Goal: Task Accomplishment & Management: Manage account settings

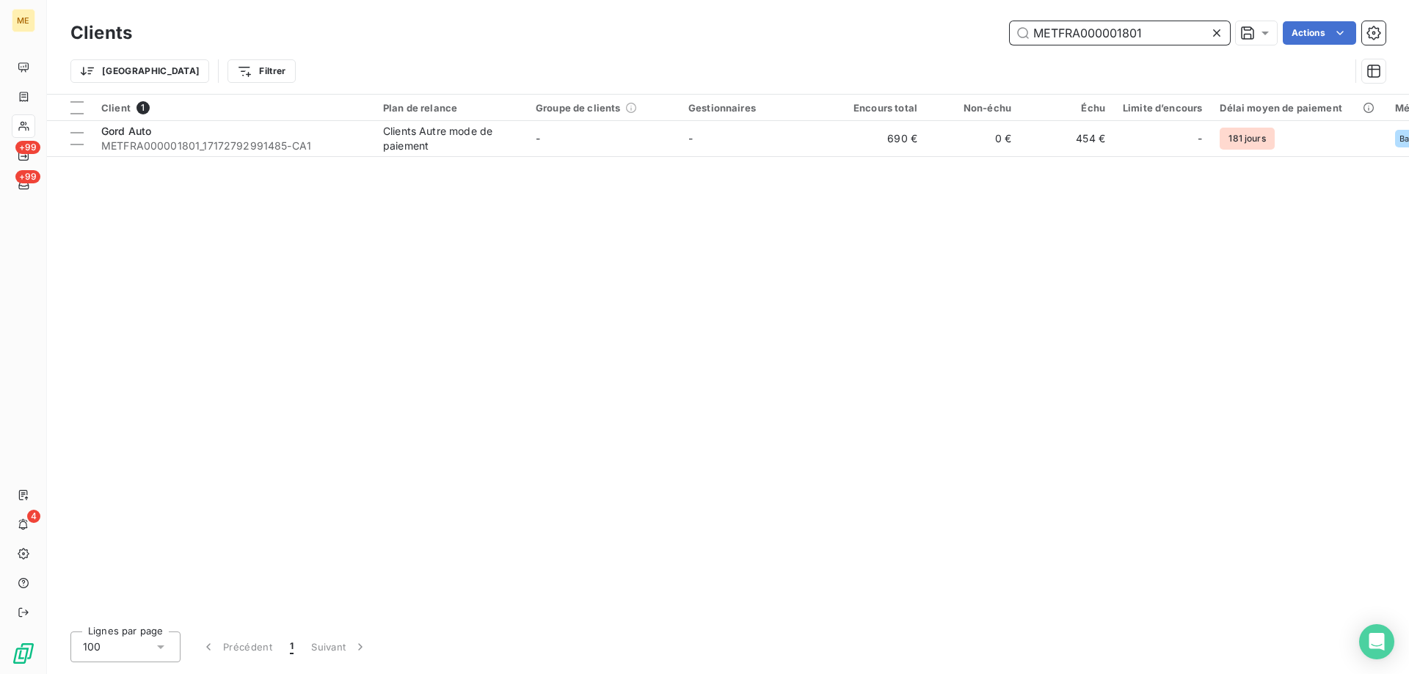
click at [1097, 39] on input "METFRA000001801" at bounding box center [1120, 32] width 220 height 23
paste input "25347901417689"
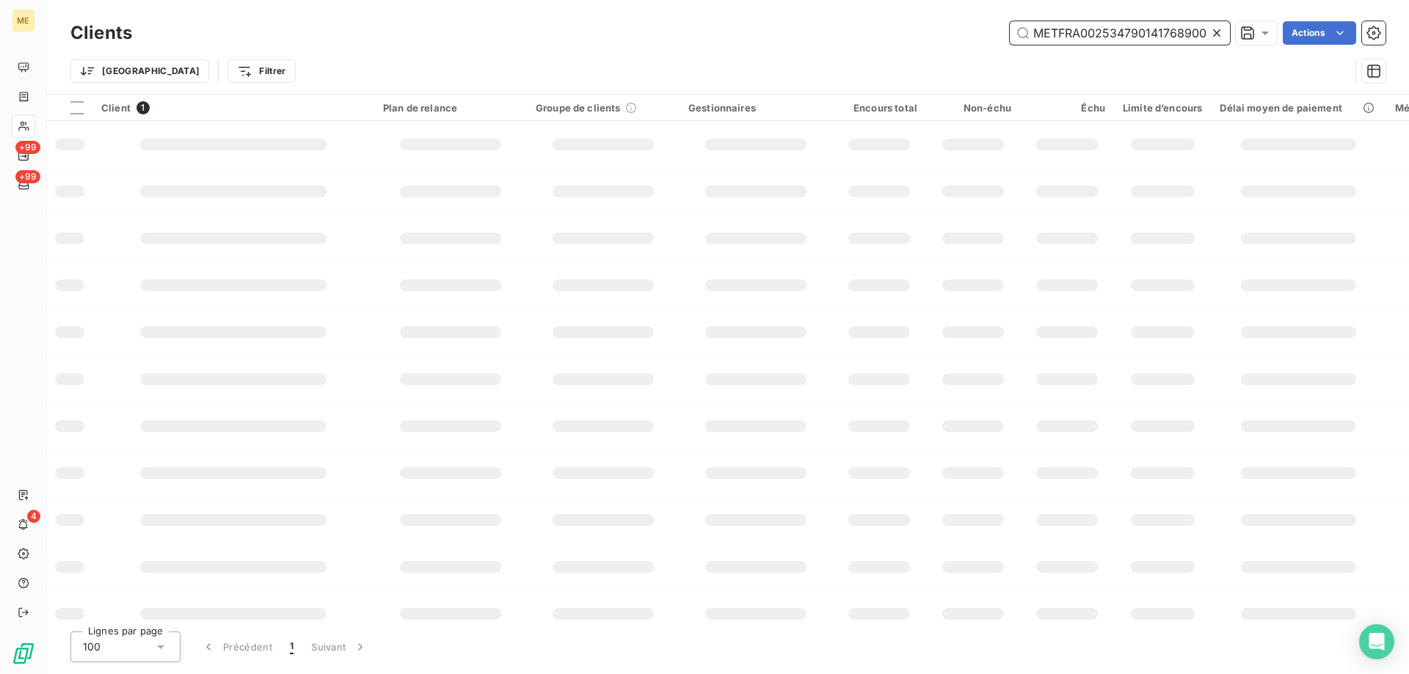
click at [1091, 33] on input "METFRA00253479014176890001801" at bounding box center [1120, 32] width 220 height 23
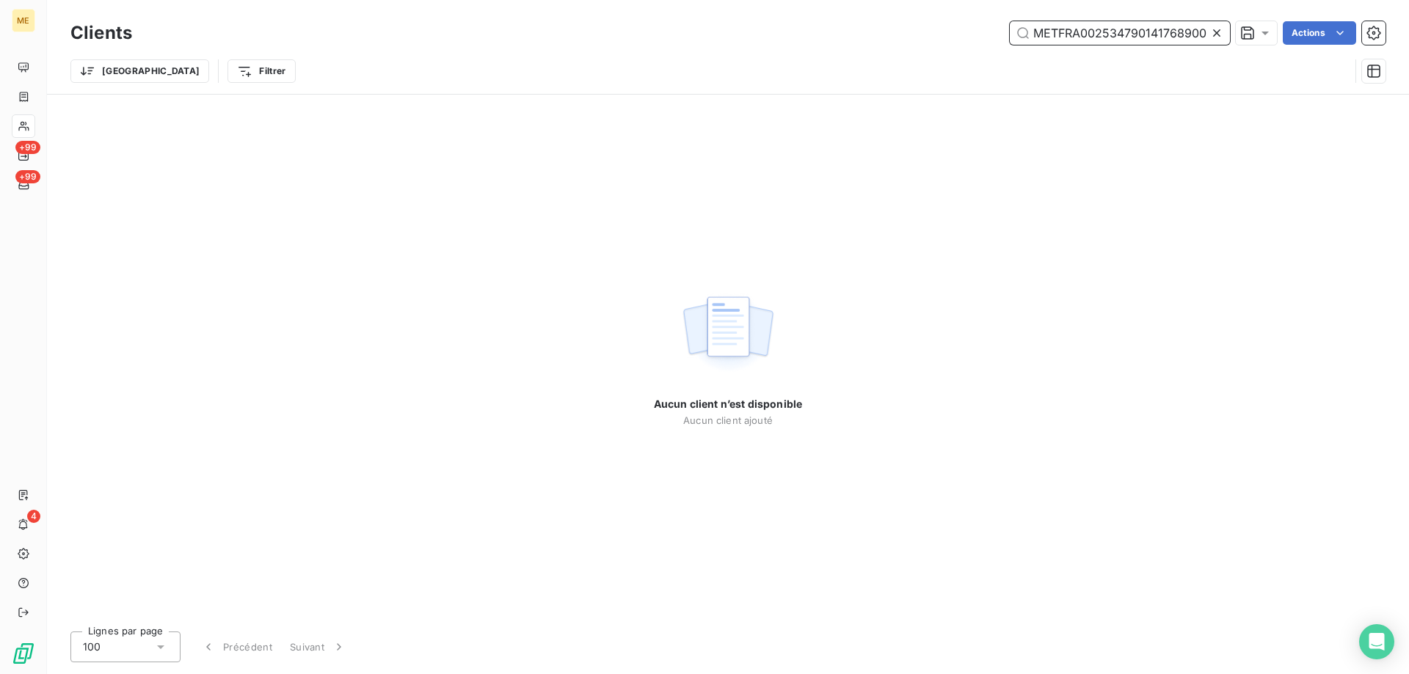
paste input "25347901417689"
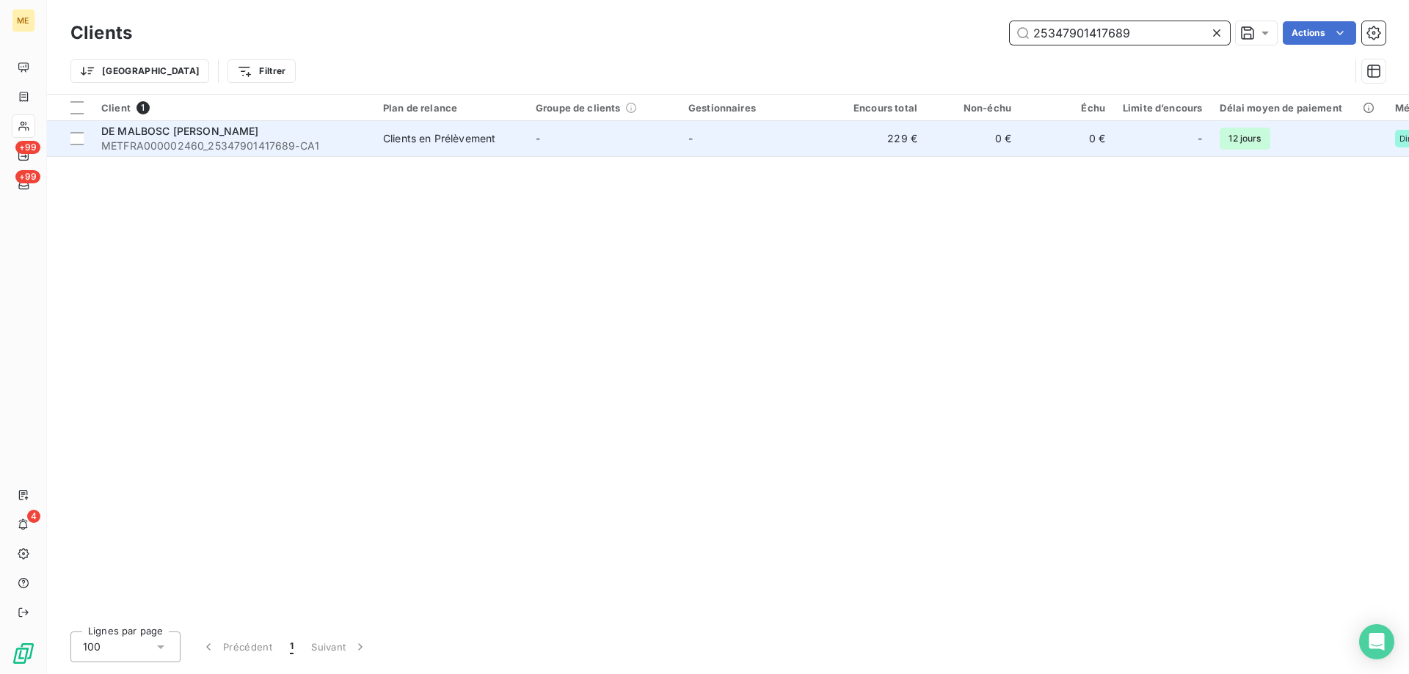
type input "25347901417689"
click at [360, 124] on div "DE MALBOSC [PERSON_NAME]" at bounding box center [233, 131] width 264 height 15
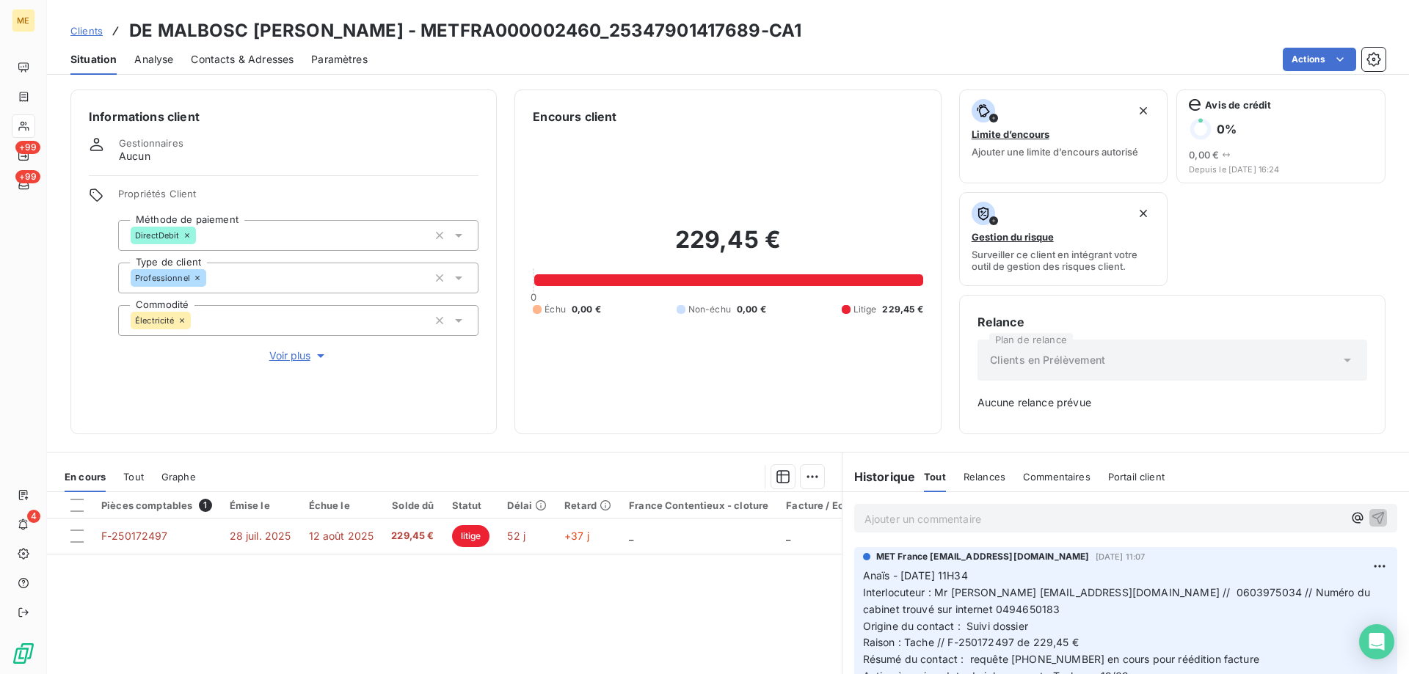
click at [1016, 512] on p "Ajouter un commentaire ﻿" at bounding box center [1104, 519] width 479 height 18
click at [1171, 516] on p "Ajouter un commentaire ﻿" at bounding box center [1104, 519] width 479 height 18
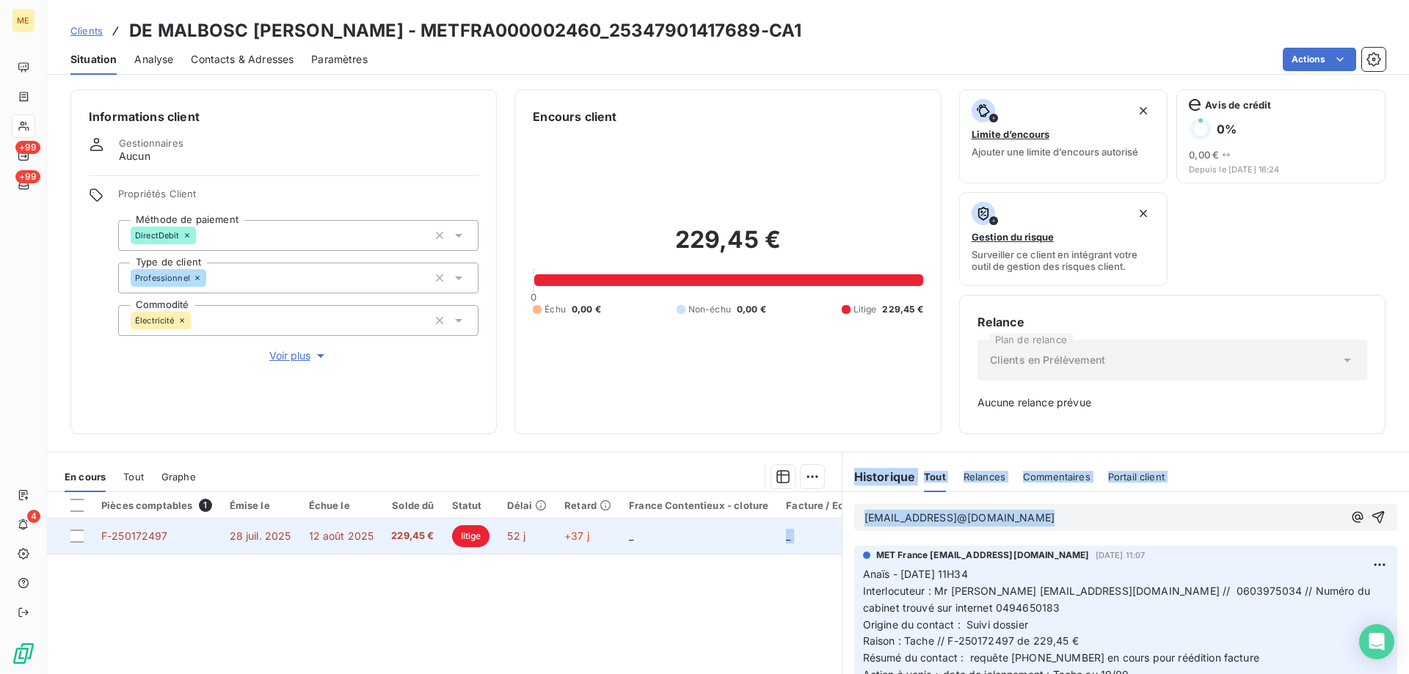
drag, startPoint x: 1223, startPoint y: 532, endPoint x: 742, endPoint y: 523, distance: 480.8
click at [742, 523] on div "En cours Tout Graphe Pièces comptables 1 Émise le Échue le Solde dû Statut Déla…" at bounding box center [728, 635] width 1362 height 367
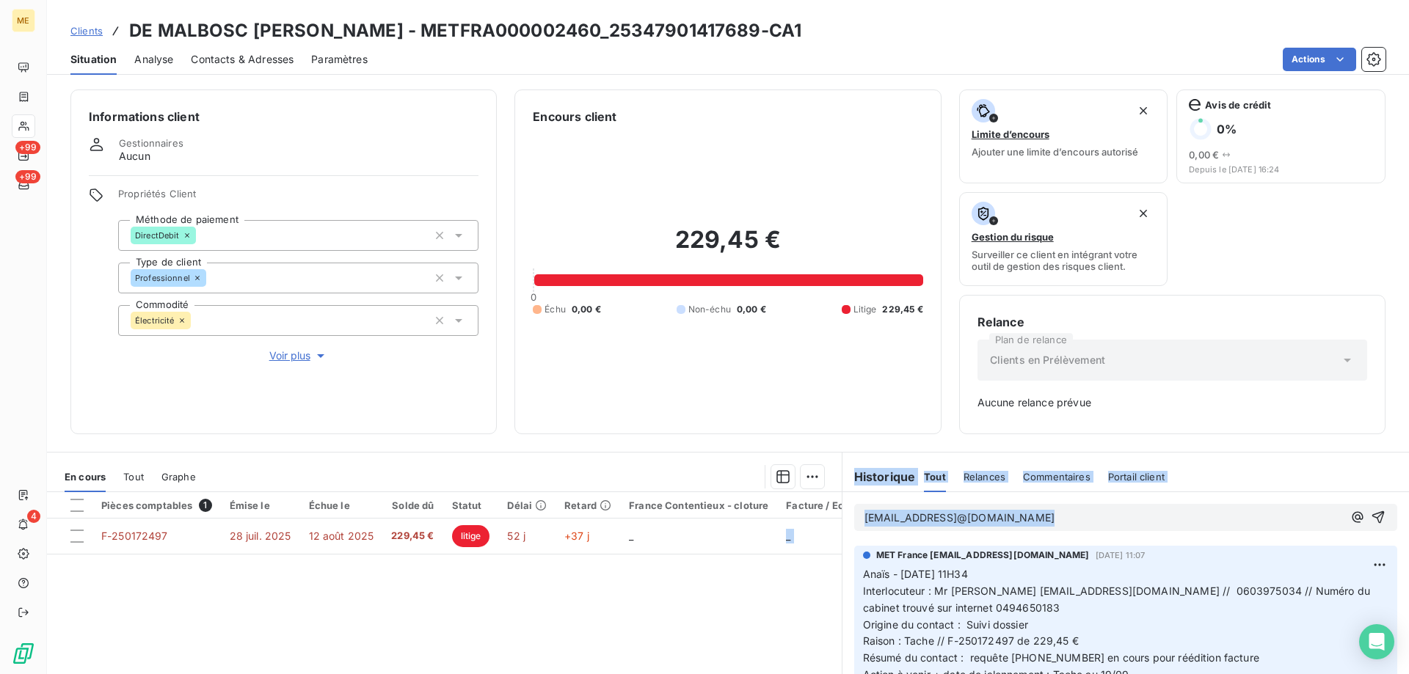
click at [1243, 528] on div "cliniquedentaire.pah@gmail.comcliniquedentaire.pah@gmail.com" at bounding box center [1125, 517] width 543 height 27
click at [1241, 523] on p "cliniquedentaire.pah@gmail.comcliniquedentaire.pah@gmail.com" at bounding box center [1104, 518] width 479 height 17
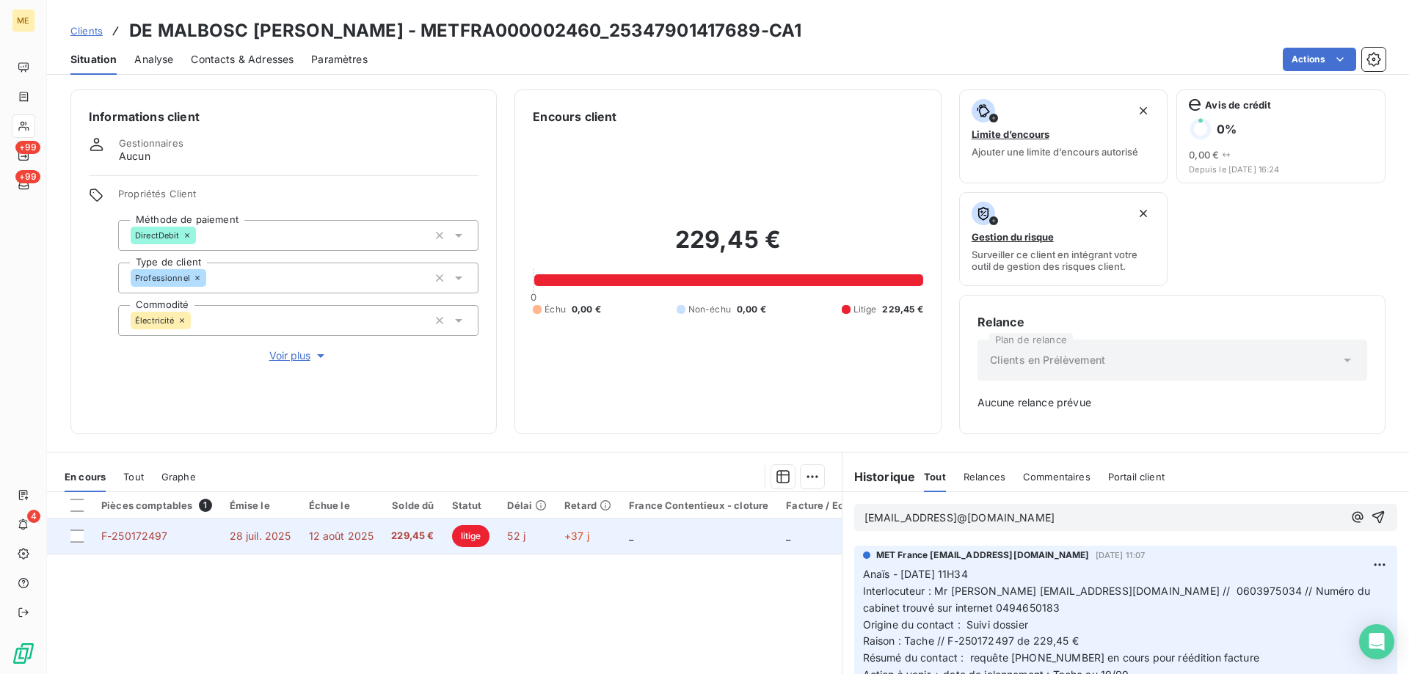
drag, startPoint x: 1239, startPoint y: 520, endPoint x: 831, endPoint y: 529, distance: 408.2
click at [831, 529] on div "En cours Tout Graphe Pièces comptables 1 Émise le Échue le Solde dû Statut Déla…" at bounding box center [728, 635] width 1362 height 367
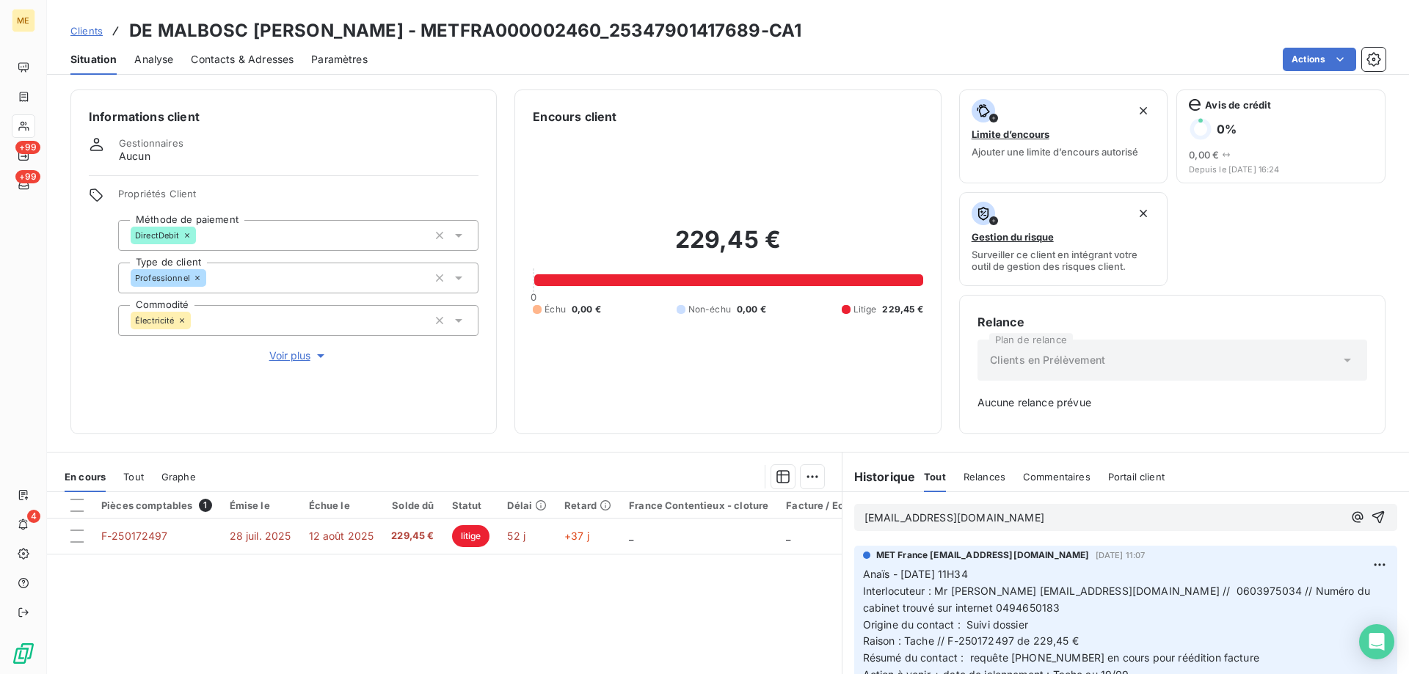
click at [1117, 513] on p "cliniquedentaire.pah@gmail.com" at bounding box center [1104, 518] width 479 height 17
click at [1072, 517] on span "cliniquedentaire.pah@gmail.com 494650183" at bounding box center [987, 518] width 244 height 12
copy span "494650183"
copy span "cliniquedentaire.pah@gmail.com"
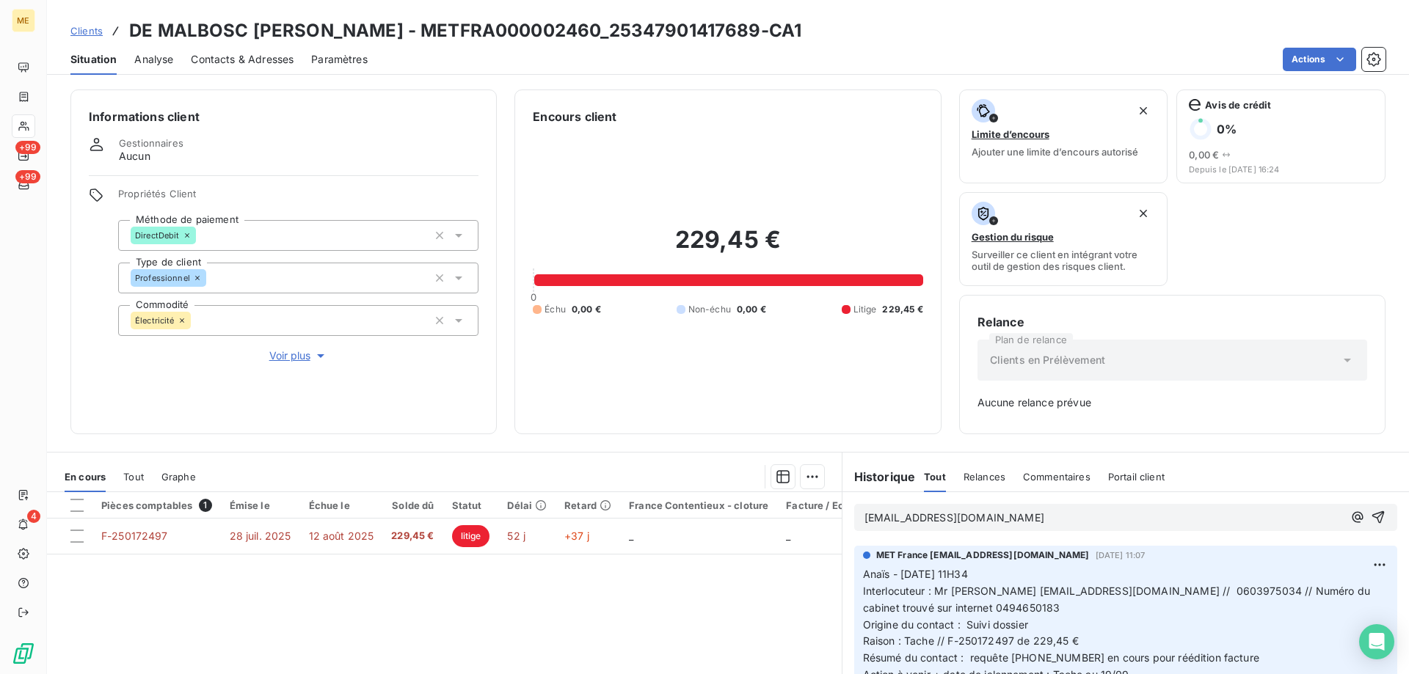
drag, startPoint x: 1031, startPoint y: 516, endPoint x: 859, endPoint y: 517, distance: 171.7
click at [865, 517] on p "cliniquedentaire.pah@gmail.com" at bounding box center [1104, 518] width 479 height 17
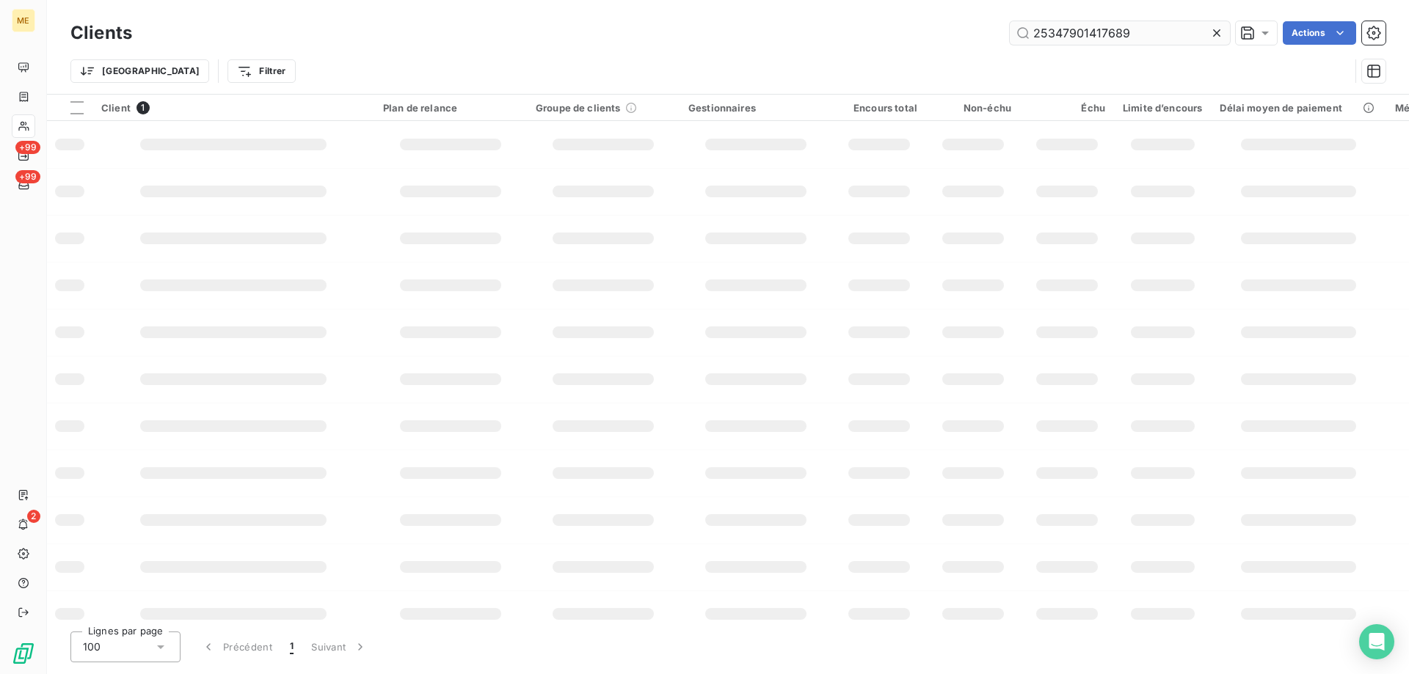
click at [1105, 37] on input "25347901417689" at bounding box center [1120, 32] width 220 height 23
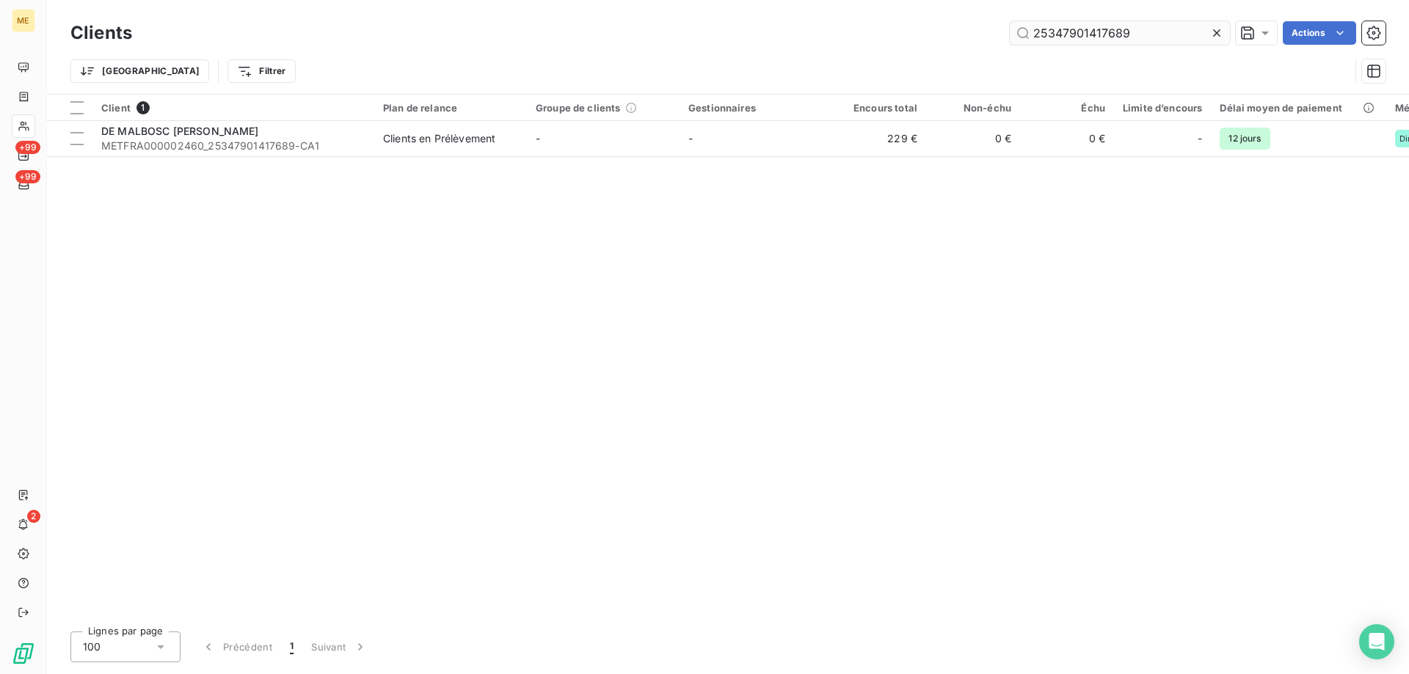
click at [1105, 37] on input "25347901417689" at bounding box center [1120, 32] width 220 height 23
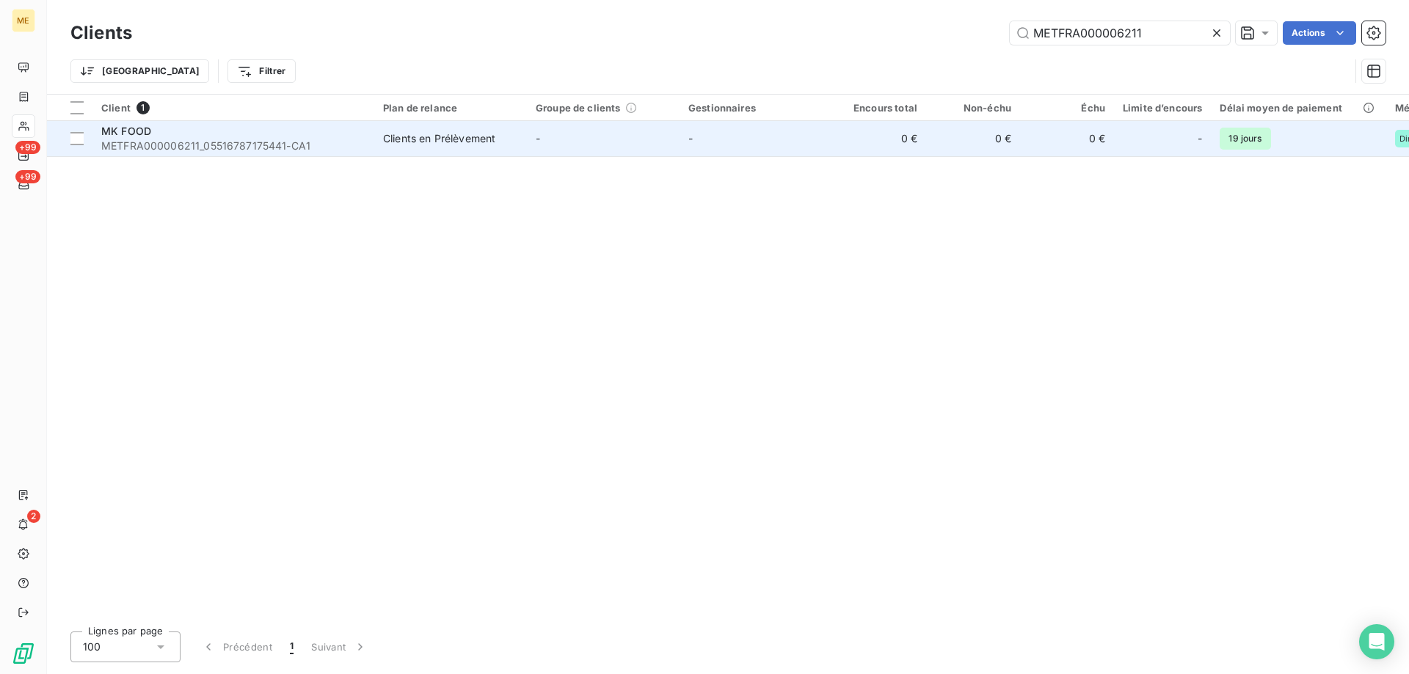
type input "METFRA000006211"
click at [190, 147] on span "METFRA000006211_05516787175441-CA1" at bounding box center [233, 146] width 264 height 15
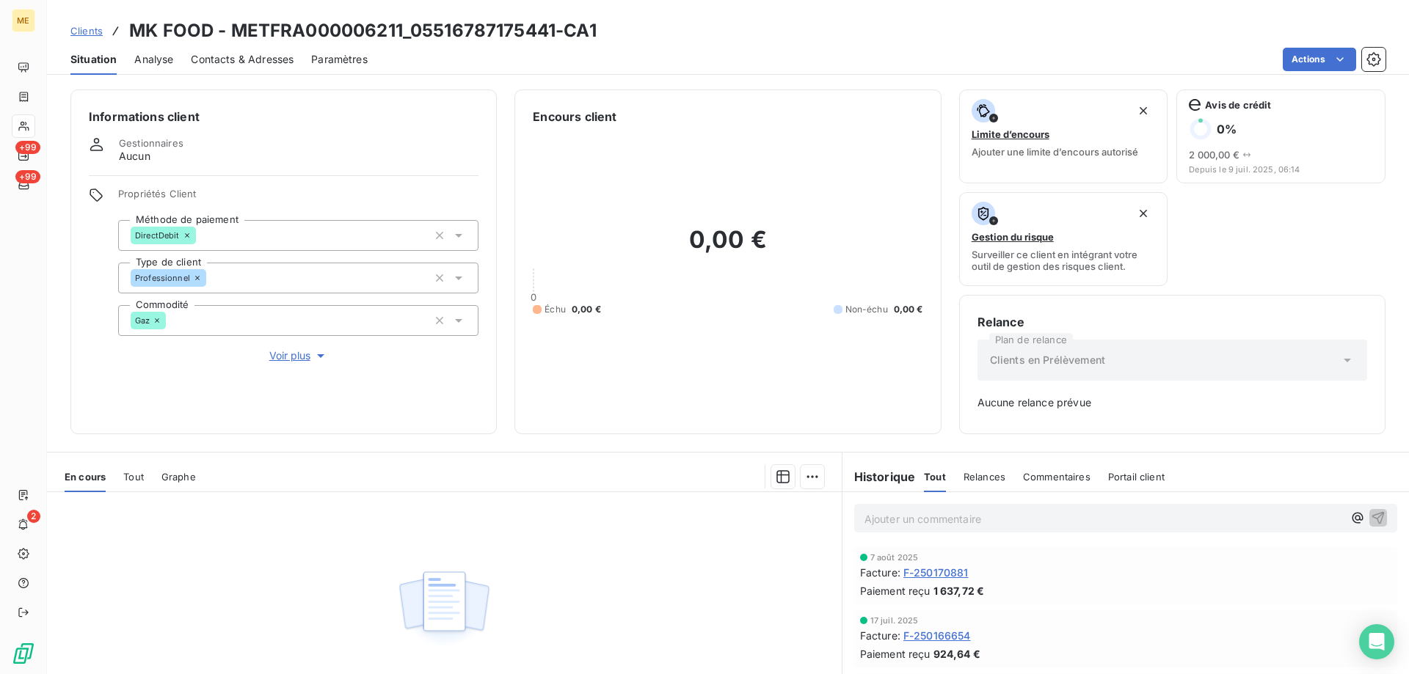
scroll to position [73, 0]
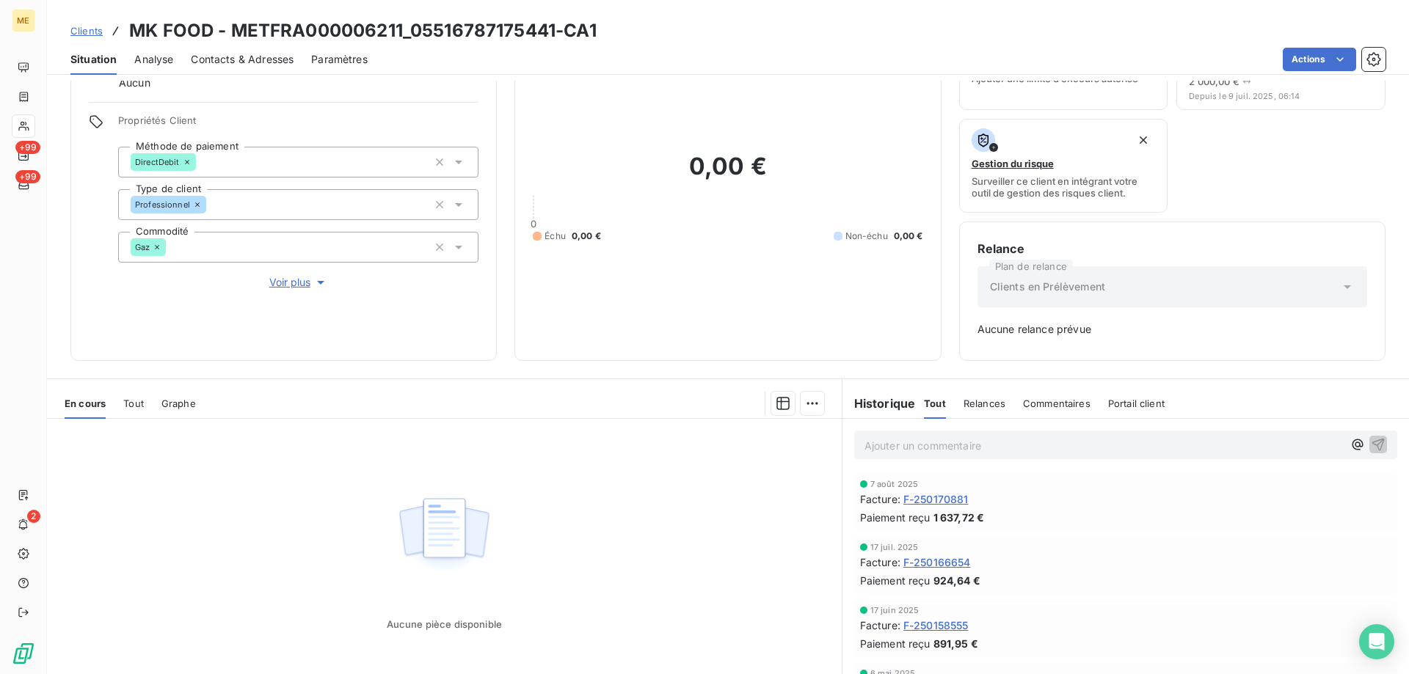
click at [934, 499] on span "F-250170881" at bounding box center [935, 499] width 65 height 15
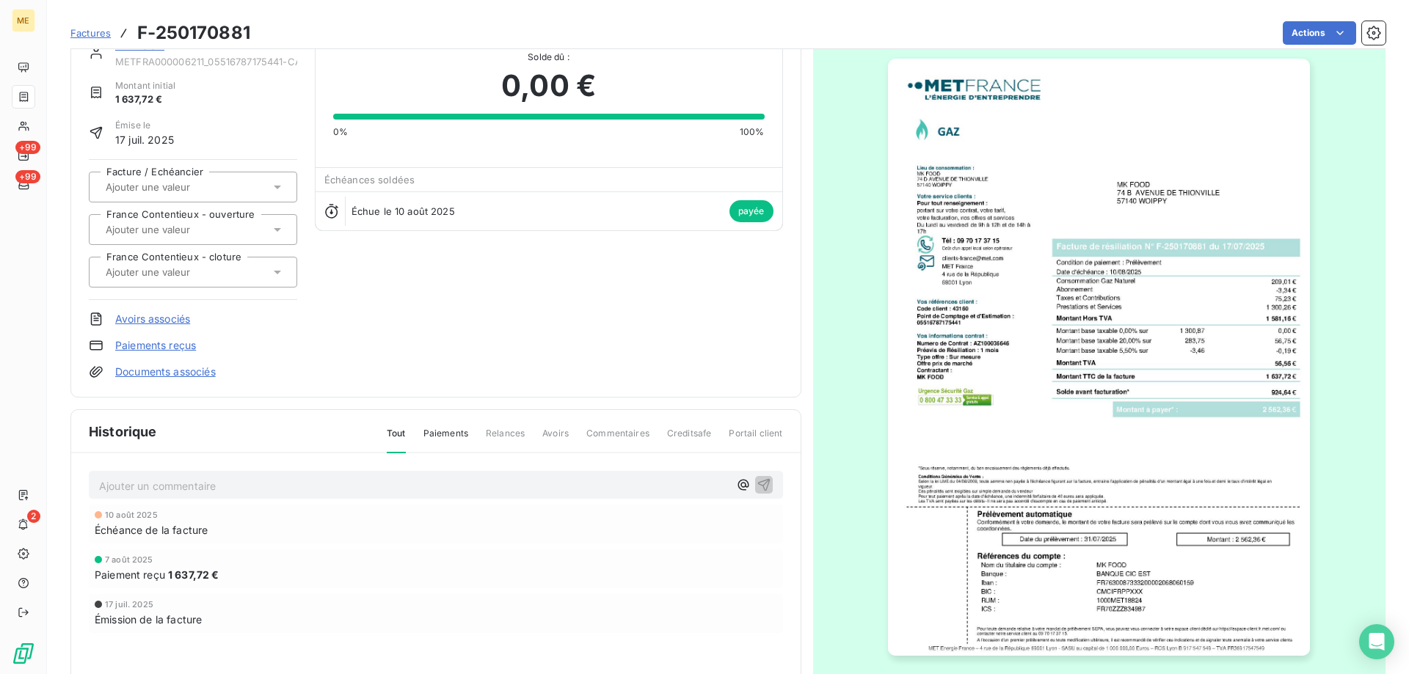
scroll to position [138, 0]
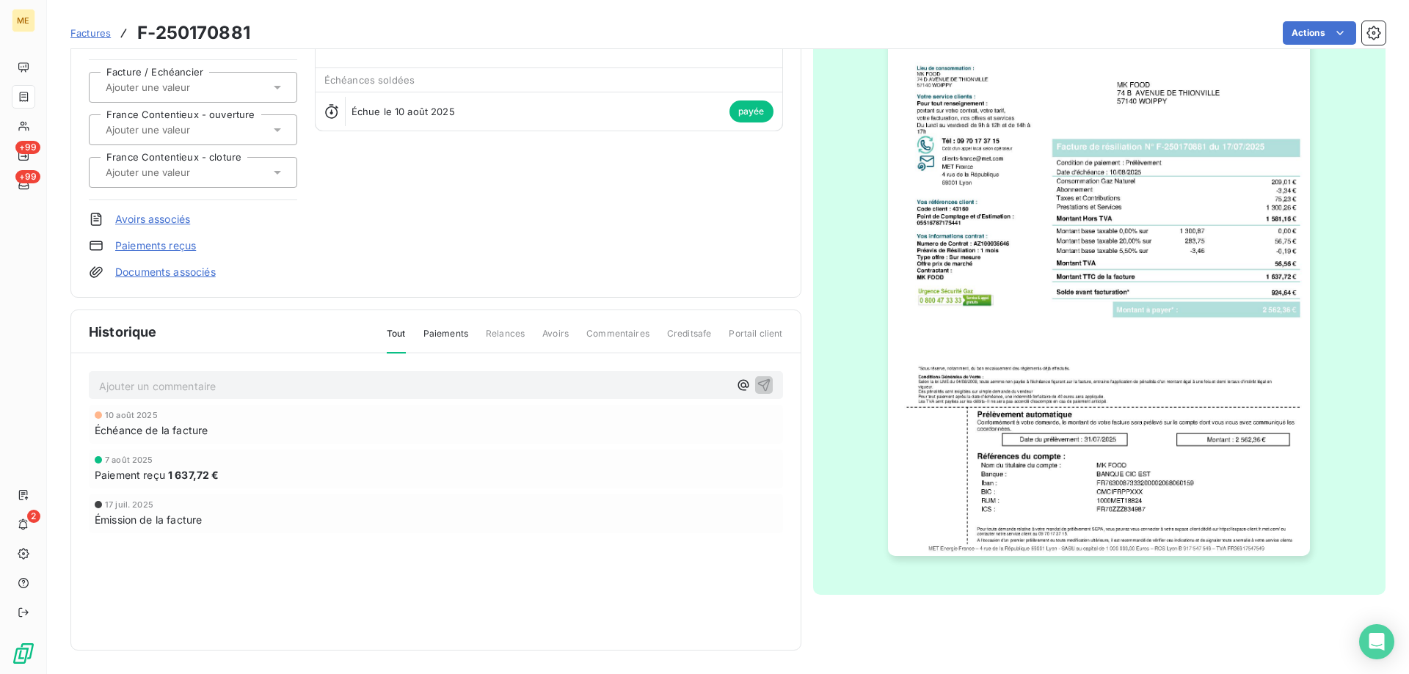
click at [1018, 326] on img "button" at bounding box center [1099, 257] width 422 height 597
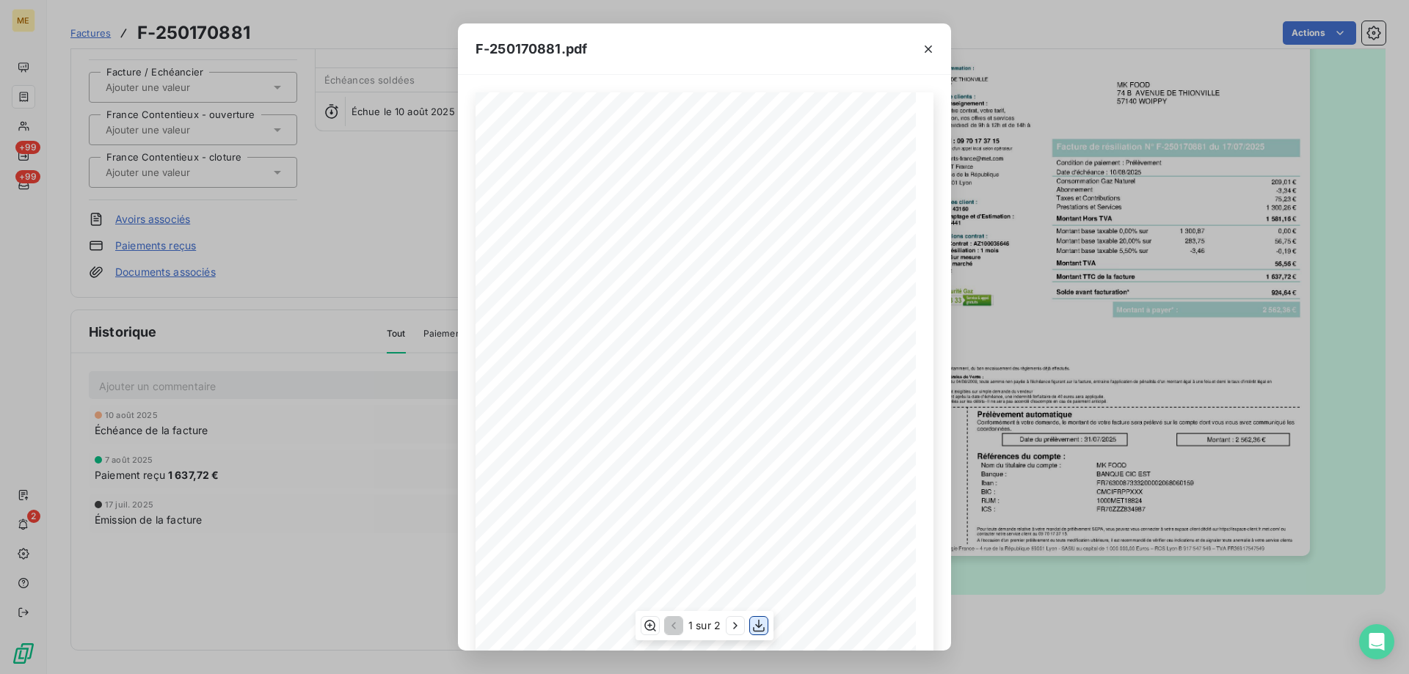
click at [764, 622] on icon "button" at bounding box center [759, 626] width 15 height 15
click at [931, 50] on icon "button" at bounding box center [928, 49] width 15 height 15
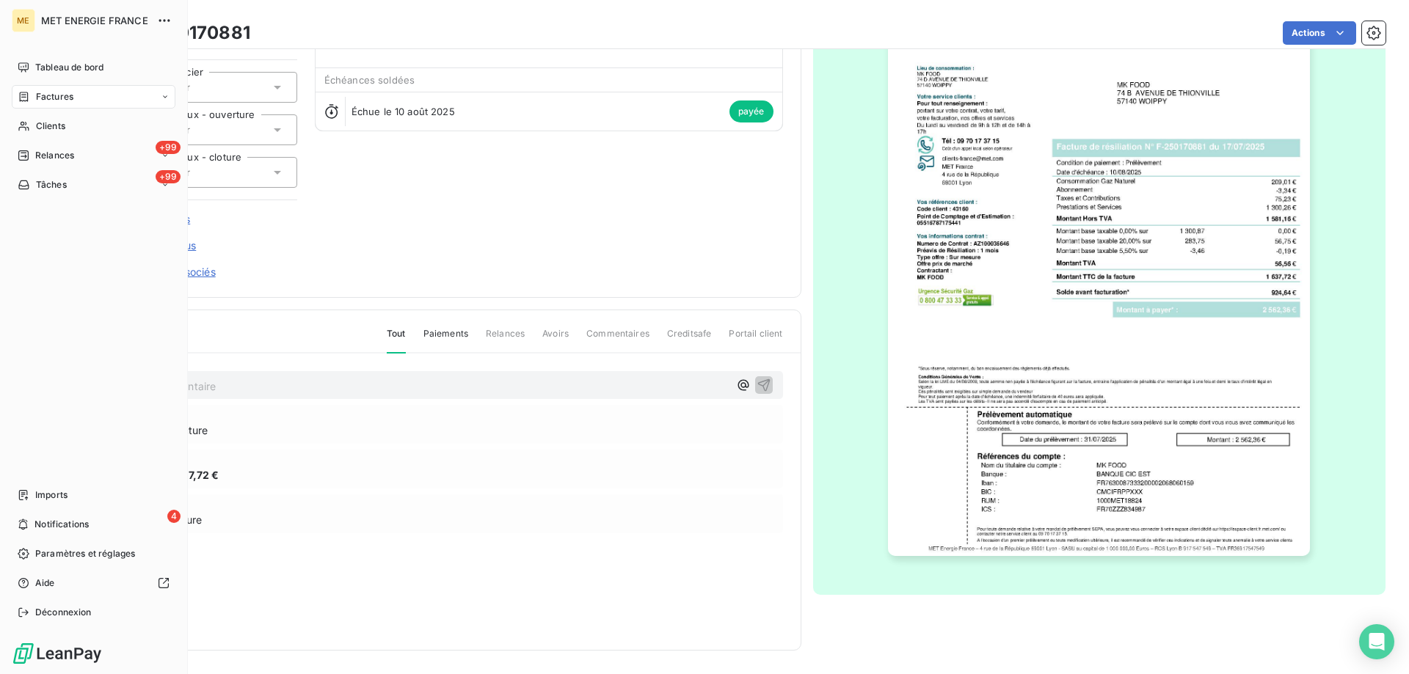
click at [42, 128] on span "Clients" at bounding box center [50, 126] width 29 height 13
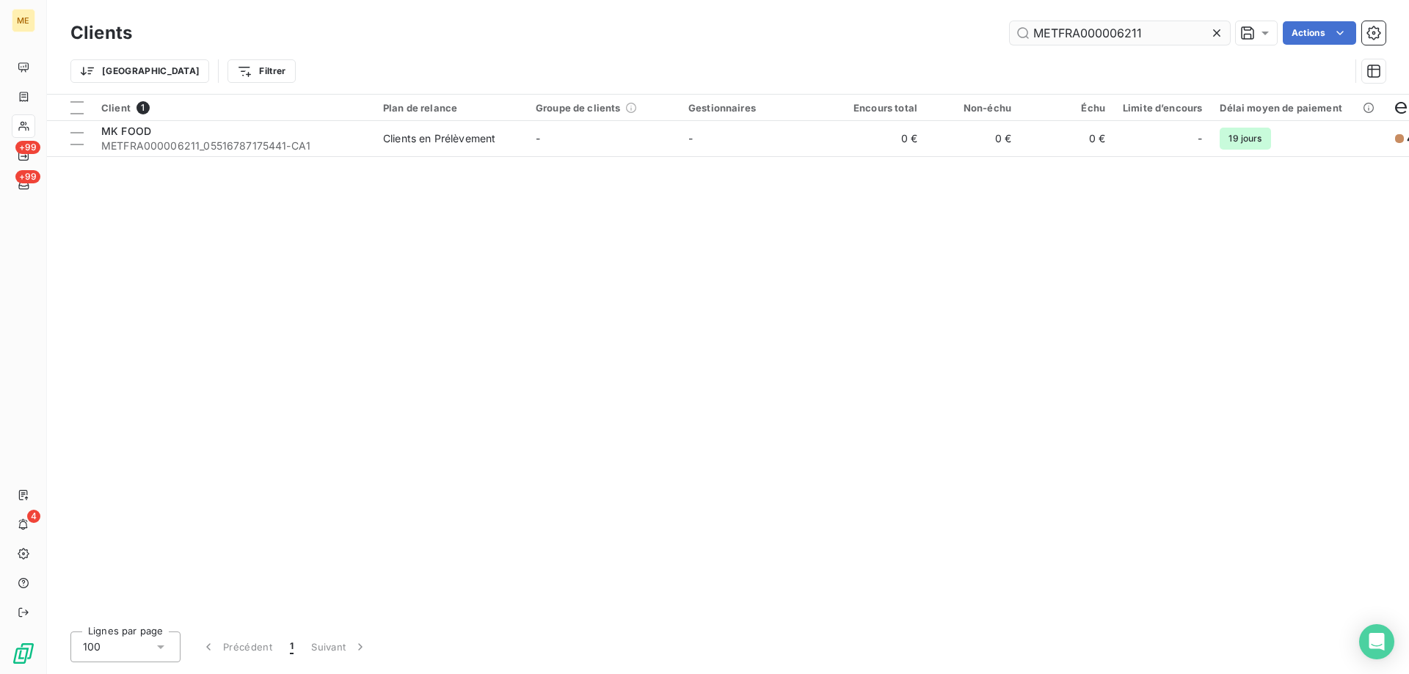
click at [1066, 31] on input "METFRA000006211" at bounding box center [1120, 32] width 220 height 23
click at [1068, 29] on input "METFRA000006211" at bounding box center [1120, 32] width 220 height 23
click at [1068, 28] on input "METFRA000006211" at bounding box center [1120, 32] width 220 height 23
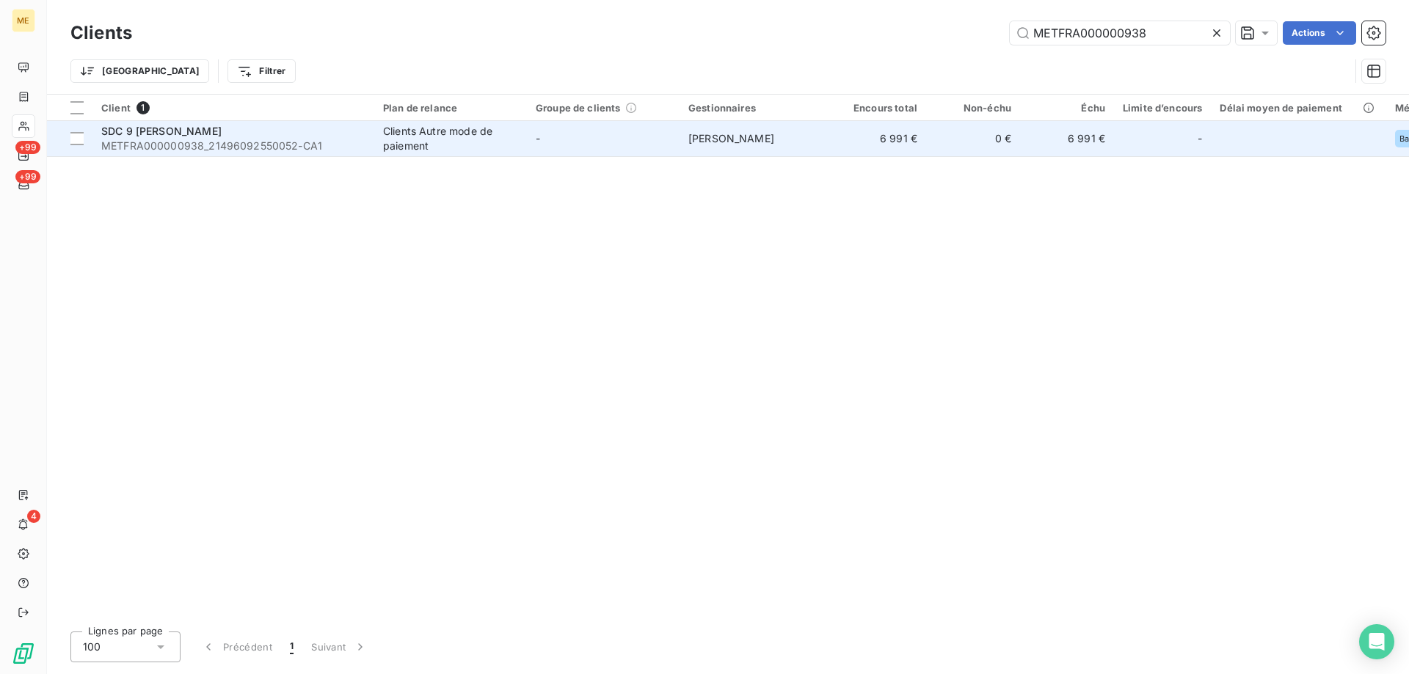
type input "METFRA000000938"
click at [311, 139] on span "METFRA000000938_21496092550052-CA1" at bounding box center [233, 146] width 264 height 15
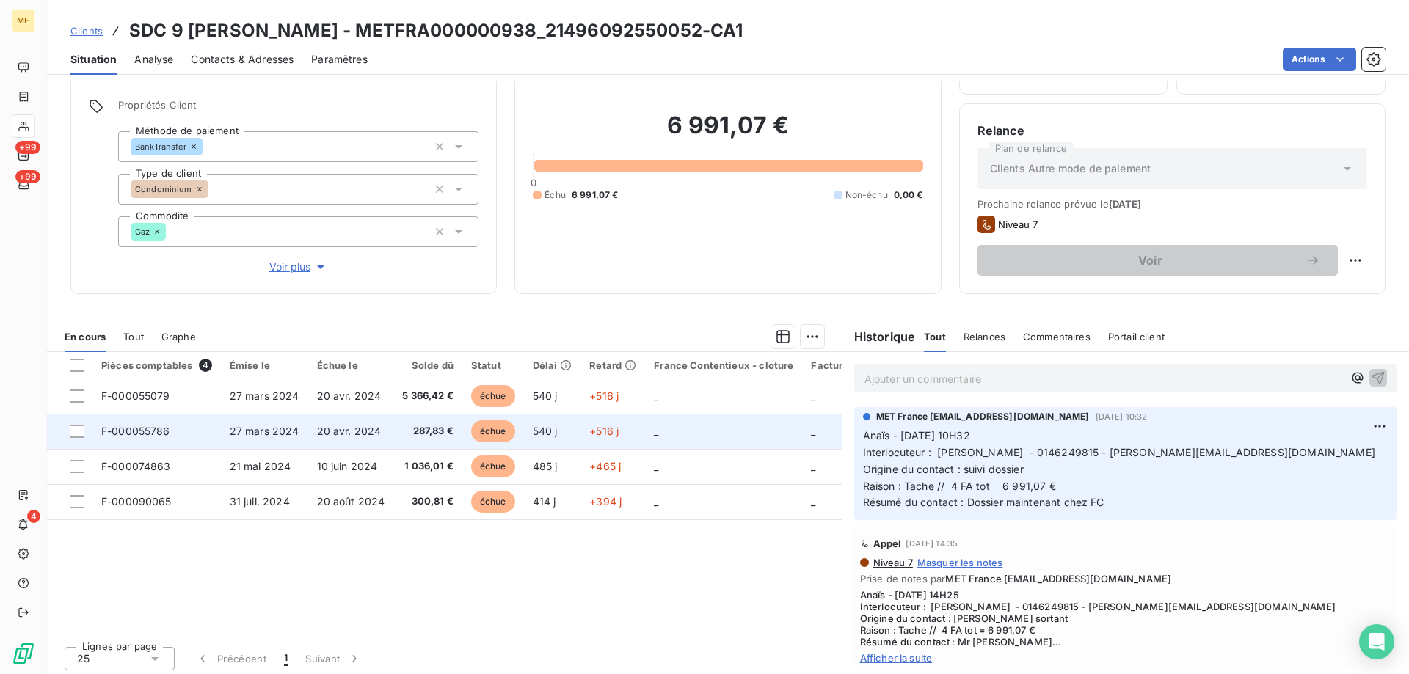
scroll to position [93, 0]
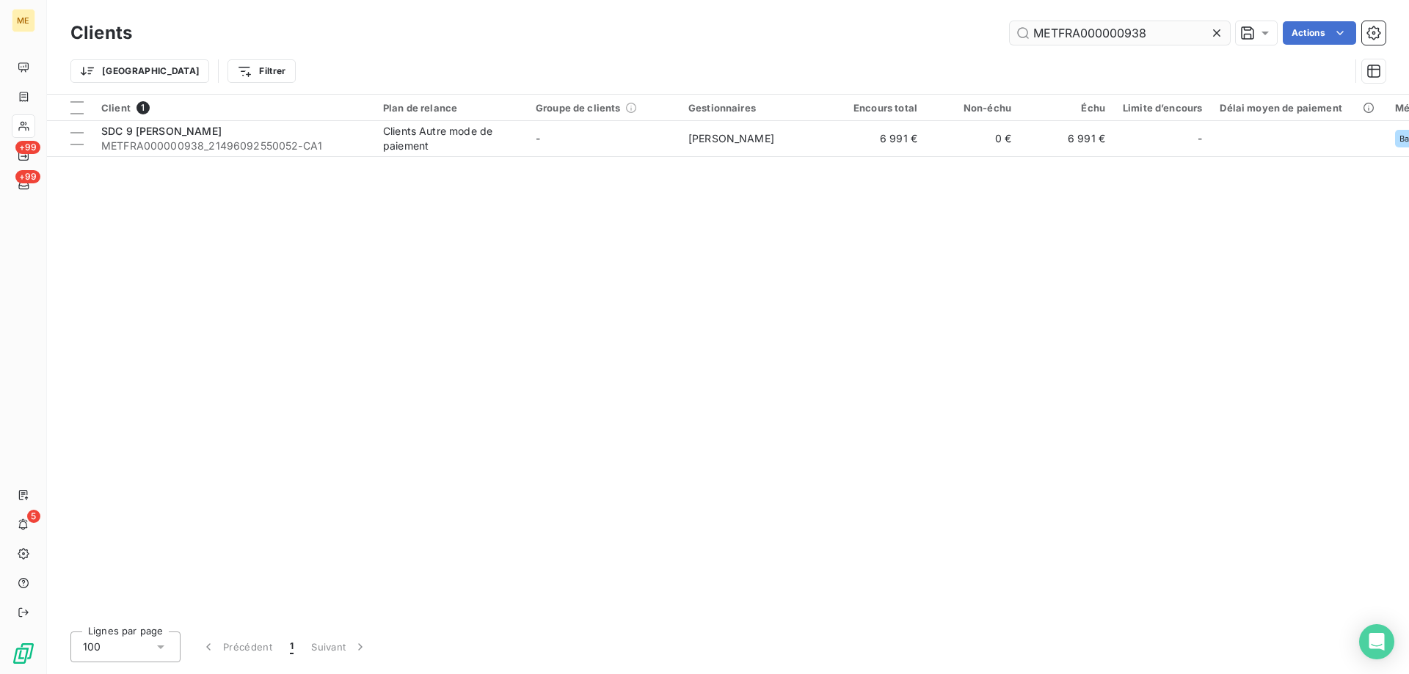
click at [1122, 27] on input "METFRA000000938" at bounding box center [1120, 32] width 220 height 23
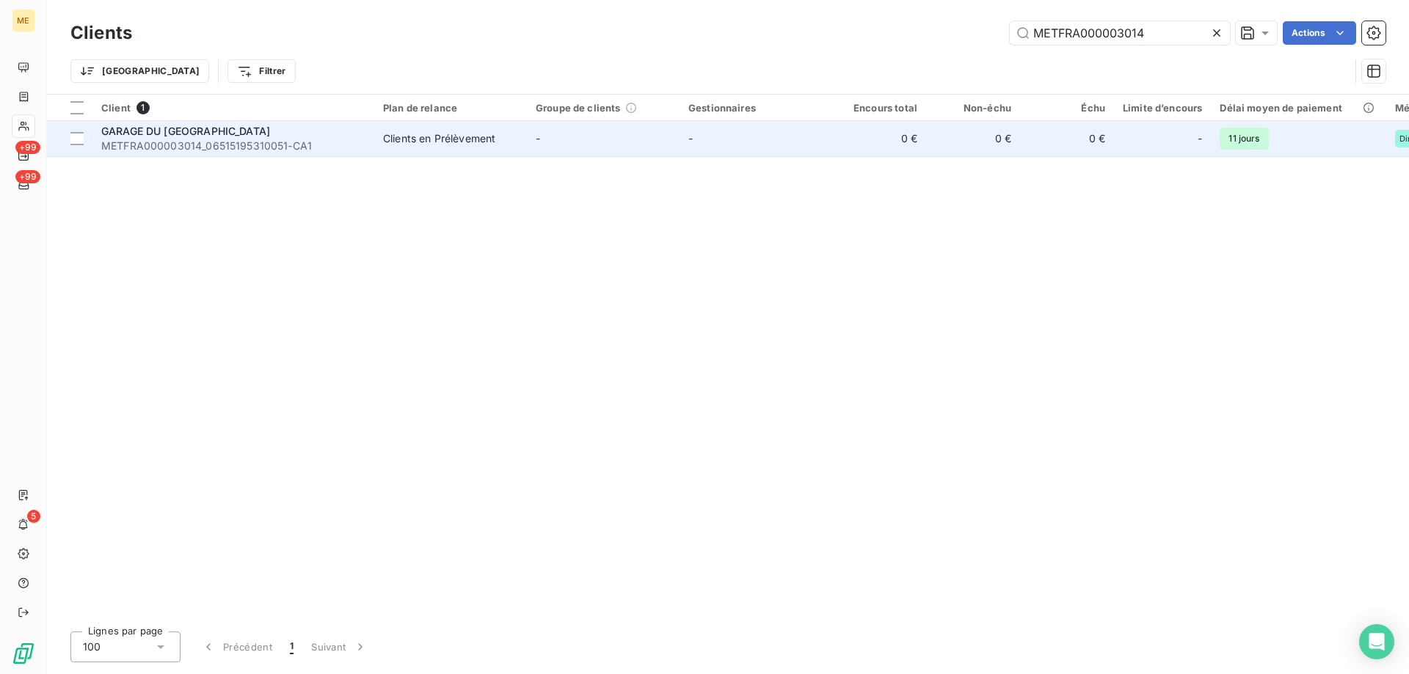
type input "METFRA000003014"
click at [205, 130] on span "GARAGE DU HAUT PLATEAU" at bounding box center [185, 131] width 169 height 12
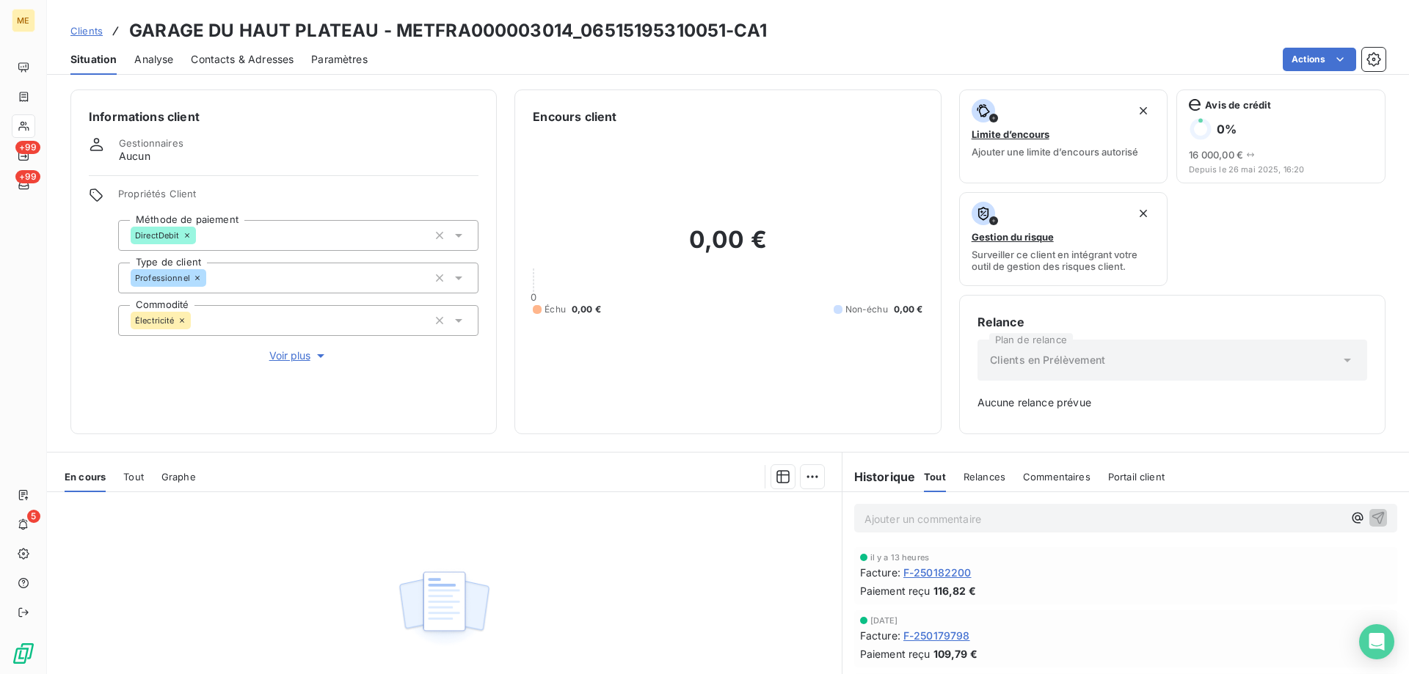
click at [952, 573] on span "F-250182200" at bounding box center [937, 572] width 68 height 15
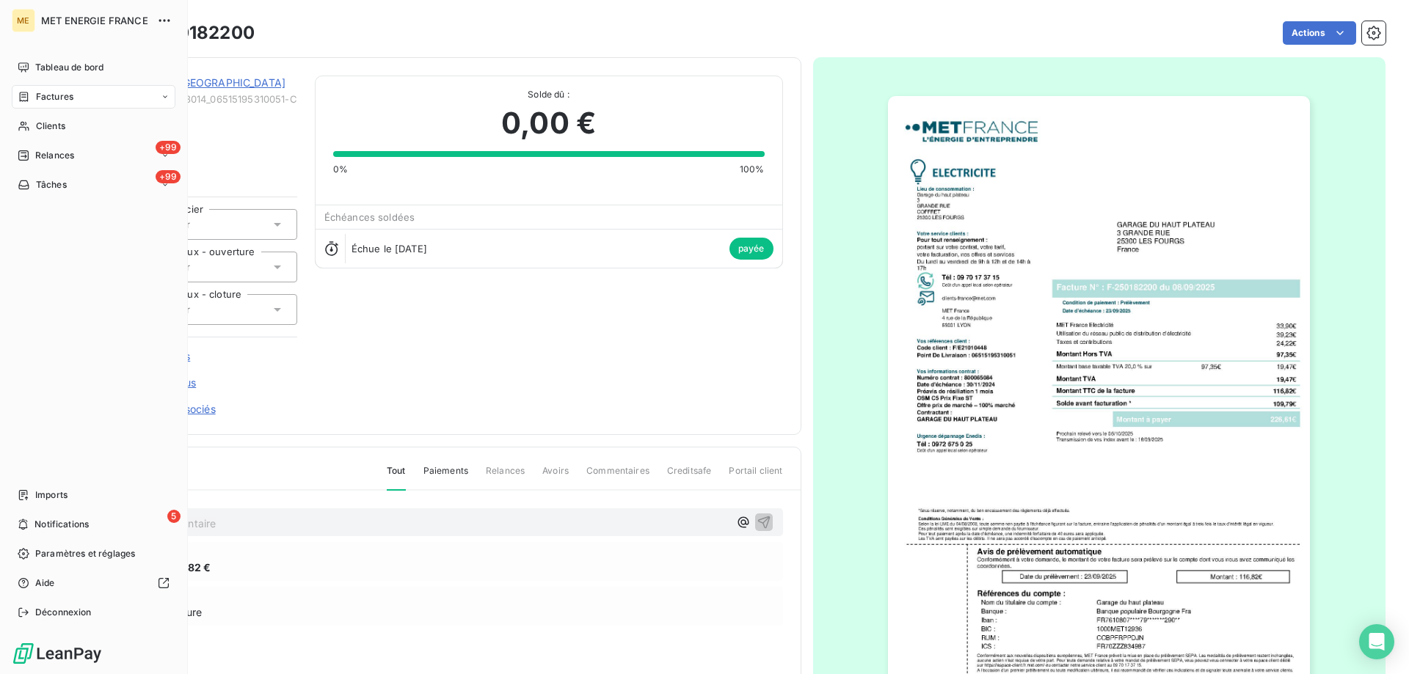
click at [65, 96] on span "Factures" at bounding box center [54, 96] width 37 height 13
click at [45, 137] on nav "Tableau de bord Factures Clients +99 Relances +99 Tâches" at bounding box center [94, 126] width 164 height 141
click at [34, 130] on div "Clients" at bounding box center [94, 125] width 164 height 23
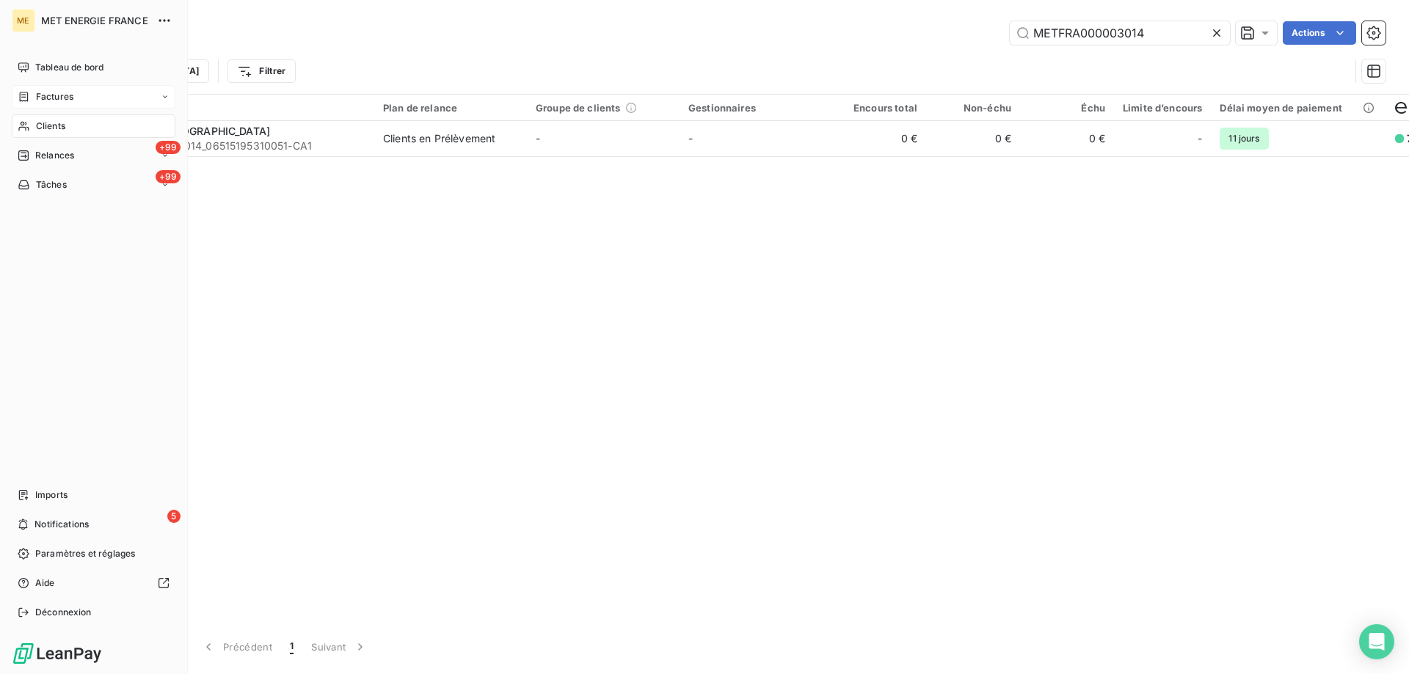
click at [27, 95] on icon at bounding box center [24, 97] width 9 height 10
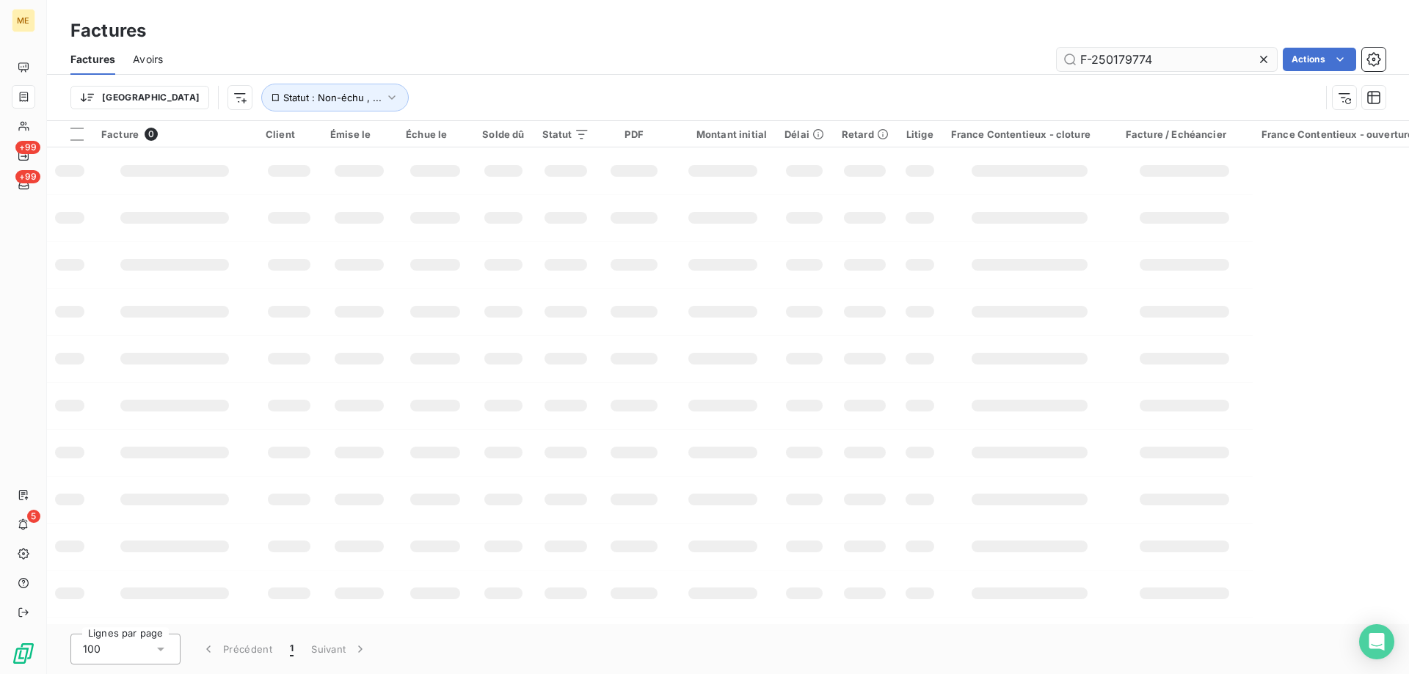
click at [1171, 56] on input "F-250179774" at bounding box center [1167, 59] width 220 height 23
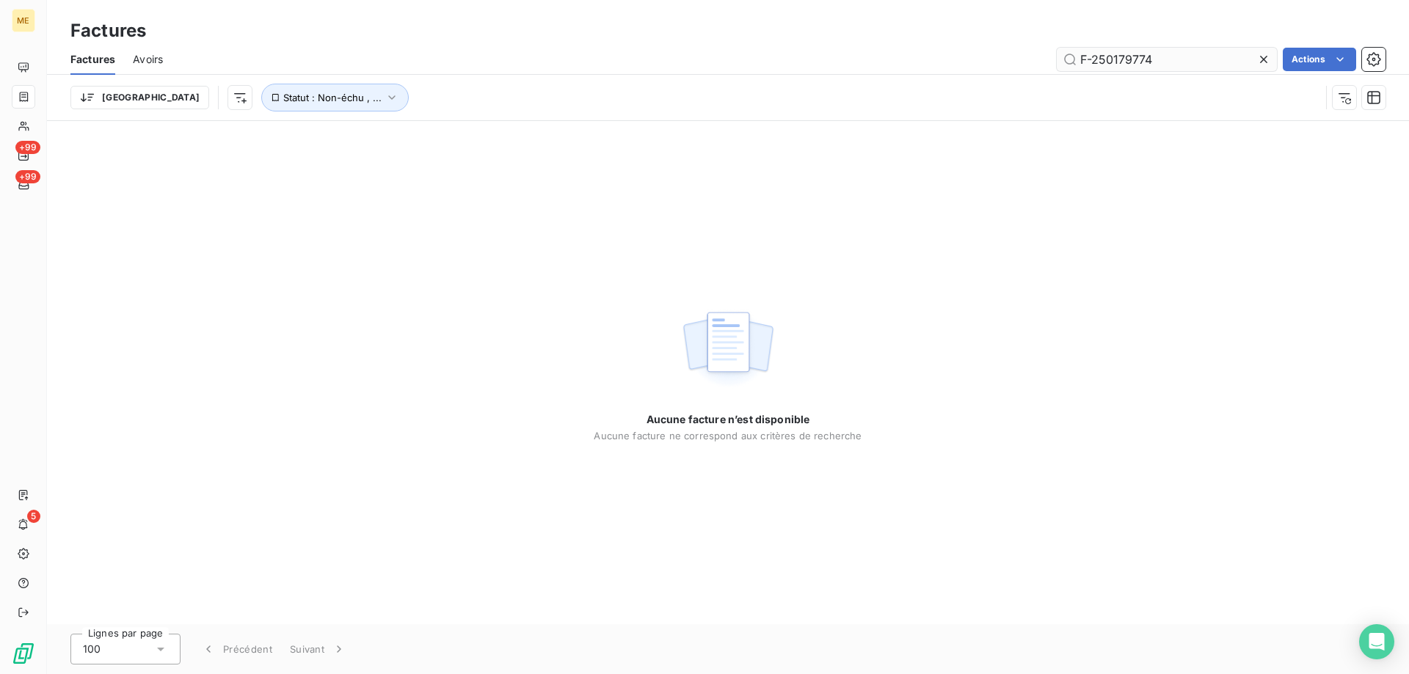
click at [1171, 56] on input "F-250179774" at bounding box center [1167, 59] width 220 height 23
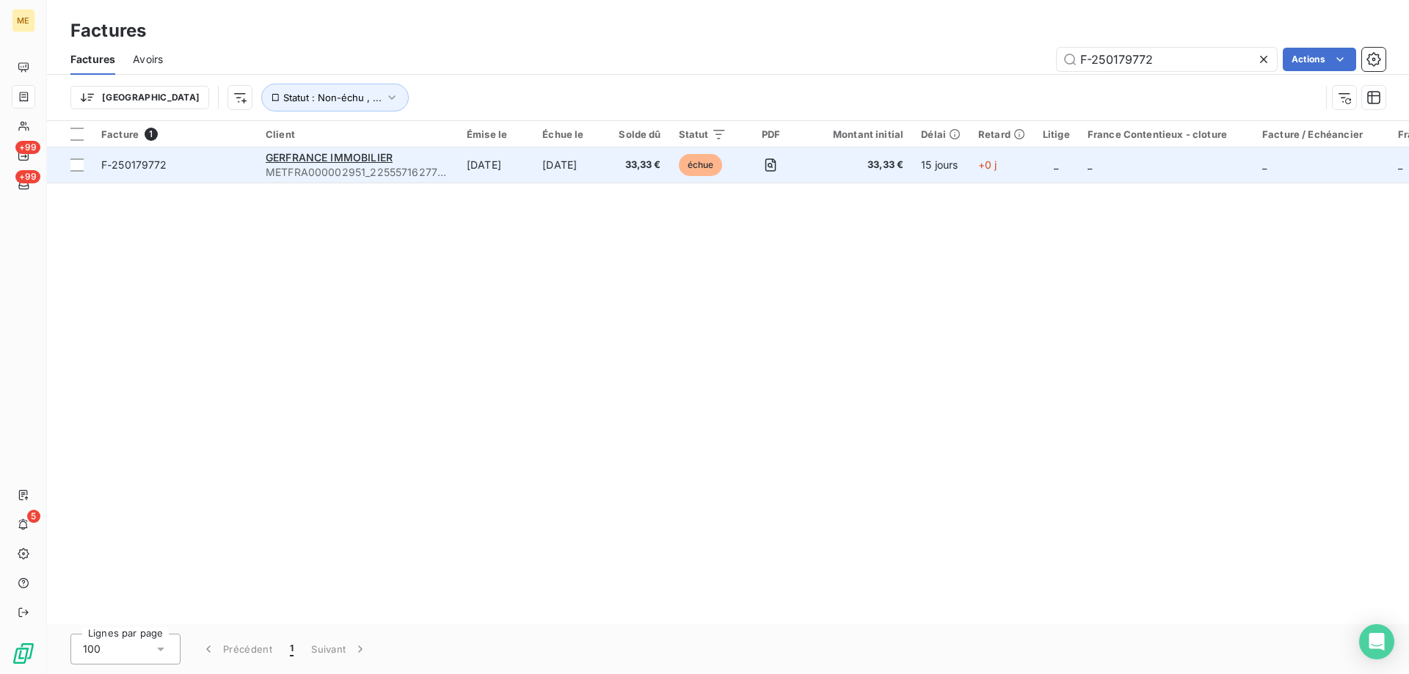
type input "F-250179772"
click at [206, 164] on span "F-250179772" at bounding box center [174, 165] width 147 height 15
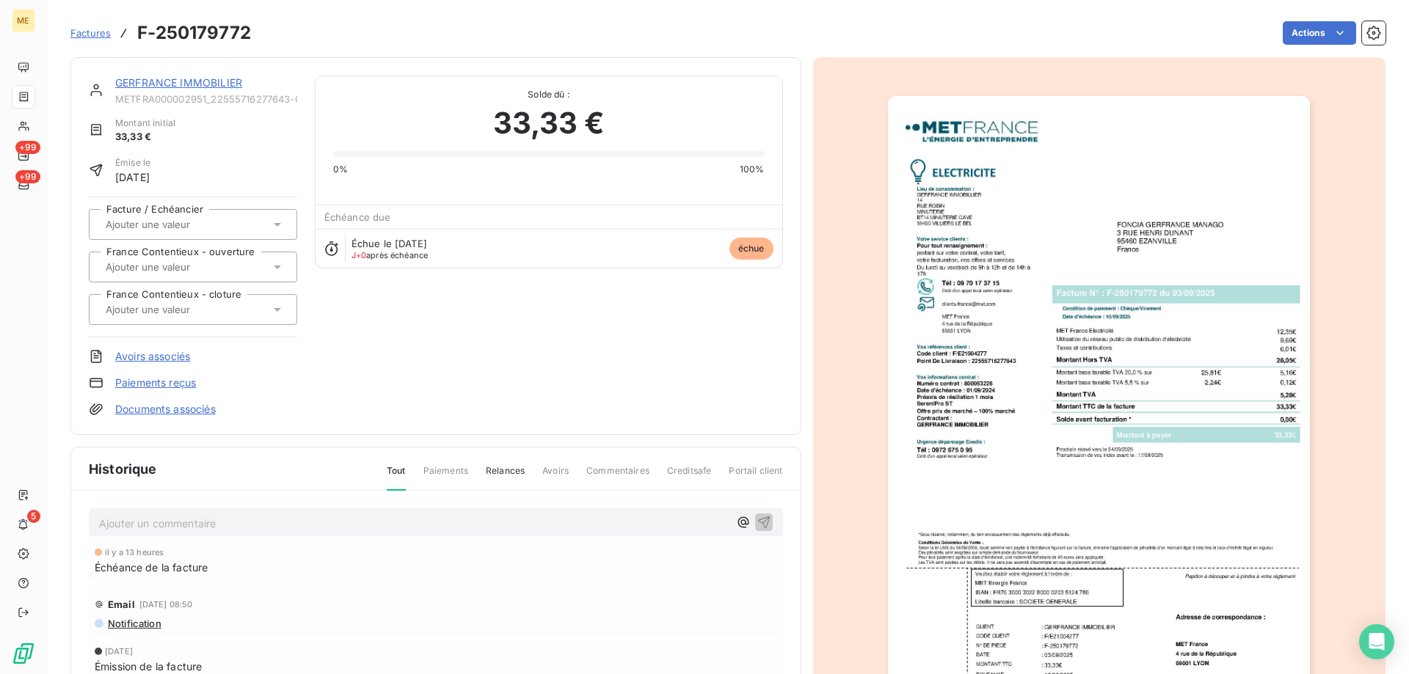
click at [213, 87] on link "GERFRANCE IMMOBILIER" at bounding box center [178, 82] width 127 height 12
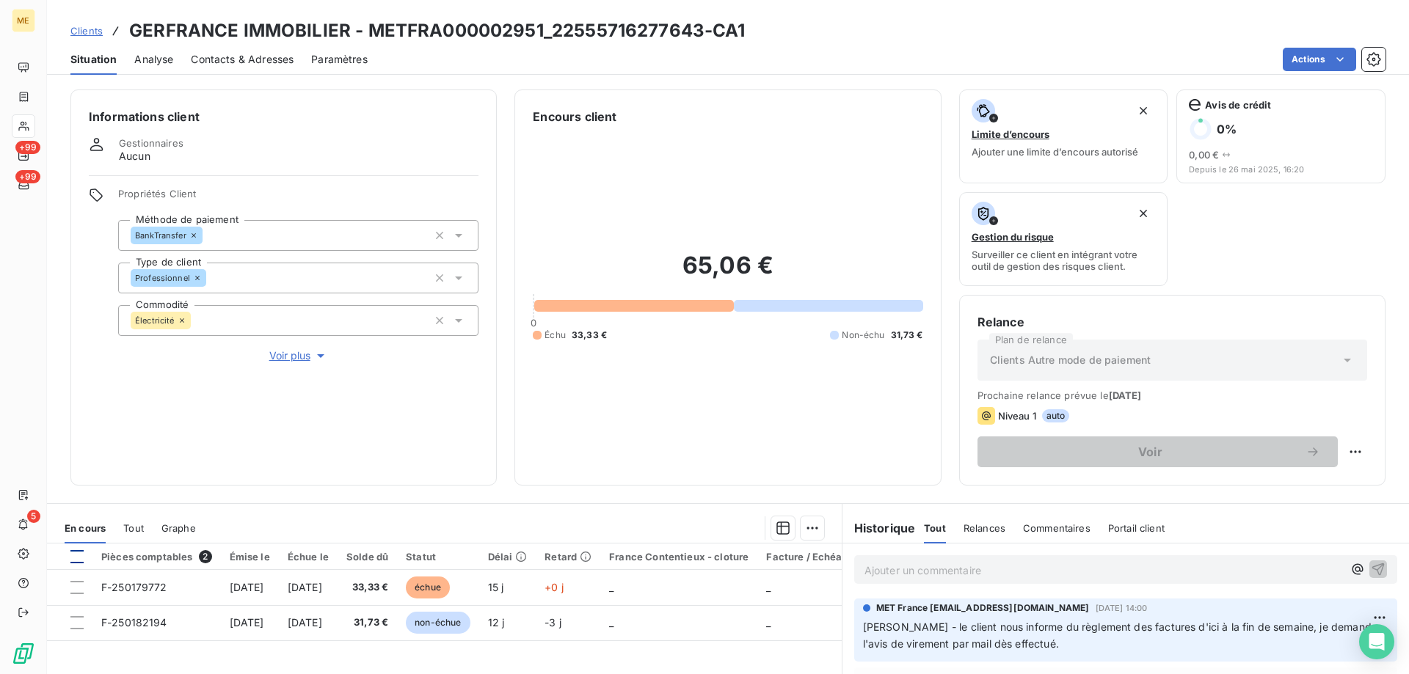
click at [79, 554] on div at bounding box center [76, 556] width 13 height 13
click at [806, 530] on html "ME +99 +99 5 Clients GERFRANCE IMMOBILIER - METFRA000002951_22555716277643-CA1 …" at bounding box center [704, 337] width 1409 height 674
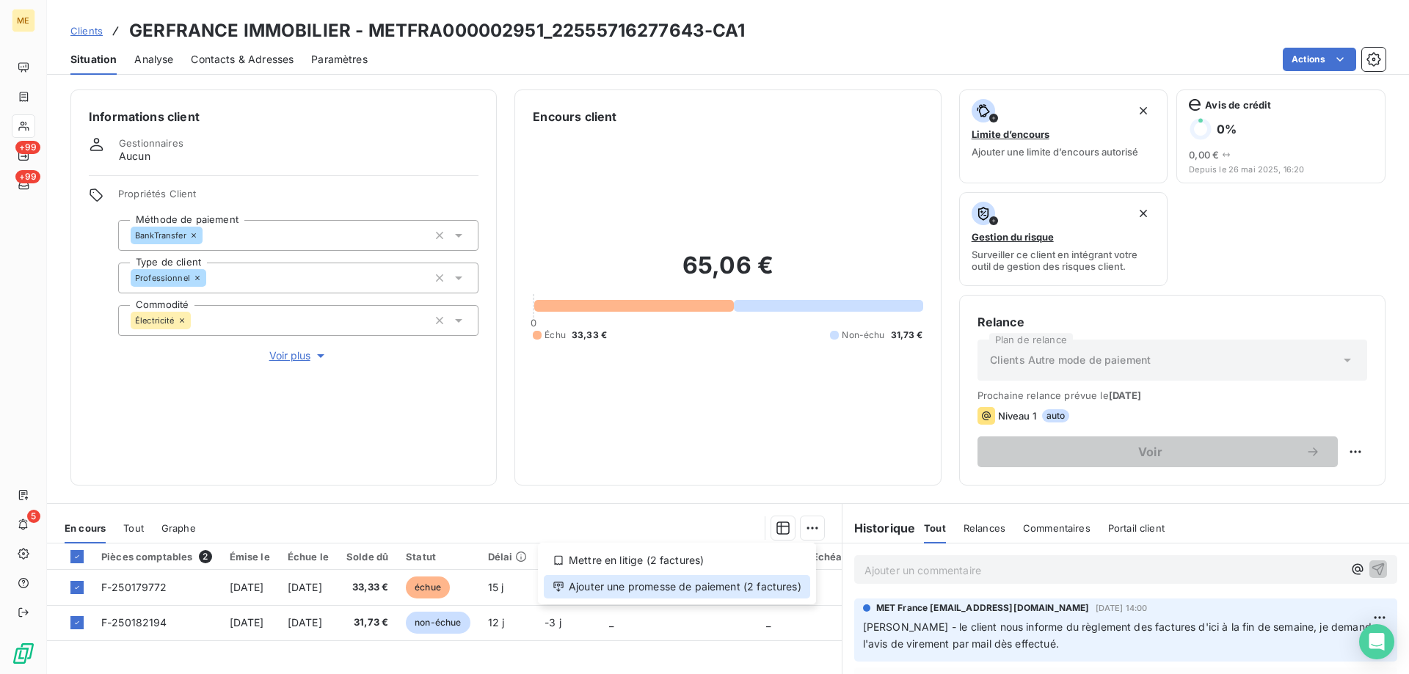
click at [742, 588] on div "Ajouter une promesse de paiement (2 factures)" at bounding box center [677, 586] width 266 height 23
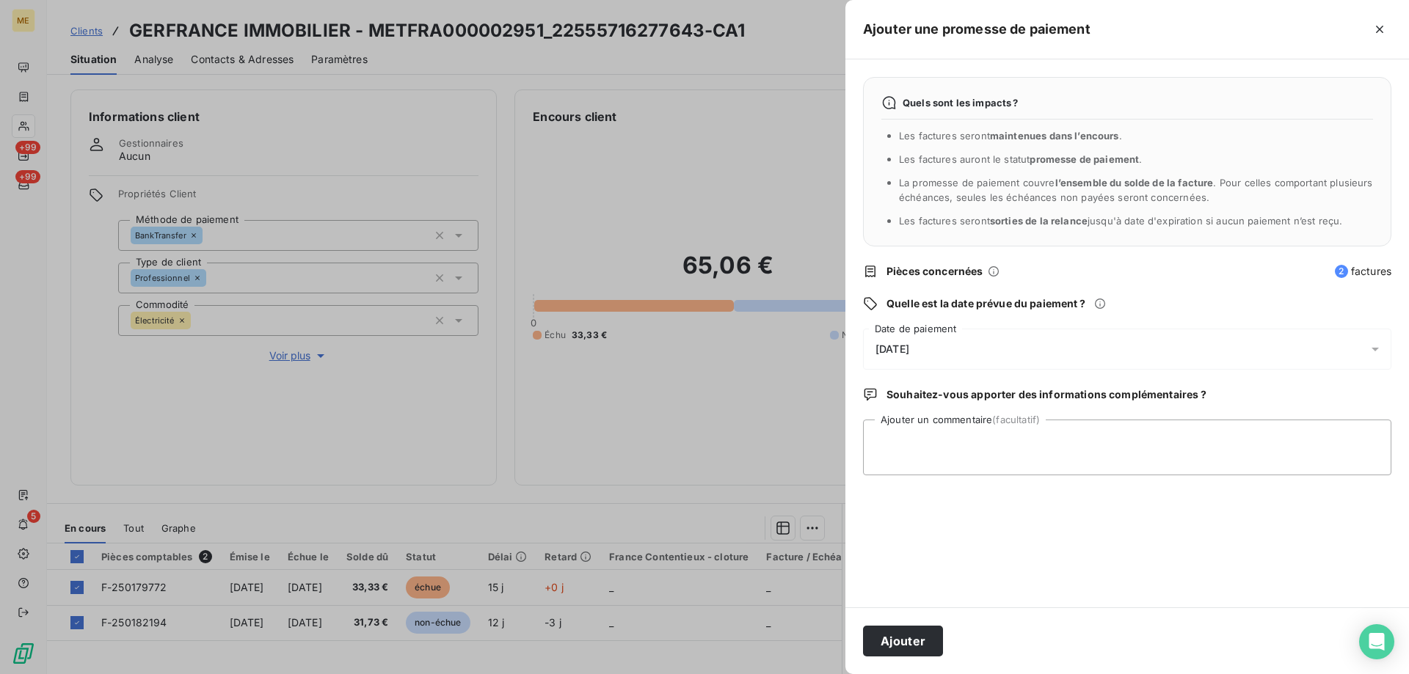
click at [961, 348] on div "19/09/2025" at bounding box center [1127, 349] width 528 height 41
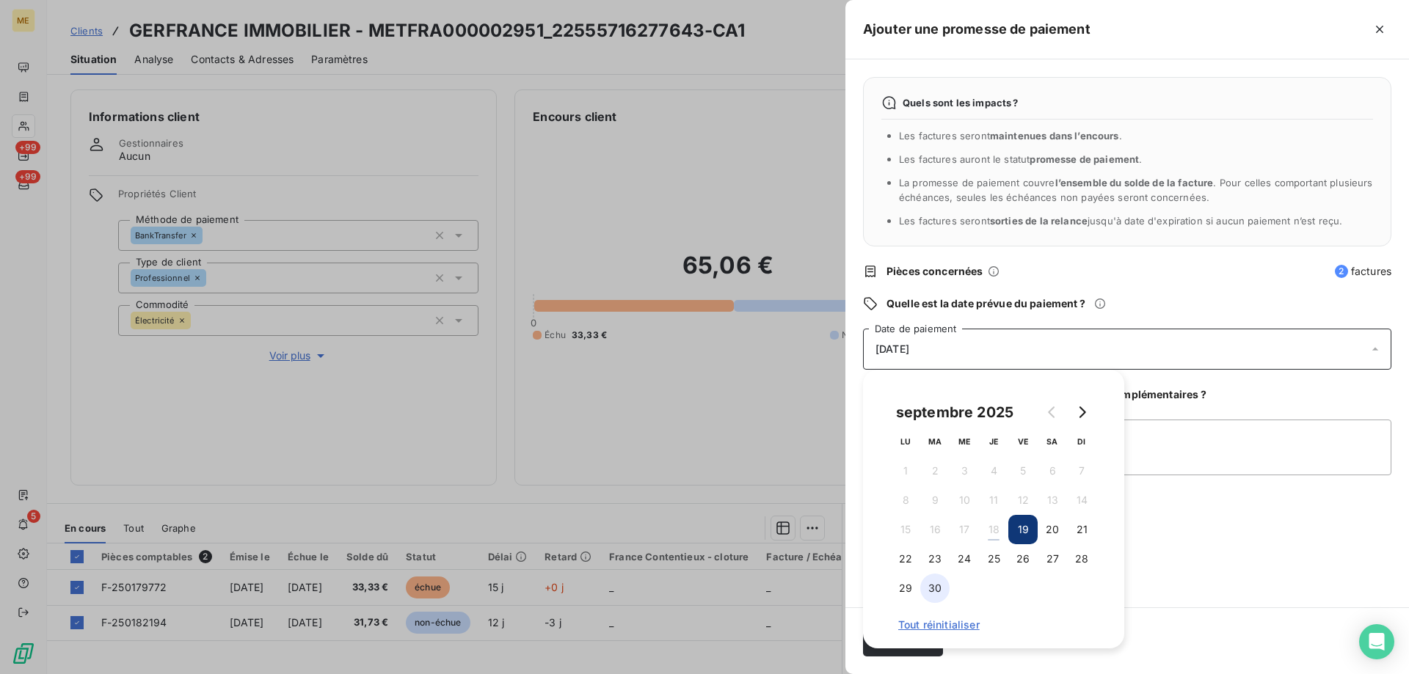
click at [939, 587] on button "30" at bounding box center [934, 588] width 29 height 29
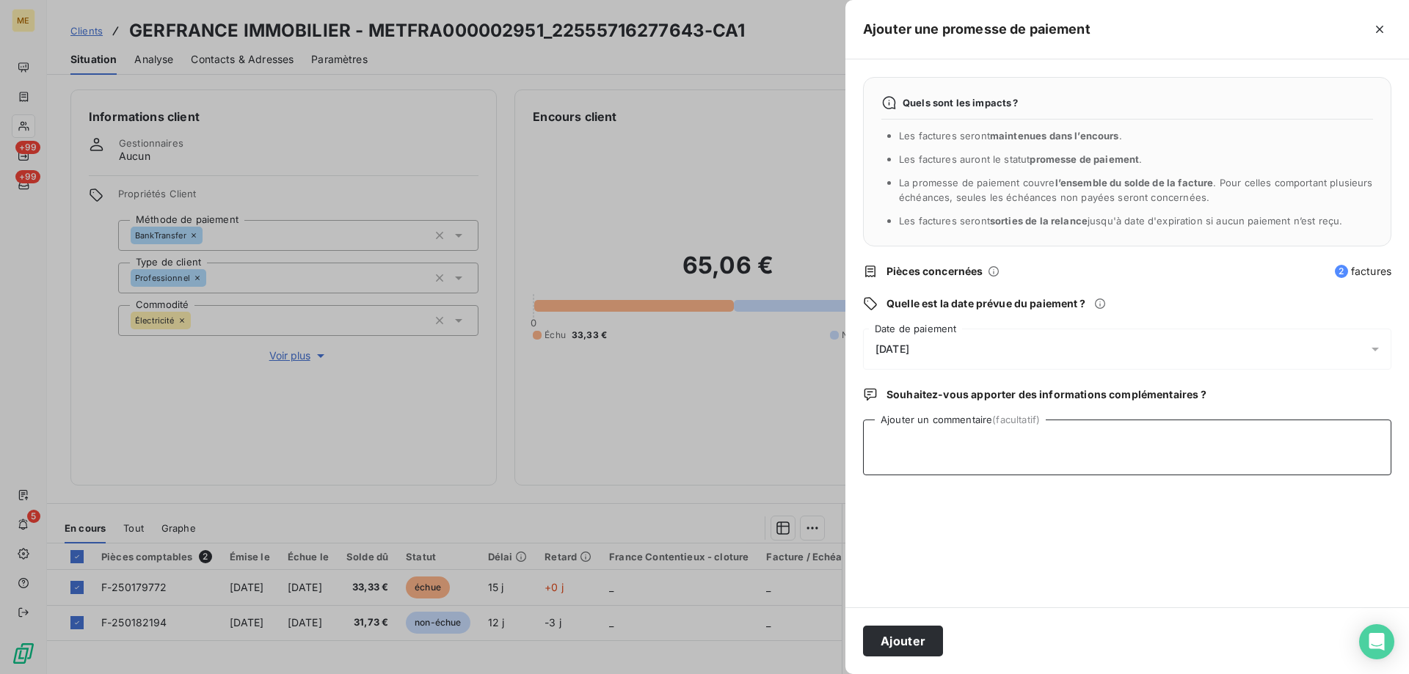
click at [1170, 440] on textarea "Ajouter un commentaire (facultatif)" at bounding box center [1127, 448] width 528 height 56
paste textarea "Kenza / interaction du 17/09/2025 22:49 / avis de virement d'un montant global …"
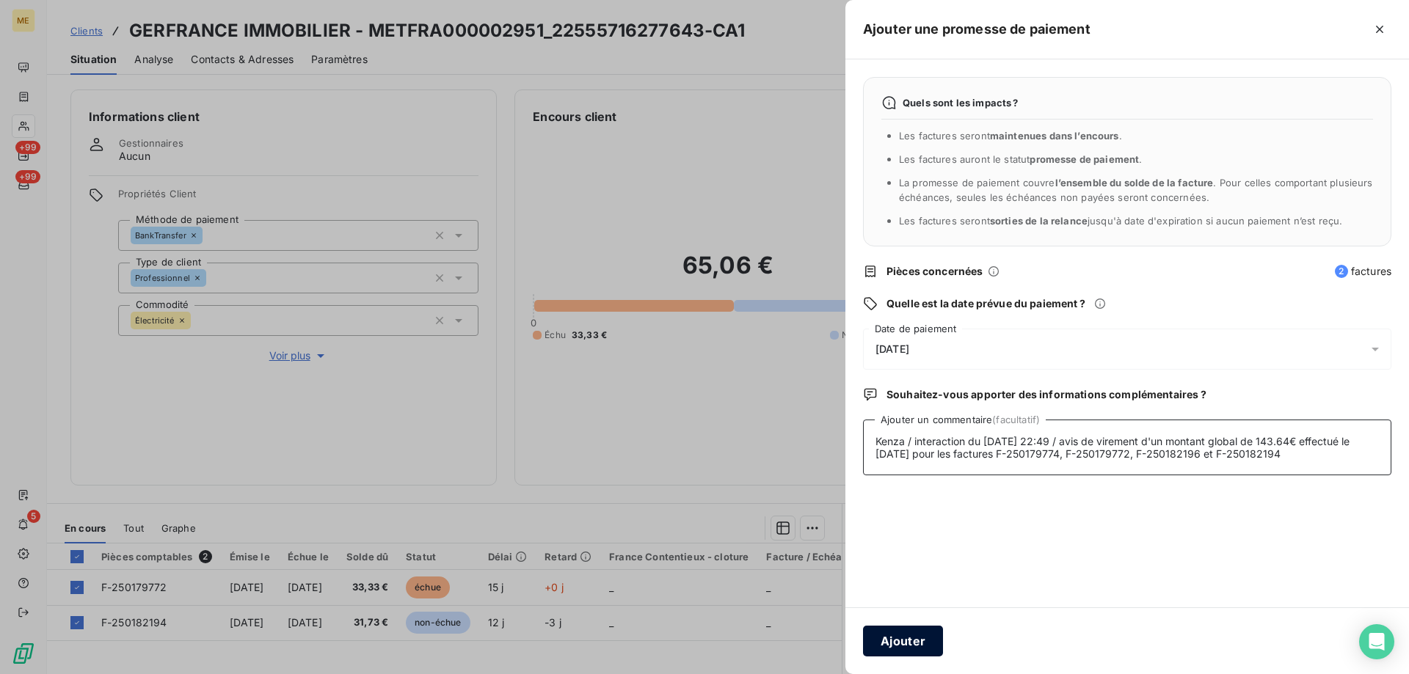
type textarea "Kenza / interaction du 17/09/2025 22:49 / avis de virement d'un montant global …"
click at [894, 648] on button "Ajouter" at bounding box center [903, 641] width 80 height 31
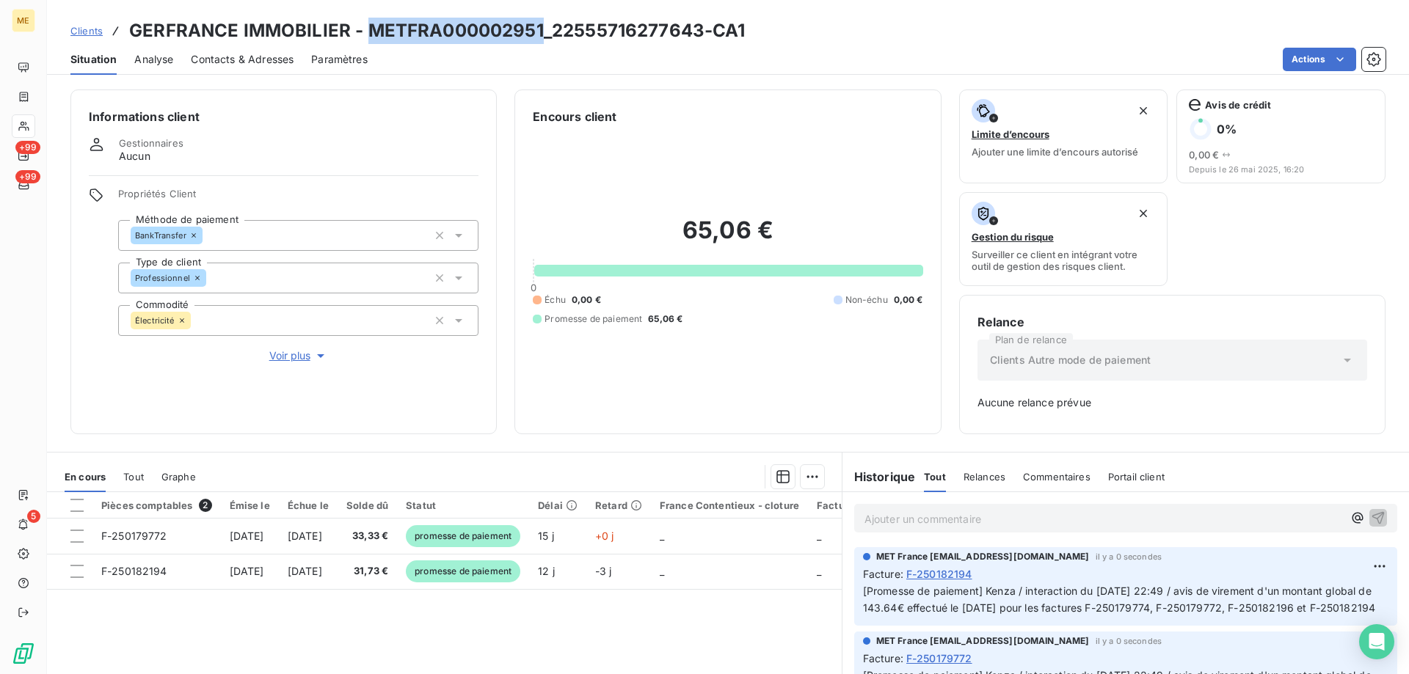
copy h3 "METFRA000002951"
drag, startPoint x: 365, startPoint y: 29, endPoint x: 542, endPoint y: 23, distance: 177.7
click at [542, 23] on h3 "GERFRANCE IMMOBILIER - METFRA000002951_22555716277643-CA1" at bounding box center [437, 31] width 616 height 26
click at [27, 94] on icon at bounding box center [24, 97] width 9 height 10
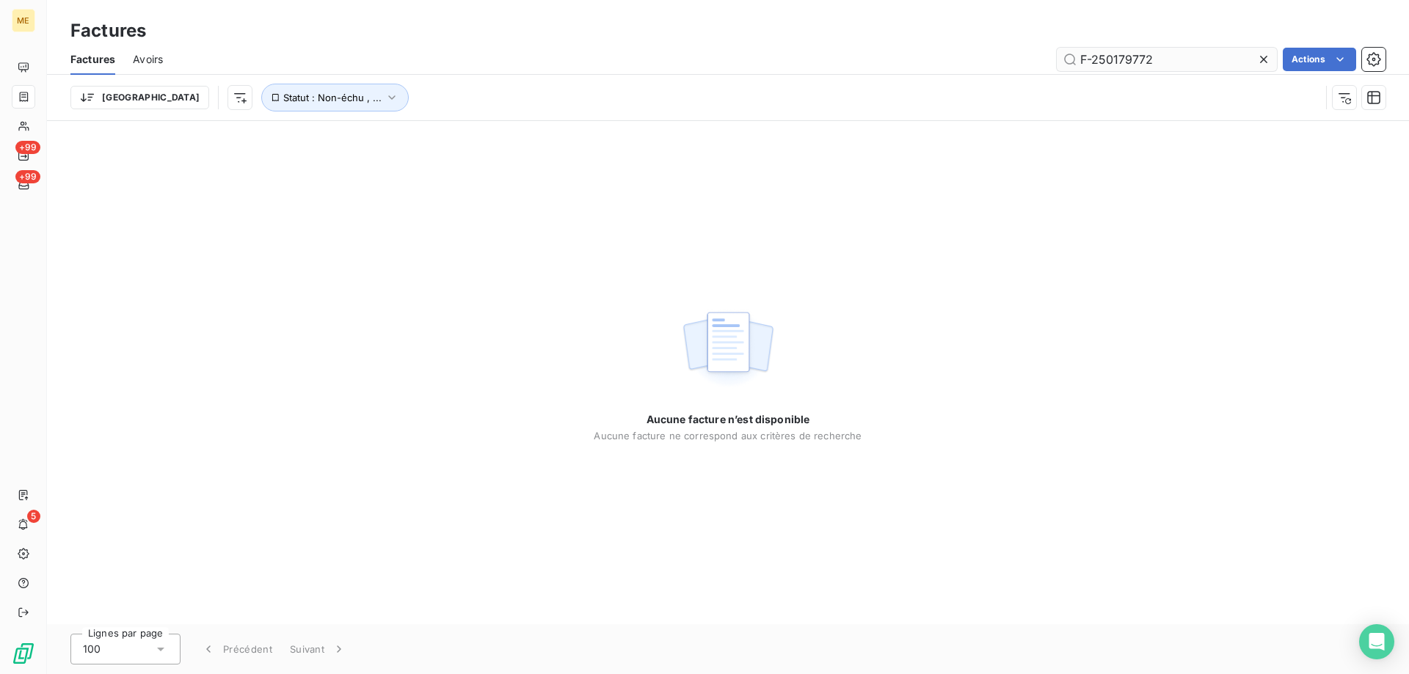
click at [1142, 60] on input "F-250179772" at bounding box center [1167, 59] width 220 height 23
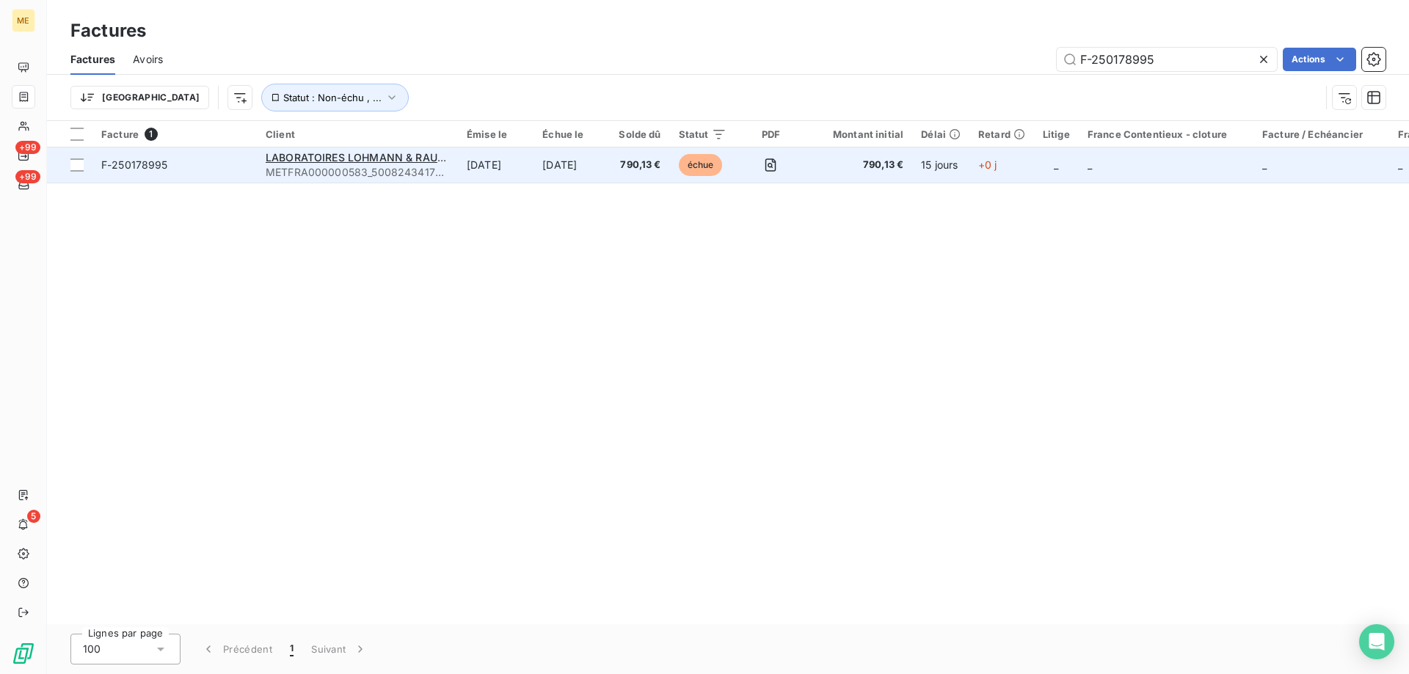
type input "F-250178995"
click at [230, 175] on td "F-250178995" at bounding box center [174, 165] width 164 height 35
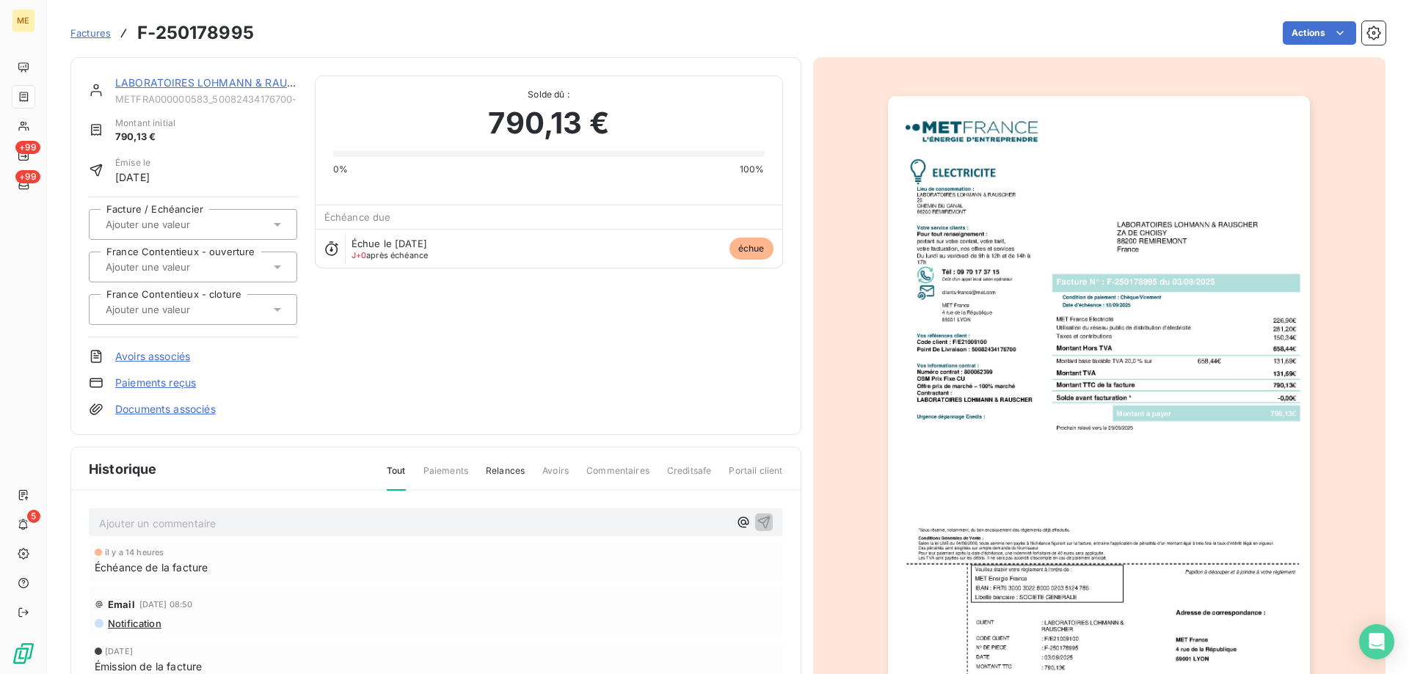
click at [188, 95] on span "METFRA000000583_50082434176700-CA1" at bounding box center [206, 99] width 182 height 12
click at [197, 90] on div "LABORATOIRES LOHMANN & RAUSCHER" at bounding box center [206, 83] width 182 height 15
click at [214, 89] on div "LABORATOIRES LOHMANN & RAUSCHER" at bounding box center [206, 83] width 182 height 15
click at [221, 79] on link "LABORATOIRES LOHMANN & RAUSCHER" at bounding box center [218, 82] width 206 height 12
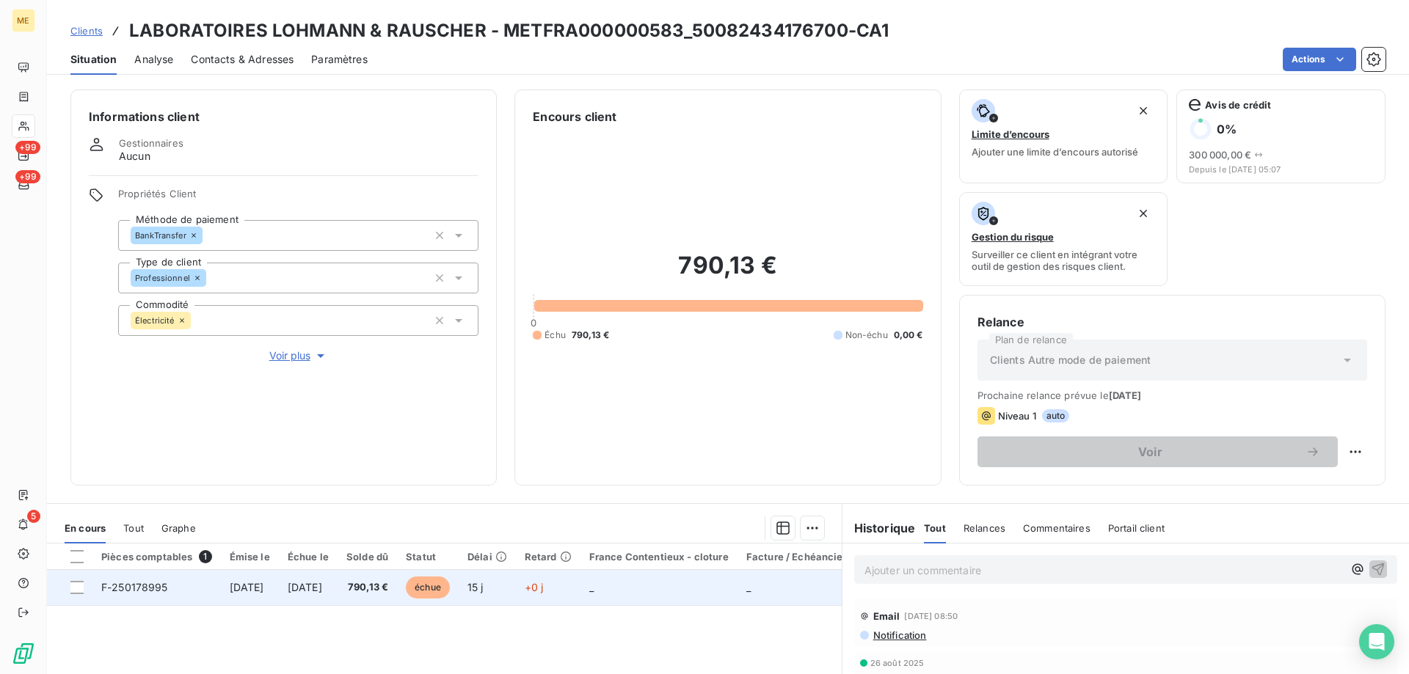
click at [70, 581] on td at bounding box center [70, 587] width 46 height 35
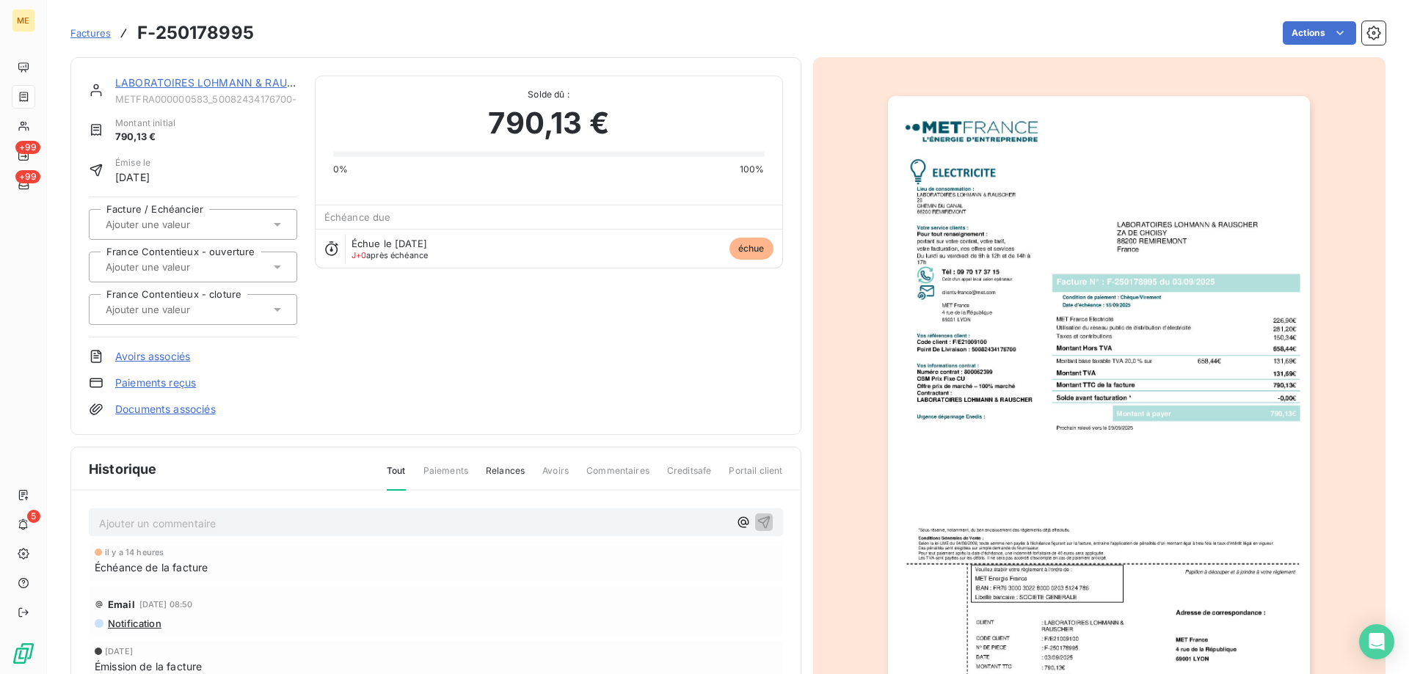
click at [181, 81] on link "LABORATOIRES LOHMANN & RAUSCHER" at bounding box center [218, 82] width 206 height 12
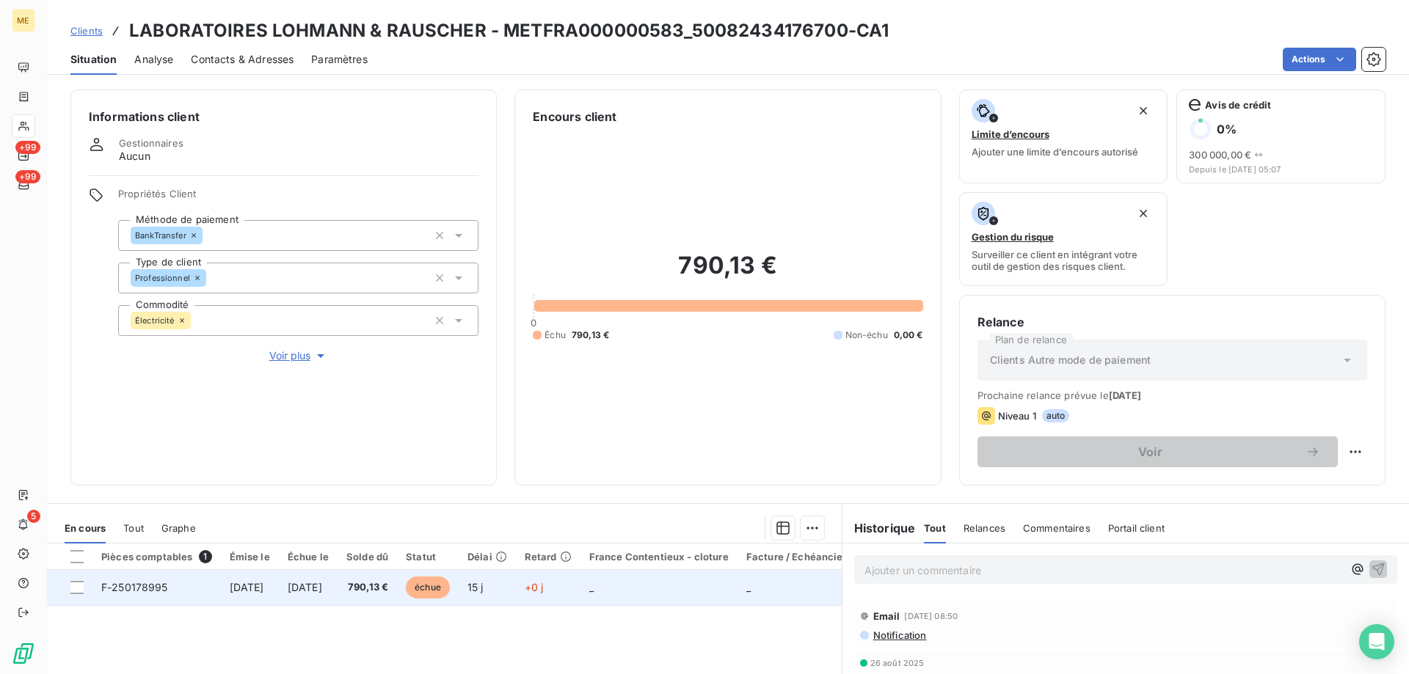
click at [79, 583] on div at bounding box center [76, 587] width 13 height 13
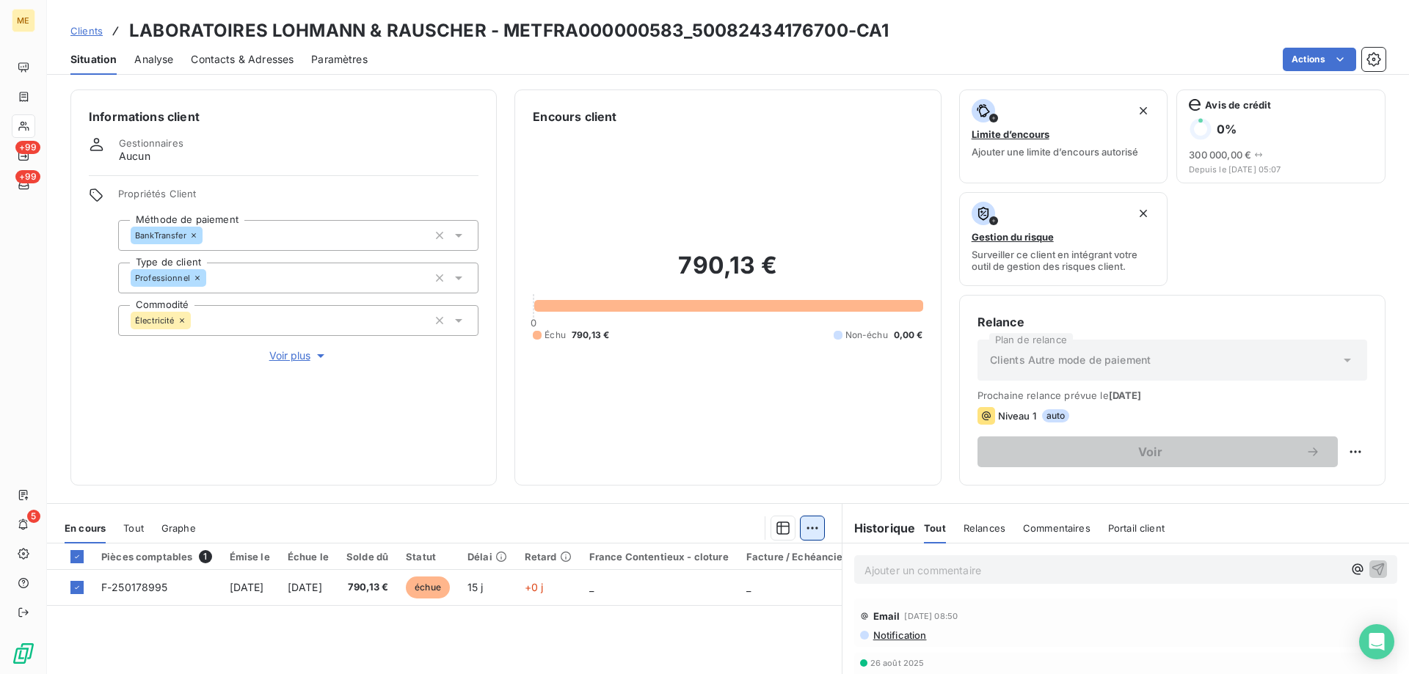
click at [809, 533] on html "ME +99 +99 5 Clients LABORATOIRES LOHMANN & RAUSCHER - METFRA000000583_50082434…" at bounding box center [704, 337] width 1409 height 674
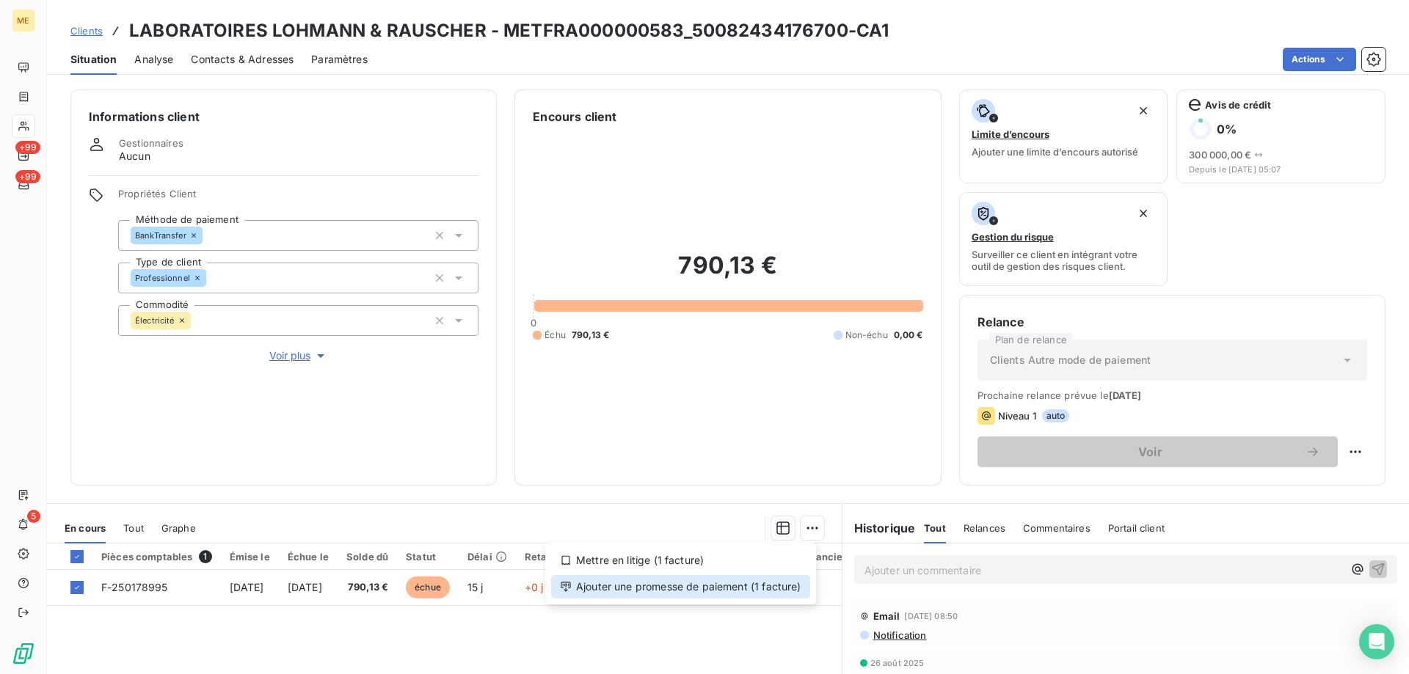
click at [765, 592] on div "Ajouter une promesse de paiement (1 facture)" at bounding box center [680, 586] width 259 height 23
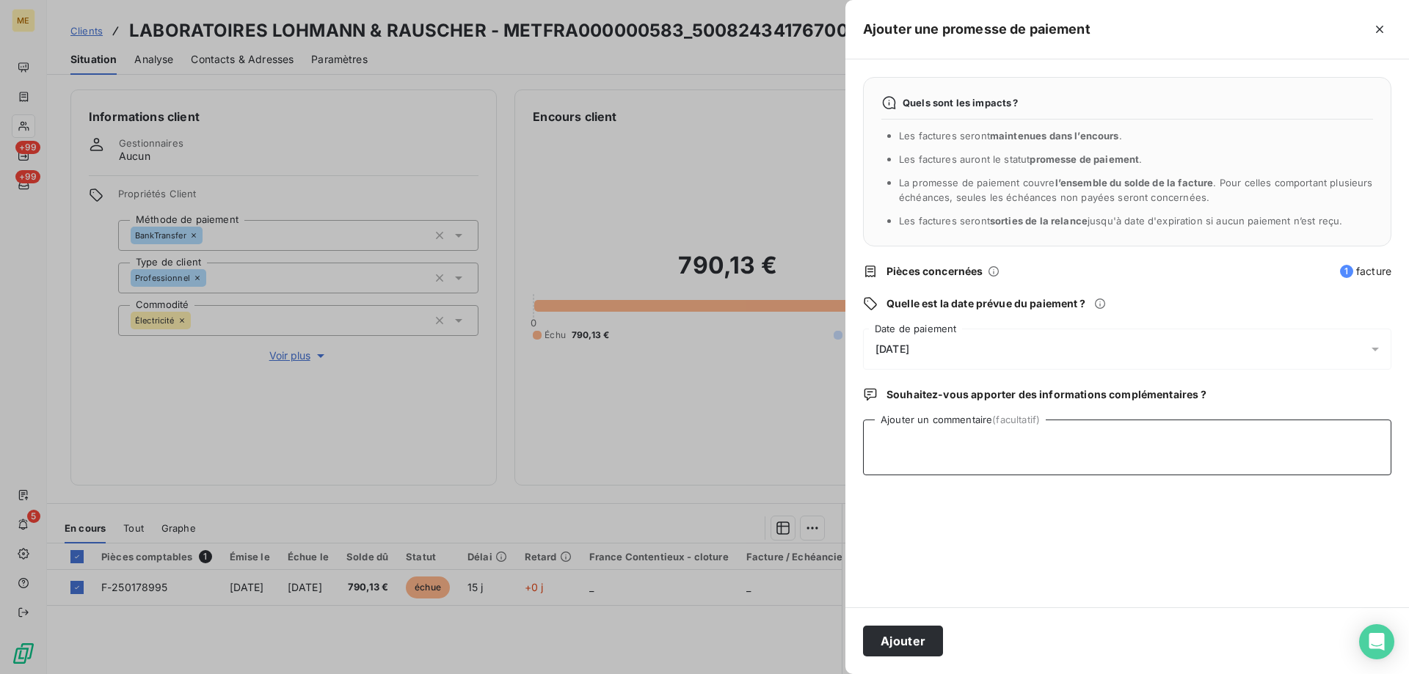
click at [956, 437] on textarea "Ajouter un commentaire (facultatif)" at bounding box center [1127, 448] width 528 height 56
paste textarea "17/09/2025 14:00"
click at [1235, 444] on textarea "Kenza / interaction du 17/09/2025 14:00/ avis de virement effectué le" at bounding box center [1127, 448] width 528 height 56
click at [1288, 439] on textarea "Kenza / interaction du 17/09/2025 14:00/ avis de virement effectué le 17/09/2025" at bounding box center [1127, 448] width 528 height 56
paste textarea "790,13"
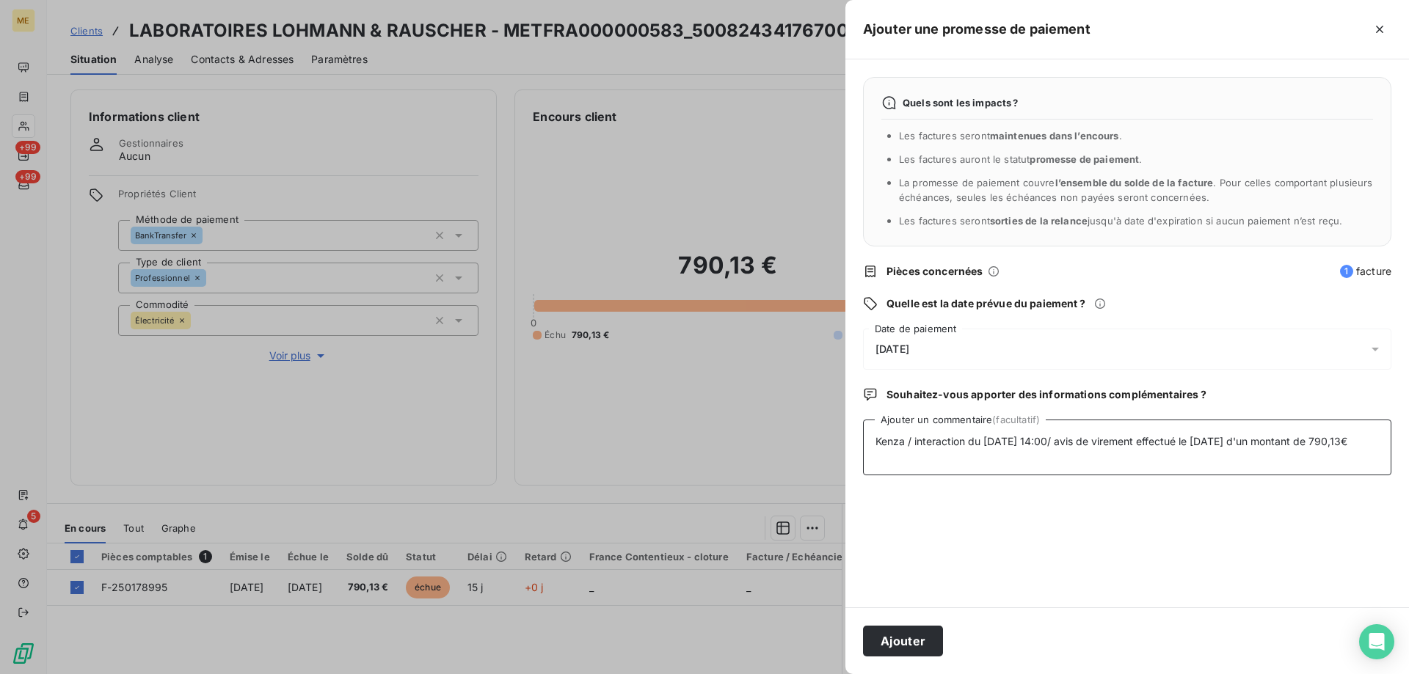
type textarea "Kenza / interaction du 17/09/2025 14:00/ avis de virement effectué le 17/09/202…"
click at [1008, 343] on div "19/09/2025" at bounding box center [1127, 349] width 528 height 41
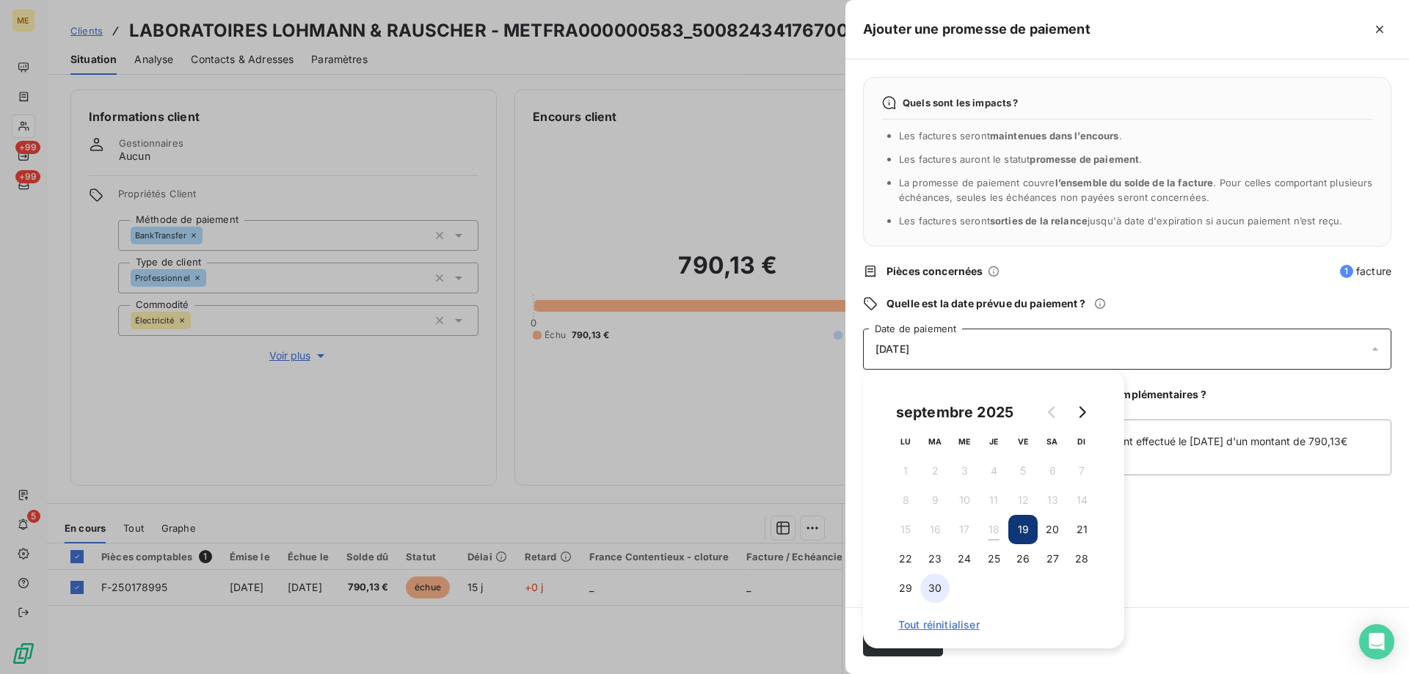
click at [938, 588] on button "30" at bounding box center [934, 588] width 29 height 29
click at [1188, 575] on div "Quels sont les impacts ? Les factures seront maintenues dans l’encours . Les fa…" at bounding box center [1127, 333] width 564 height 548
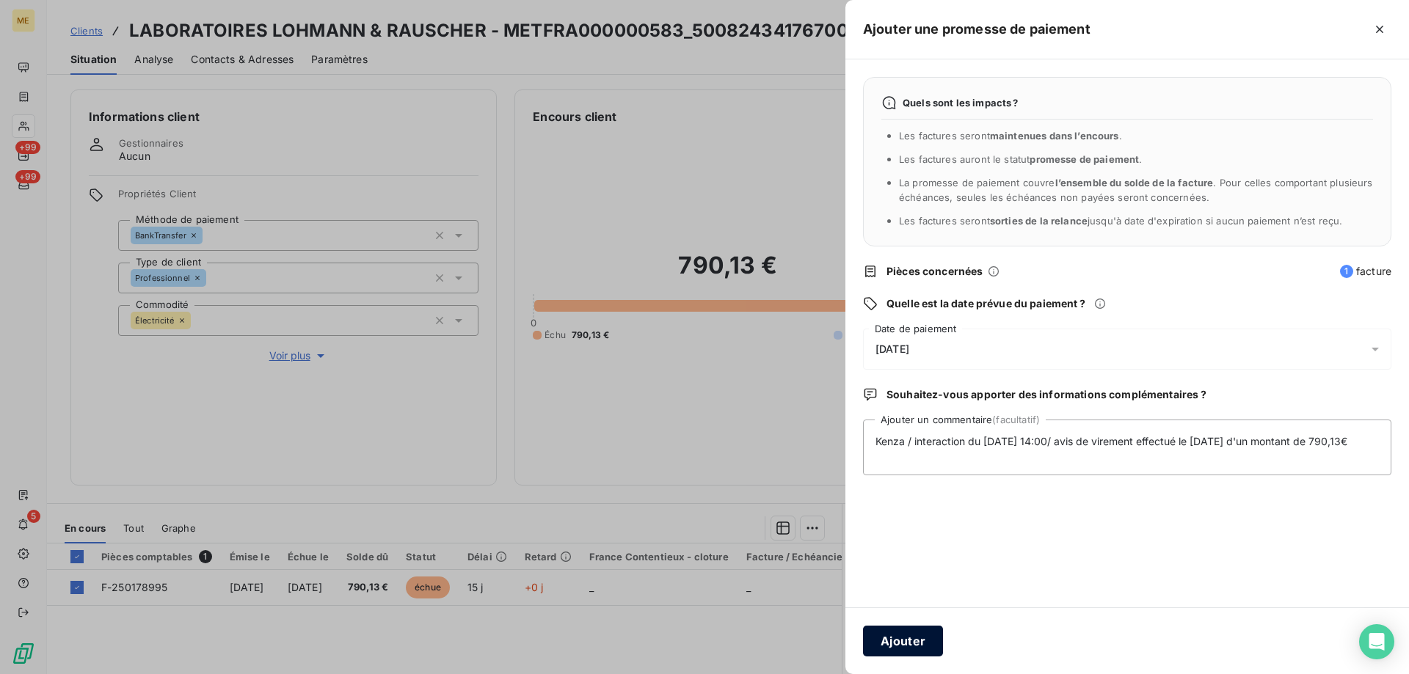
click at [925, 634] on button "Ajouter" at bounding box center [903, 641] width 80 height 31
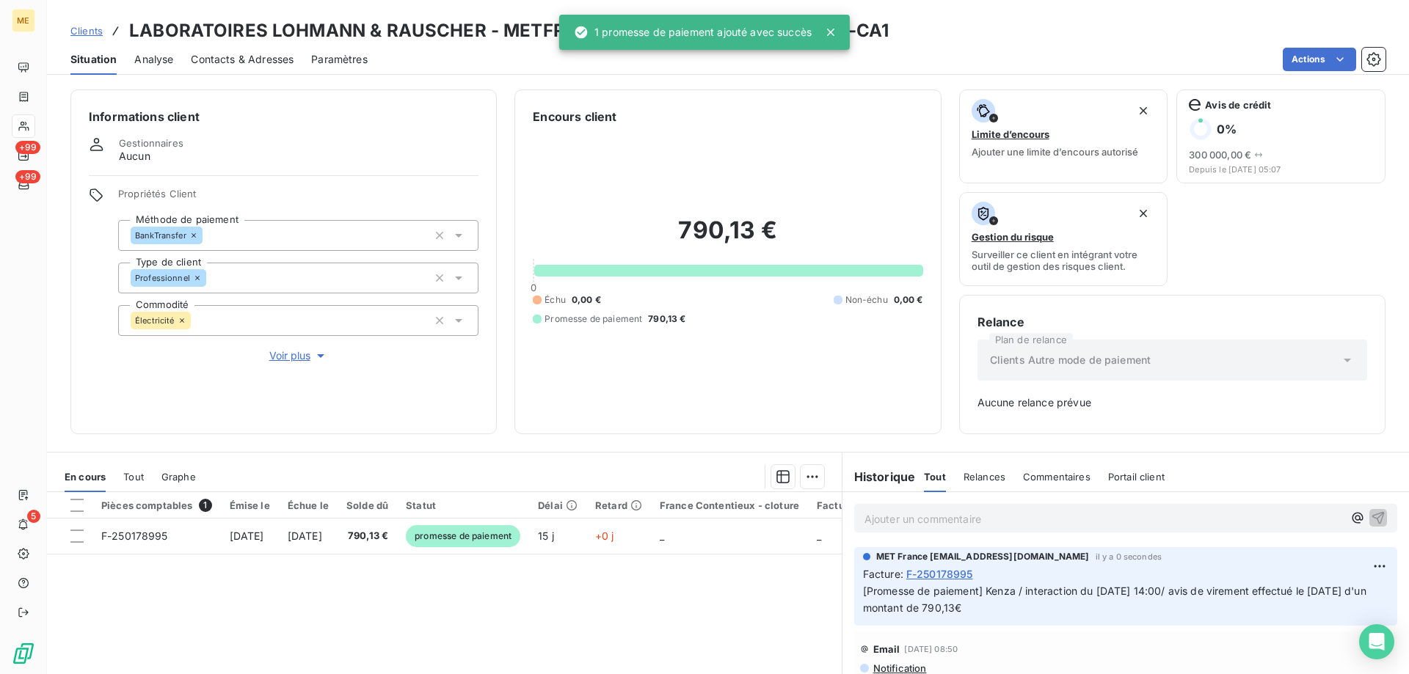
click at [835, 31] on icon at bounding box center [830, 32] width 15 height 15
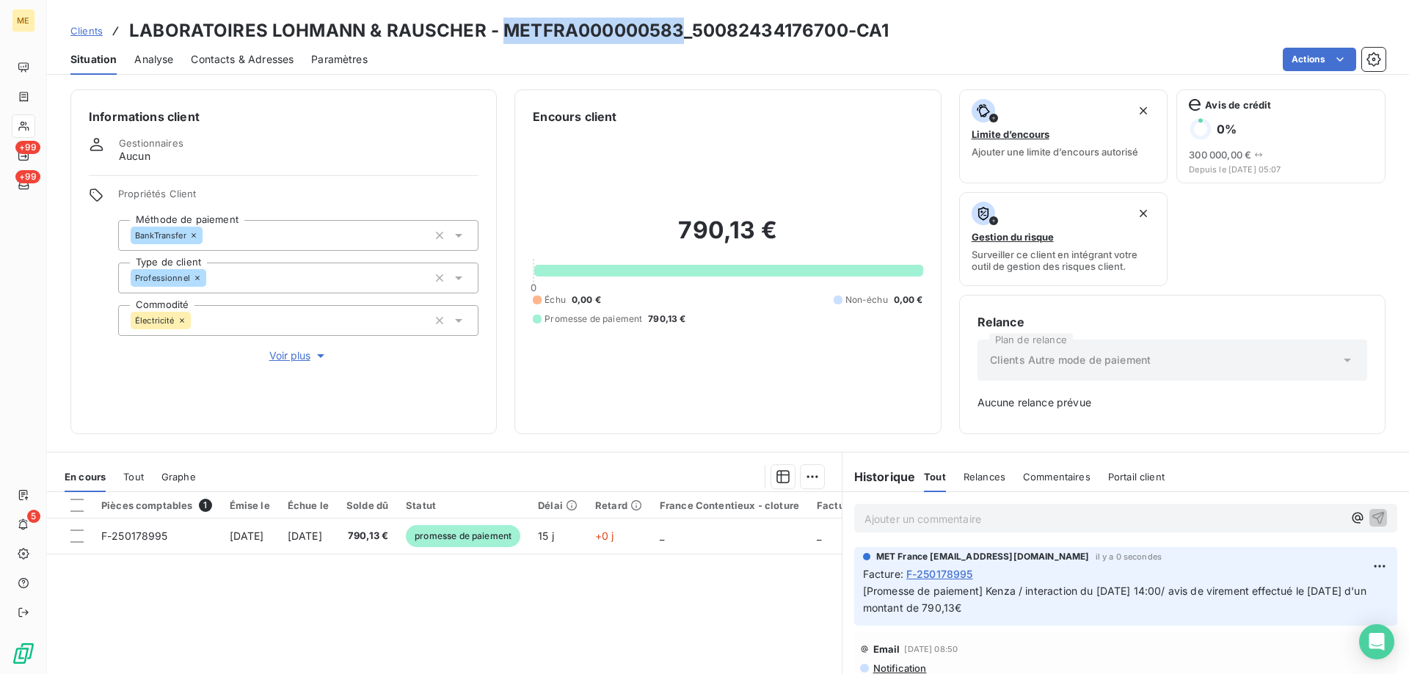
copy h3 "METFRA000000583"
drag, startPoint x: 676, startPoint y: 28, endPoint x: 500, endPoint y: 28, distance: 176.1
click at [500, 28] on h3 "LABORATOIRES LOHMANN & RAUSCHER - METFRA000000583_50082434176700-CA1" at bounding box center [509, 31] width 760 height 26
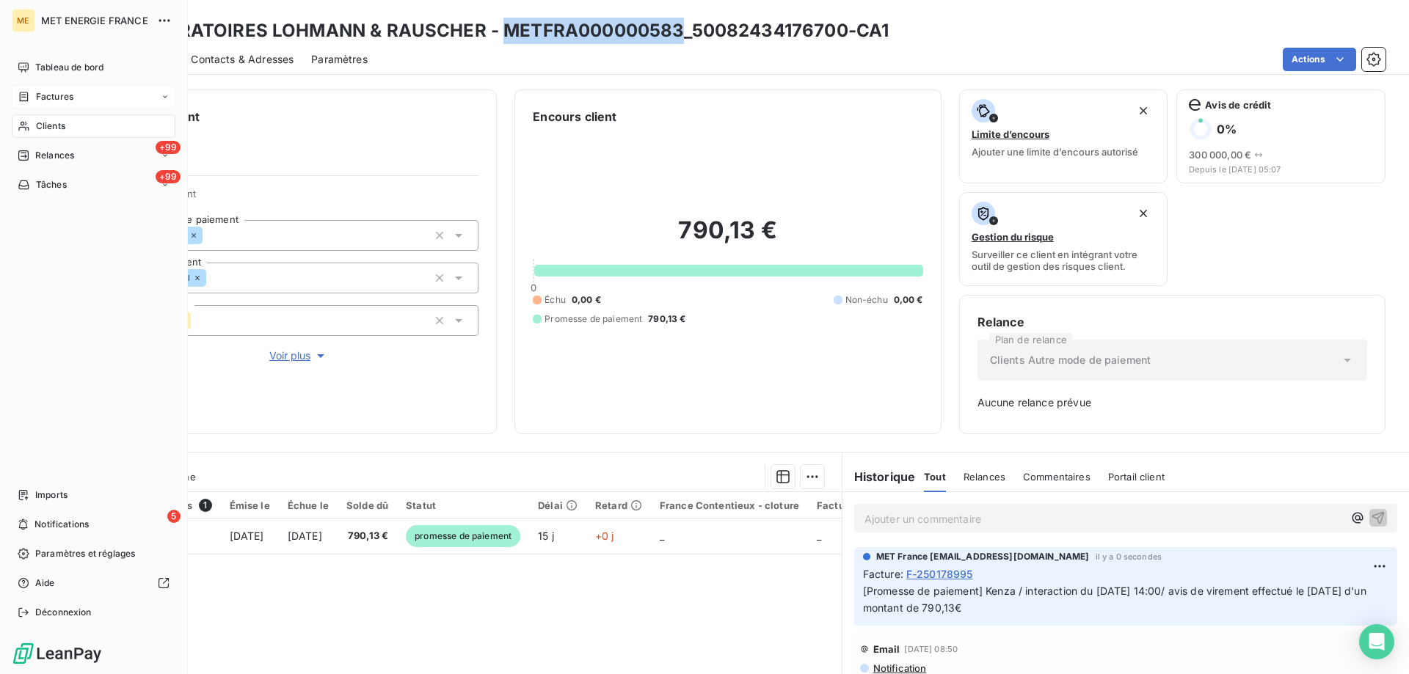
click at [29, 94] on icon at bounding box center [24, 97] width 12 height 12
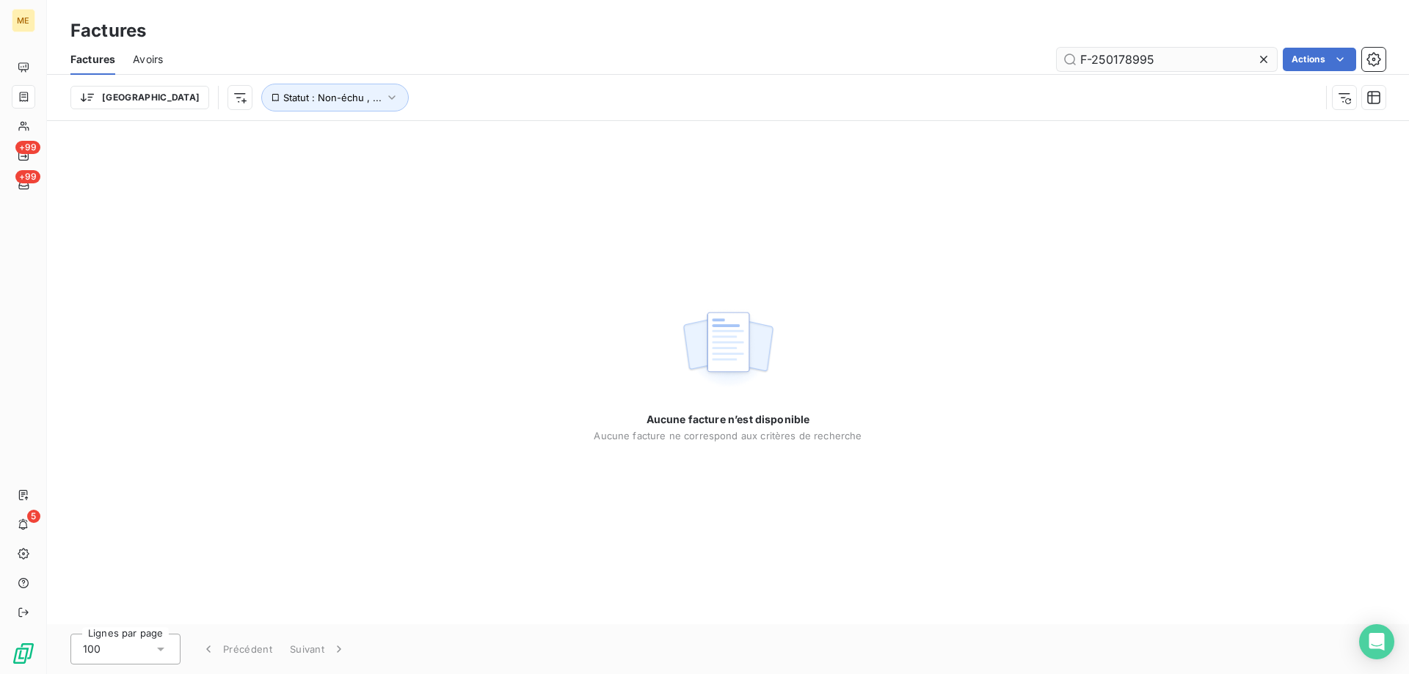
click at [1117, 63] on input "F-250178995" at bounding box center [1167, 59] width 220 height 23
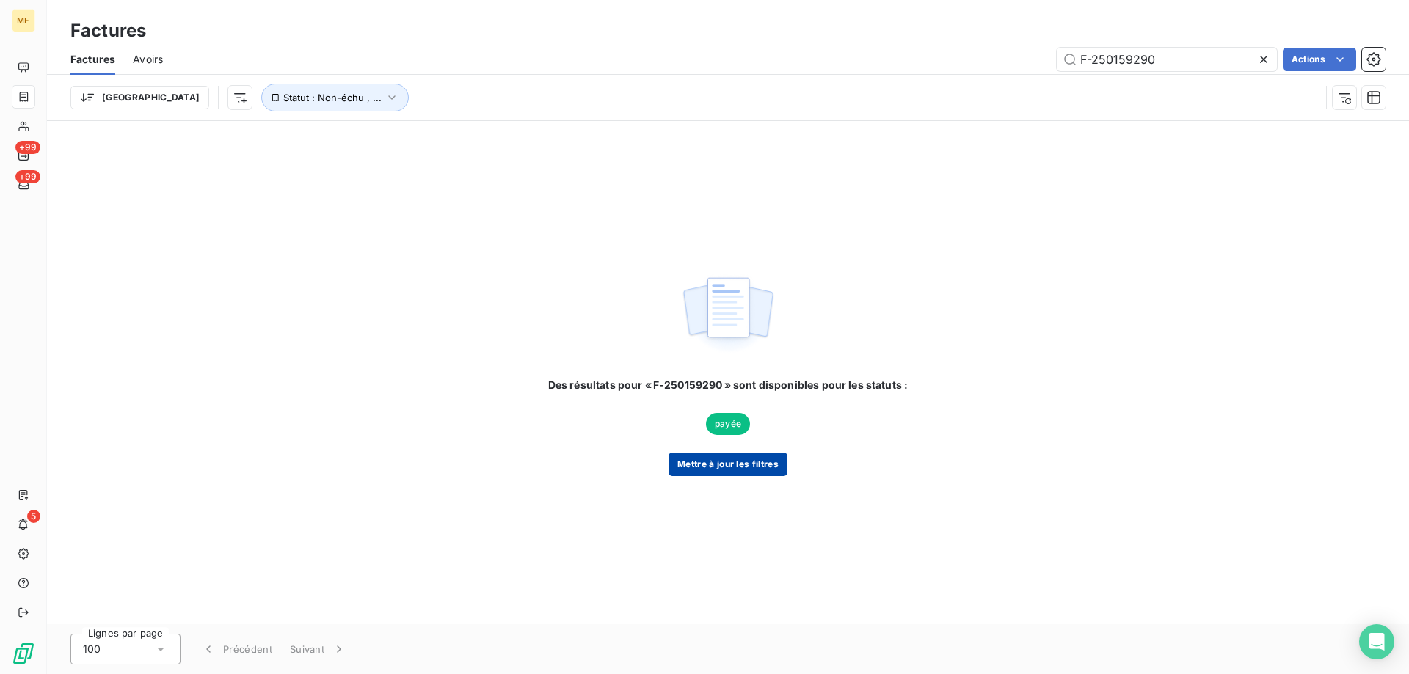
click at [739, 467] on button "Mettre à jour les filtres" at bounding box center [728, 464] width 119 height 23
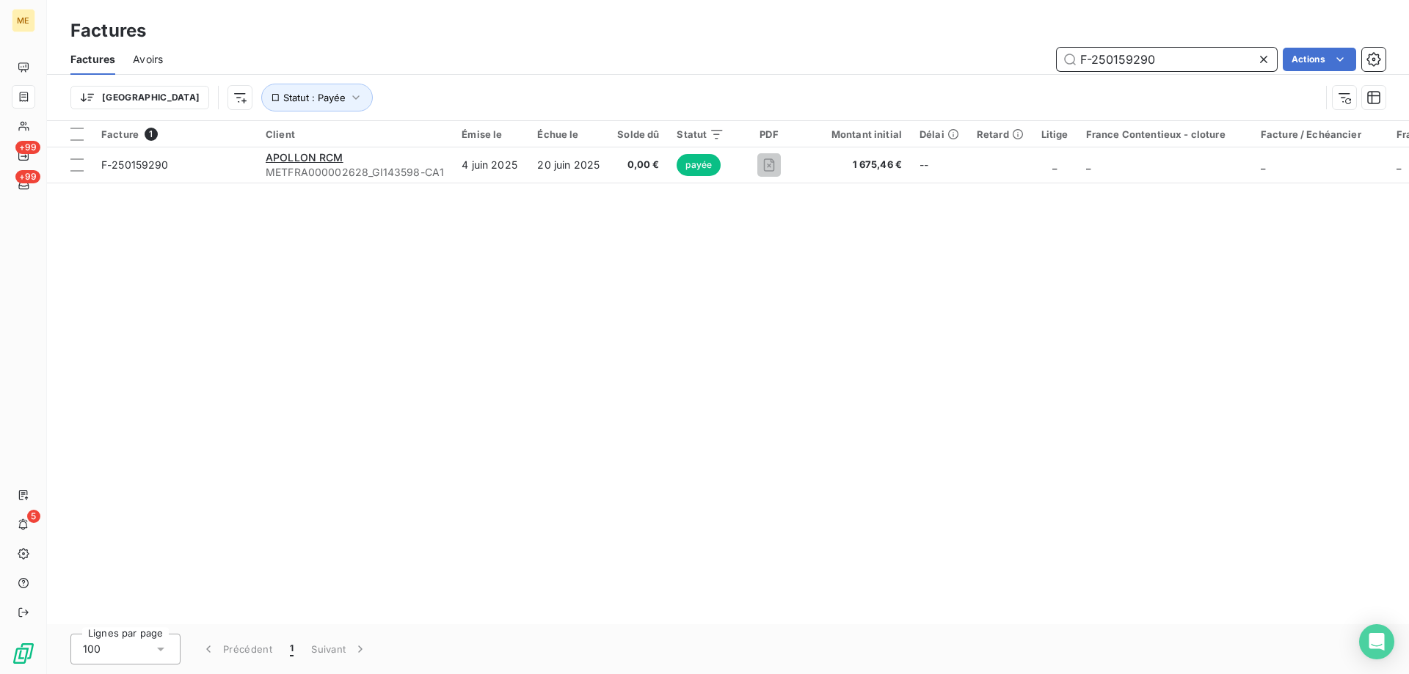
click at [1127, 62] on input "F-250159290" at bounding box center [1167, 59] width 220 height 23
paste input "69159"
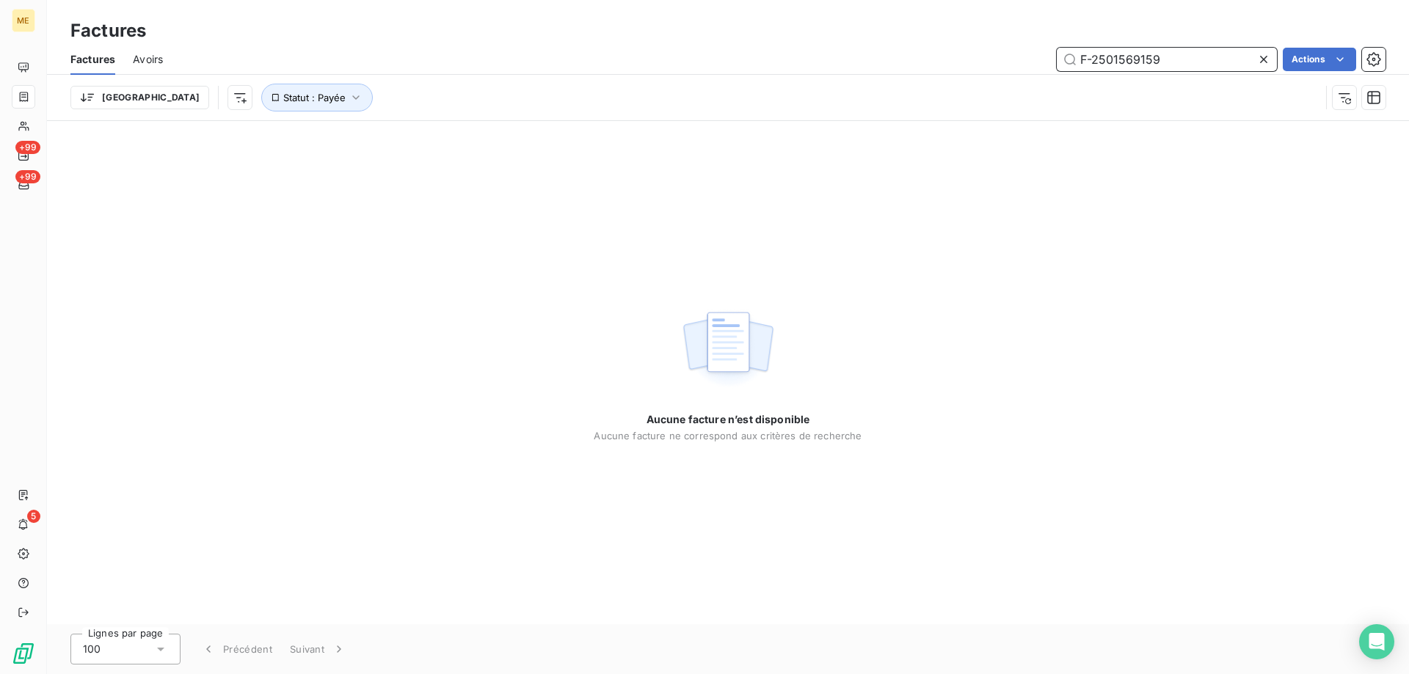
click at [1134, 57] on input "F-2501569159" at bounding box center [1167, 59] width 220 height 23
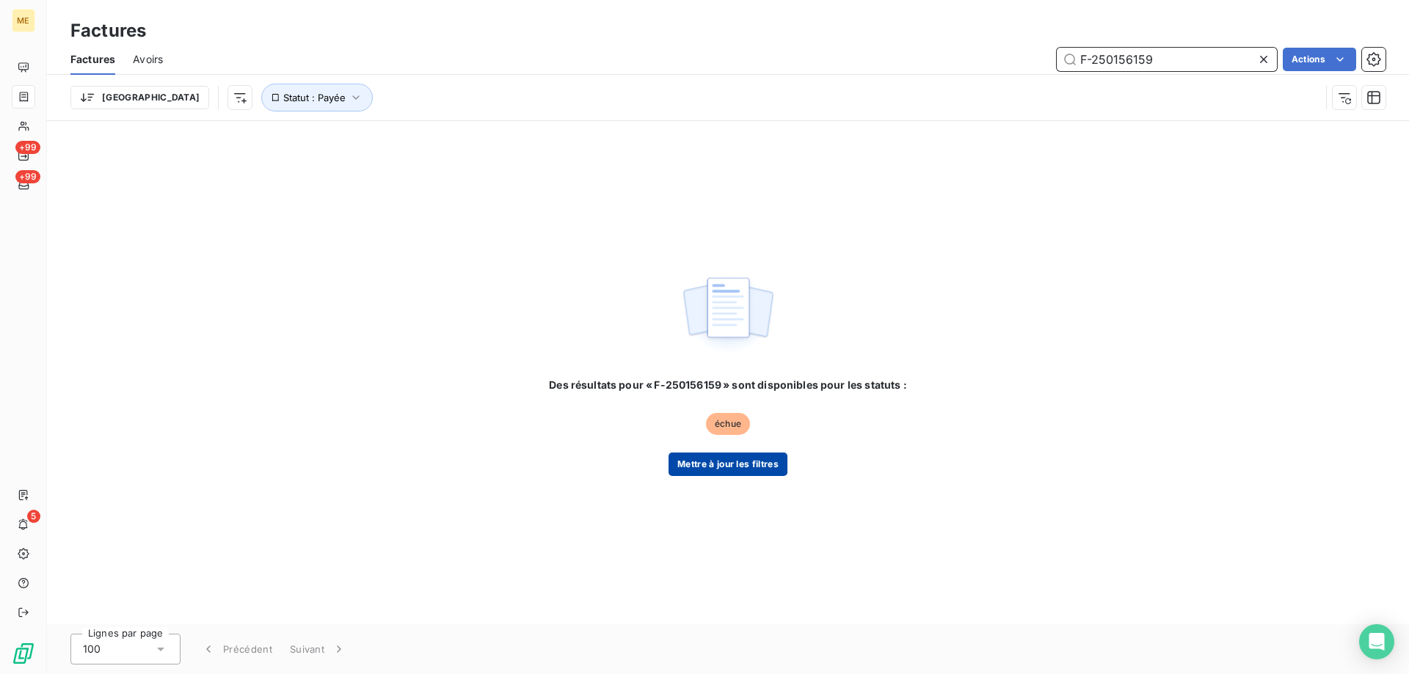
type input "F-250156159"
click at [753, 463] on button "Mettre à jour les filtres" at bounding box center [728, 464] width 119 height 23
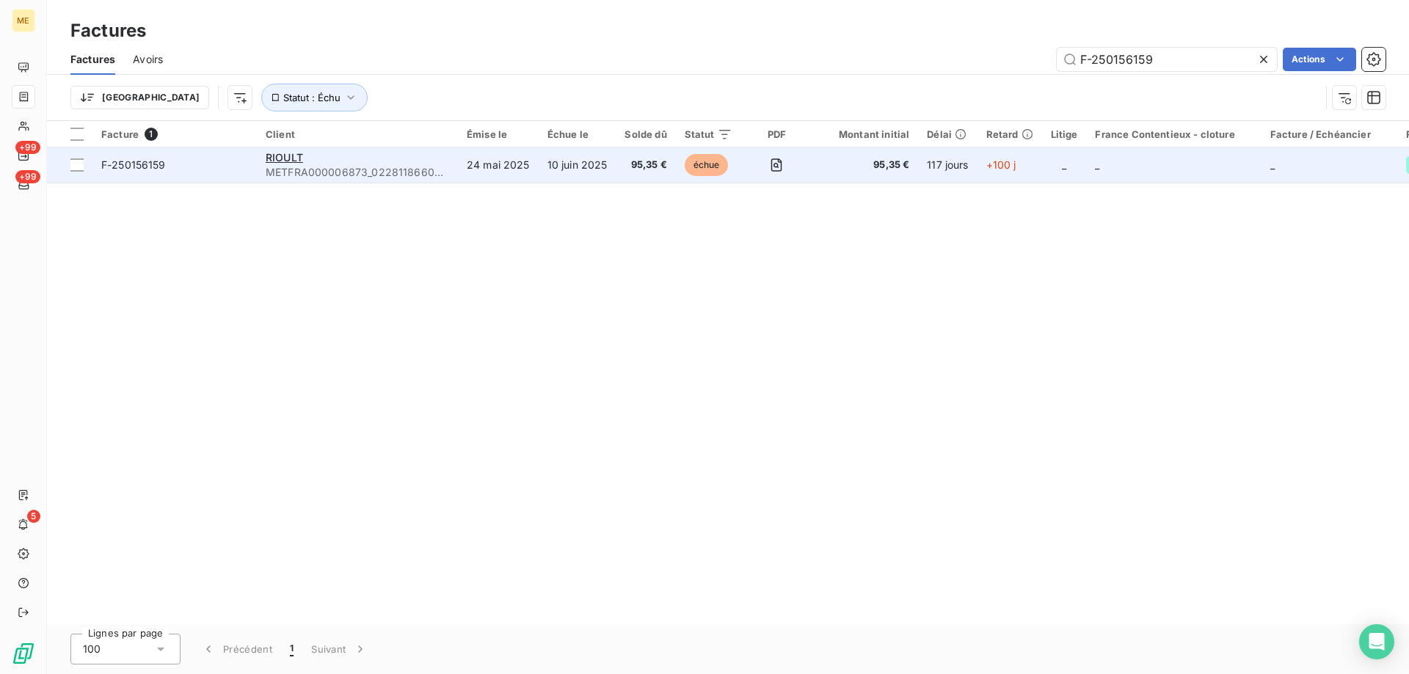
click at [190, 161] on span "F-250156159" at bounding box center [174, 165] width 147 height 15
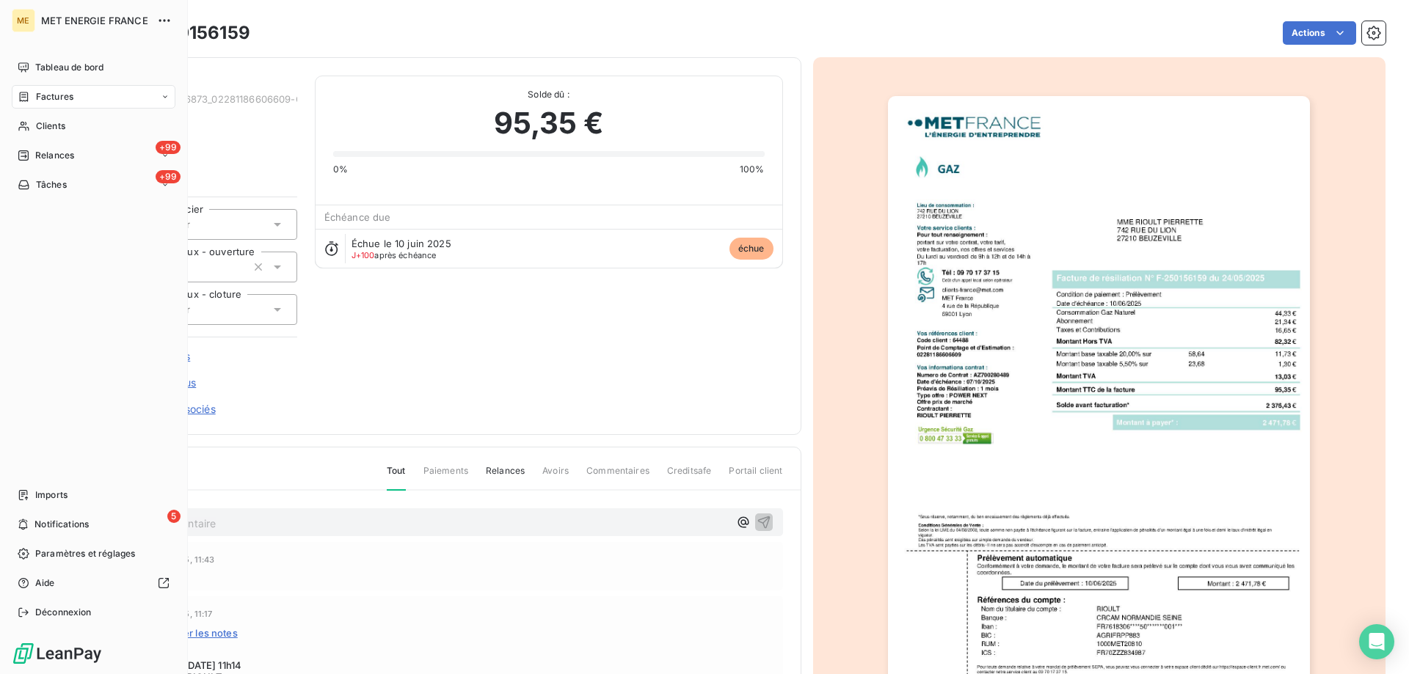
click at [56, 105] on div "Factures" at bounding box center [94, 96] width 164 height 23
click at [43, 92] on span "Factures" at bounding box center [54, 96] width 37 height 13
click at [36, 128] on span "Clients" at bounding box center [50, 126] width 29 height 13
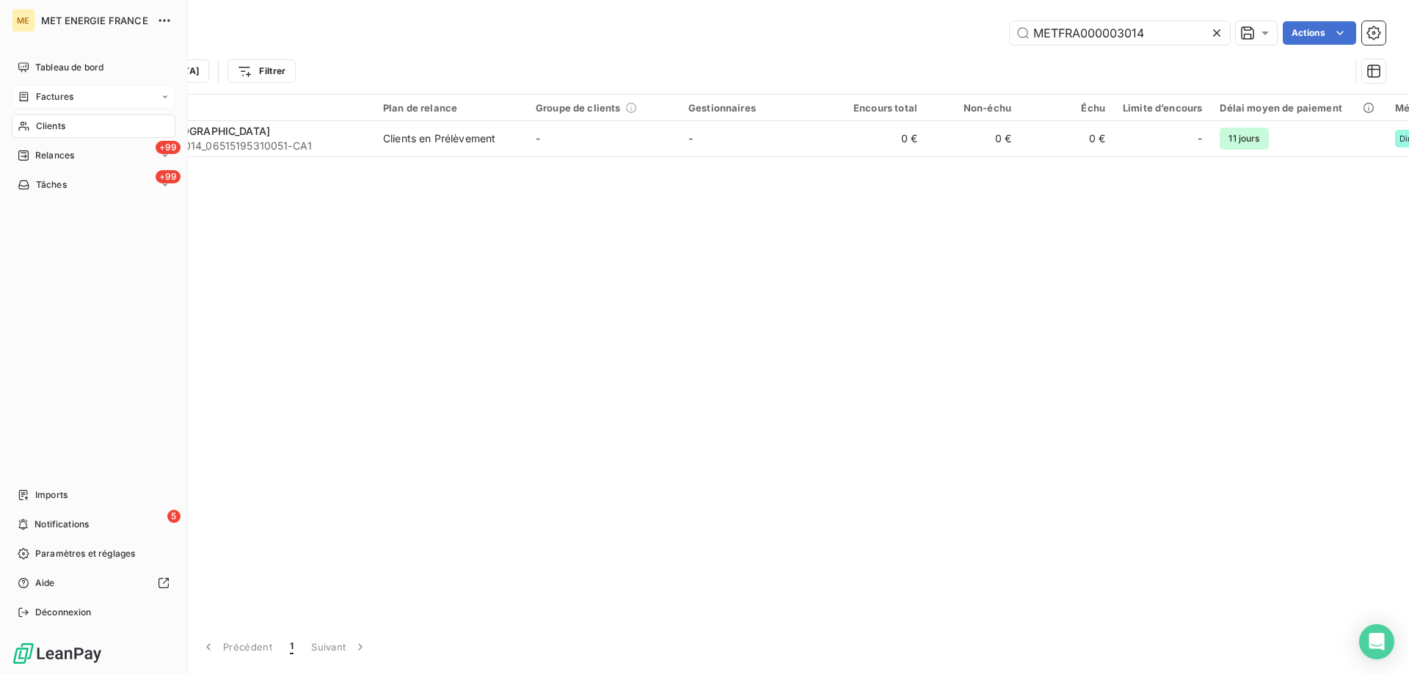
click at [45, 95] on span "Factures" at bounding box center [54, 96] width 37 height 13
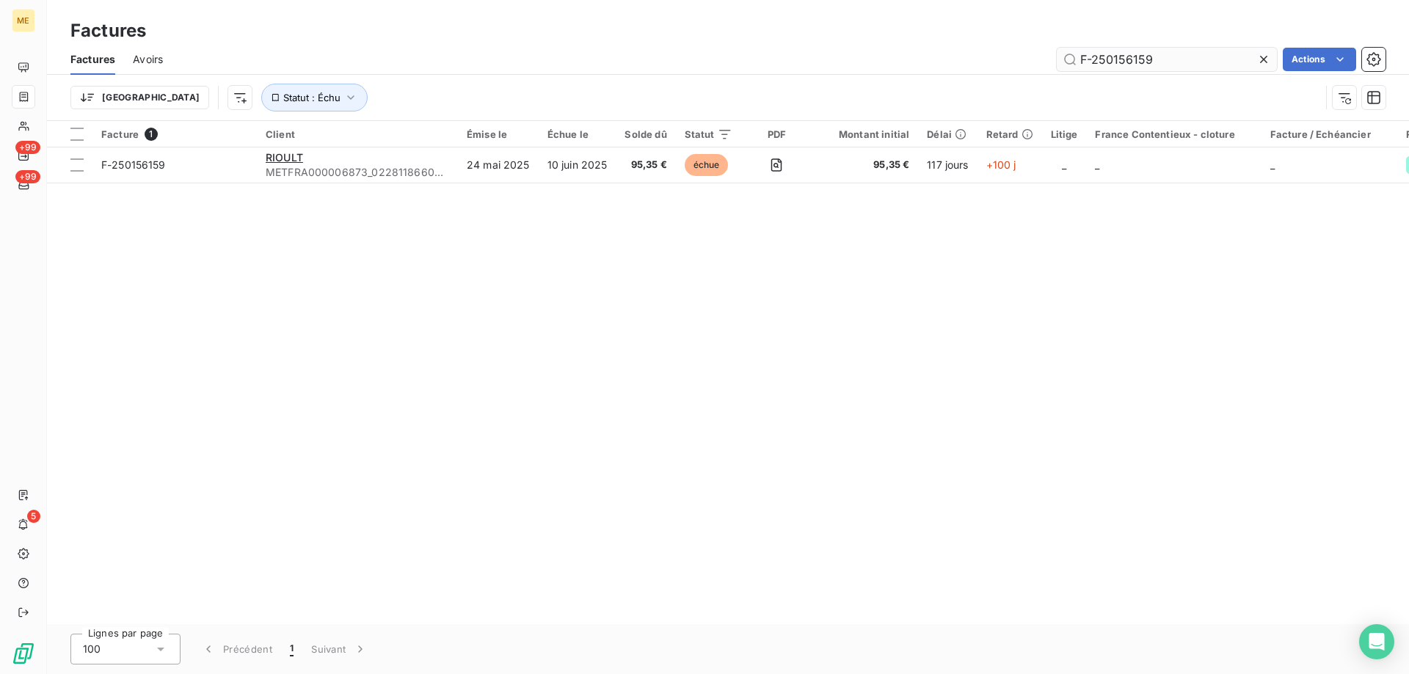
click at [1190, 58] on input "F-250156159" at bounding box center [1167, 59] width 220 height 23
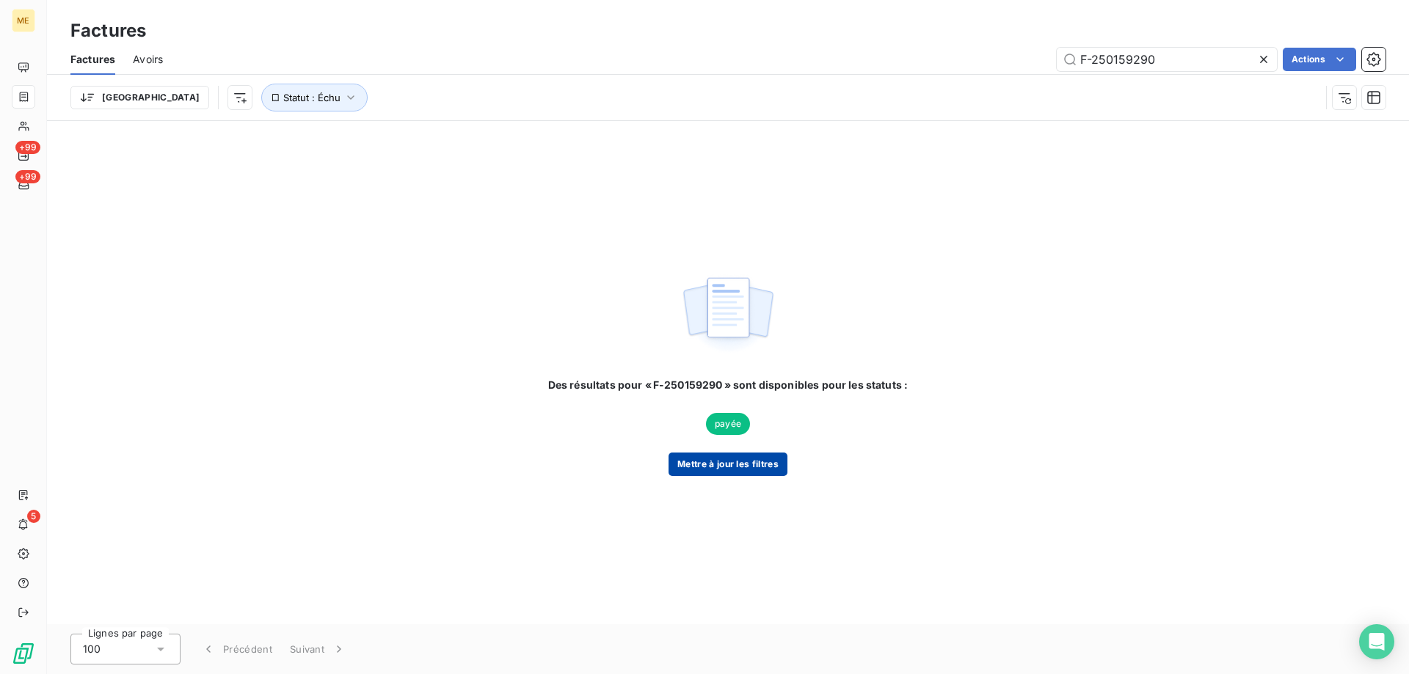
type input "F-250159290"
click at [739, 473] on button "Mettre à jour les filtres" at bounding box center [728, 464] width 119 height 23
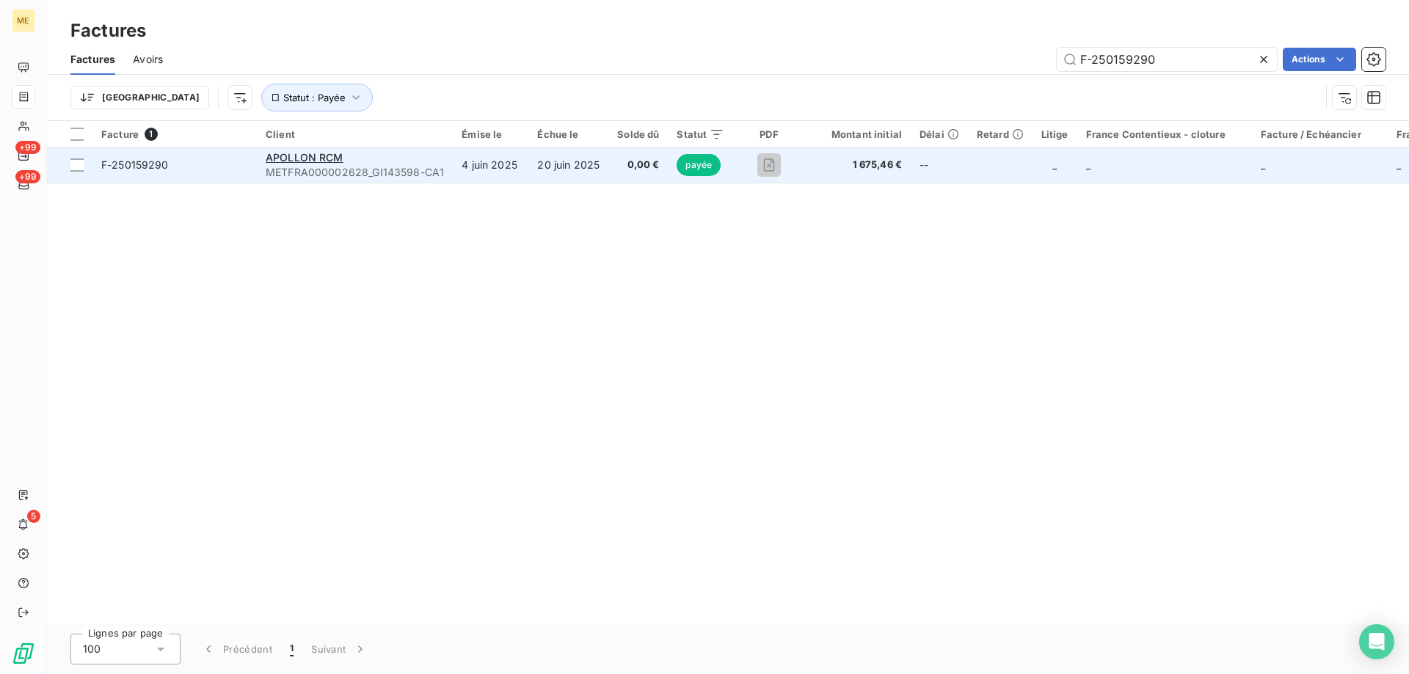
click at [223, 171] on span "F-250159290" at bounding box center [174, 165] width 147 height 15
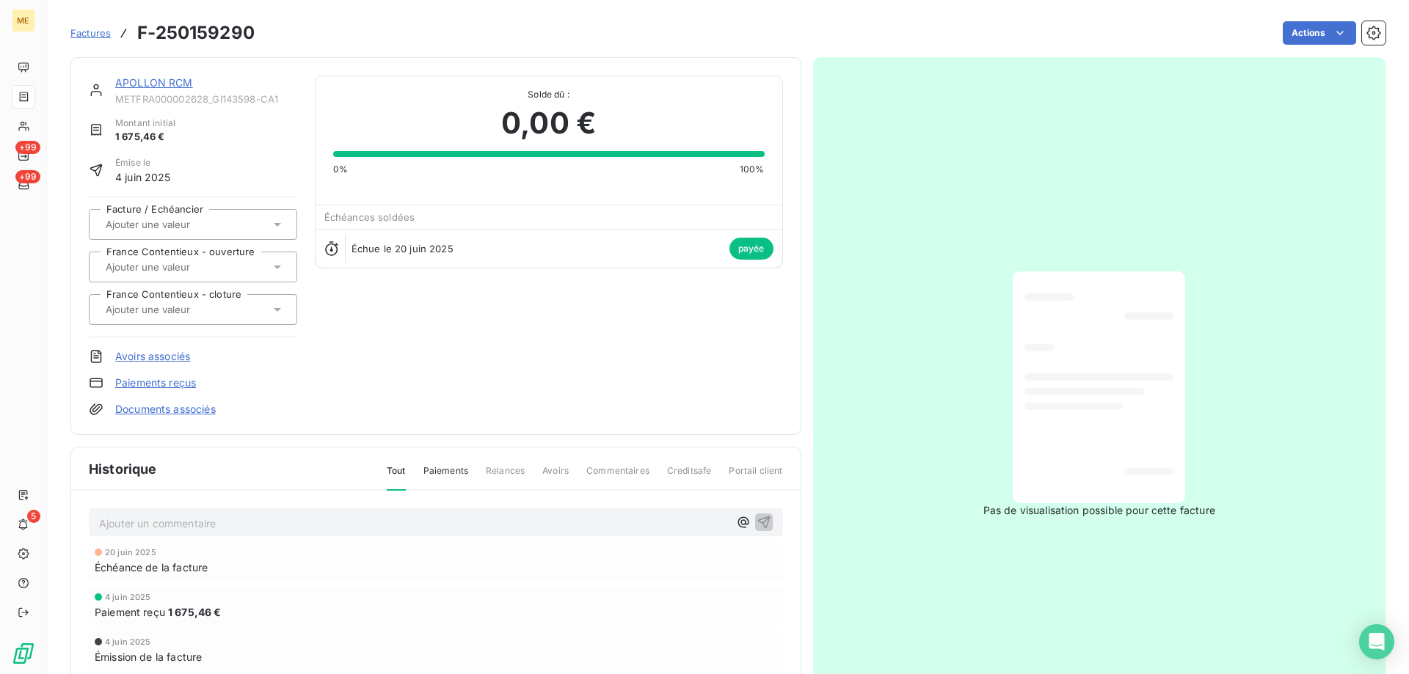
click at [161, 84] on link "APOLLON RCM" at bounding box center [154, 82] width 78 height 12
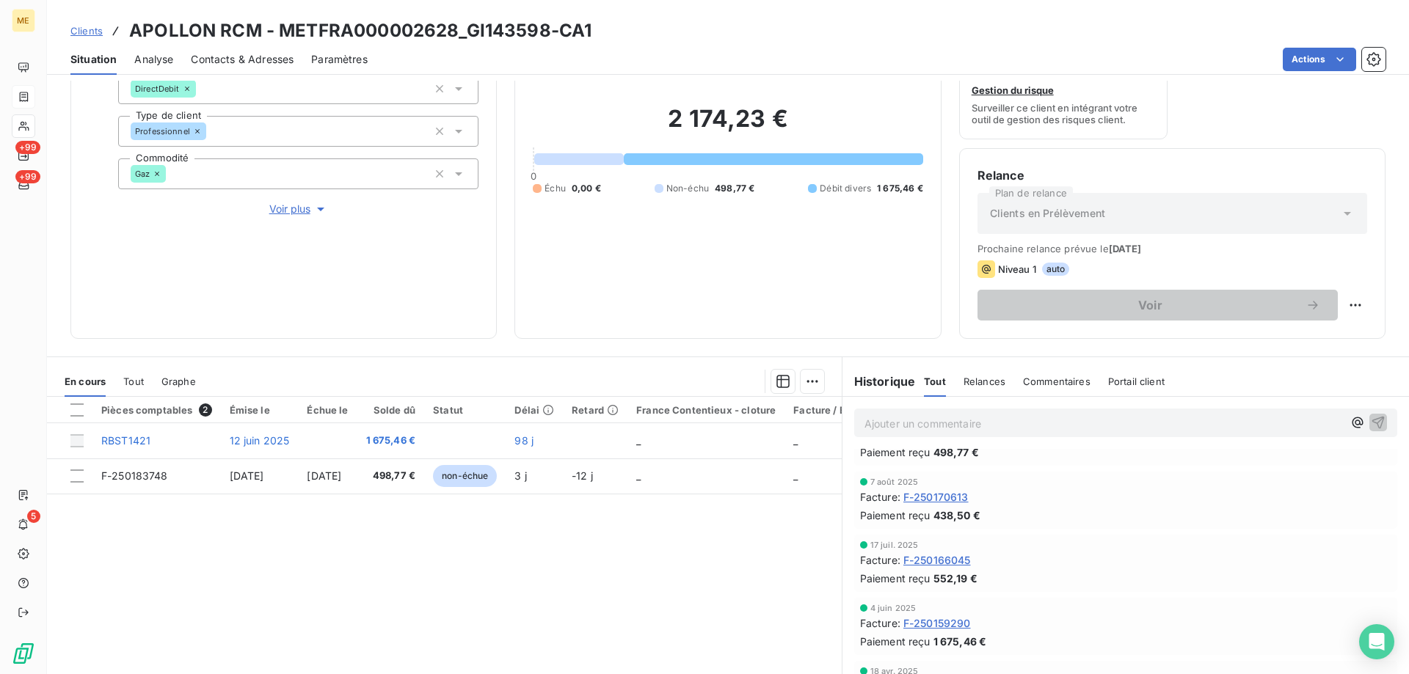
scroll to position [73, 0]
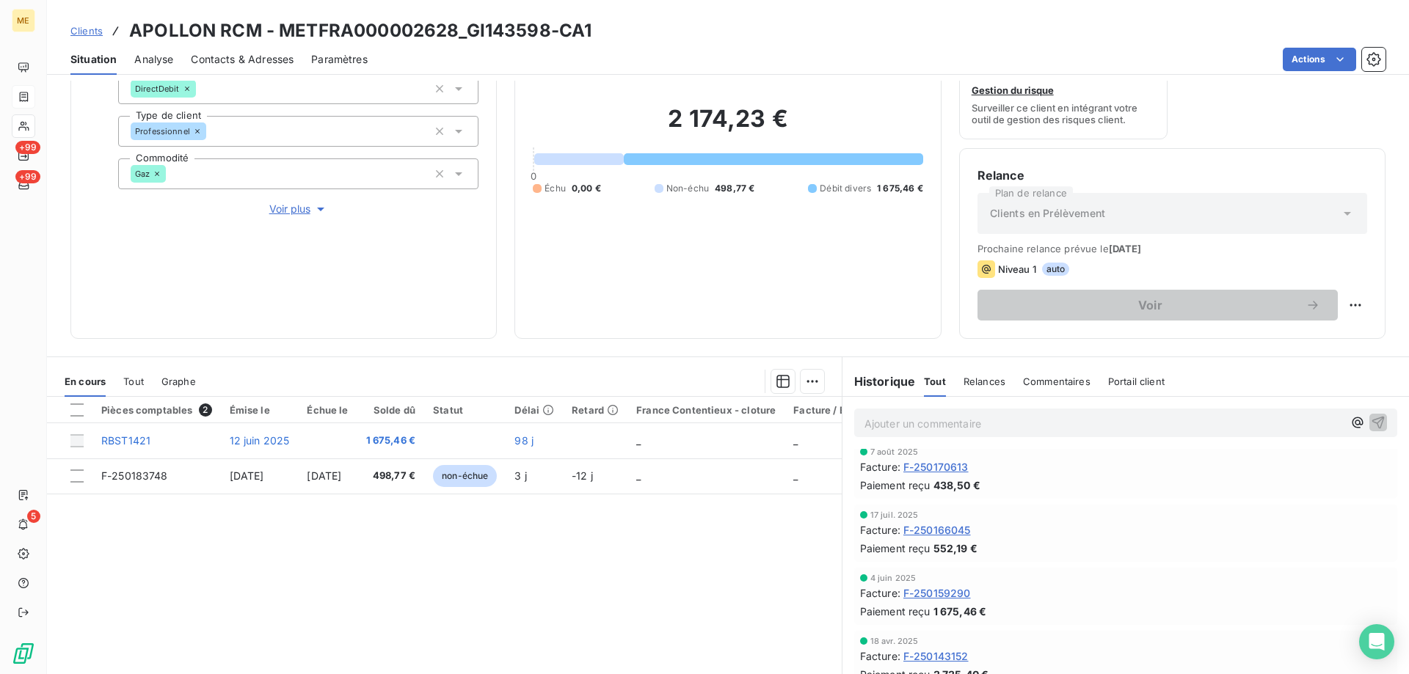
click at [449, 26] on h3 "APOLLON RCM - METFRA000002628_GI143598-CA1" at bounding box center [360, 31] width 462 height 26
copy h3 "METFRA000002628"
drag, startPoint x: 454, startPoint y: 27, endPoint x: 283, endPoint y: 37, distance: 172.0
click at [283, 37] on h3 "APOLLON RCM - METFRA000002628_GI143598-CA1" at bounding box center [360, 31] width 462 height 26
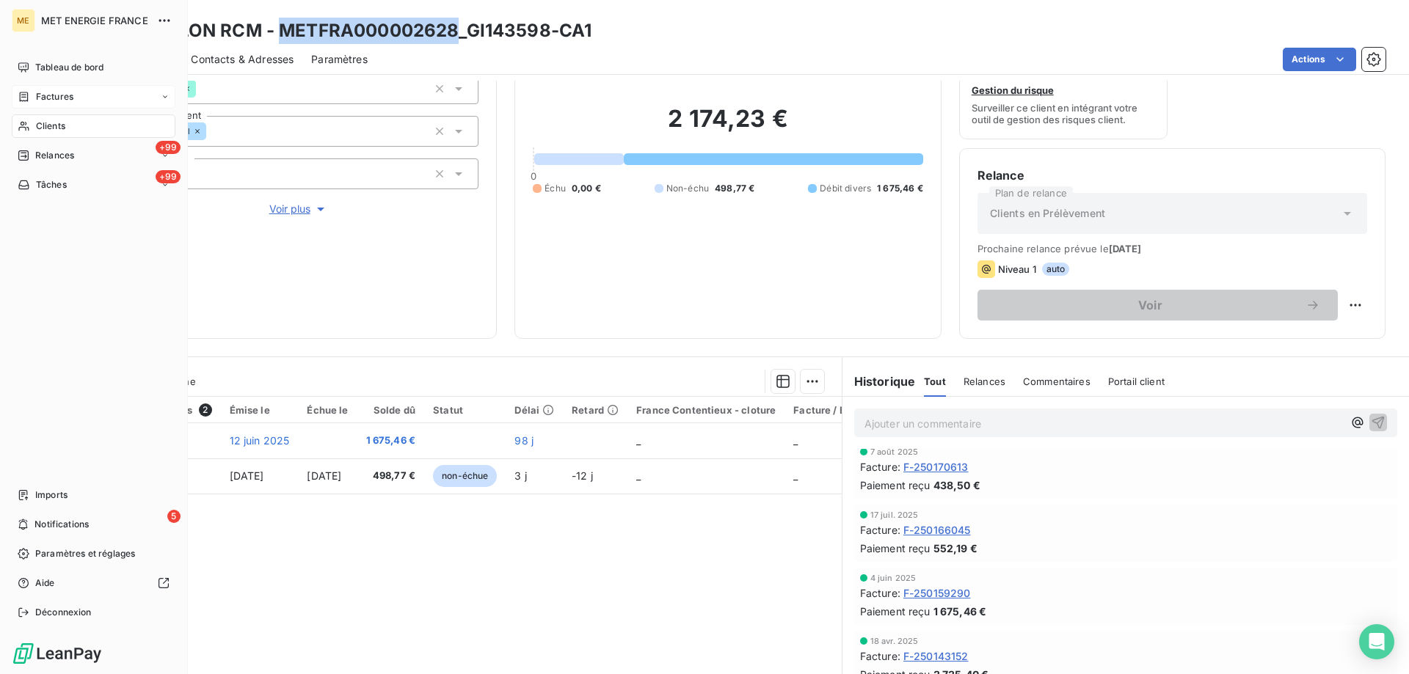
click at [55, 125] on span "Clients" at bounding box center [50, 126] width 29 height 13
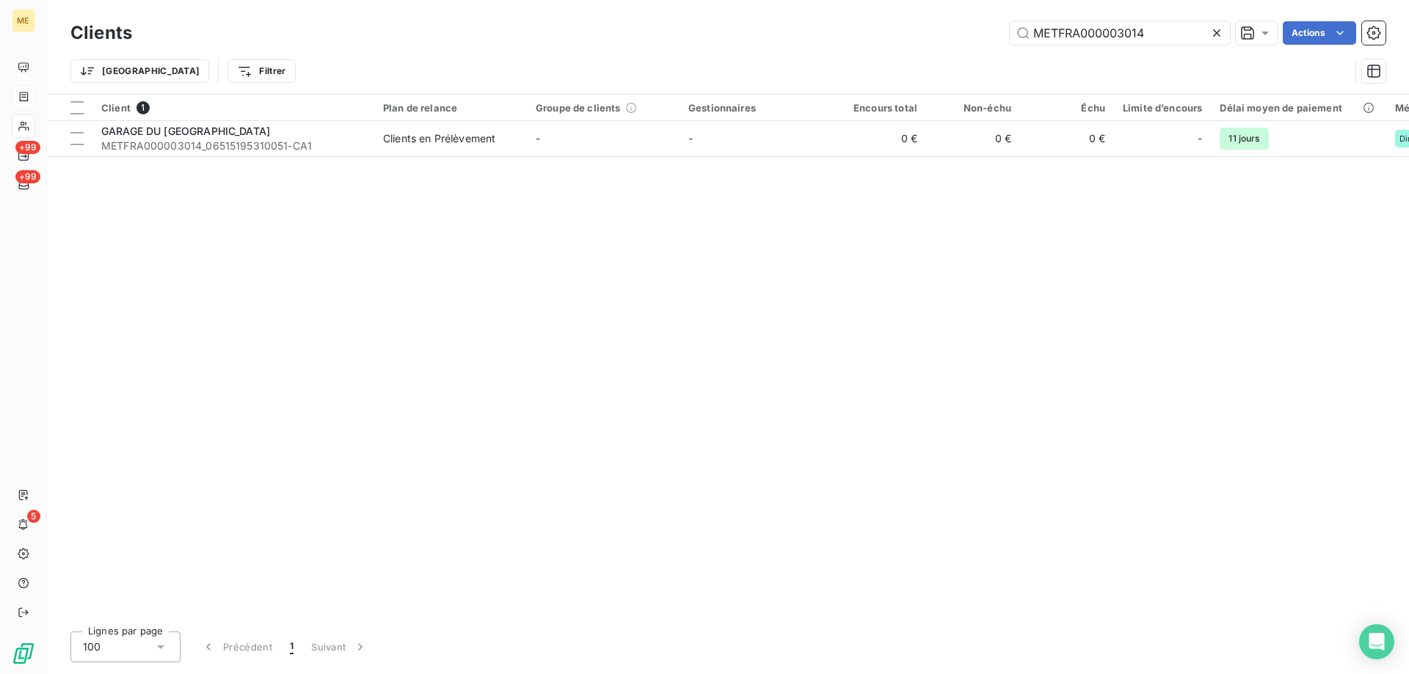
click at [1068, 54] on div "Trier Filtrer" at bounding box center [727, 71] width 1315 height 46
click at [1083, 41] on input "METFRA000003014" at bounding box center [1120, 32] width 220 height 23
paste input "2628"
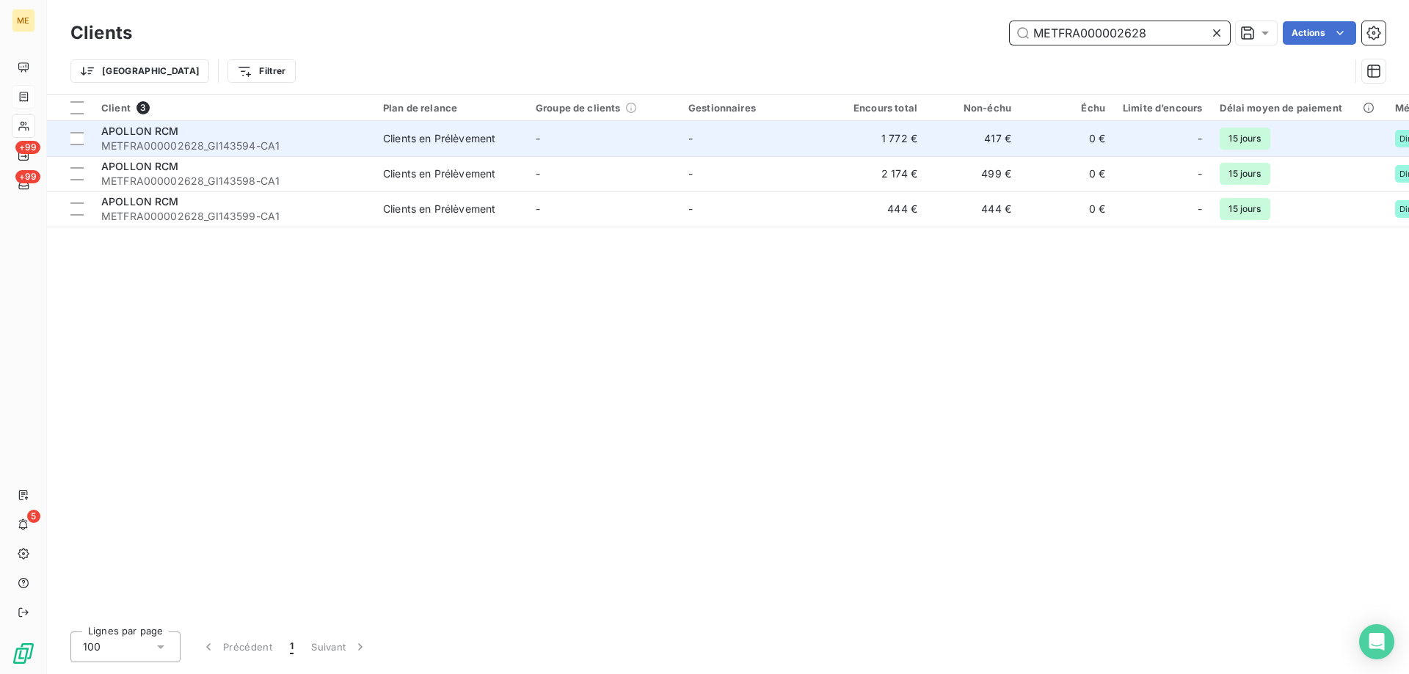
type input "METFRA000002628"
click at [256, 142] on span "METFRA000002628_GI143594-CA1" at bounding box center [233, 146] width 264 height 15
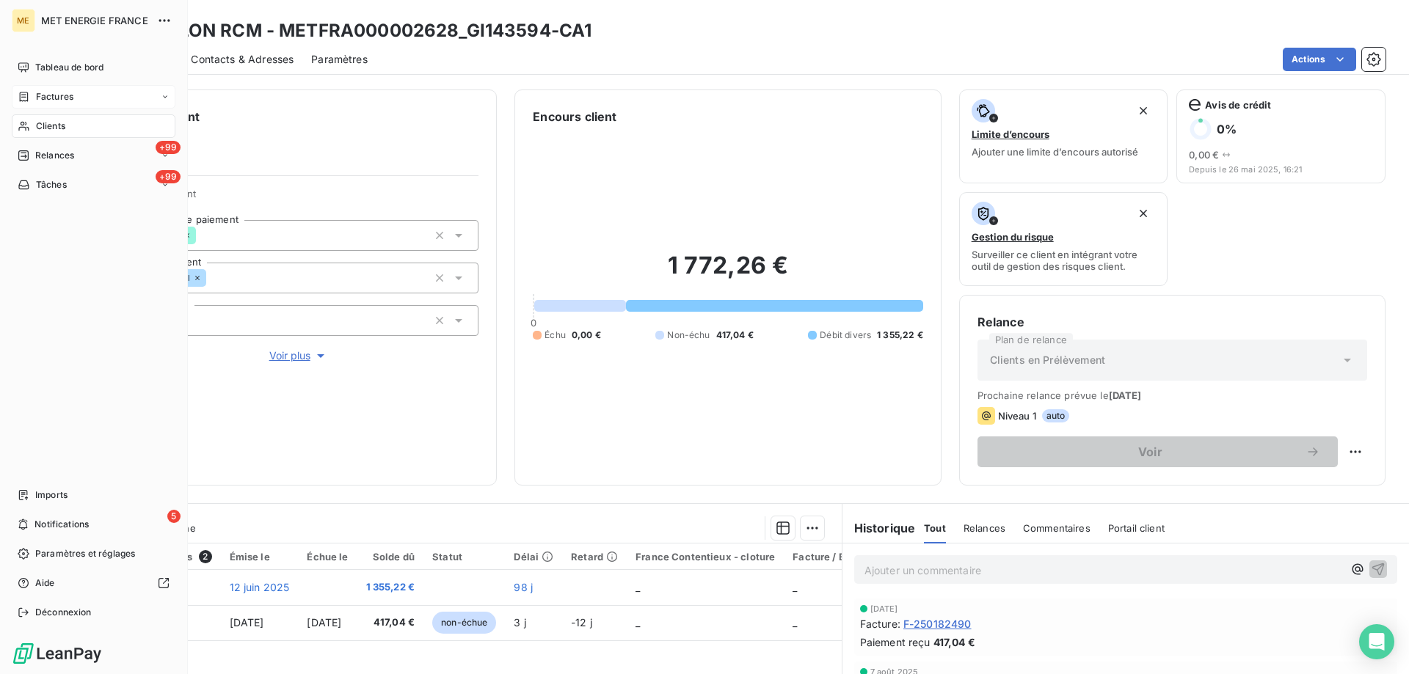
click at [42, 126] on span "Clients" at bounding box center [50, 126] width 29 height 13
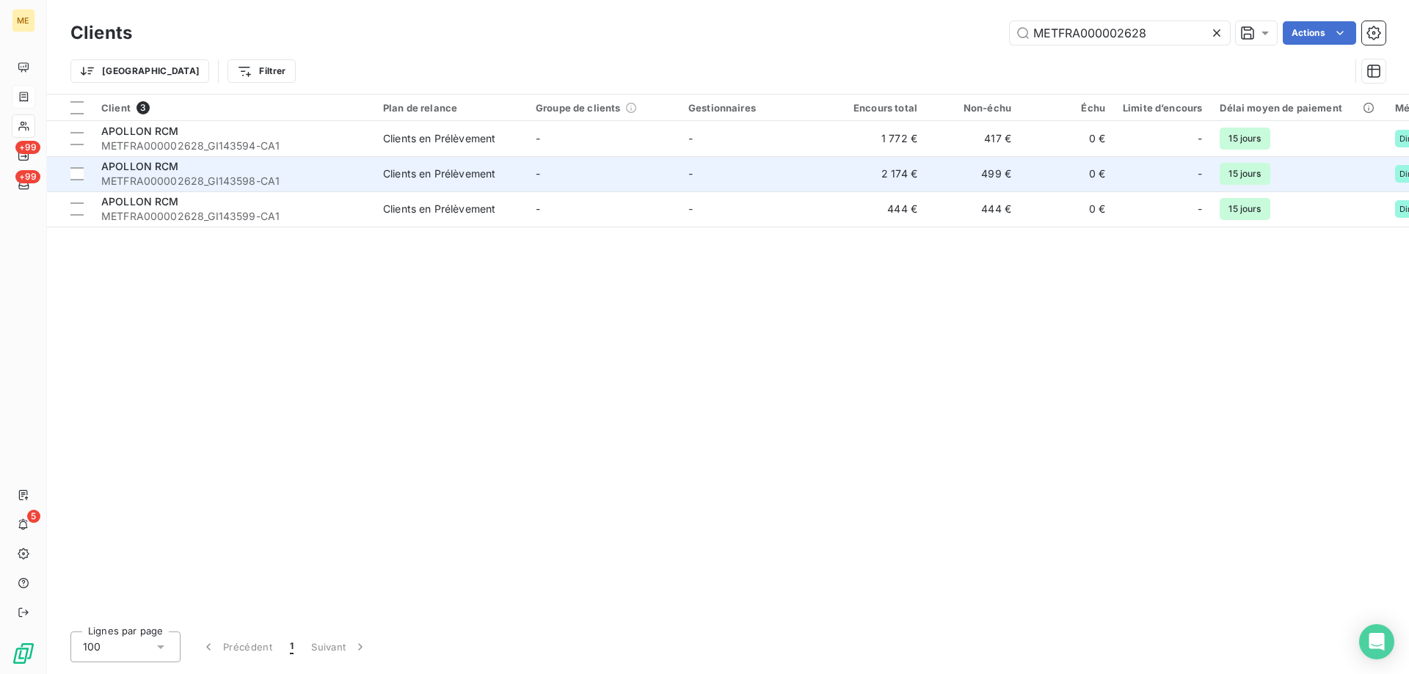
click at [408, 170] on div "Clients en Prélèvement" at bounding box center [439, 174] width 112 height 15
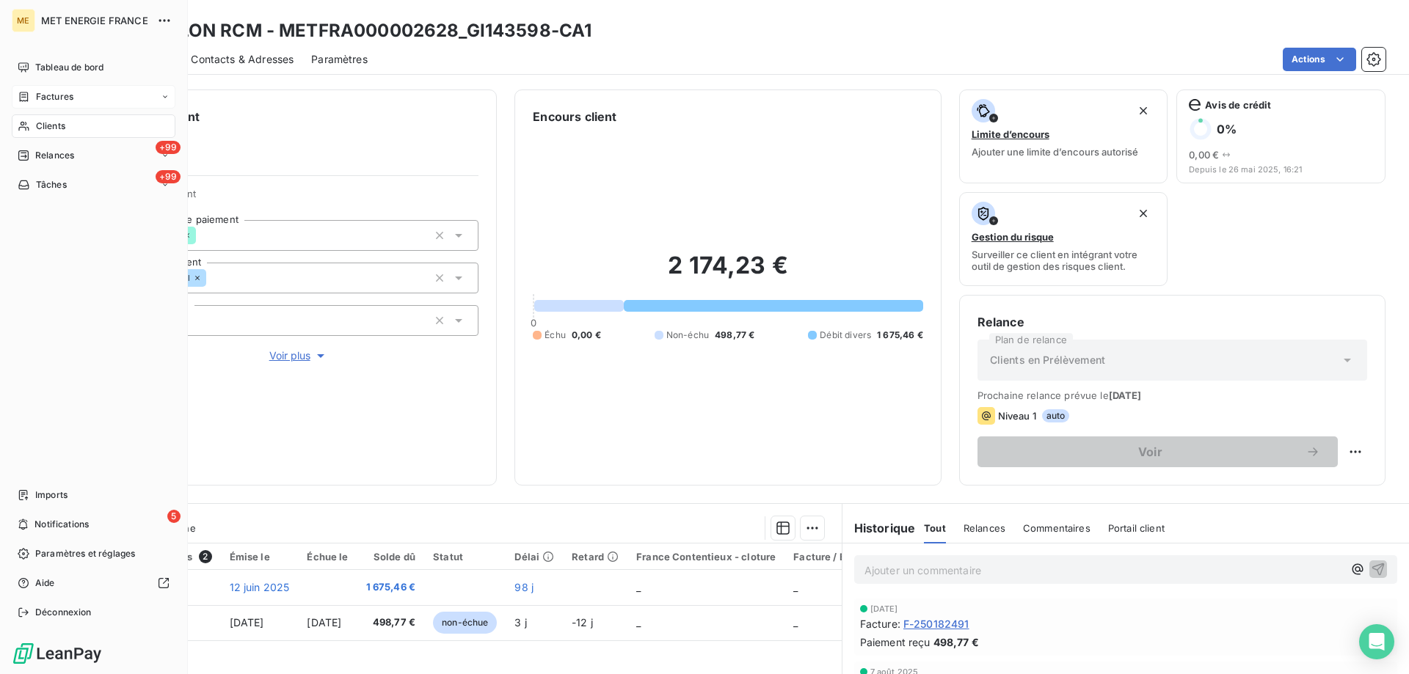
click at [37, 118] on div "Clients" at bounding box center [94, 125] width 164 height 23
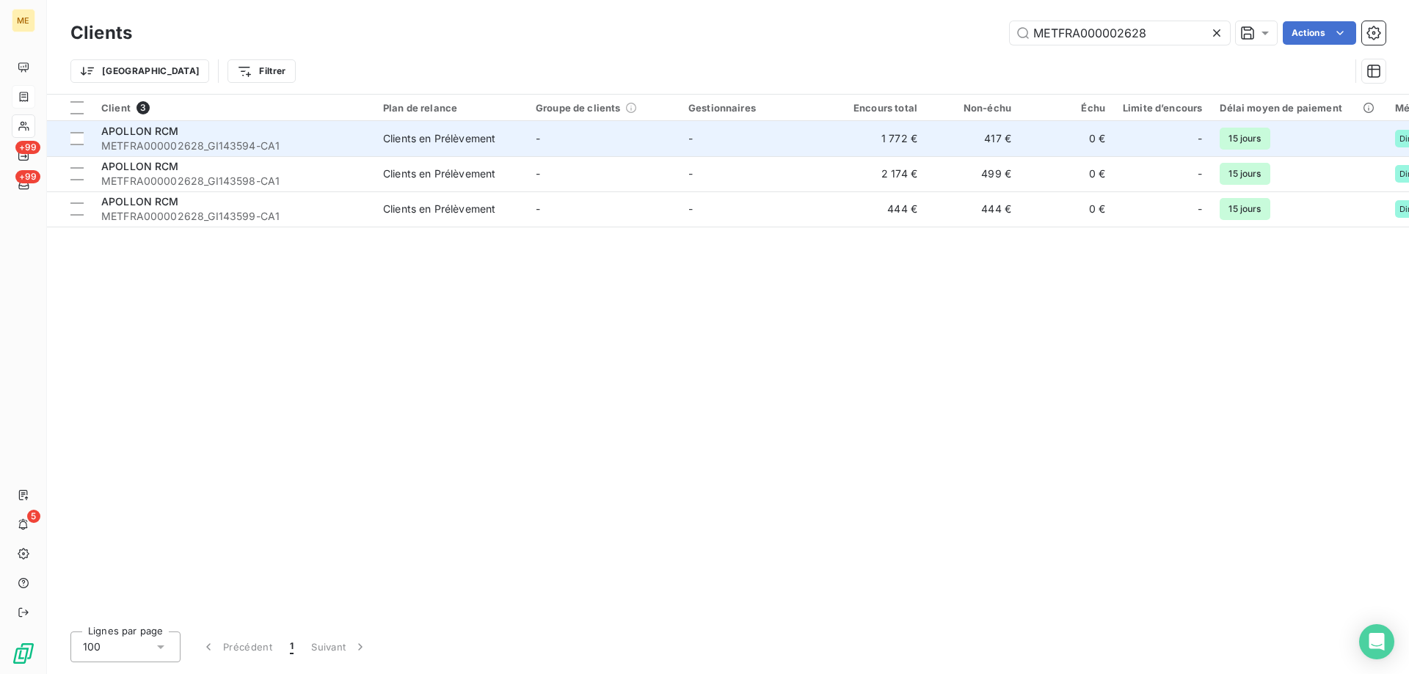
click at [346, 145] on span "METFRA000002628_GI143594-CA1" at bounding box center [233, 146] width 264 height 15
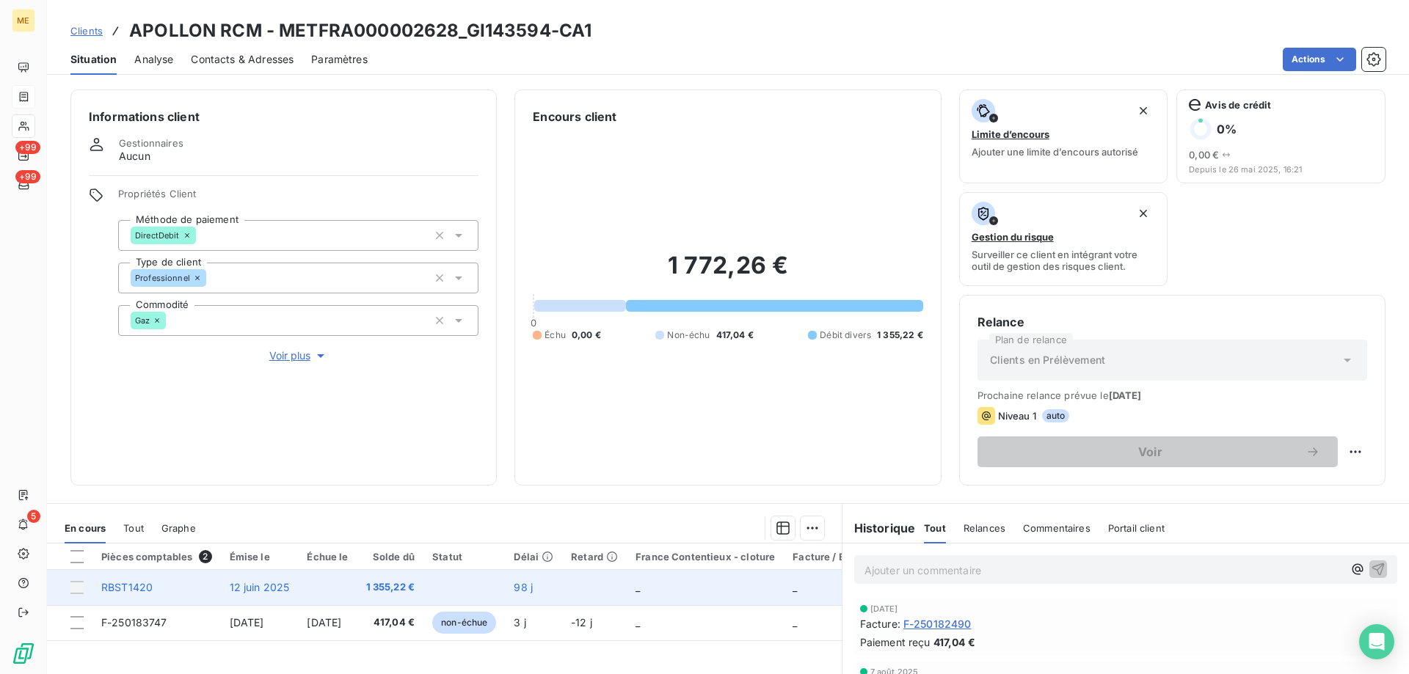
click at [79, 584] on div at bounding box center [76, 587] width 13 height 13
click at [68, 591] on td at bounding box center [70, 587] width 46 height 35
click at [73, 586] on div at bounding box center [76, 587] width 13 height 13
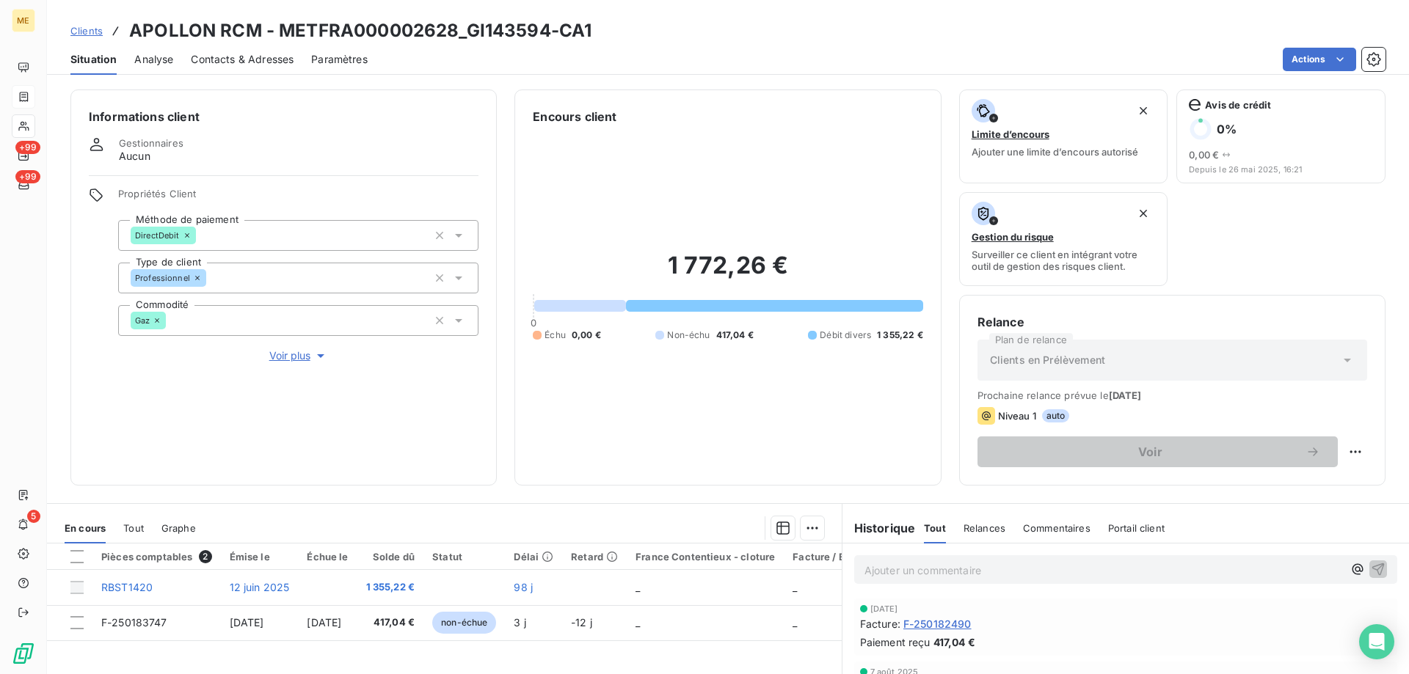
click at [448, 29] on h3 "APOLLON RCM - METFRA000002628_GI143594-CA1" at bounding box center [360, 31] width 462 height 26
copy h3 "METFRA000002628"
drag, startPoint x: 453, startPoint y: 34, endPoint x: 283, endPoint y: 27, distance: 170.4
click at [283, 27] on h3 "APOLLON RCM - METFRA000002628_GI143594-CA1" at bounding box center [360, 31] width 462 height 26
click at [920, 572] on p "Ajouter un commentaire ﻿" at bounding box center [1104, 570] width 479 height 18
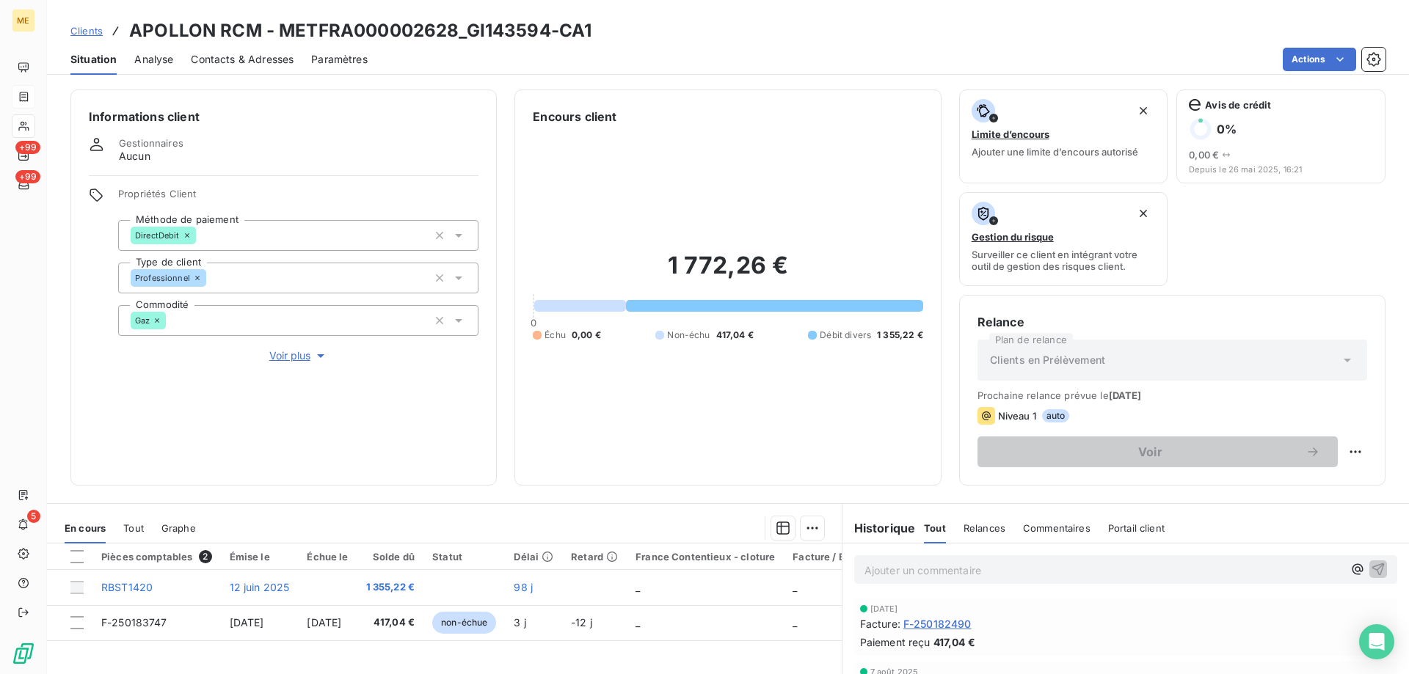
click at [921, 573] on p "Ajouter un commentaire ﻿" at bounding box center [1104, 570] width 479 height 18
click at [865, 570] on span "18/09/2025 12:53" at bounding box center [897, 569] width 65 height 12
click at [1099, 567] on p "Kenza / interaction du 18/09/2025 12:53" at bounding box center [1104, 569] width 479 height 17
click at [1242, 567] on p "Kenza / interaction du 18/09/2025 12:53 / avis de virement effectué le" at bounding box center [1104, 569] width 479 height 17
click at [1277, 563] on p "Kenza / interaction du 18/09/2025 12:53 / avis de virement effectué le 18/09/20…" at bounding box center [1104, 569] width 479 height 17
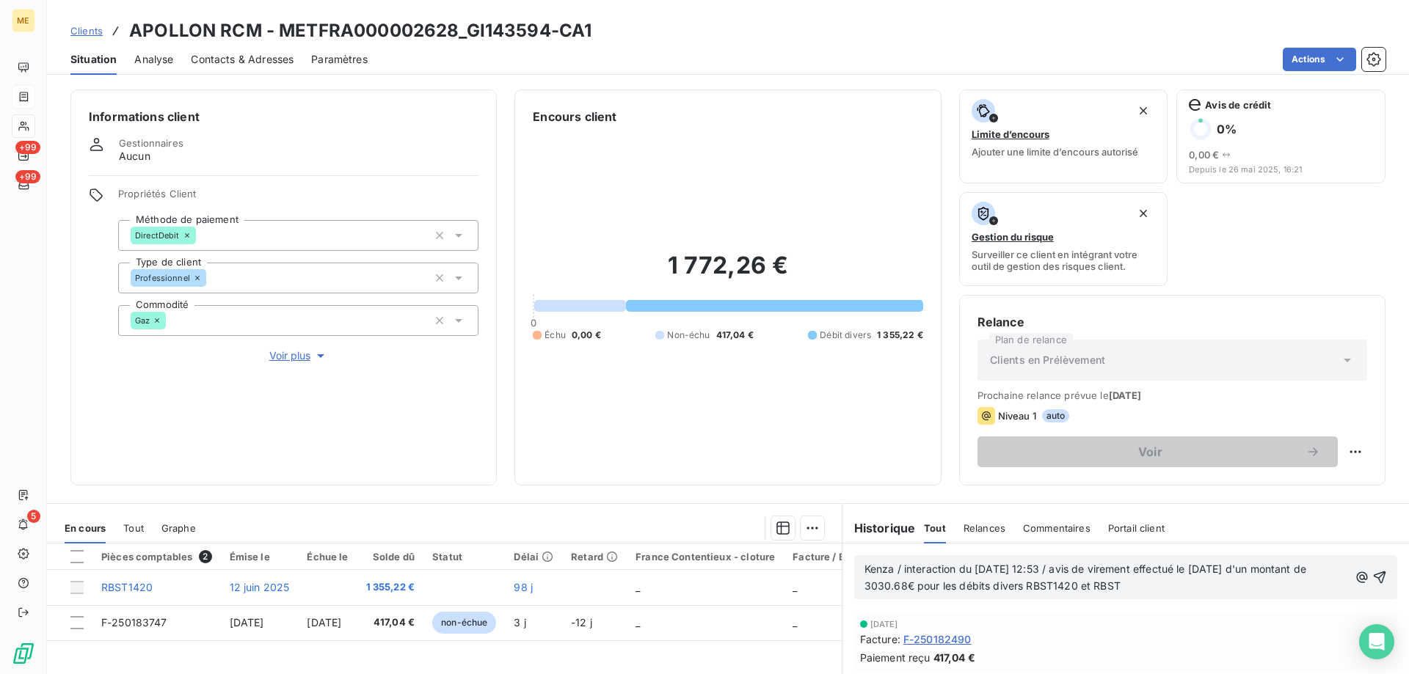
click at [1047, 583] on span "Kenza / interaction du 18/09/2025 12:53 / avis de virement effectué le 18/09/20…" at bounding box center [1087, 577] width 445 height 29
click at [1179, 592] on p "Kenza / interaction du 18/09/2025 12:53 / avis de virement effectué le 18/09/20…" at bounding box center [1107, 578] width 484 height 34
copy span "Kenza / interaction du 18/09/2025 12:53 / avis de virement effectué le 18/09/20…"
drag, startPoint x: 1181, startPoint y: 582, endPoint x: 850, endPoint y: 573, distance: 331.1
click at [854, 573] on div "Kenza / interaction du 18/09/2025 12:53 / avis de virement effectué le 18/09/20…" at bounding box center [1125, 578] width 543 height 44
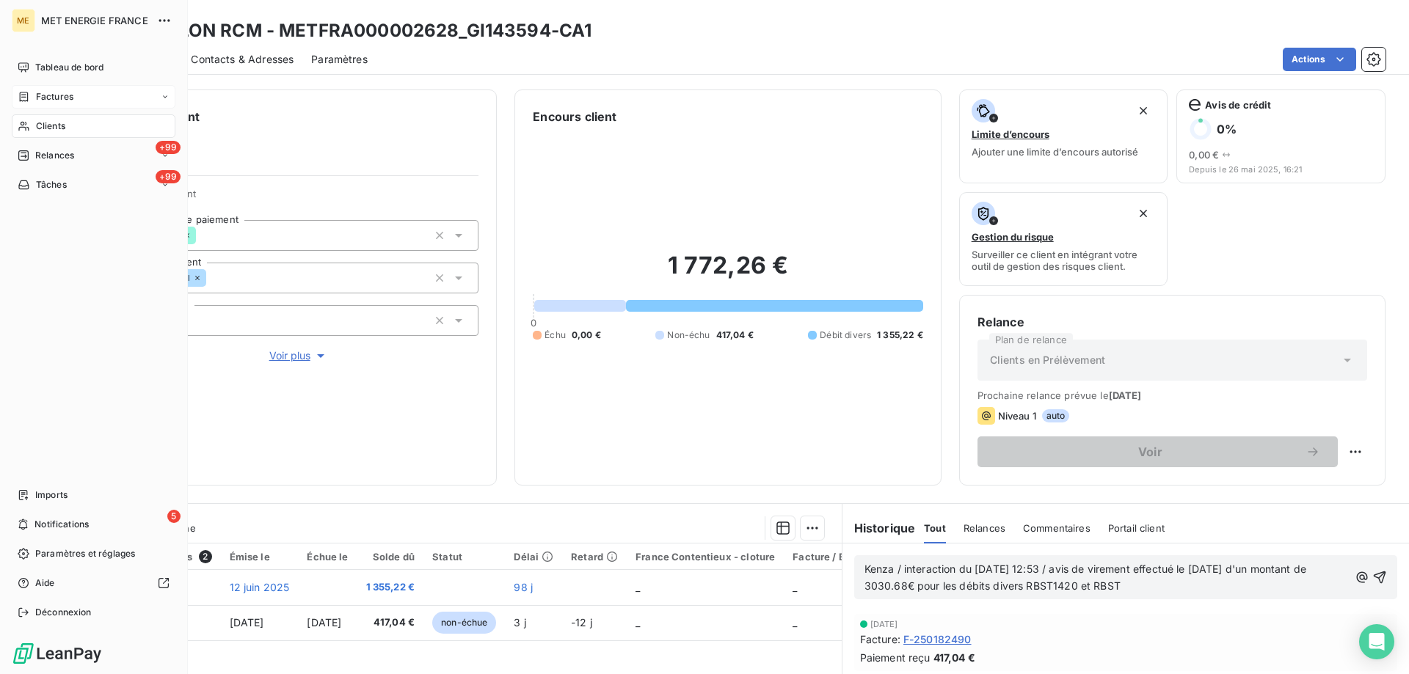
click at [36, 126] on span "Clients" at bounding box center [50, 126] width 29 height 13
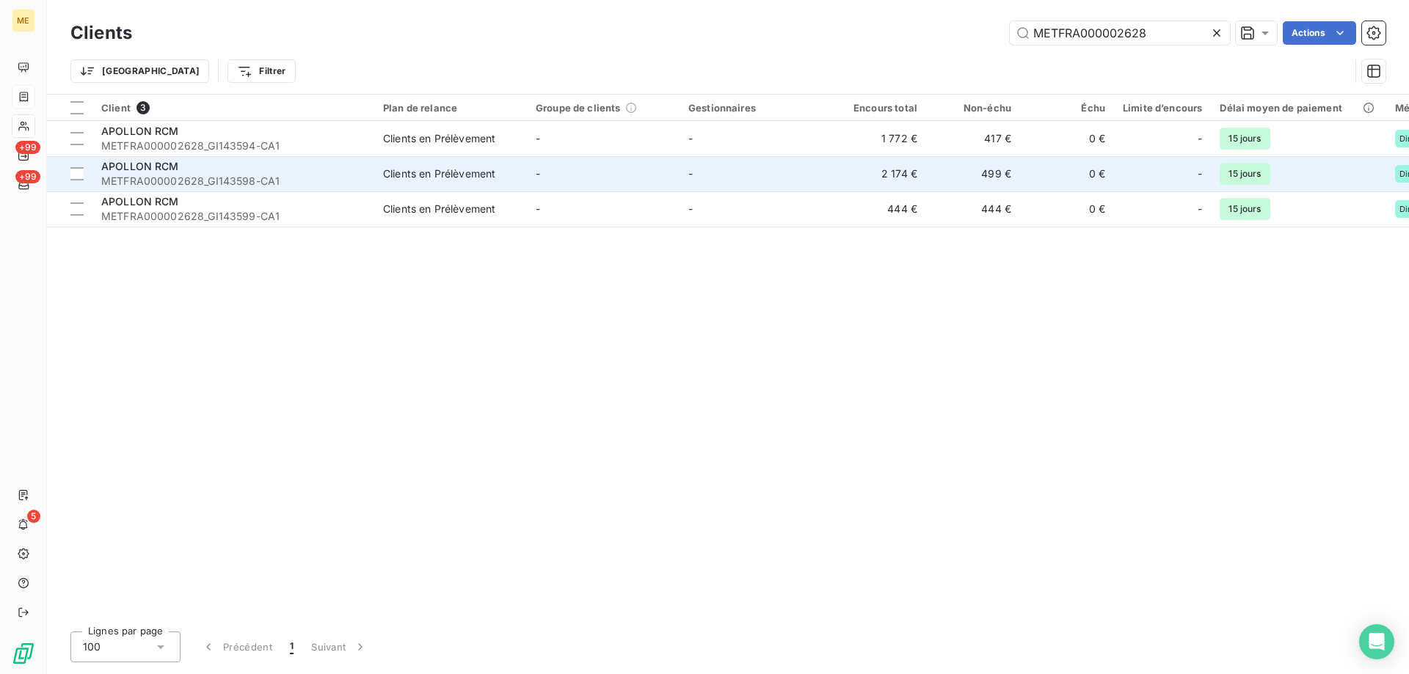
click at [217, 175] on span "METFRA000002628_GI143598-CA1" at bounding box center [233, 181] width 264 height 15
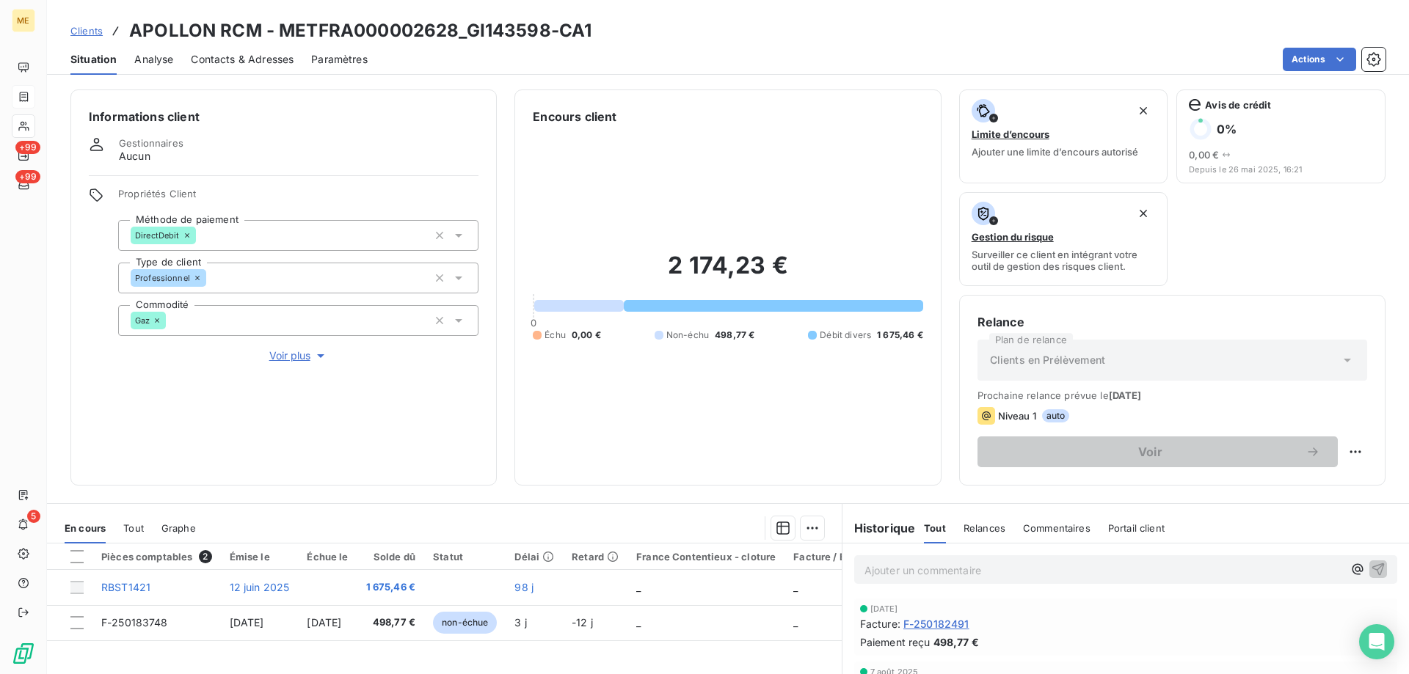
click at [901, 573] on p "Ajouter un commentaire ﻿" at bounding box center [1104, 570] width 479 height 18
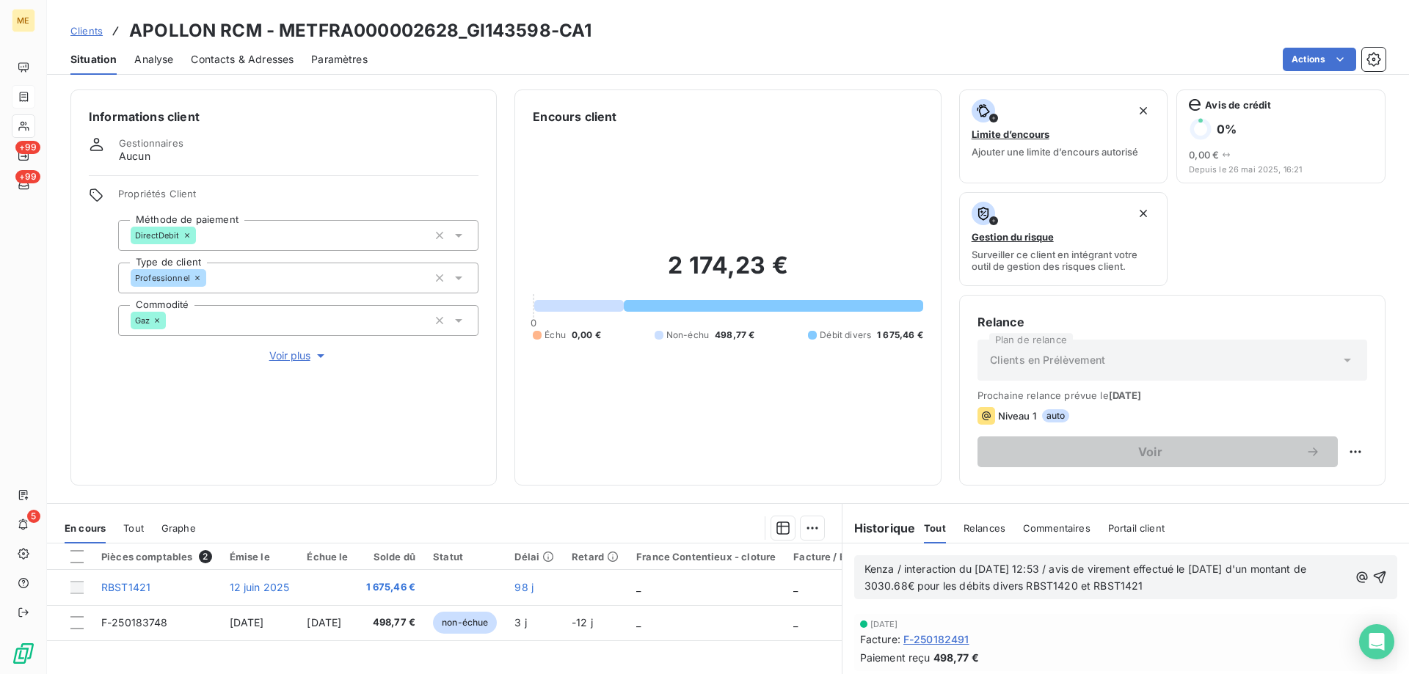
copy span "Kenza / interaction du 18/09/2025 12:53 / avis de virement effectué le 18/09/20…"
drag, startPoint x: 1216, startPoint y: 586, endPoint x: 854, endPoint y: 573, distance: 362.8
click at [854, 573] on div "Kenza / interaction du 18/09/2025 12:53 / avis de virement effectué le 18/09/20…" at bounding box center [1125, 578] width 543 height 44
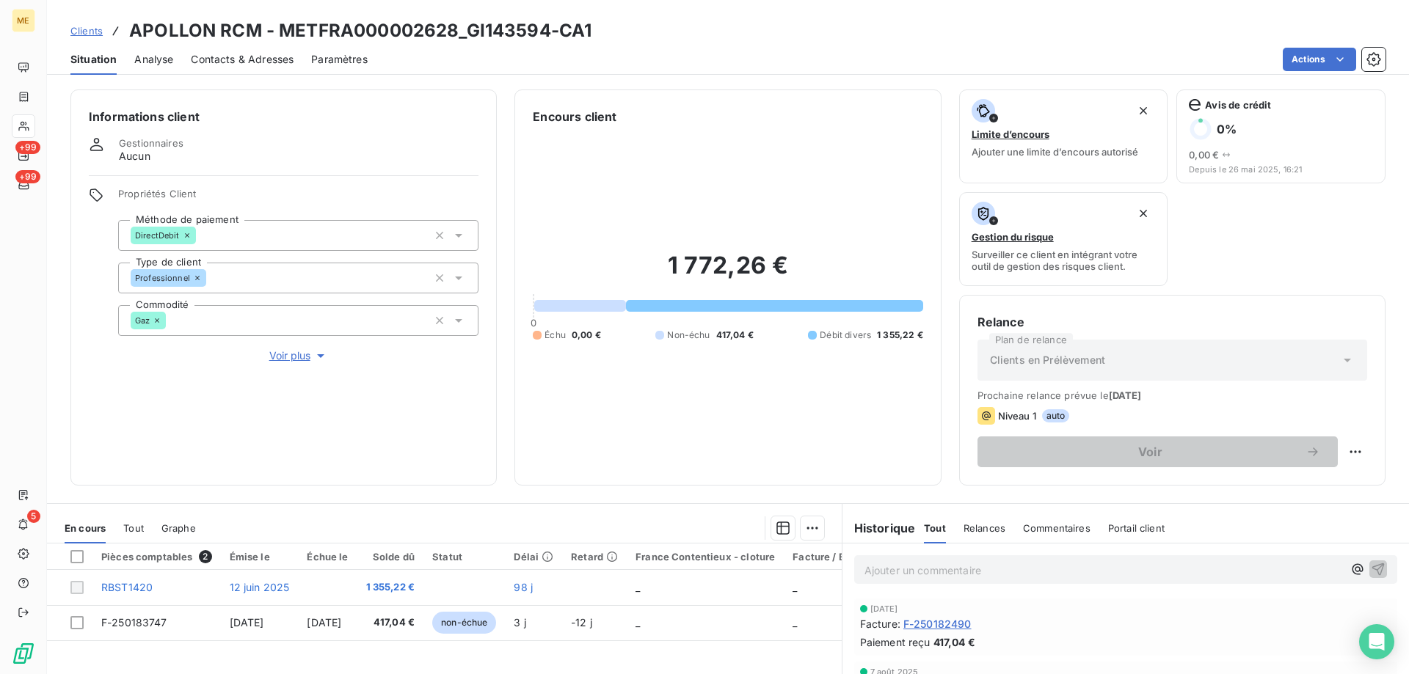
click at [962, 564] on div "Ajouter un commentaire ﻿" at bounding box center [1104, 570] width 479 height 20
click at [962, 565] on p "Ajouter un commentaire ﻿" at bounding box center [1104, 570] width 479 height 18
click at [944, 572] on p "Ajouter un commentaire ﻿" at bounding box center [1104, 570] width 479 height 18
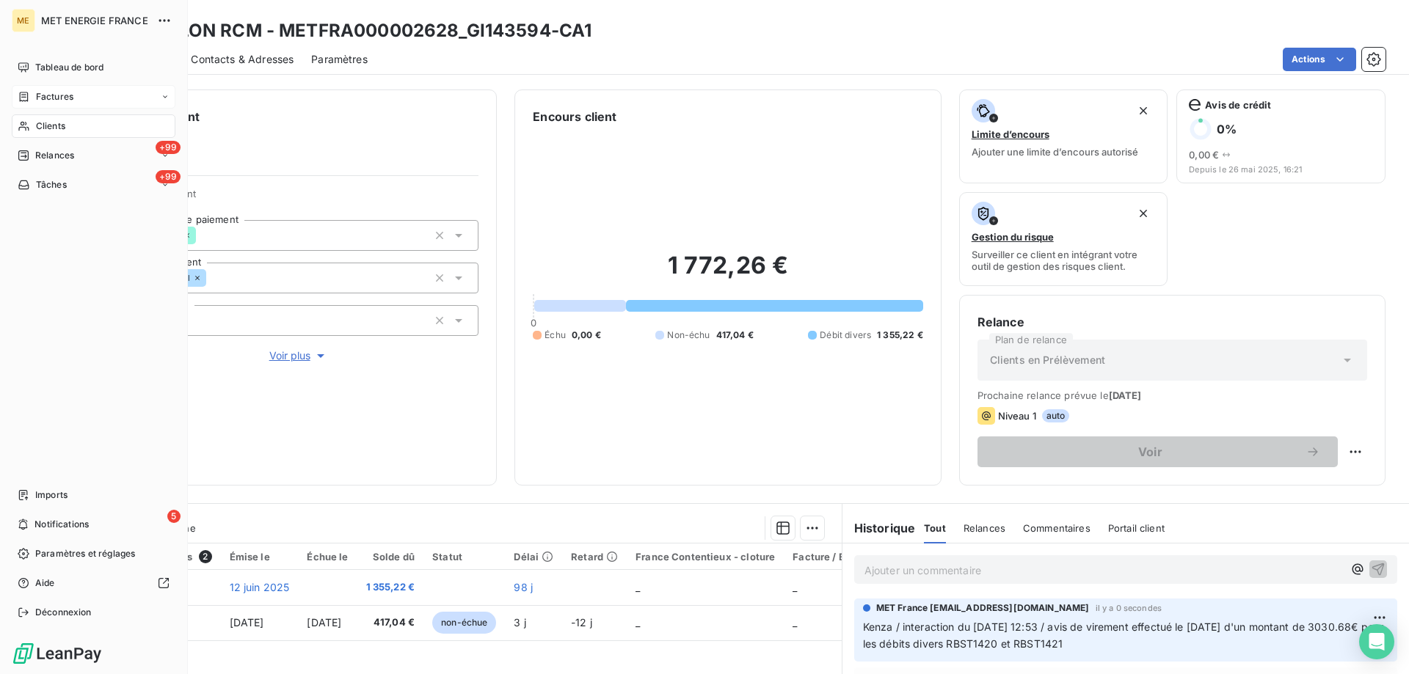
click at [94, 102] on div "Factures" at bounding box center [94, 96] width 164 height 23
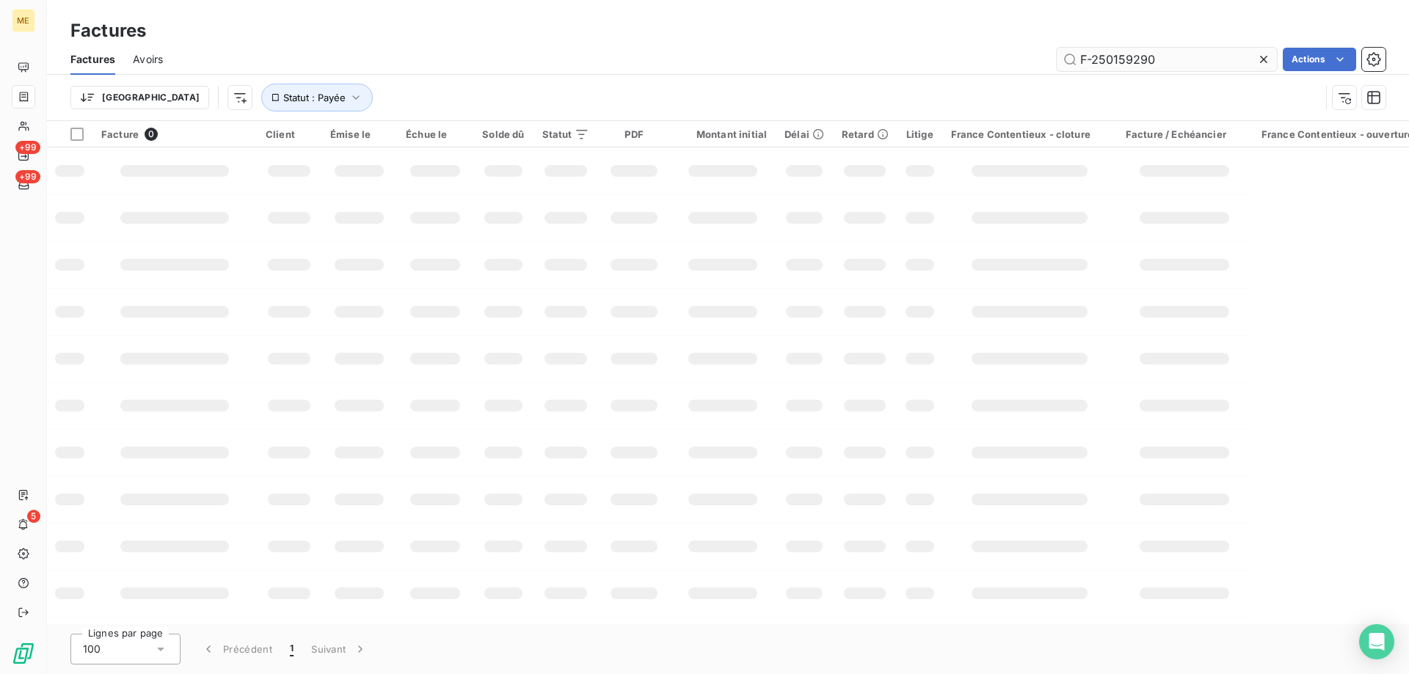
click at [1125, 56] on input "F-250159290" at bounding box center [1167, 59] width 220 height 23
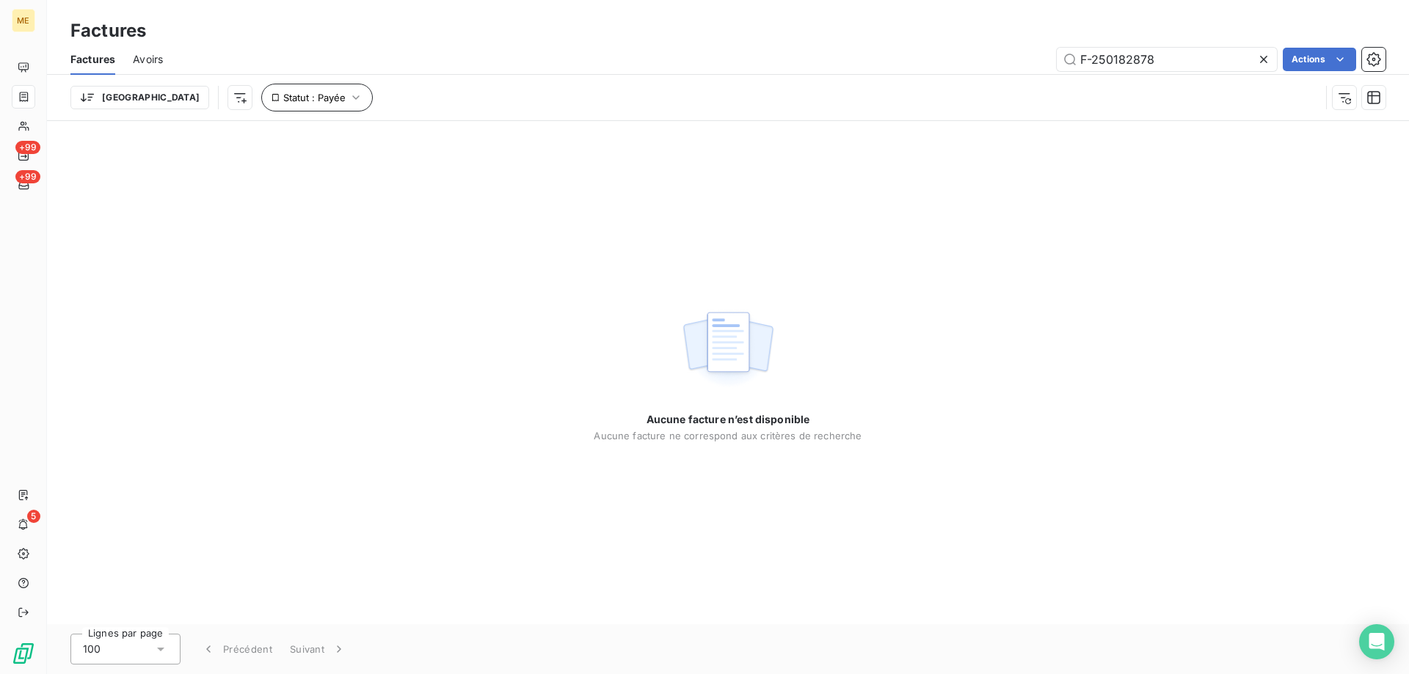
type input "F-250182878"
click at [270, 90] on button "Statut : Payée" at bounding box center [317, 98] width 112 height 28
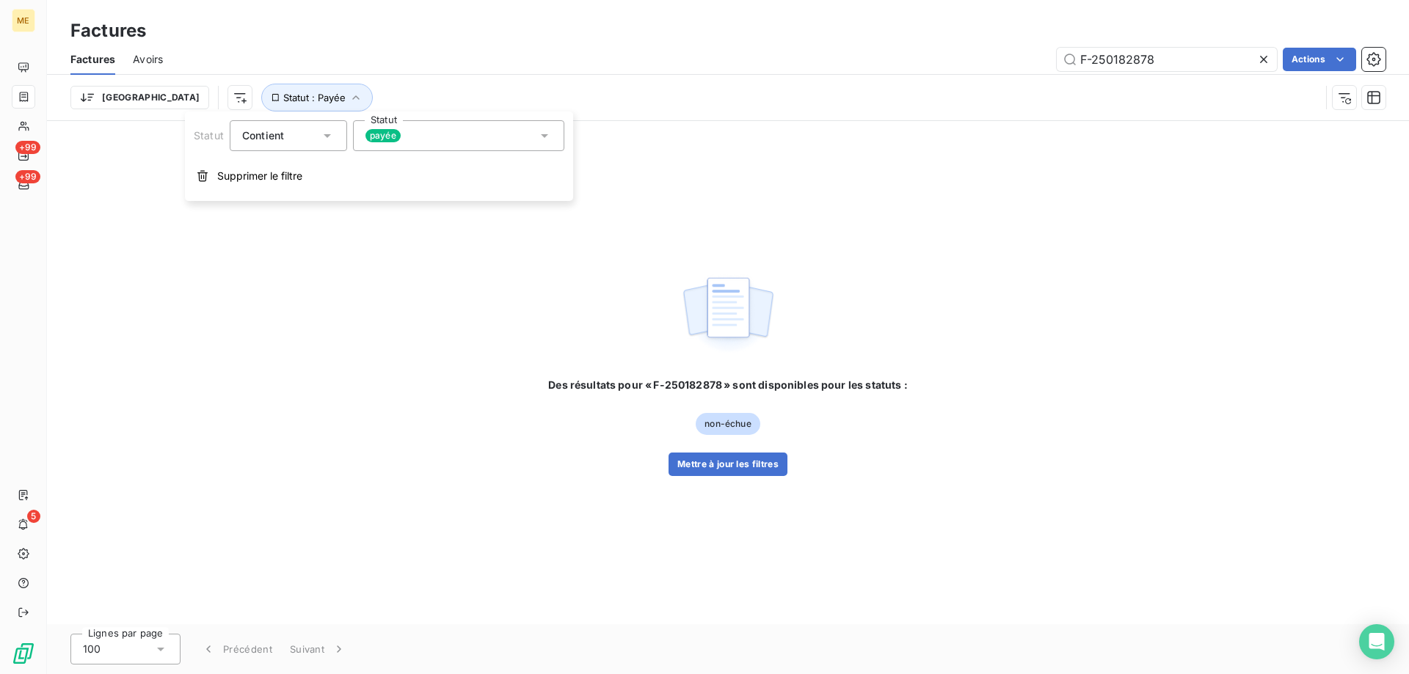
click at [451, 141] on div "payée" at bounding box center [458, 135] width 211 height 31
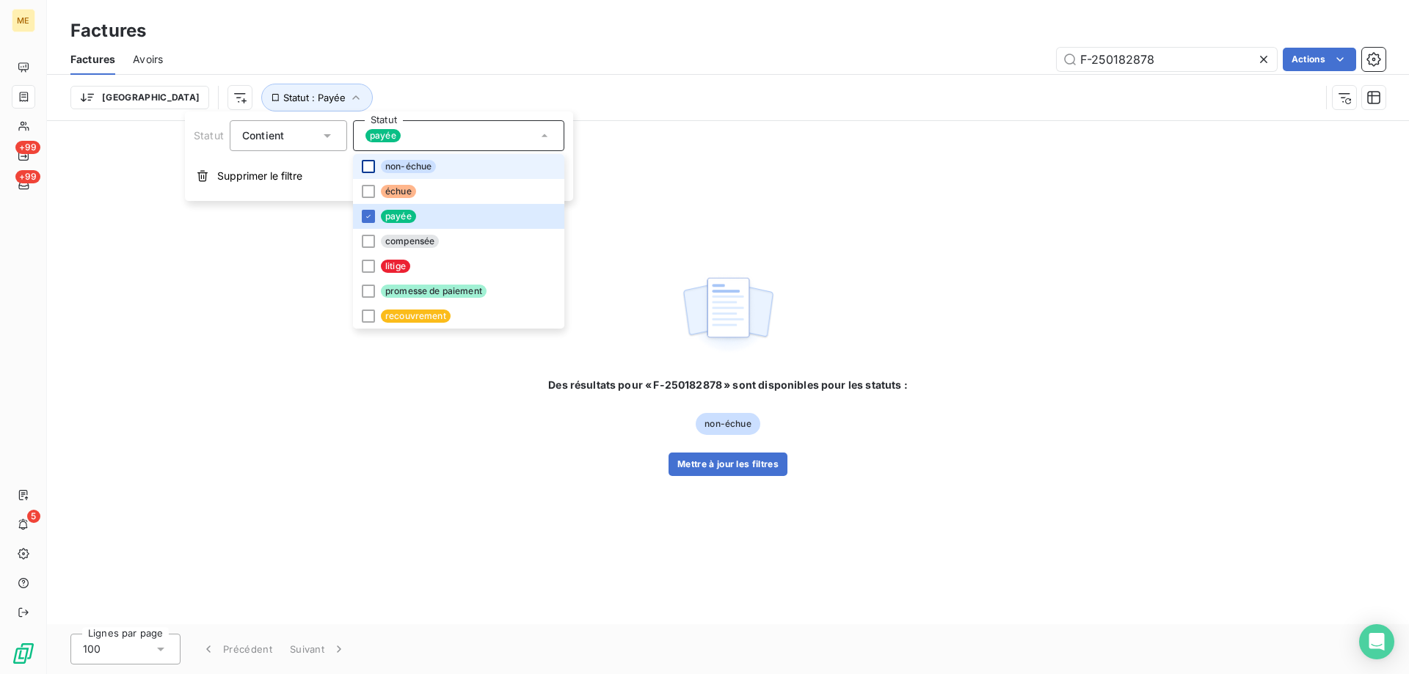
click at [368, 168] on div at bounding box center [368, 166] width 13 height 13
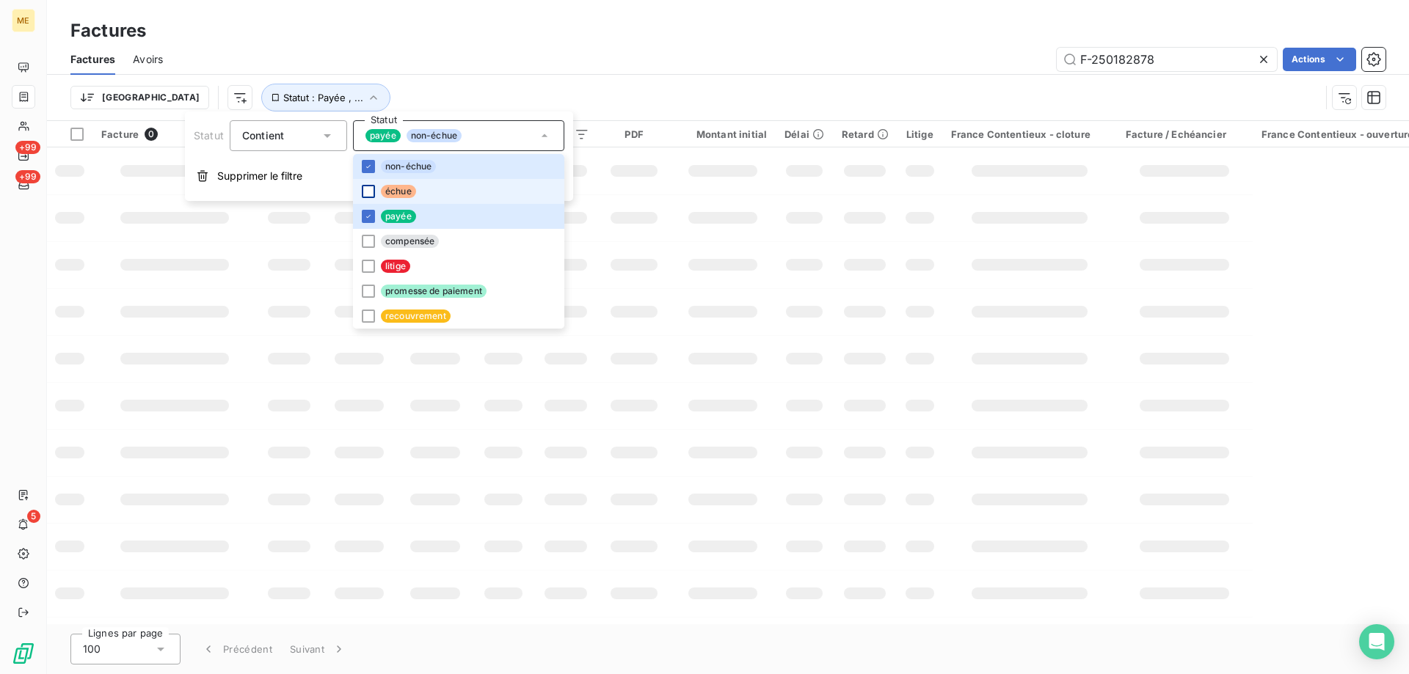
click at [366, 189] on div at bounding box center [368, 191] width 13 height 13
click at [362, 241] on div at bounding box center [368, 241] width 13 height 13
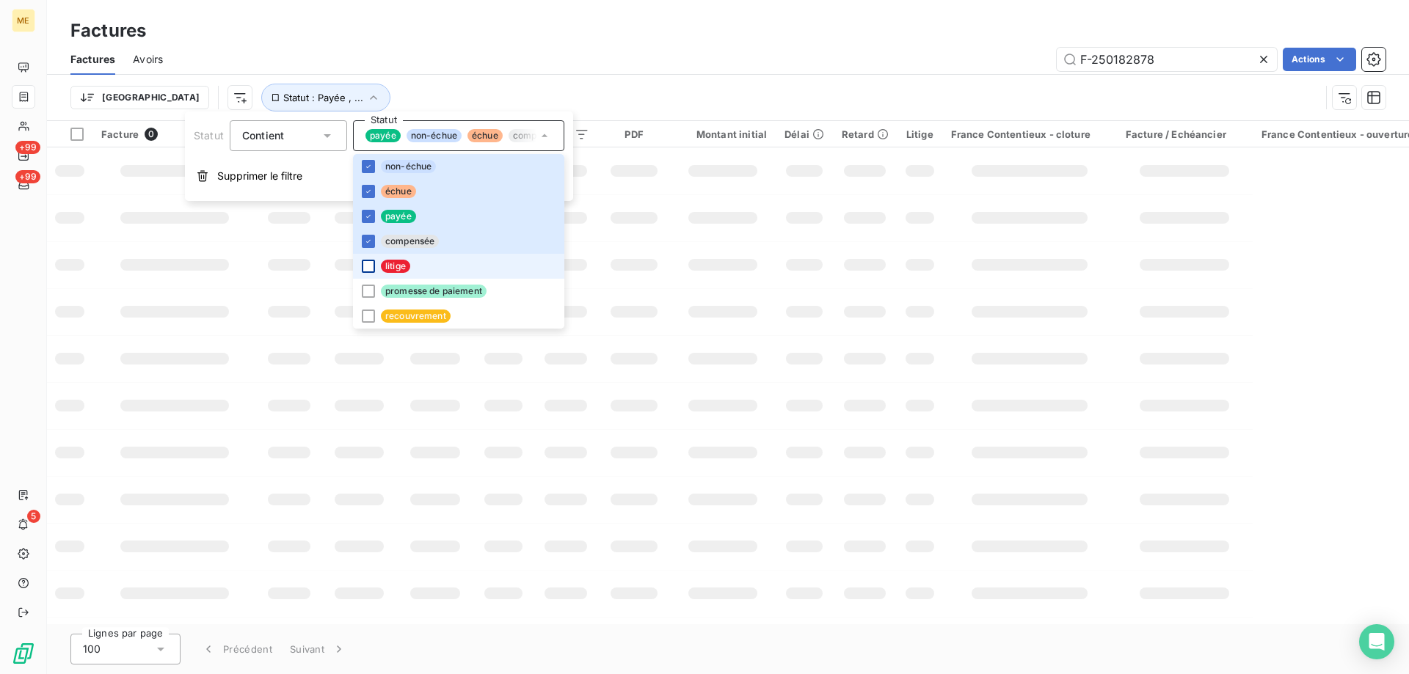
click at [372, 271] on div at bounding box center [368, 266] width 13 height 13
click at [368, 301] on li "promesse de paiement" at bounding box center [458, 291] width 211 height 25
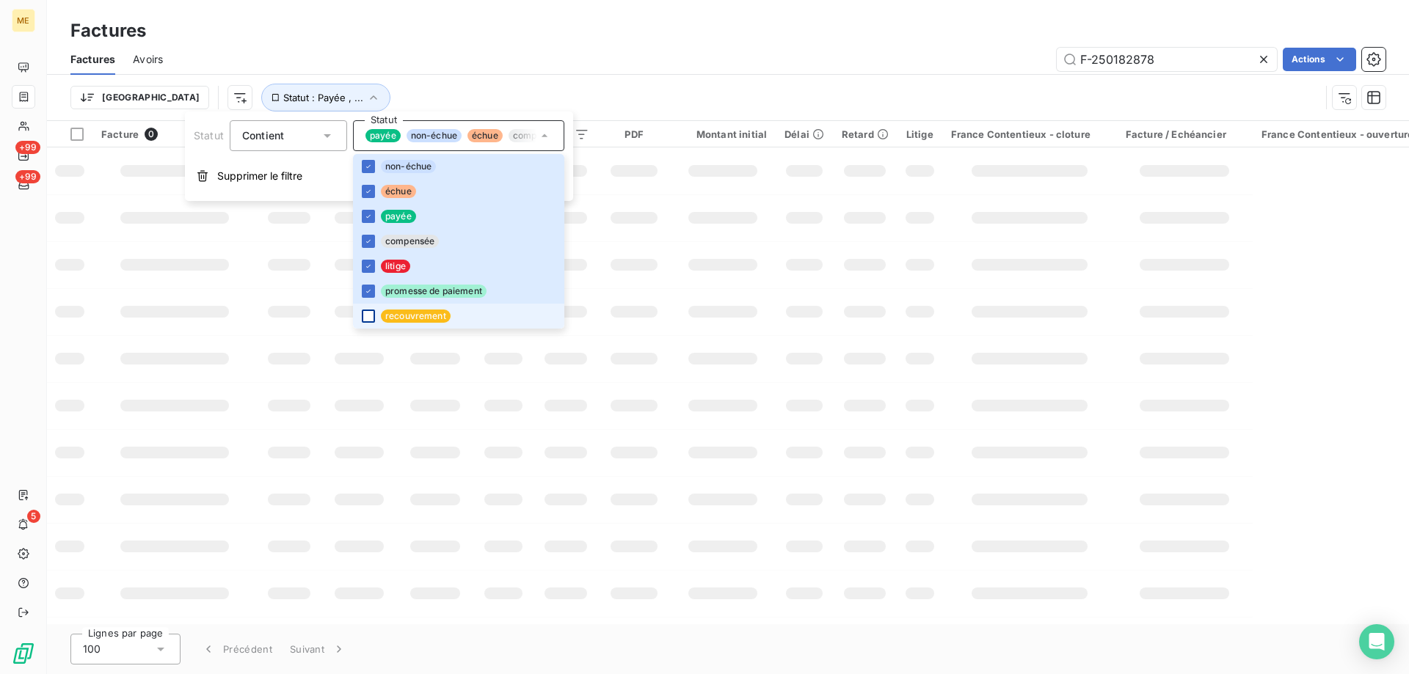
click at [369, 315] on div at bounding box center [368, 316] width 13 height 13
click at [704, 268] on div at bounding box center [723, 265] width 70 height 12
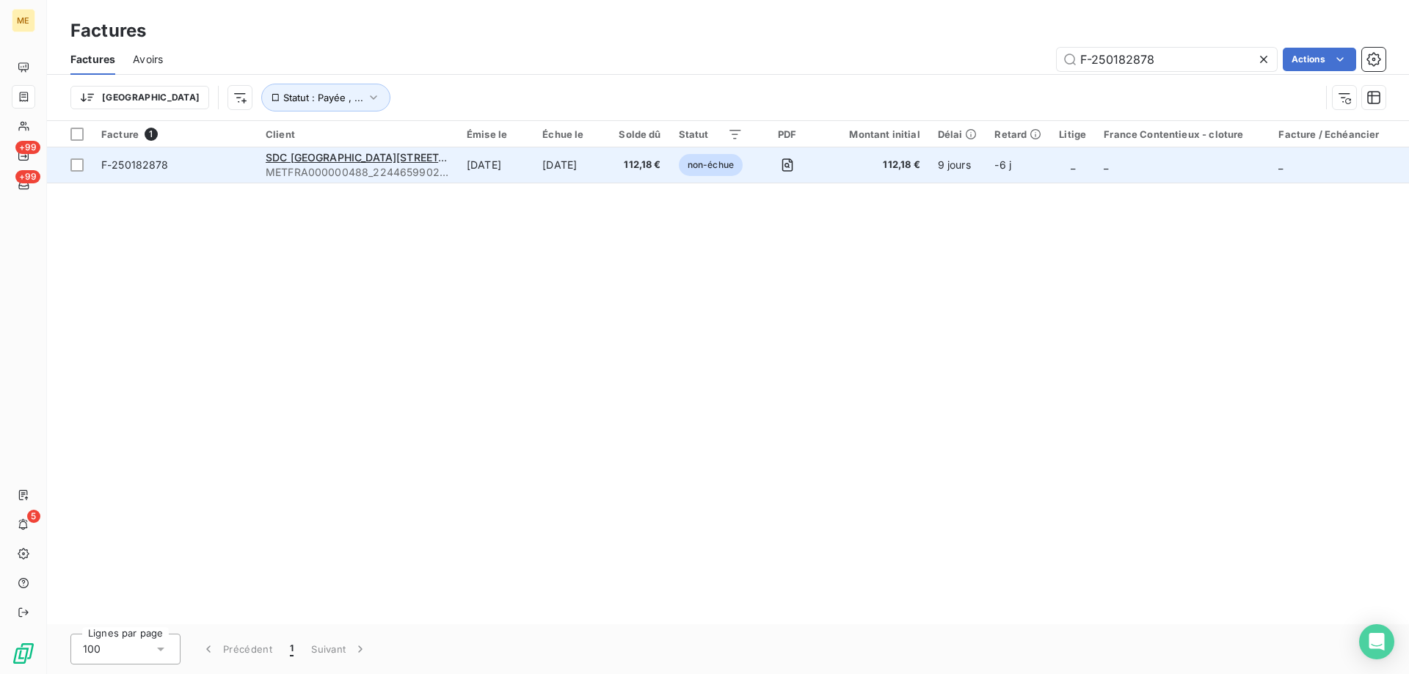
click at [143, 170] on span "F-250182878" at bounding box center [135, 165] width 68 height 12
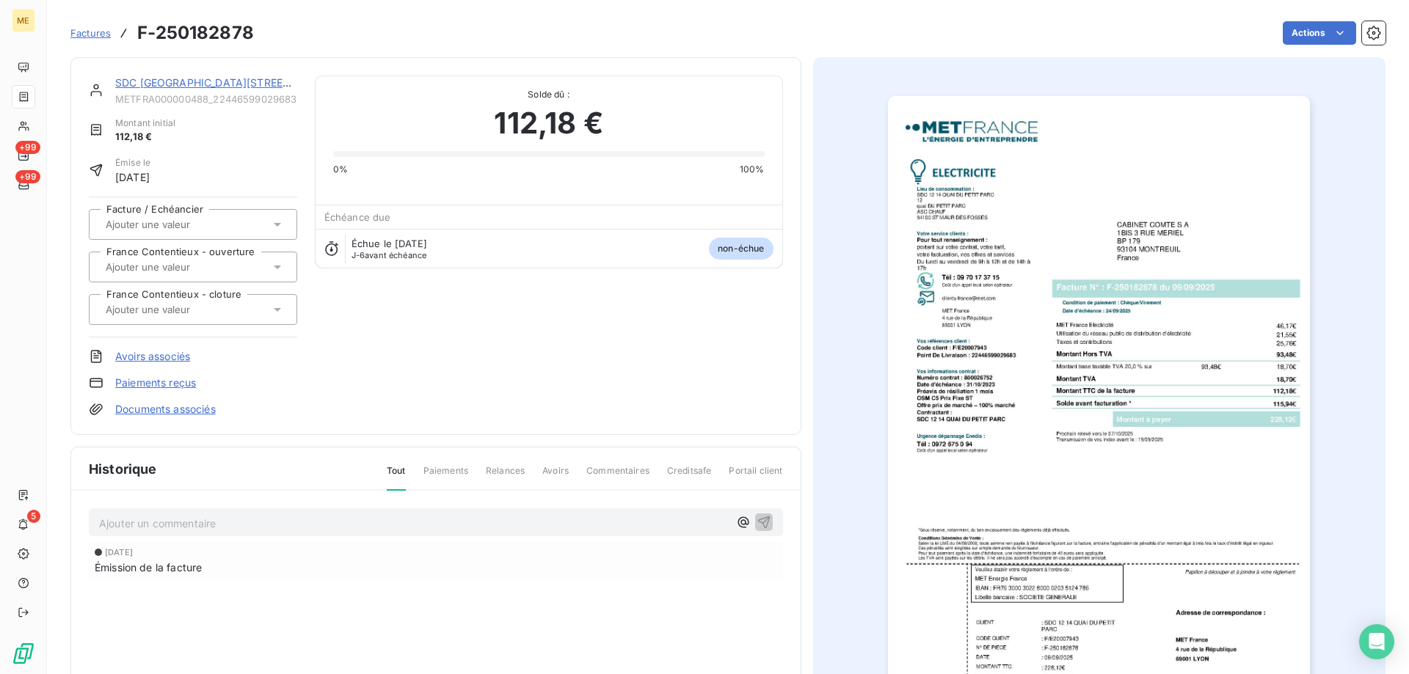
click at [150, 76] on link "SDC 12 14 QUAI DU PETIT PARC" at bounding box center [230, 82] width 230 height 12
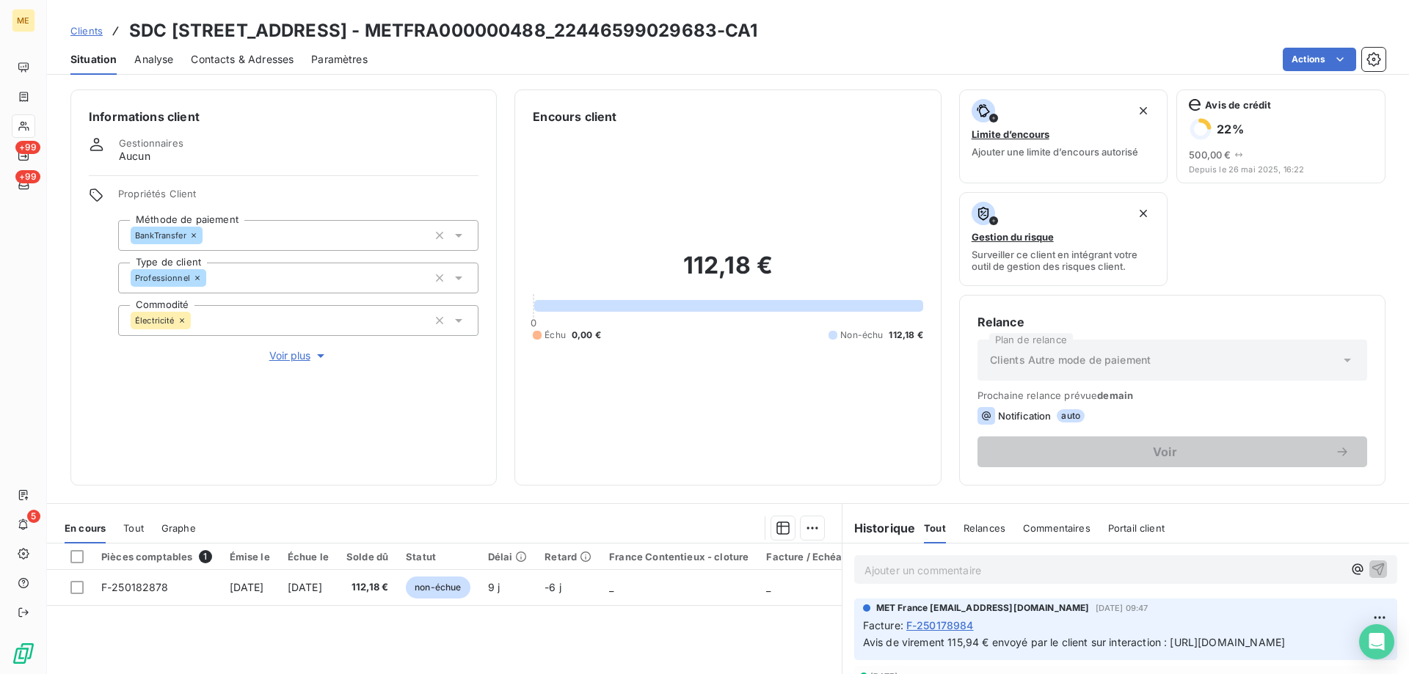
click at [85, 559] on th at bounding box center [70, 557] width 46 height 26
click at [78, 560] on div at bounding box center [76, 556] width 13 height 13
click at [808, 532] on html "ME +99 +99 5 Clients SDC 12 14 QUAI DU PETIT PARC - METFRA000000488_22446599029…" at bounding box center [704, 337] width 1409 height 674
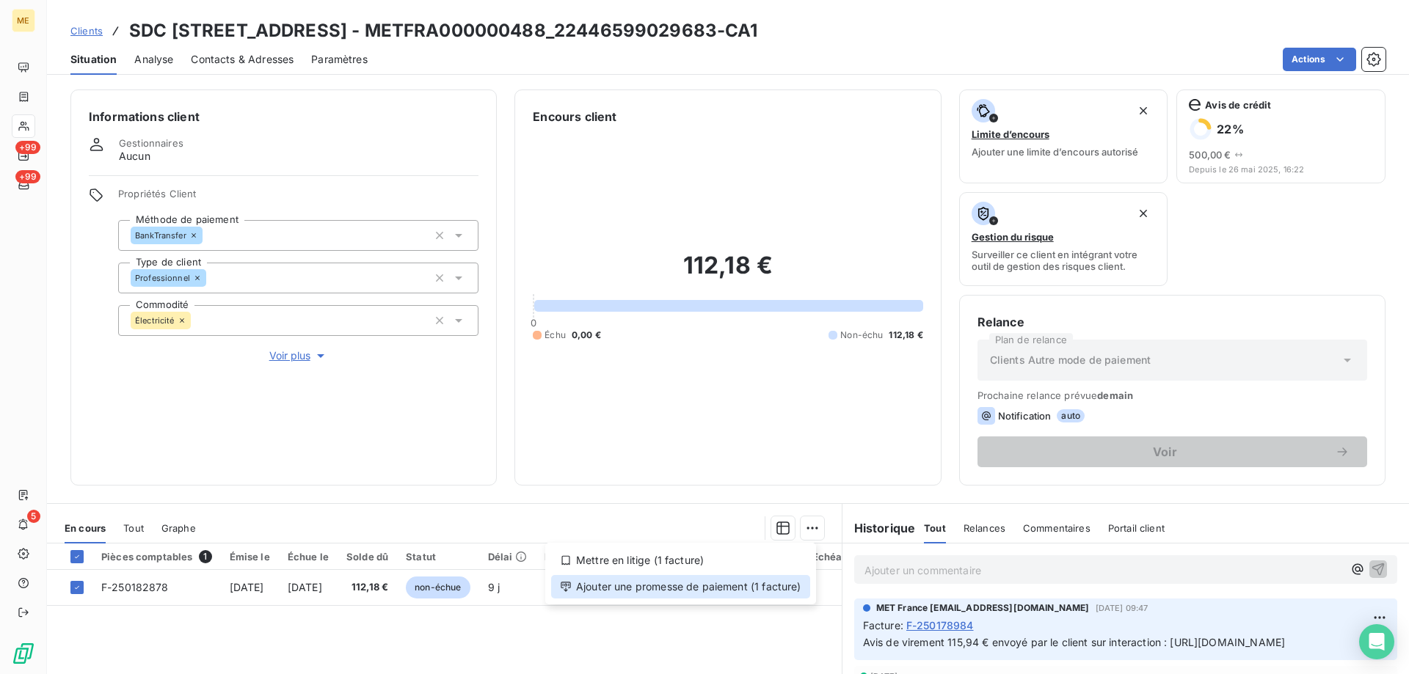
click at [774, 585] on div "Ajouter une promesse de paiement (1 facture)" at bounding box center [680, 586] width 259 height 23
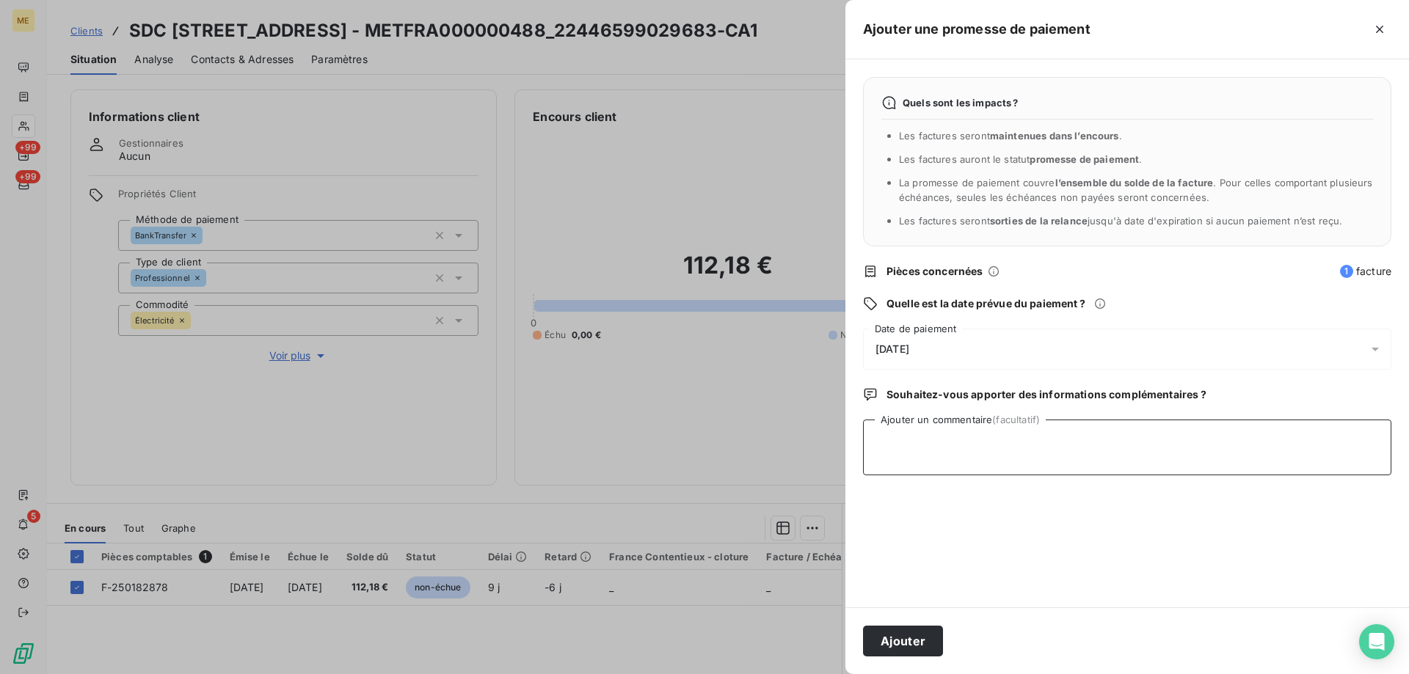
click at [983, 449] on textarea "Ajouter un commentaire (facultatif)" at bounding box center [1127, 448] width 528 height 56
click at [984, 443] on textarea "Kenza / interaction du / avis de virement effectué le 18/09/25 d'un montant de …" at bounding box center [1127, 448] width 528 height 56
paste textarea "18/09/2025 14:26"
type textarea "Kenza / interaction du 18/09/2025 14:26/ avis de virement effectué le 18/09/25 …"
click at [988, 349] on div "19/09/2025" at bounding box center [1127, 349] width 528 height 41
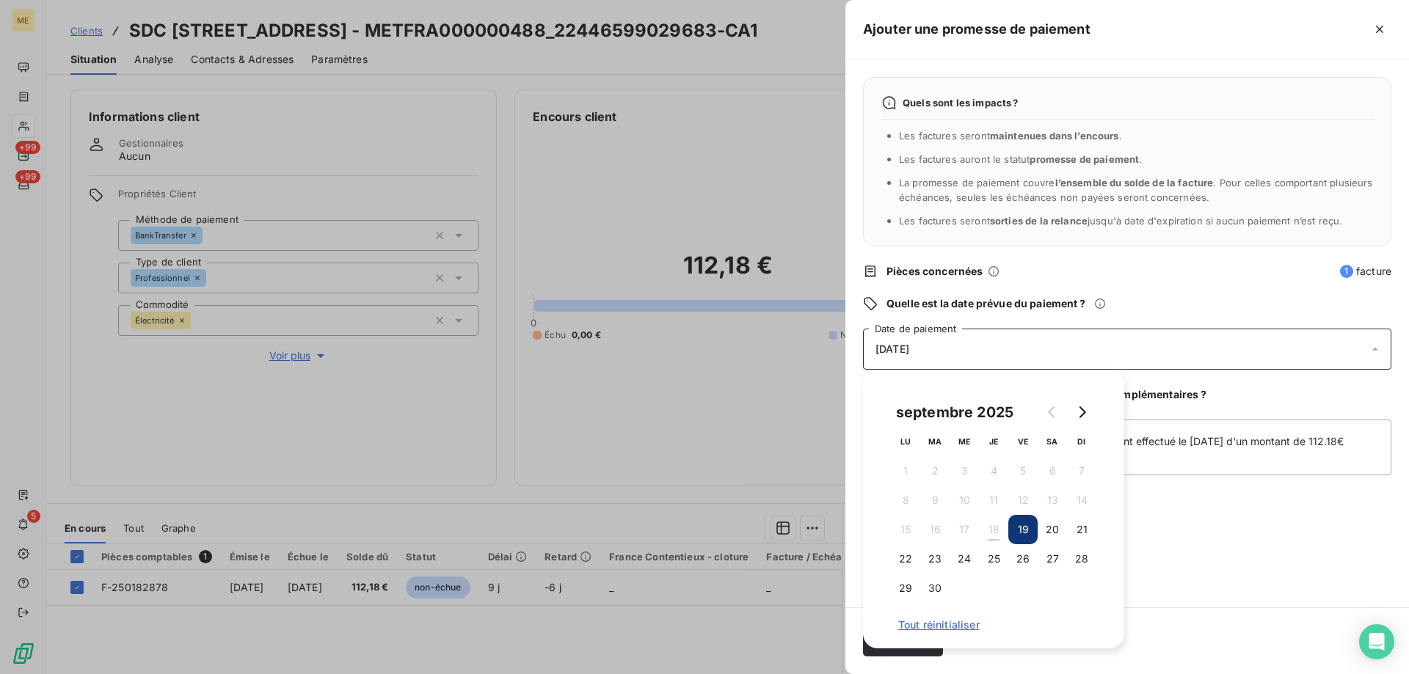
drag, startPoint x: 942, startPoint y: 587, endPoint x: 953, endPoint y: 578, distance: 15.1
click at [942, 586] on button "30" at bounding box center [934, 588] width 29 height 29
click at [1195, 566] on div "Quels sont les impacts ? Les factures seront maintenues dans l’encours . Les fa…" at bounding box center [1127, 333] width 564 height 548
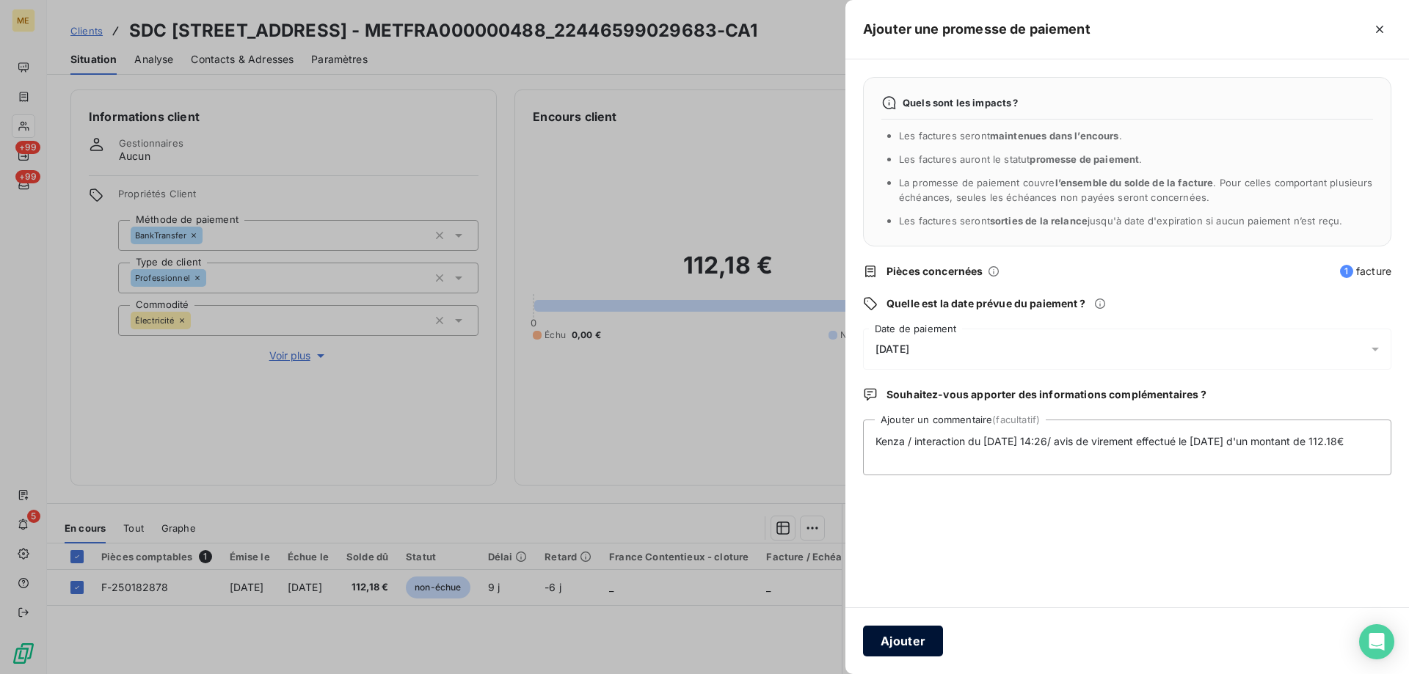
click at [920, 638] on button "Ajouter" at bounding box center [903, 641] width 80 height 31
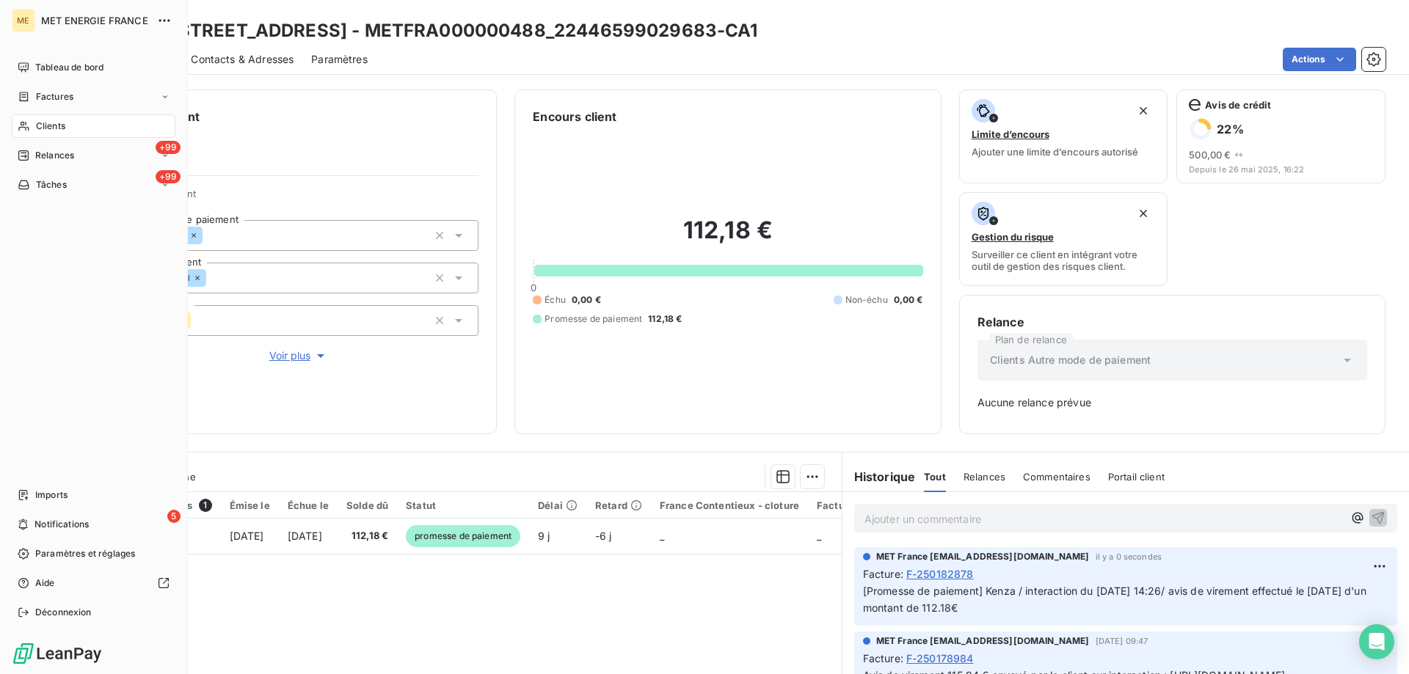
click at [43, 128] on span "Clients" at bounding box center [50, 126] width 29 height 13
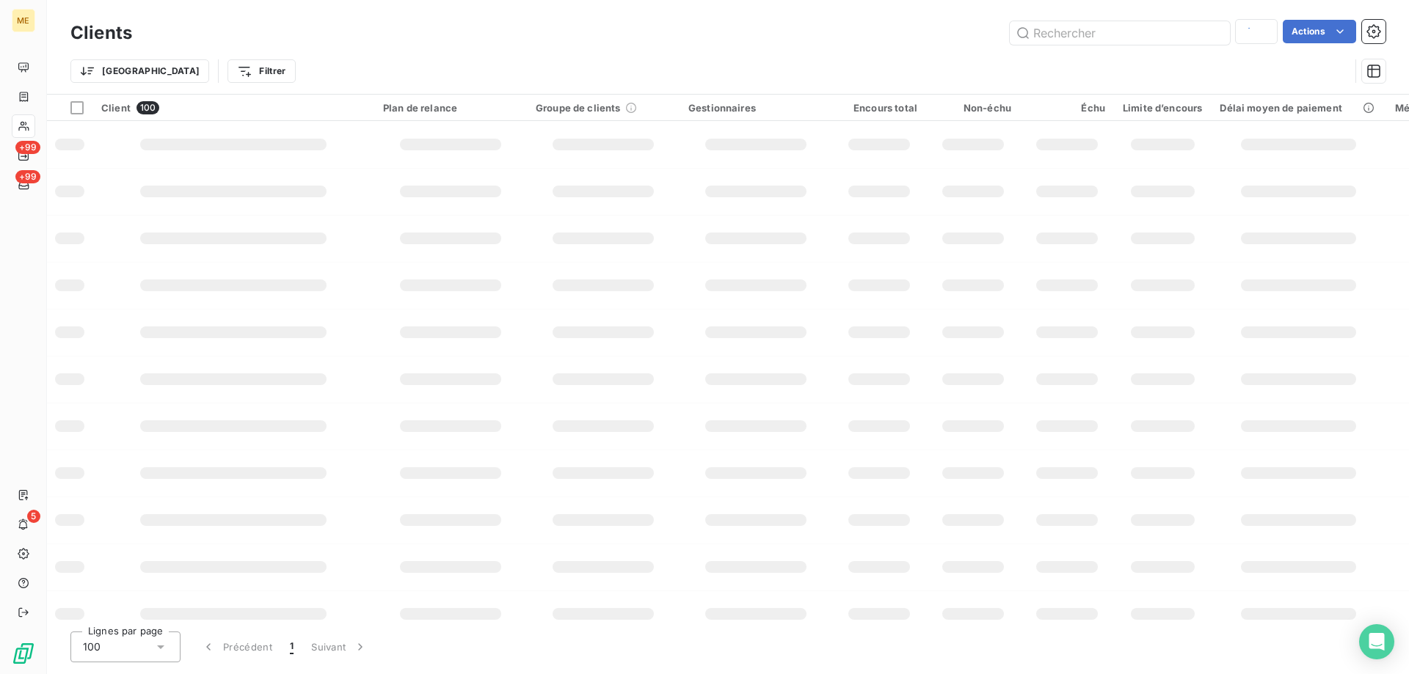
type input "METFRA000002628"
click at [1073, 37] on input "text" at bounding box center [1120, 32] width 220 height 23
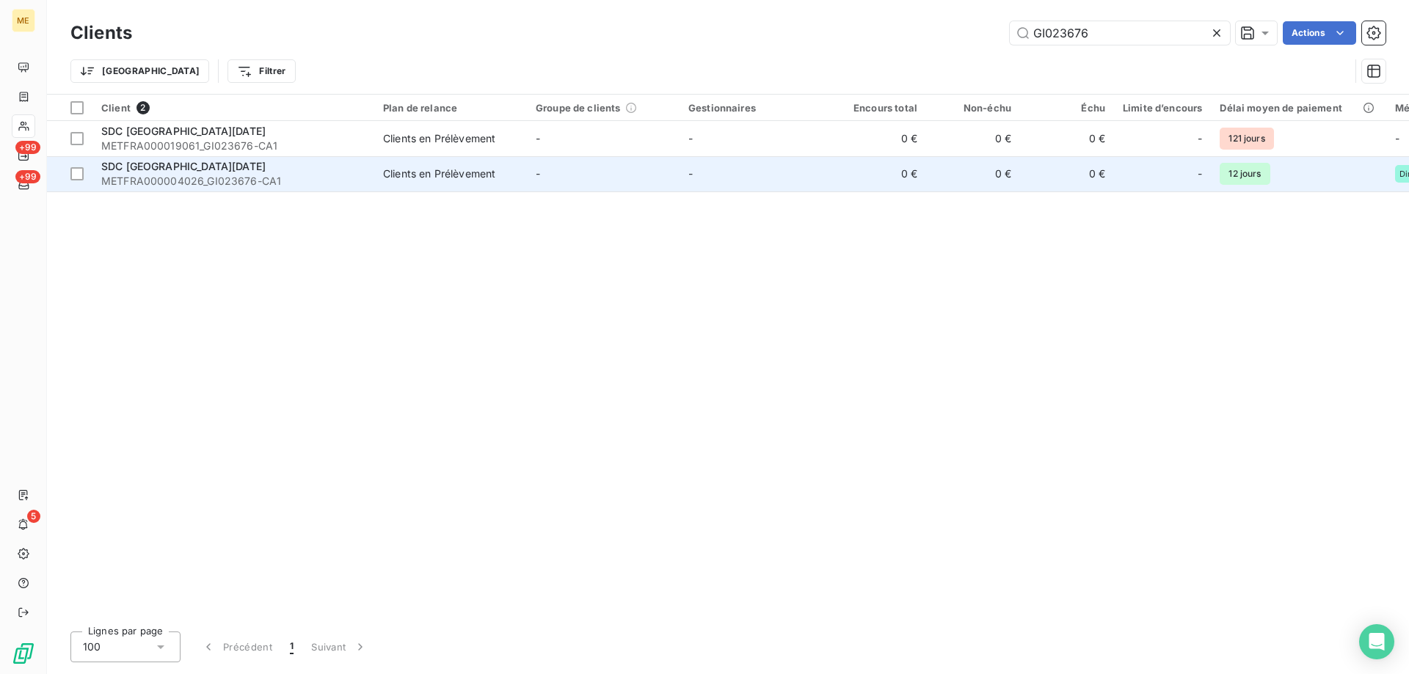
type input "GI023676"
click at [318, 175] on span "METFRA000004026_GI023676-CA1" at bounding box center [233, 181] width 264 height 15
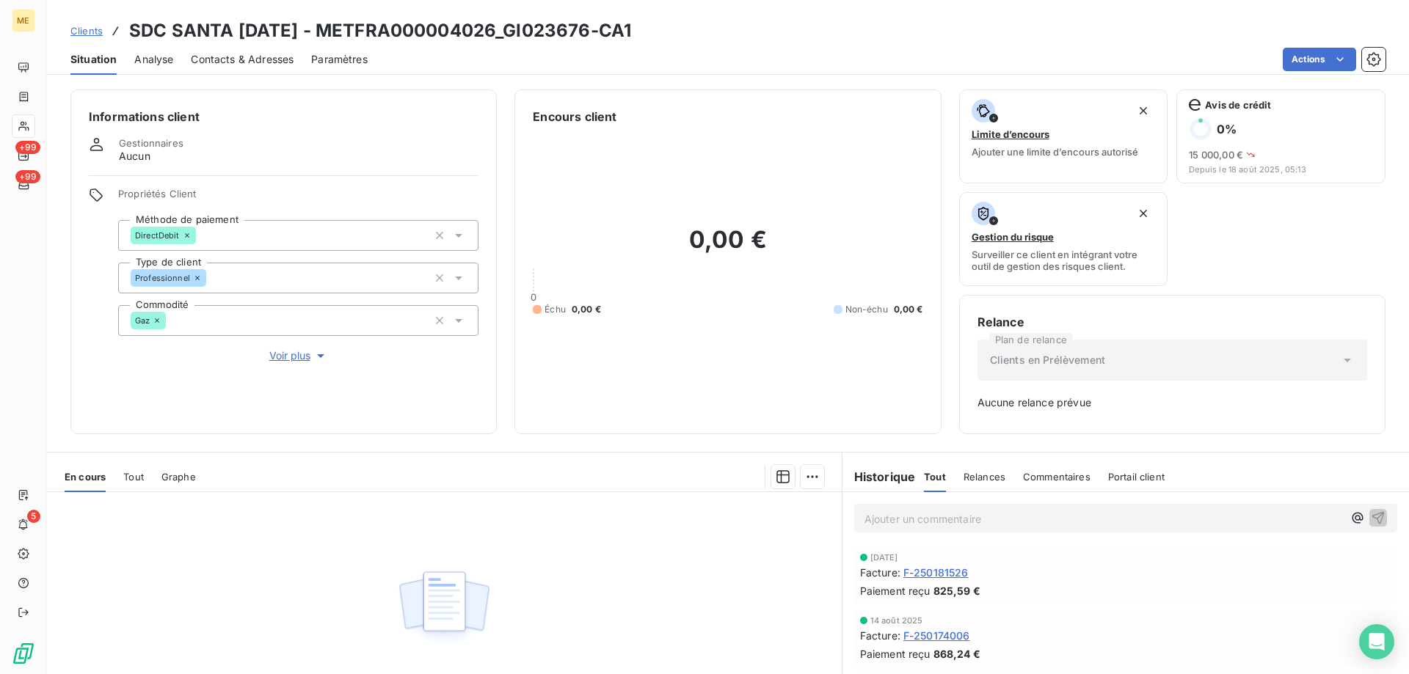
click at [940, 573] on span "F-250181526" at bounding box center [935, 572] width 65 height 15
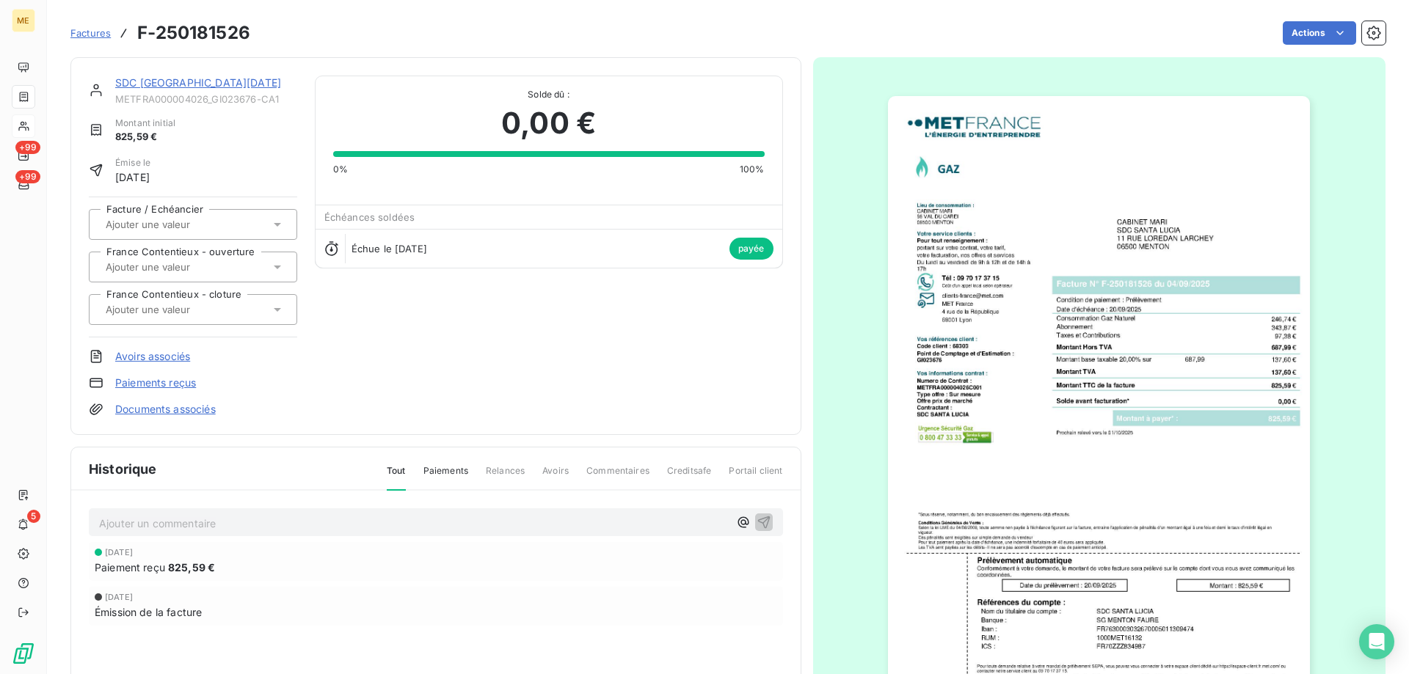
click at [195, 83] on link "SDC SANTA LUCIA" at bounding box center [198, 82] width 166 height 12
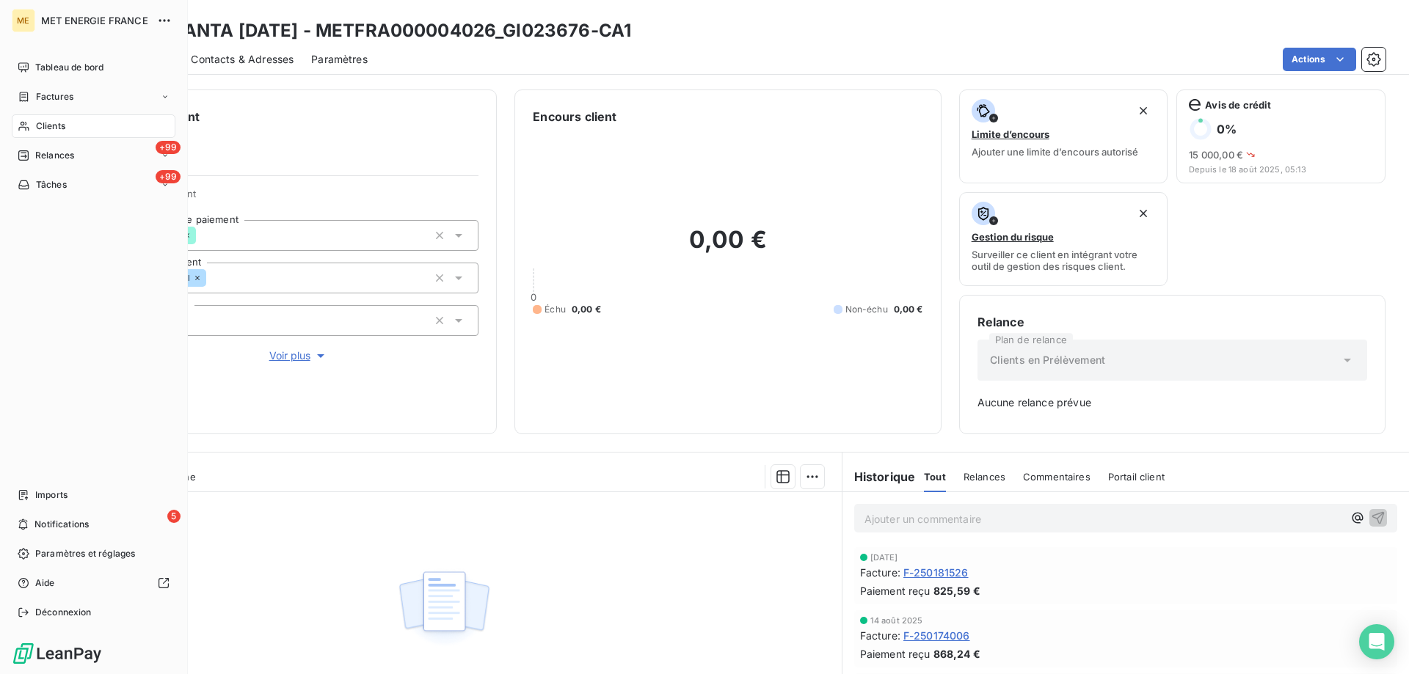
click at [59, 125] on span "Clients" at bounding box center [50, 126] width 29 height 13
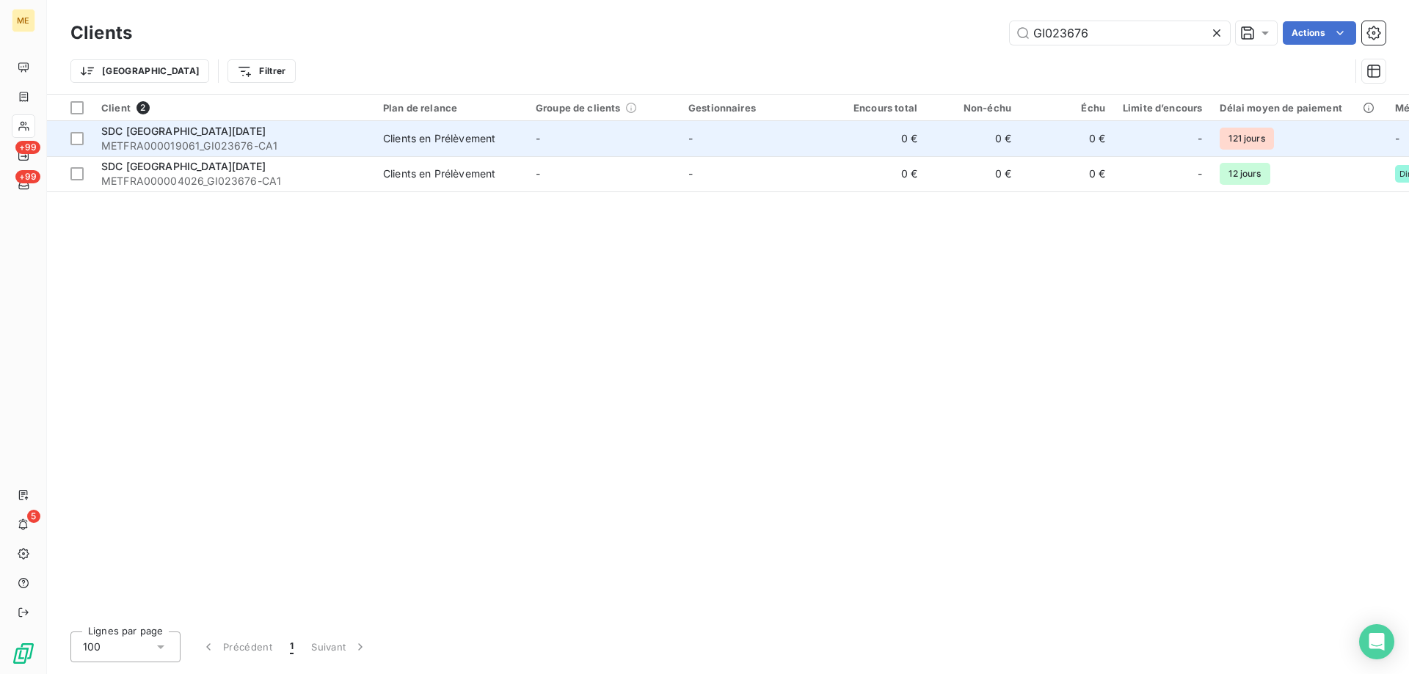
click at [321, 148] on span "METFRA000019061_GI023676-CA1" at bounding box center [233, 146] width 264 height 15
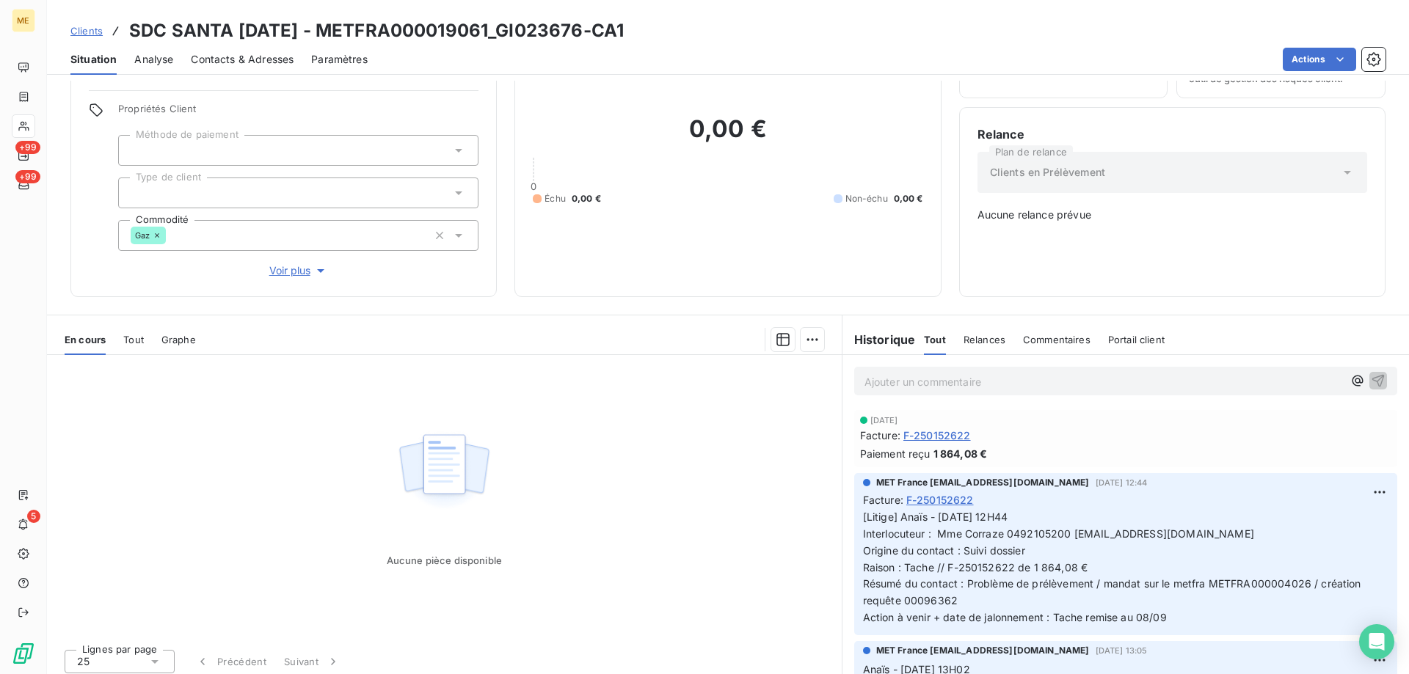
scroll to position [92, 0]
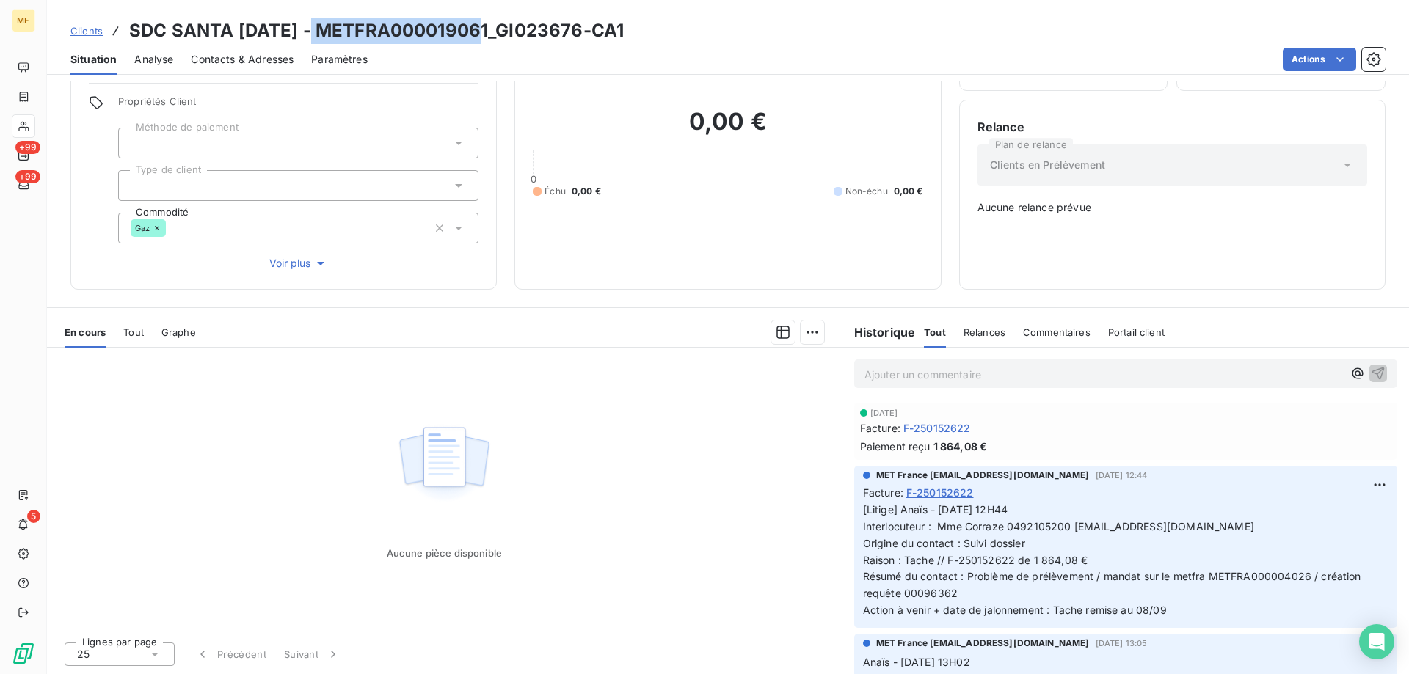
copy h3 "METFRA000019061"
drag, startPoint x: 482, startPoint y: 21, endPoint x: 309, endPoint y: 22, distance: 173.2
click at [309, 22] on h3 "SDC SANTA LUCIA - METFRA000019061_GI023676-CA1" at bounding box center [376, 31] width 495 height 26
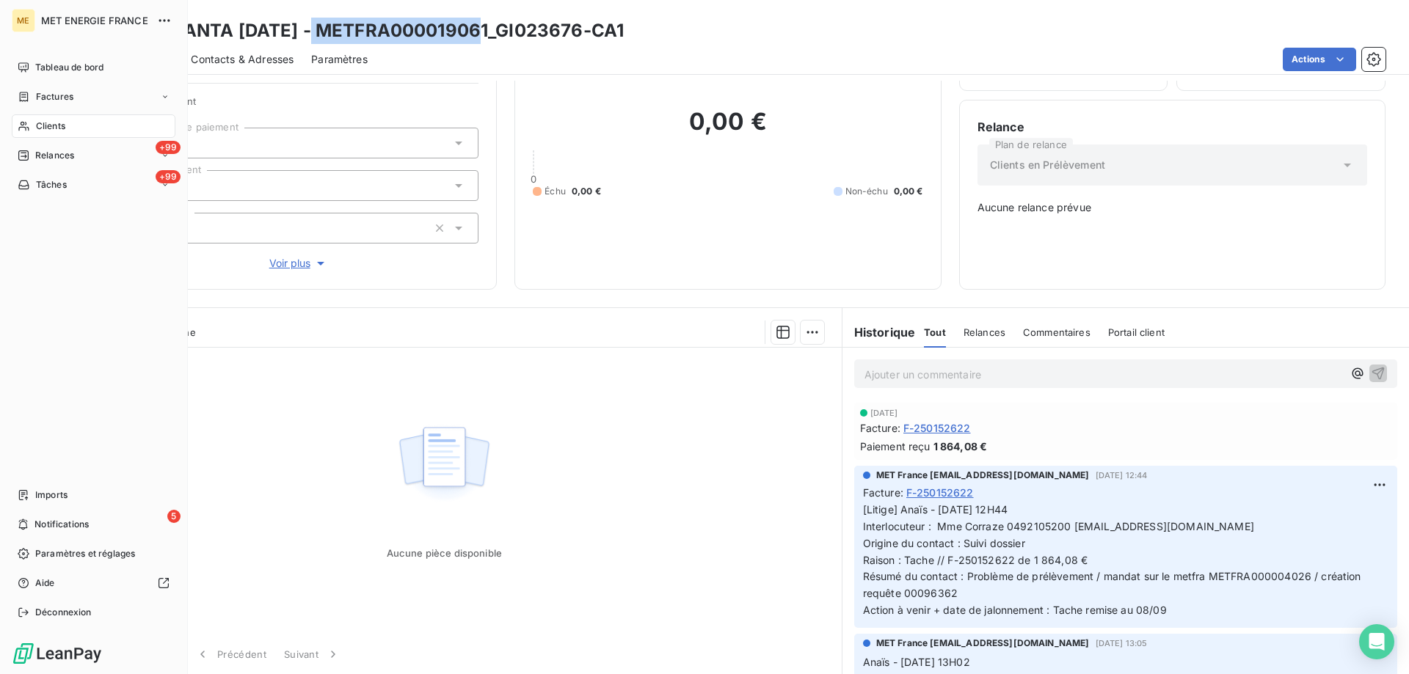
click at [40, 125] on span "Clients" at bounding box center [50, 126] width 29 height 13
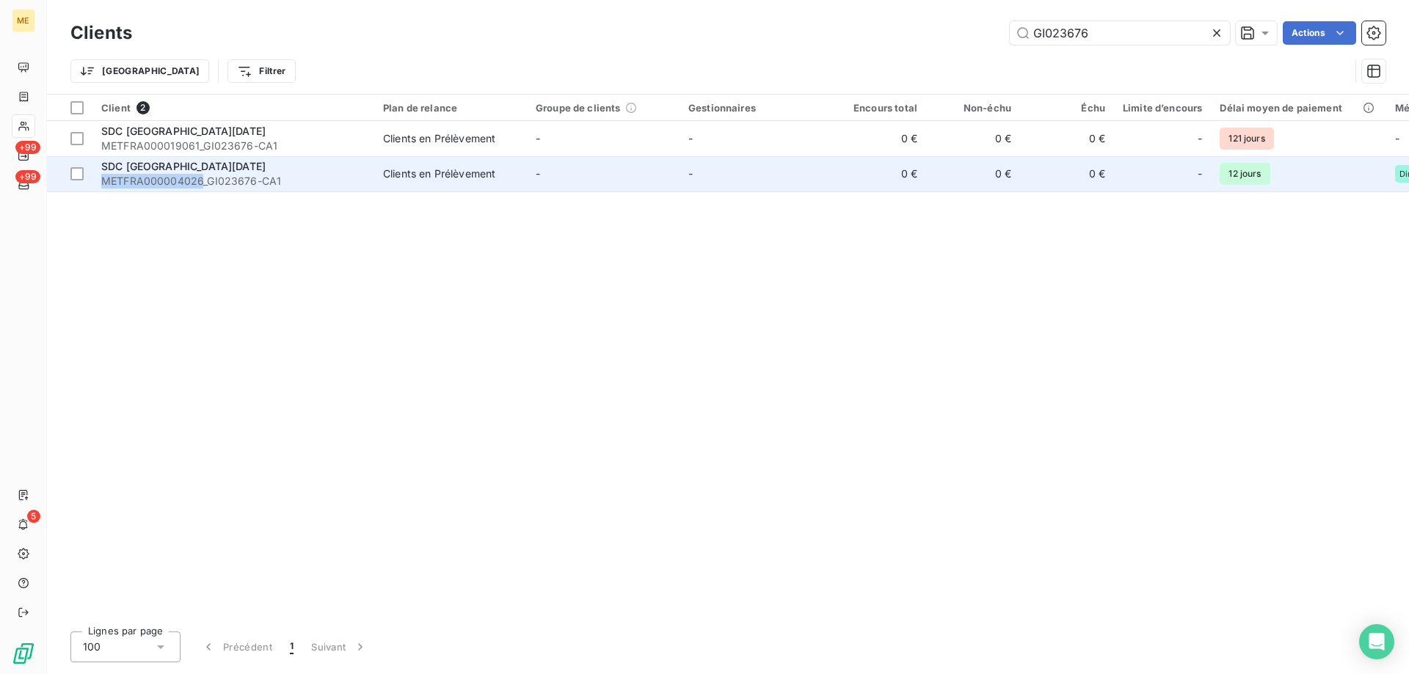
copy span "METFRA000004026"
drag, startPoint x: 200, startPoint y: 179, endPoint x: 110, endPoint y: 179, distance: 90.3
click at [100, 179] on td "SDC SANTA LUCIA METFRA000004026_GI023676-CA1" at bounding box center [233, 173] width 282 height 35
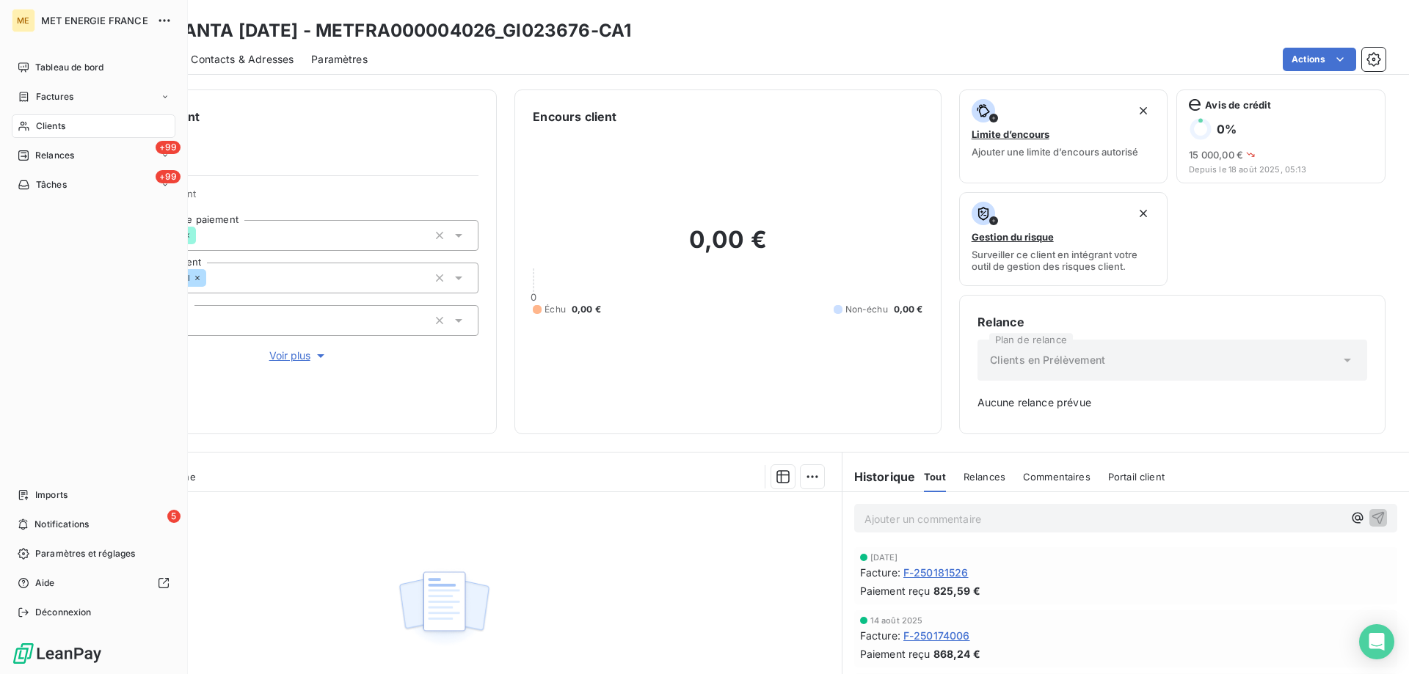
click at [55, 118] on div "Clients" at bounding box center [94, 125] width 164 height 23
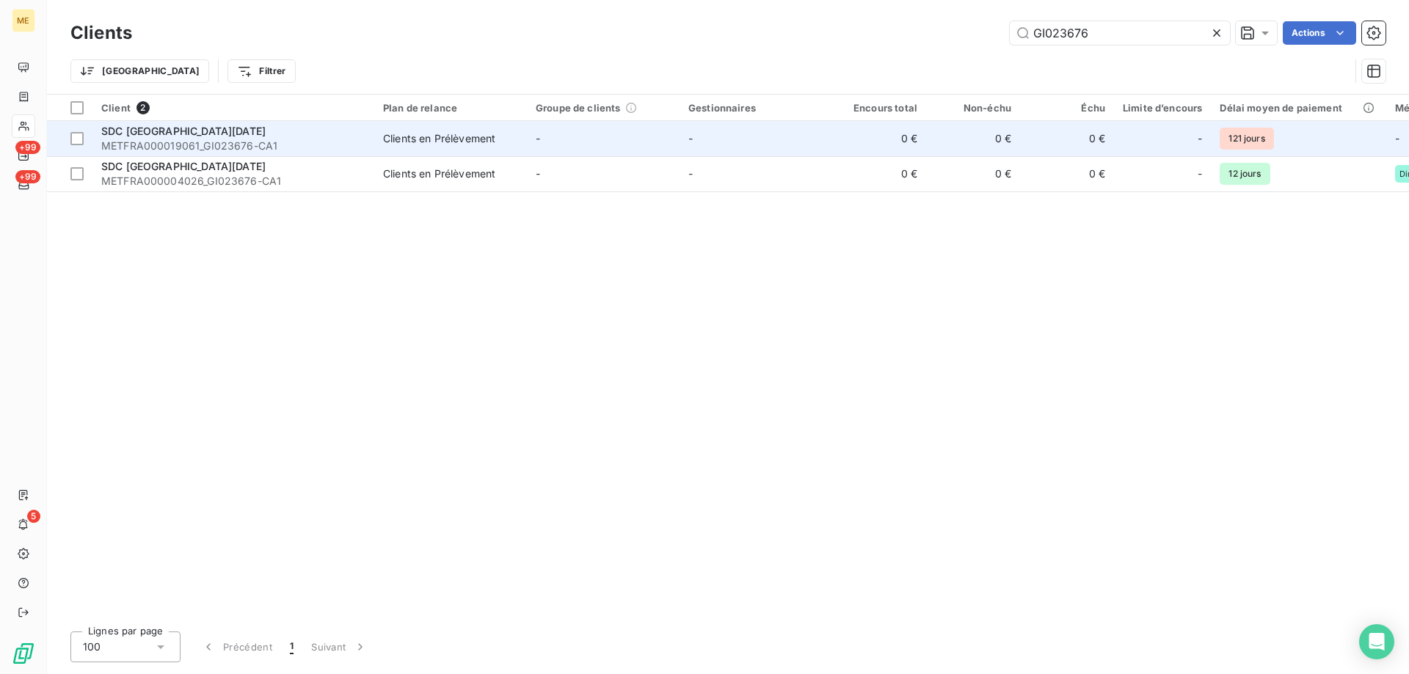
click at [283, 145] on span "METFRA000019061_GI023676-CA1" at bounding box center [233, 146] width 264 height 15
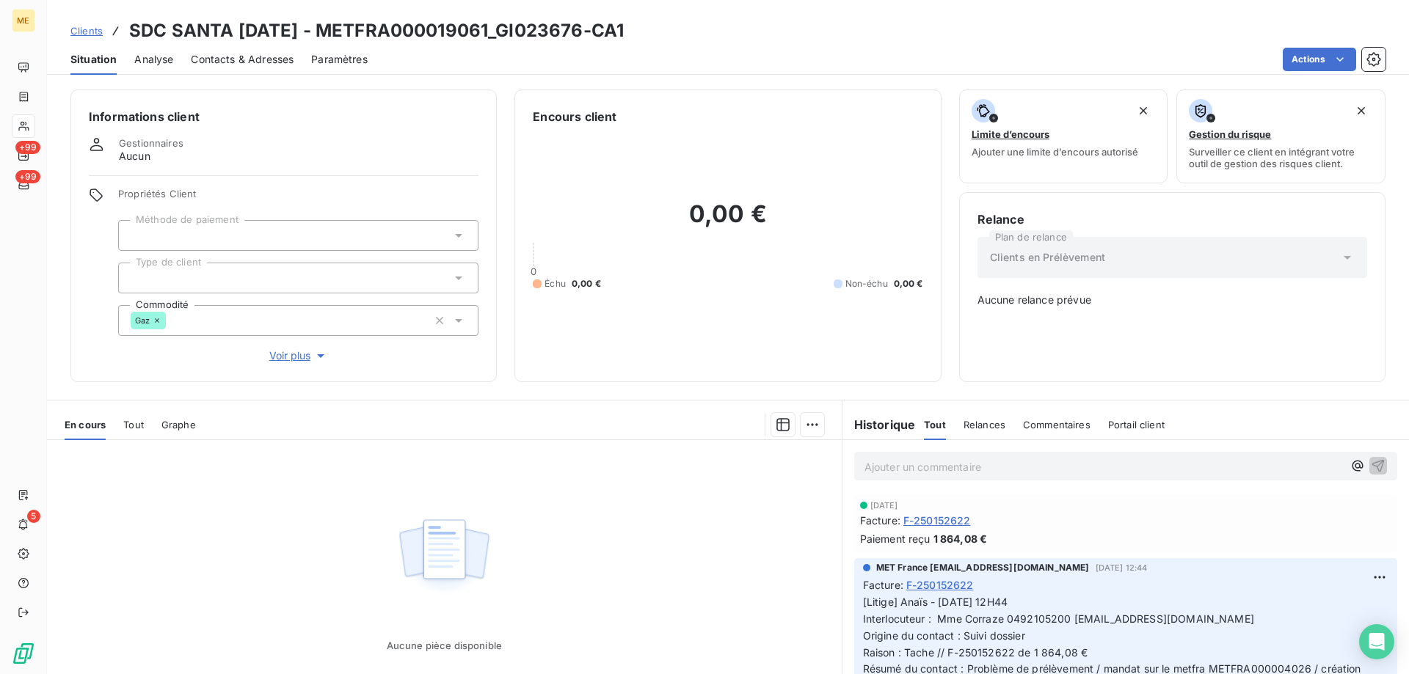
click at [960, 523] on span "F-250152622" at bounding box center [937, 520] width 68 height 15
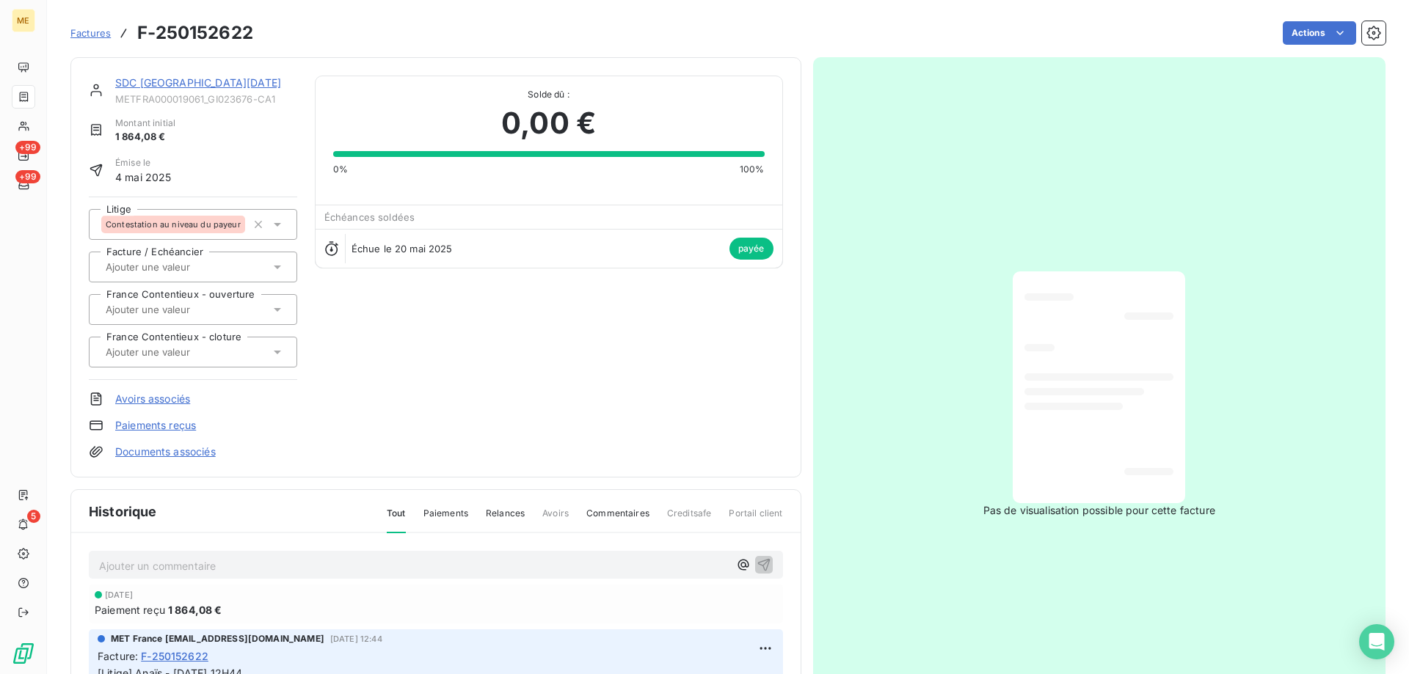
click at [159, 79] on link "SDC SANTA LUCIA" at bounding box center [198, 82] width 166 height 12
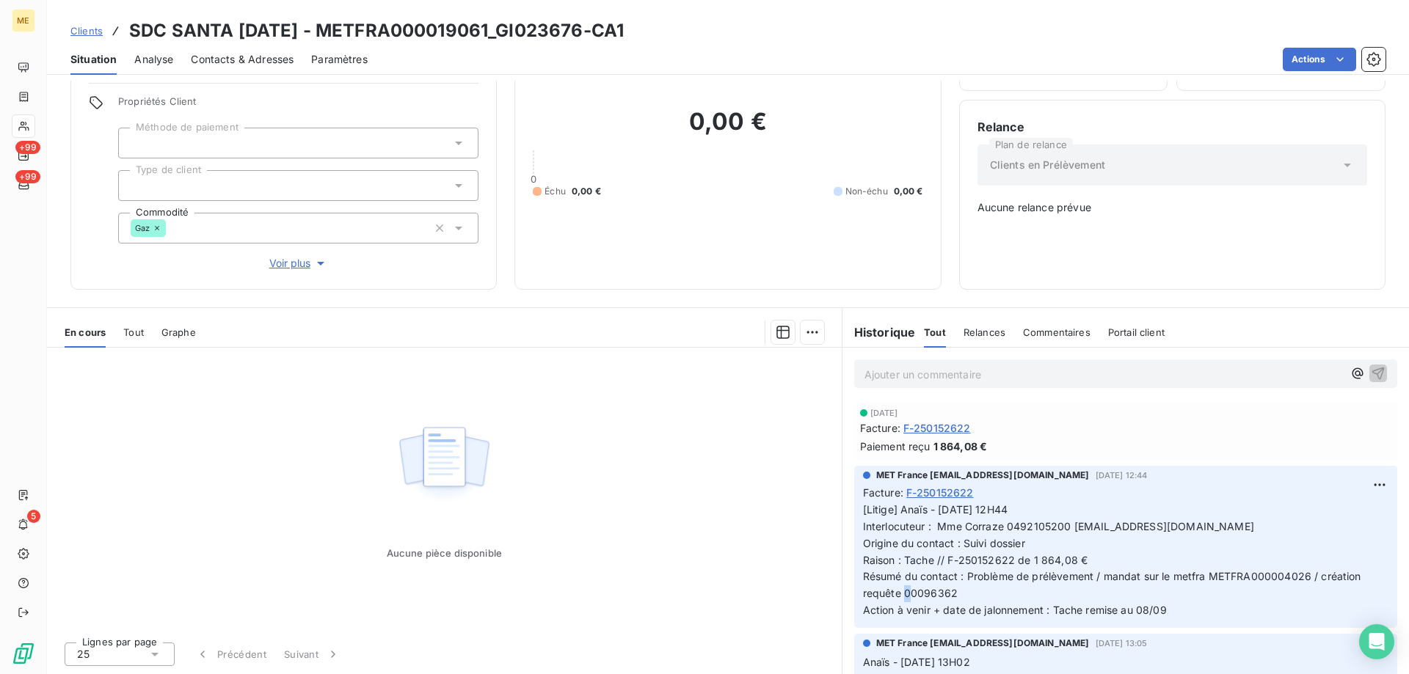
drag, startPoint x: 958, startPoint y: 592, endPoint x: 942, endPoint y: 589, distance: 16.4
click at [942, 589] on p "[Litige] Anaïs - 01/09/2025 - 12H44 Interlocuteur : Mme Corraze 0492105200 spil…" at bounding box center [1125, 560] width 525 height 117
click at [953, 591] on p "[Litige] Anaïs - 01/09/2025 - 12H44 Interlocuteur : Mme Corraze 0492105200 spil…" at bounding box center [1125, 560] width 525 height 117
click at [958, 590] on p "[Litige] Anaïs - 01/09/2025 - 12H44 Interlocuteur : Mme Corraze 0492105200 spil…" at bounding box center [1125, 560] width 525 height 117
click at [921, 590] on span "[Litige] Anaïs - 01/09/2025 - 12H44 Interlocuteur : Mme Corraze 0492105200 spil…" at bounding box center [1113, 559] width 501 height 113
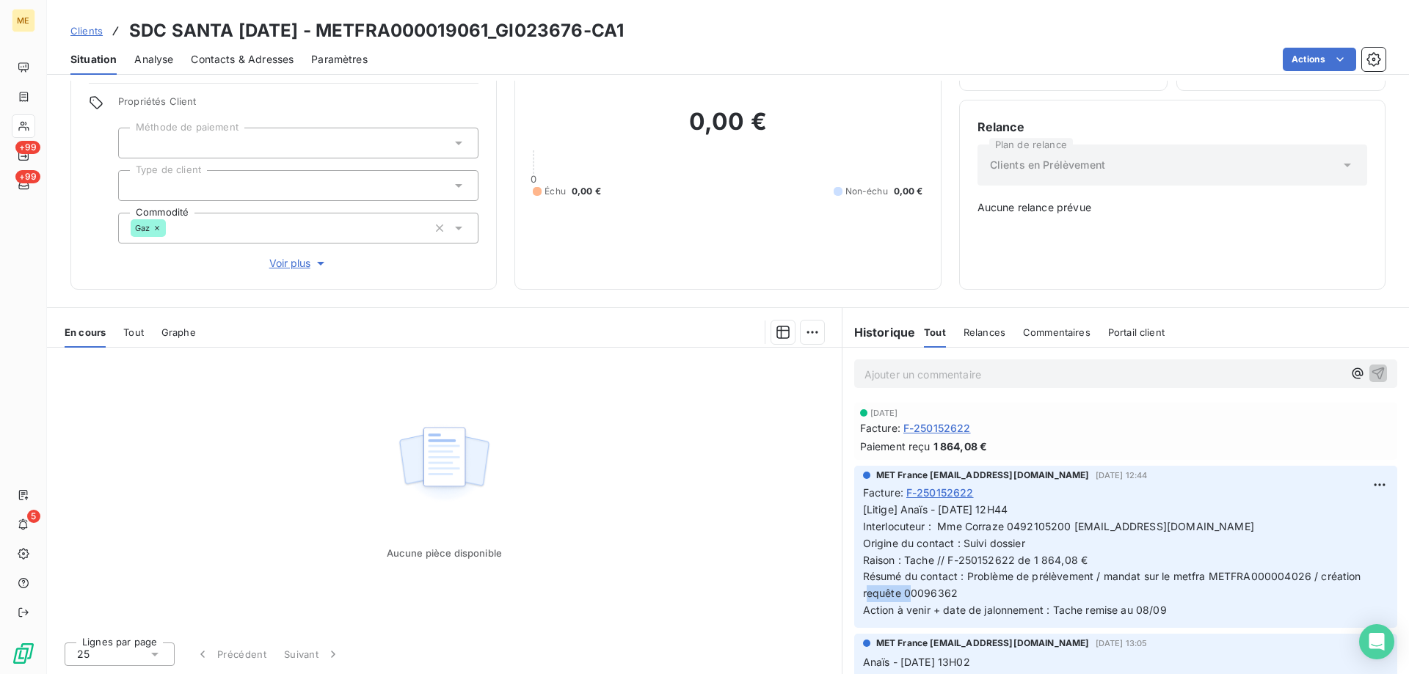
click at [921, 590] on span "[Litige] Anaïs - 01/09/2025 - 12H44 Interlocuteur : Mme Corraze 0492105200 spil…" at bounding box center [1113, 559] width 501 height 113
copy span "00096362"
copy h3 "GI023676"
drag, startPoint x: 493, startPoint y: 26, endPoint x: 955, endPoint y: 20, distance: 461.7
click at [570, 29] on h3 "SDC SANTA LUCIA - METFRA000019061_GI023676-CA1" at bounding box center [376, 31] width 495 height 26
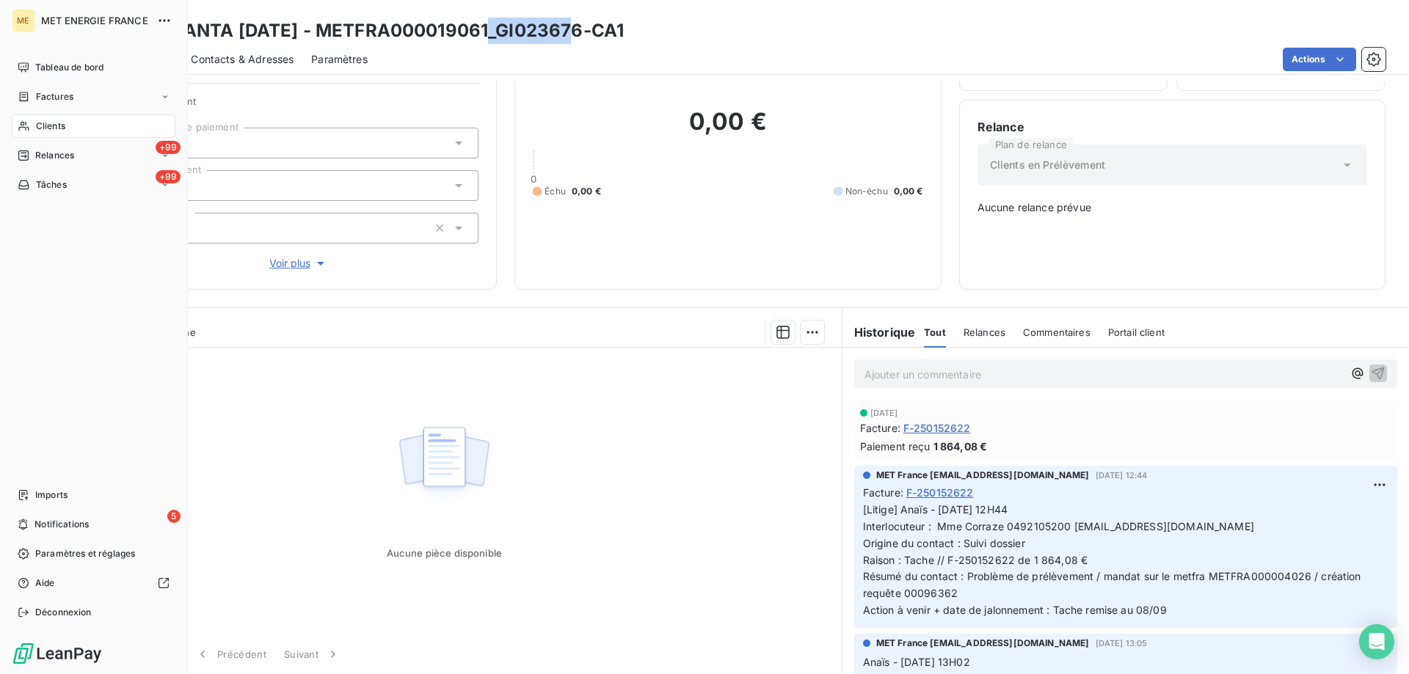
click at [34, 124] on div "Clients" at bounding box center [94, 125] width 164 height 23
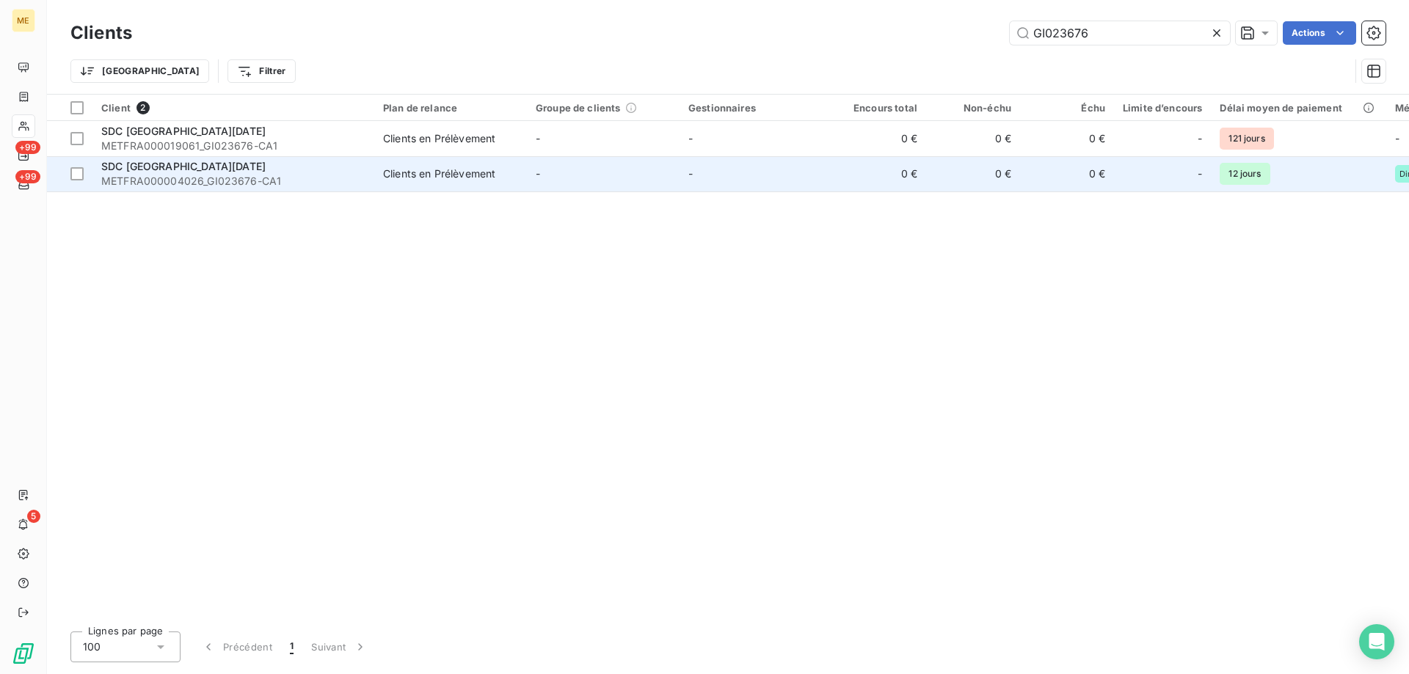
click at [219, 183] on span "METFRA000004026_GI023676-CA1" at bounding box center [233, 181] width 264 height 15
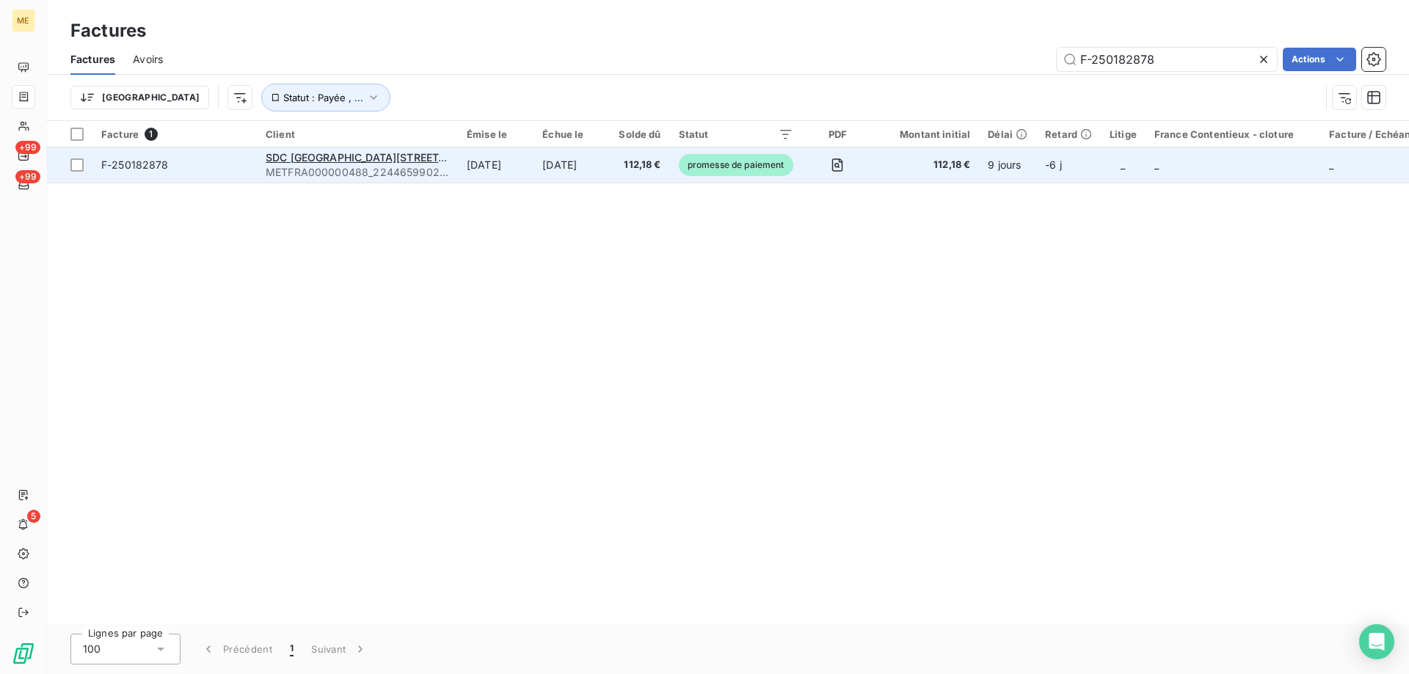
click at [174, 181] on td "F-250182878" at bounding box center [174, 165] width 164 height 35
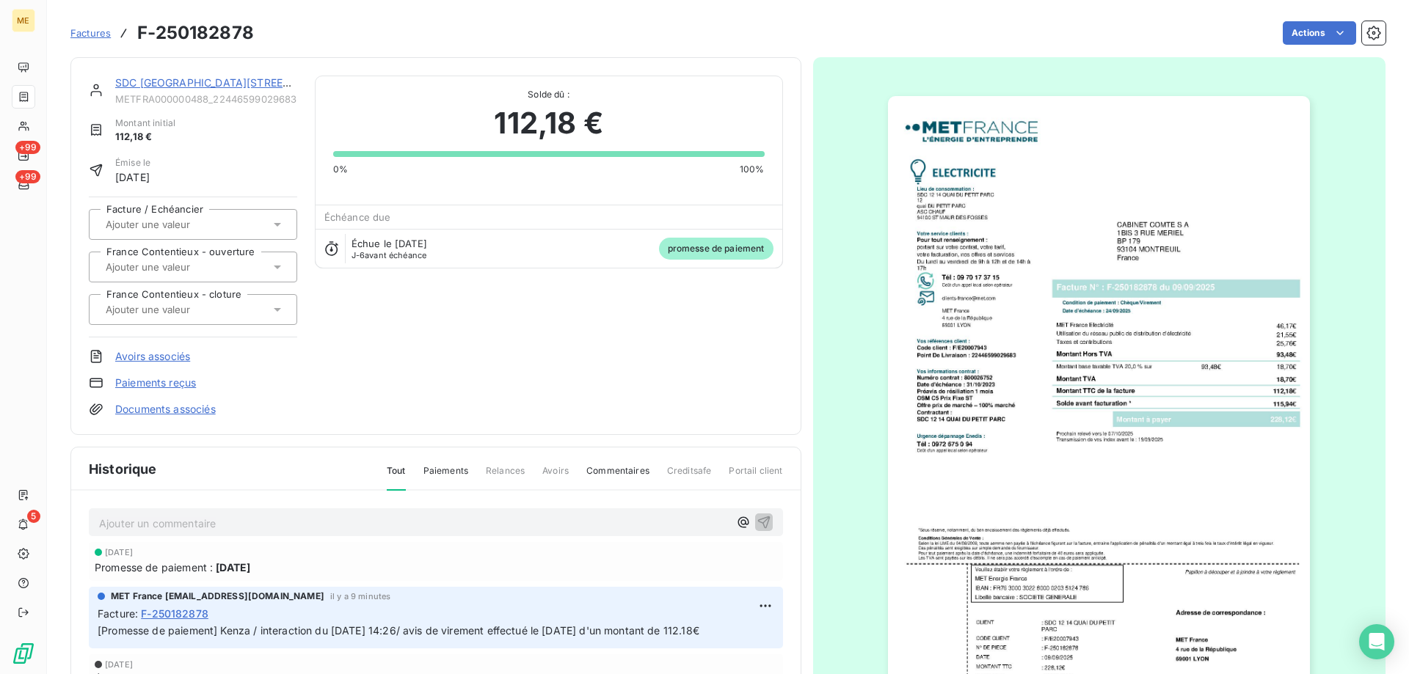
click at [228, 82] on link "SDC 12 14 QUAI DU PETIT PARC" at bounding box center [230, 82] width 230 height 12
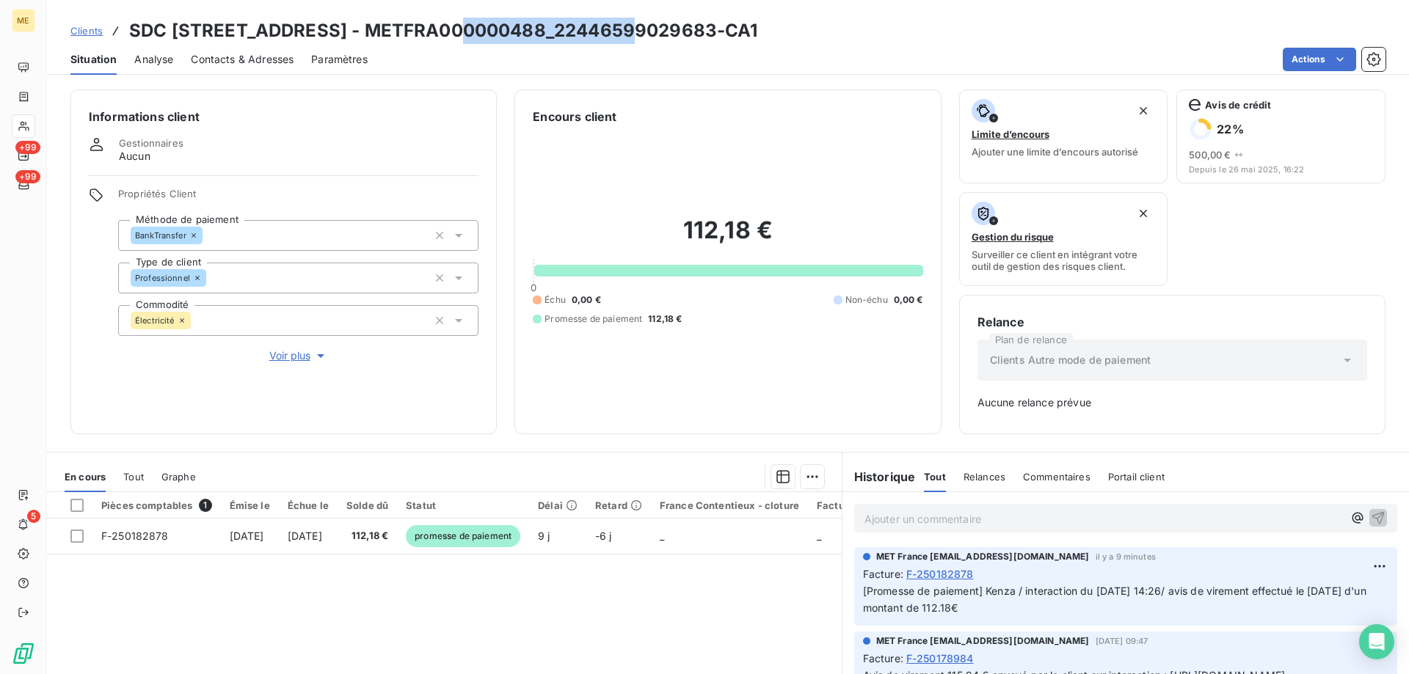
copy h3 "METFRA000000488"
drag, startPoint x: 594, startPoint y: 37, endPoint x: 425, endPoint y: 35, distance: 169.5
click at [425, 35] on h3 "SDC 12 14 QUAI DU PETIT PARC - METFRA000000488_22446599029683-CA1" at bounding box center [443, 31] width 629 height 26
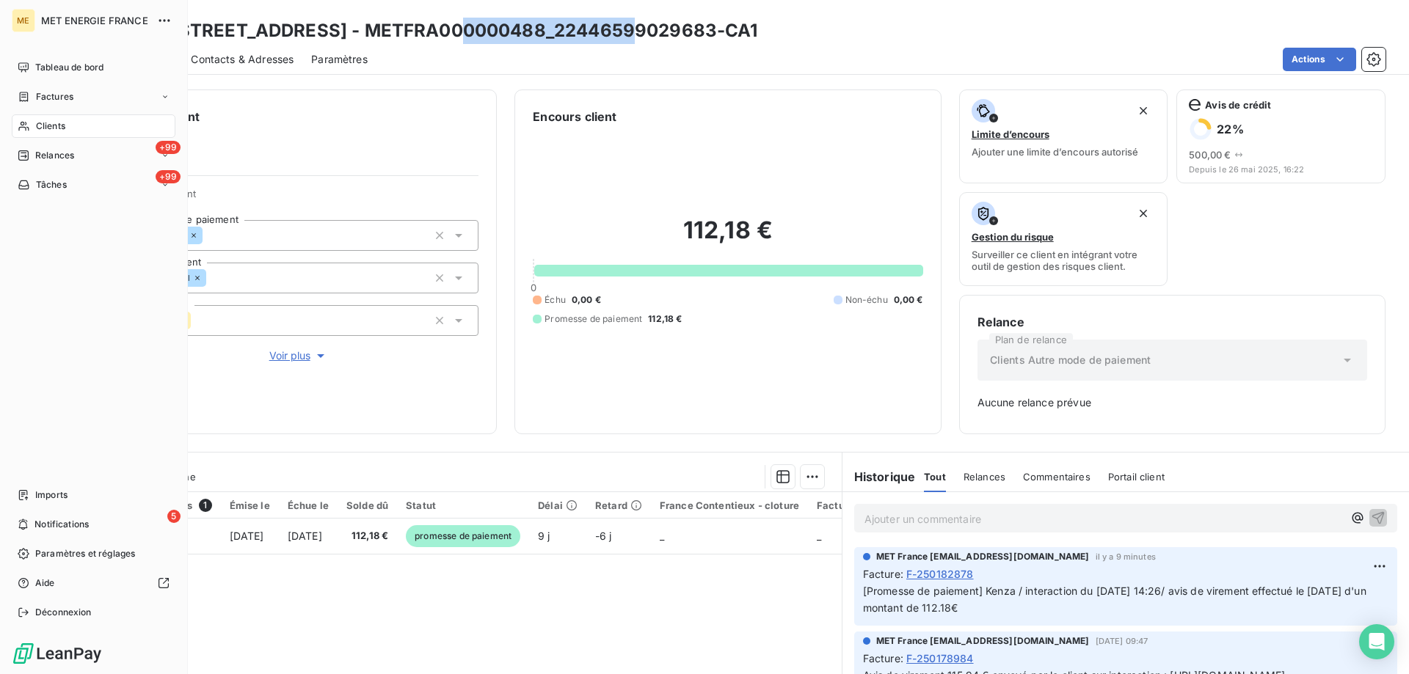
click at [31, 125] on div "Clients" at bounding box center [94, 125] width 164 height 23
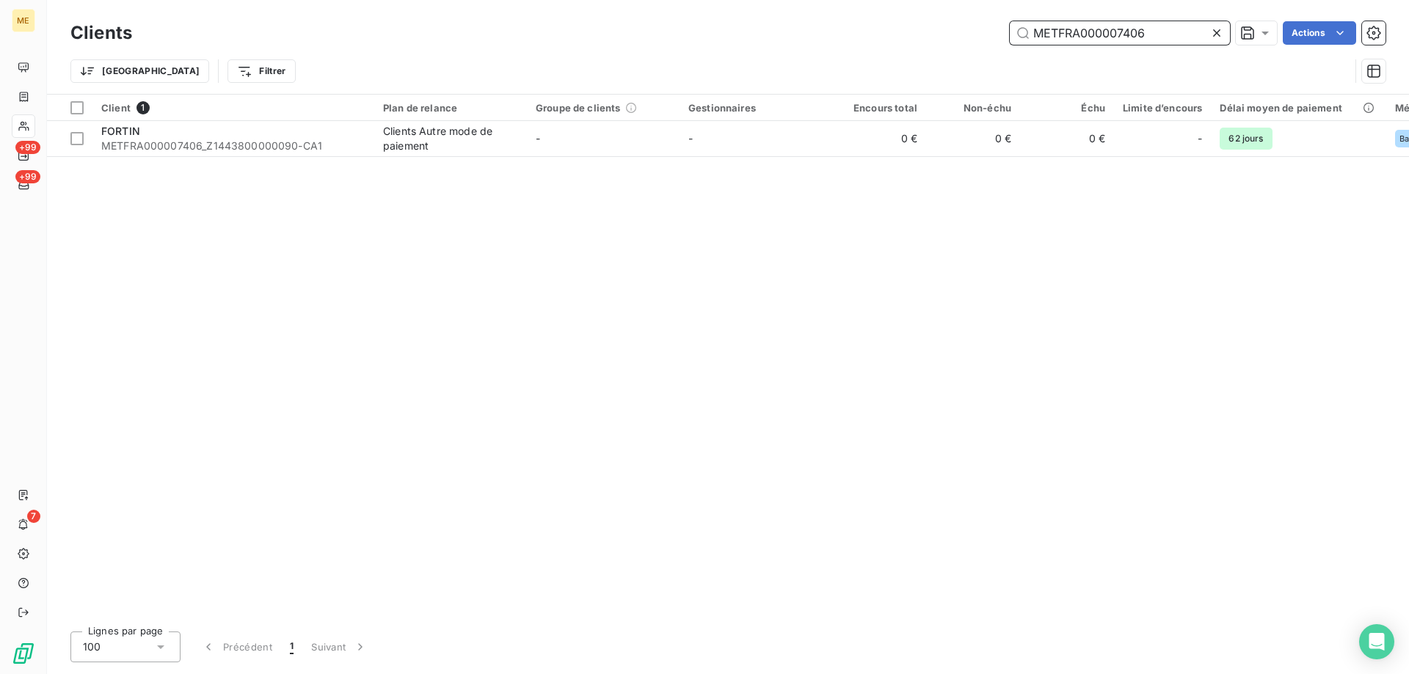
click at [1120, 37] on input "METFRA000007406" at bounding box center [1120, 32] width 220 height 23
click at [1084, 41] on input "METFRA000007406" at bounding box center [1120, 32] width 220 height 23
click at [1086, 41] on input "METFRA000007406" at bounding box center [1120, 32] width 220 height 23
click at [1088, 41] on input "METFRA000007406" at bounding box center [1120, 32] width 220 height 23
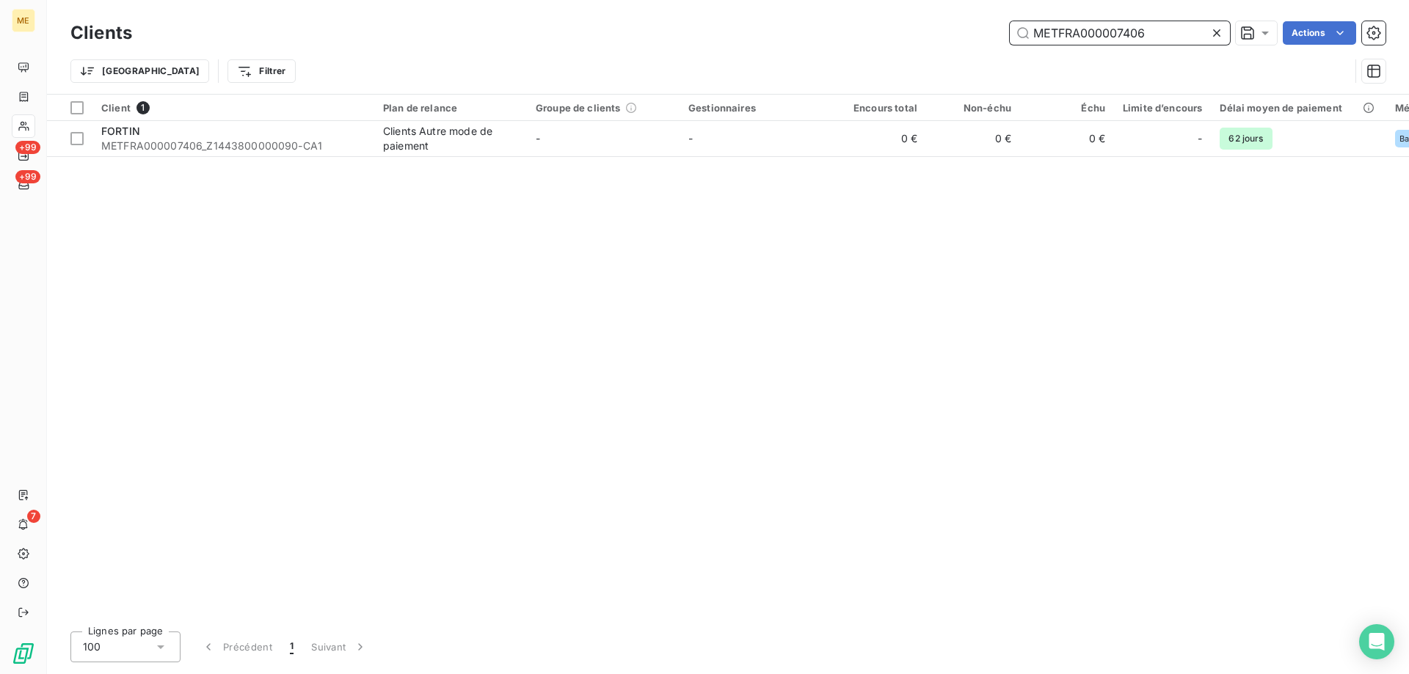
click at [1088, 41] on input "METFRA000007406" at bounding box center [1120, 32] width 220 height 23
paste input "17159"
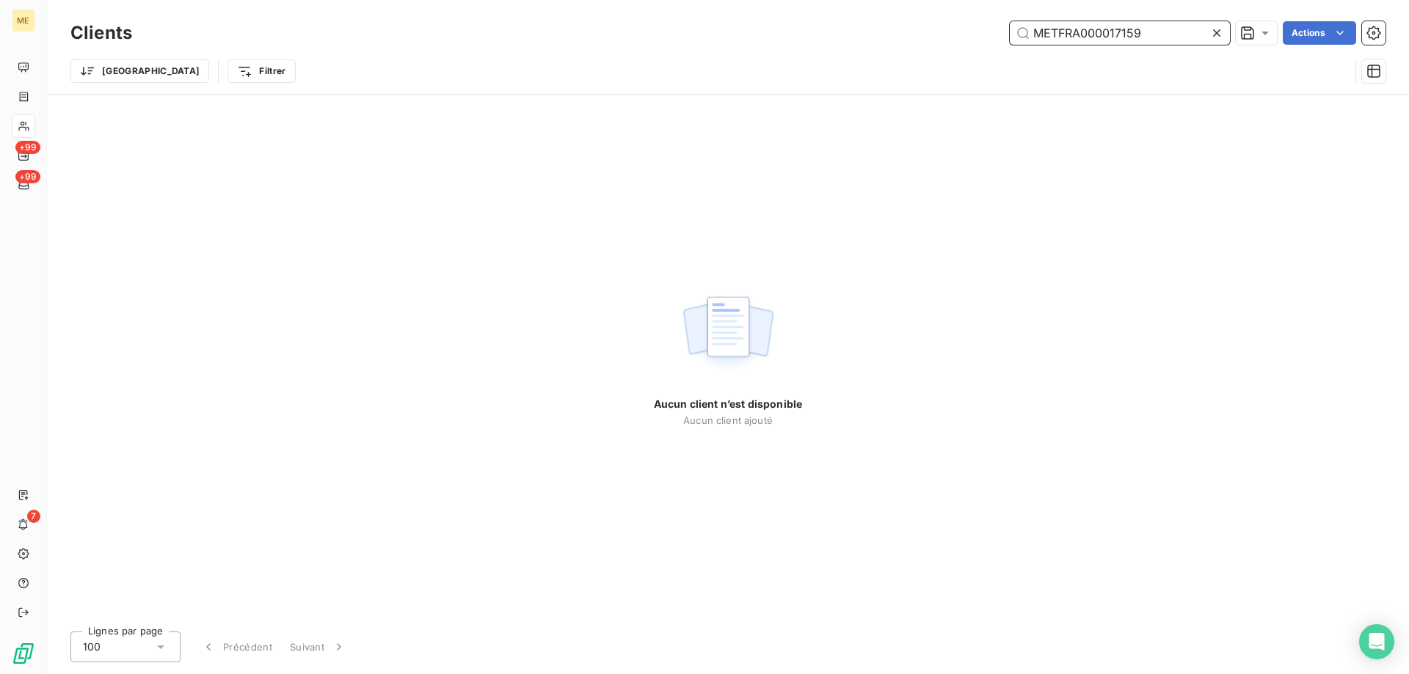
click at [1095, 32] on input "METFRA000017159" at bounding box center [1120, 32] width 220 height 23
paste input "Z1443800000167"
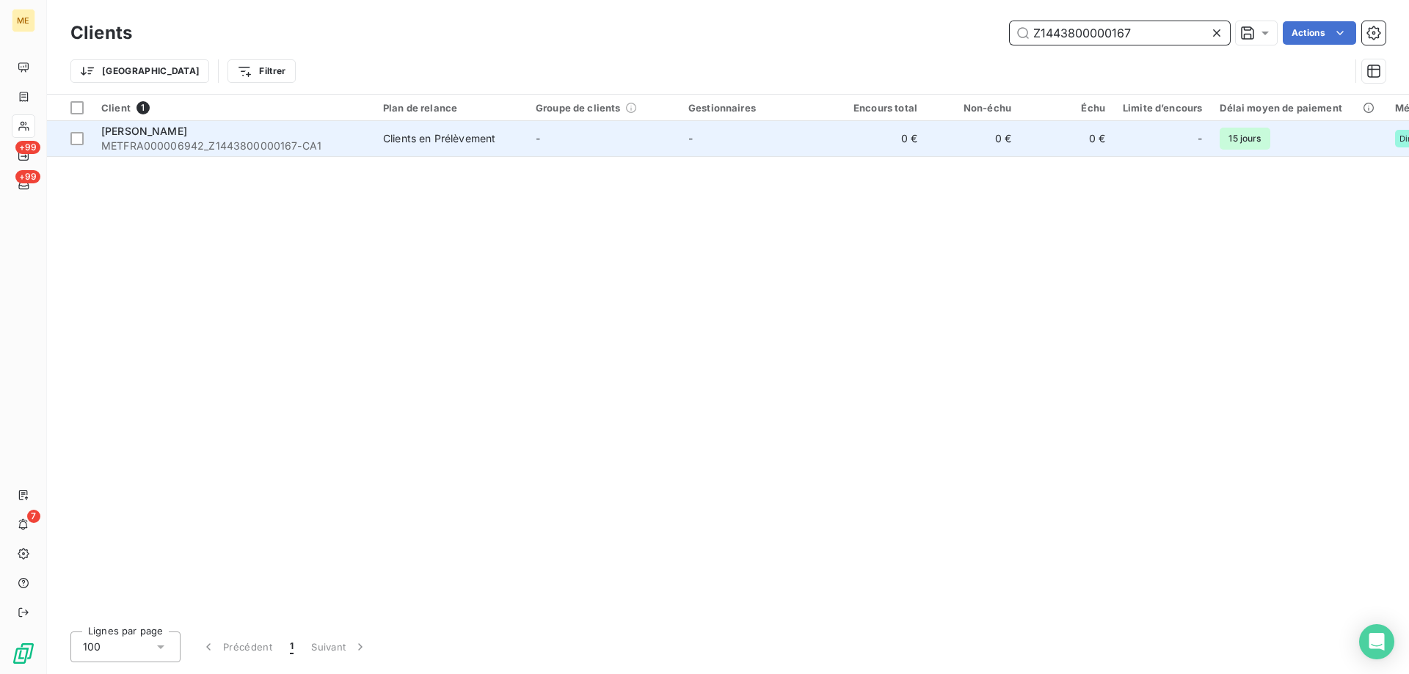
type input "Z1443800000167"
click at [131, 139] on span "METFRA000006942_Z1443800000167-CA1" at bounding box center [233, 146] width 264 height 15
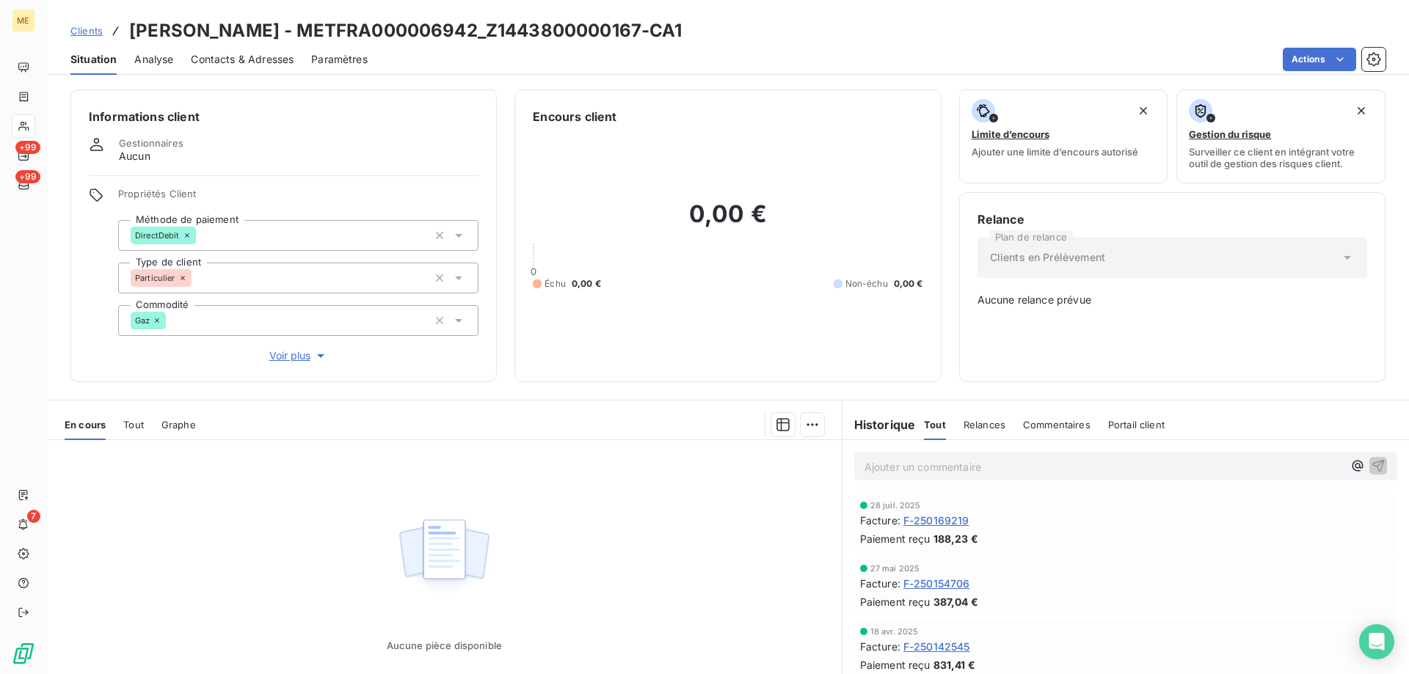
click at [923, 517] on span "F-250169219" at bounding box center [936, 520] width 66 height 15
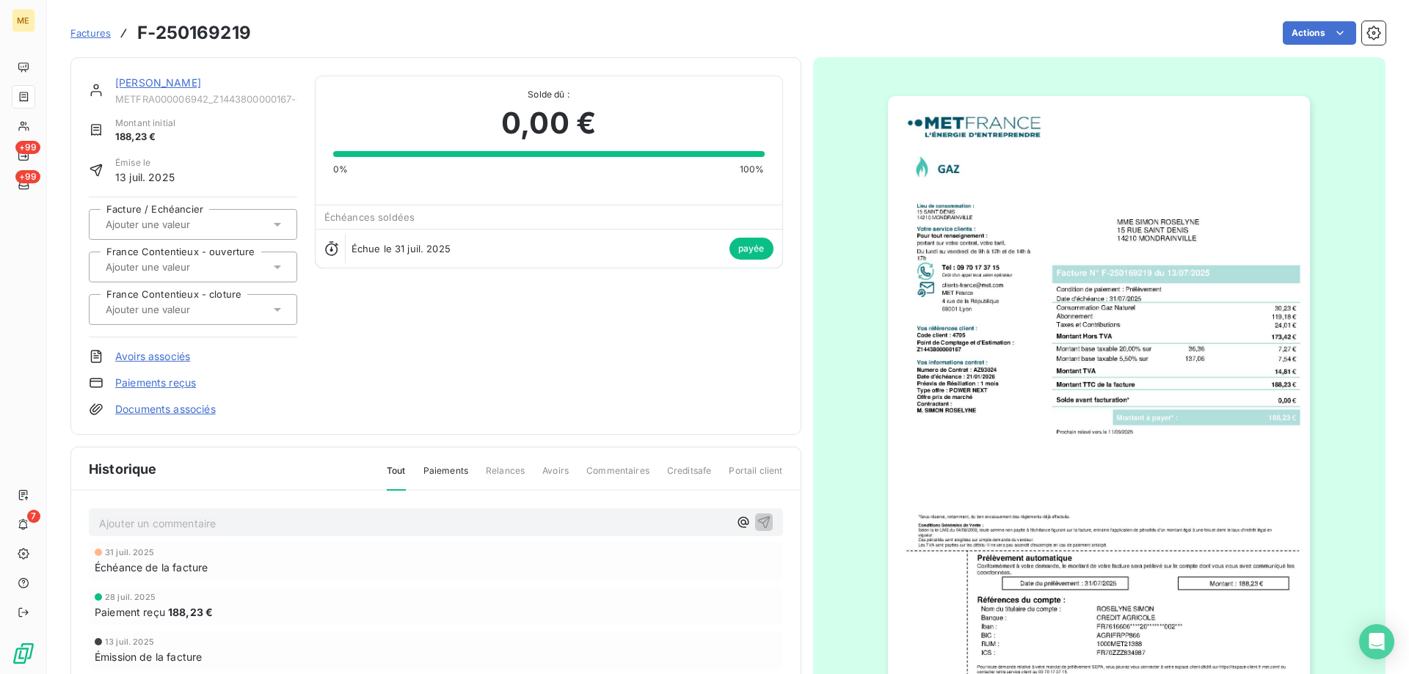
click at [1115, 513] on img "button" at bounding box center [1099, 394] width 422 height 597
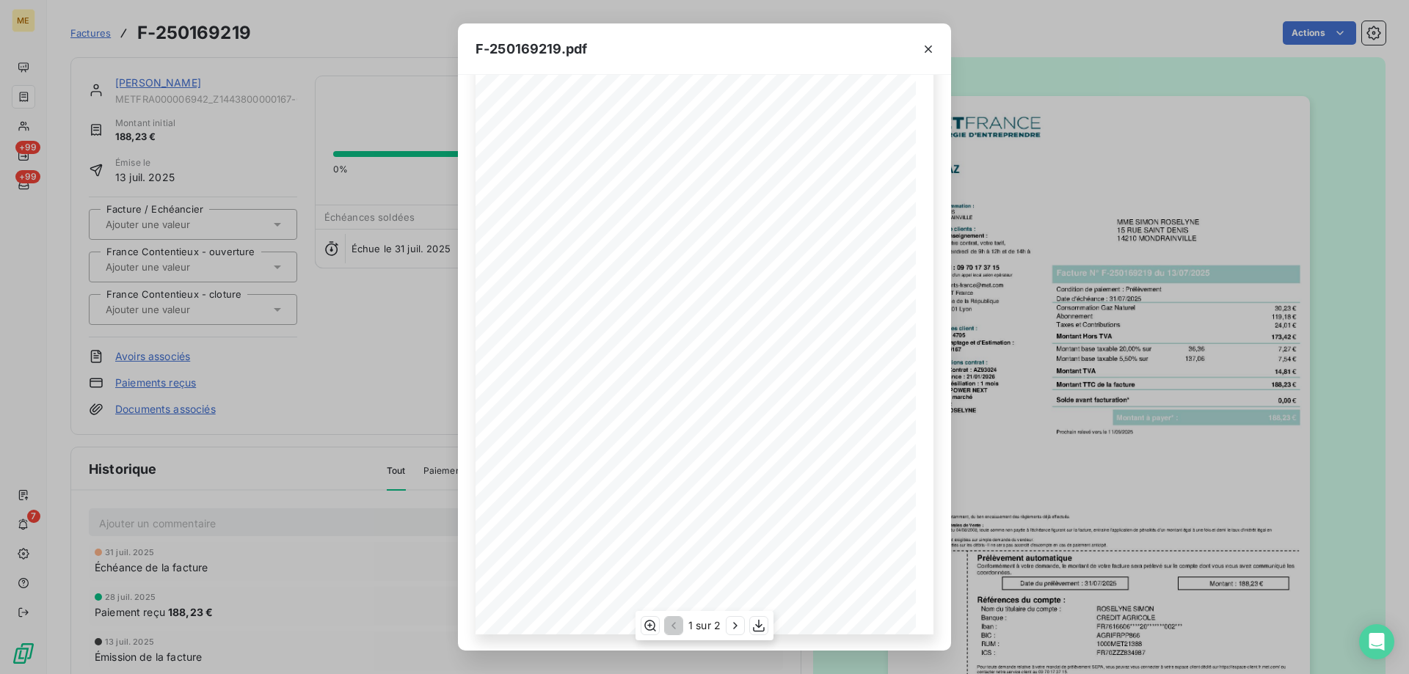
scroll to position [81, 0]
click at [770, 626] on div "1 sur 2" at bounding box center [705, 625] width 138 height 29
drag, startPoint x: 760, startPoint y: 627, endPoint x: 1380, endPoint y: 569, distance: 622.9
click at [1380, 569] on div "F-250169219.pdf *Sous réserve, notamment, du bon encaissement des règlements dé…" at bounding box center [704, 337] width 1409 height 674
drag, startPoint x: 934, startPoint y: 50, endPoint x: 848, endPoint y: 73, distance: 89.7
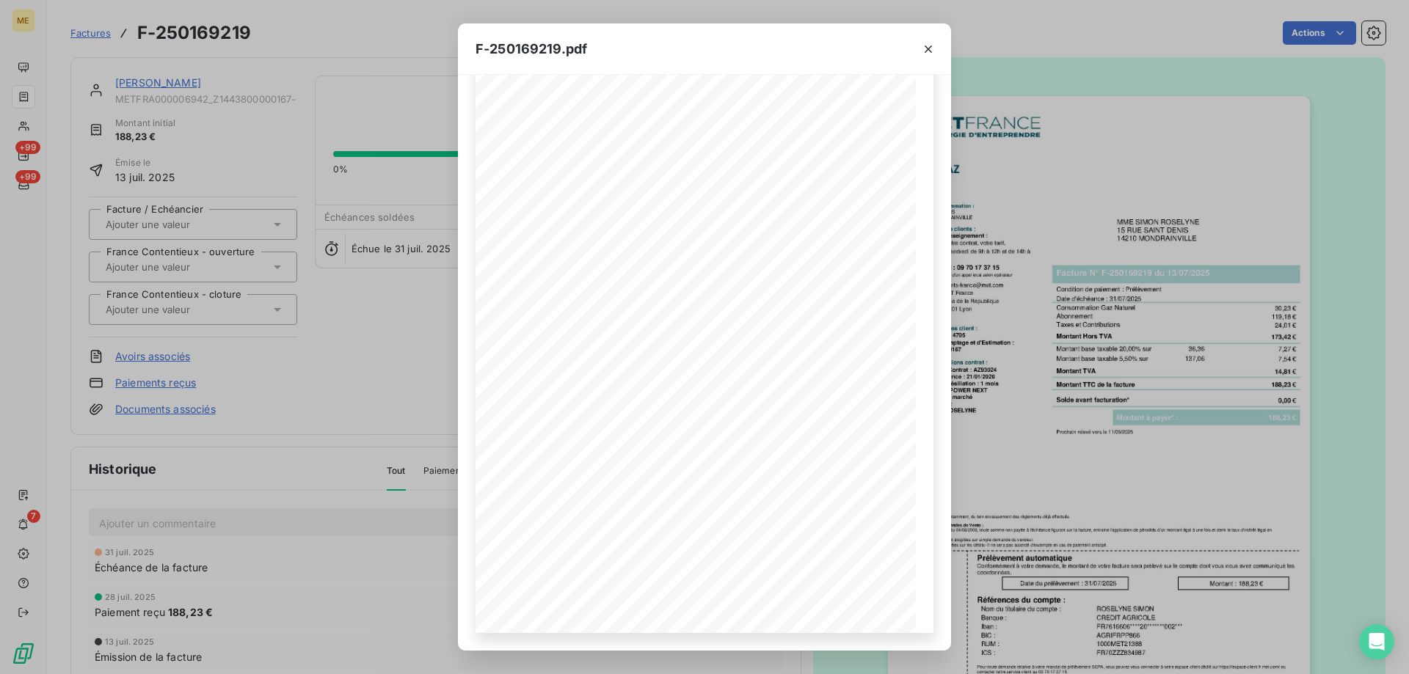
click at [934, 50] on icon "button" at bounding box center [928, 49] width 15 height 15
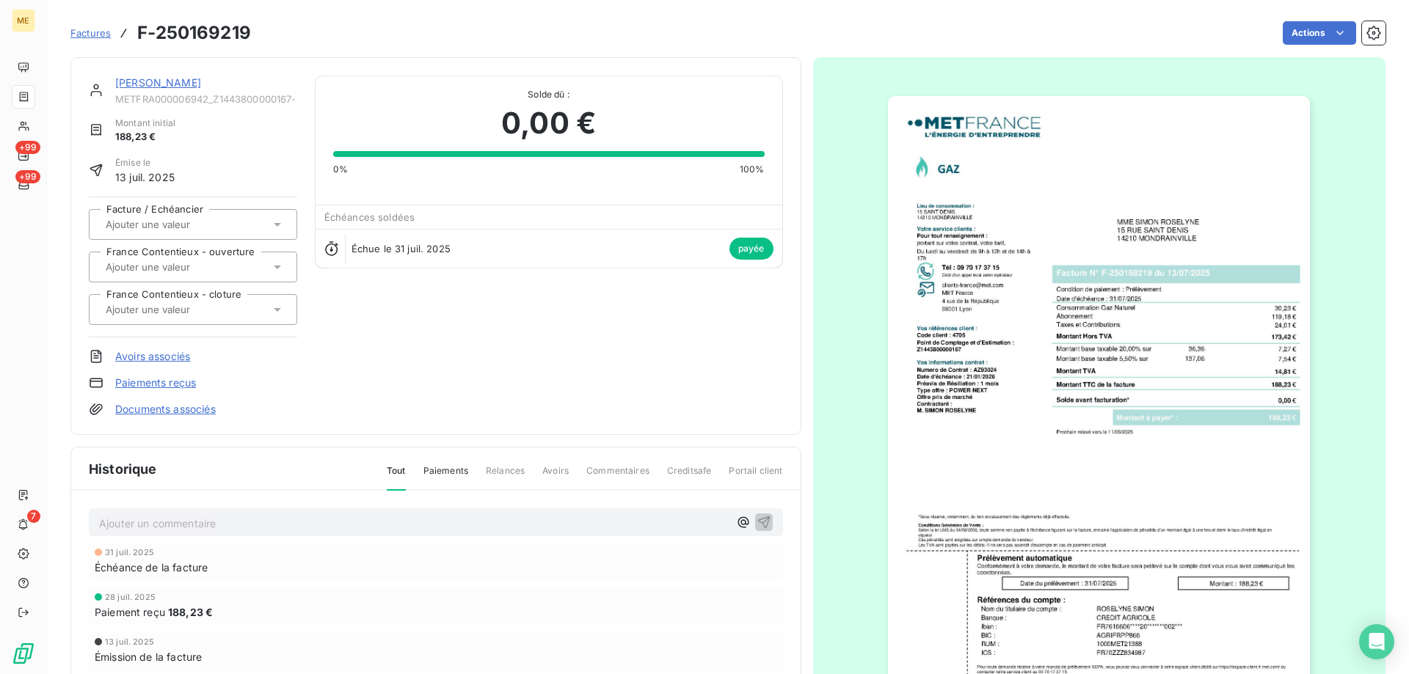
click at [142, 84] on link "SIMON" at bounding box center [158, 82] width 86 height 12
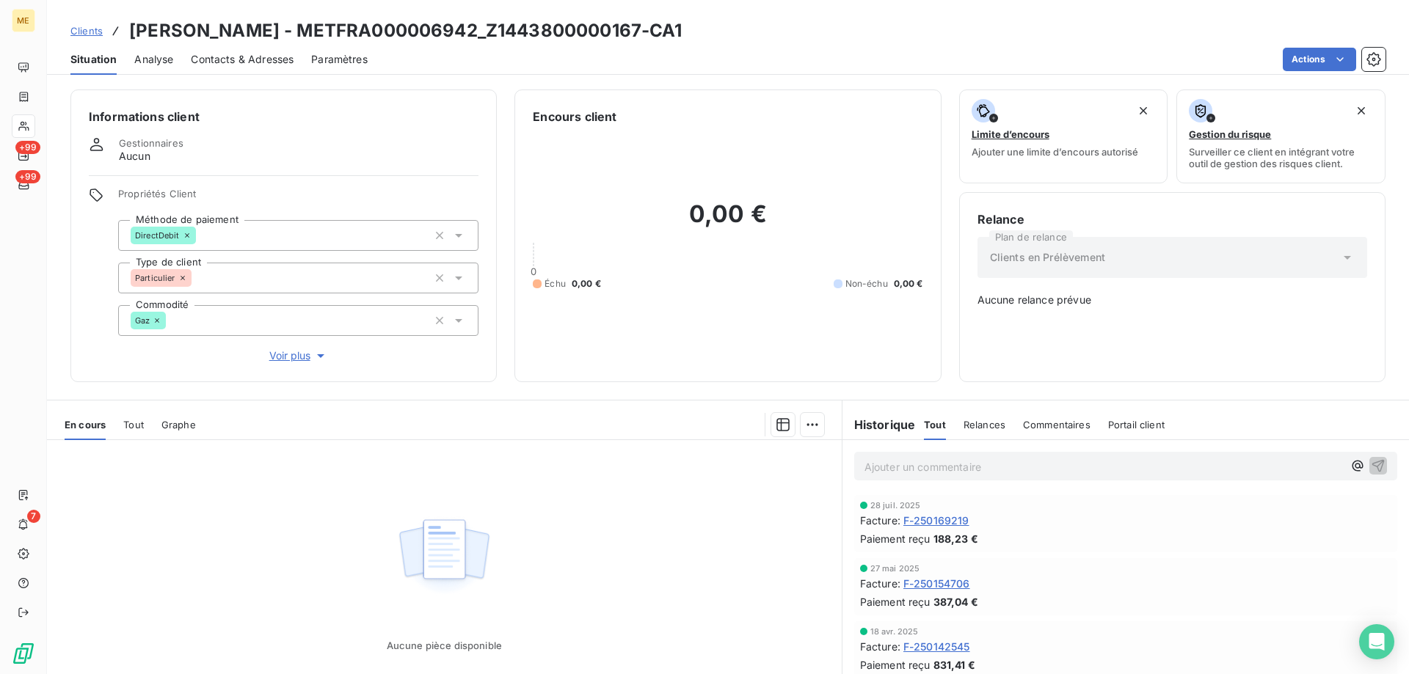
click at [949, 577] on span "F-250154706" at bounding box center [936, 583] width 67 height 15
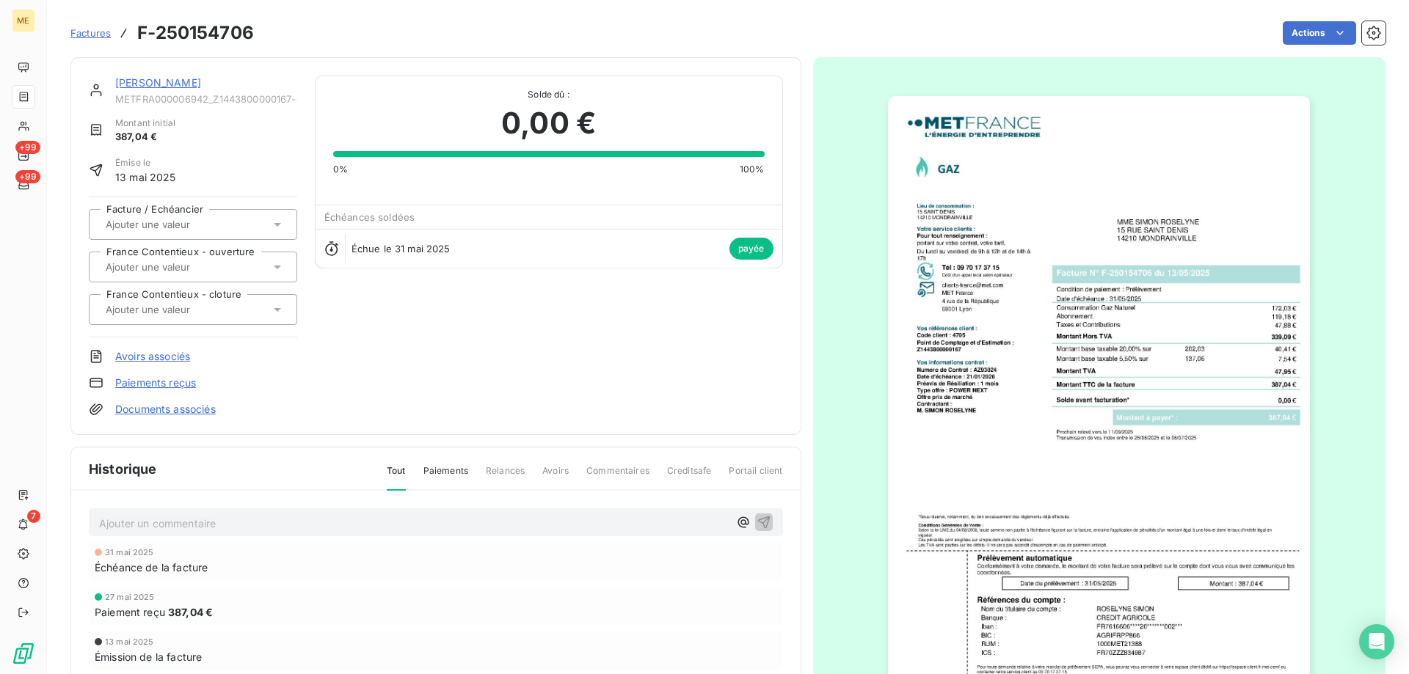
click at [150, 84] on link "SIMON" at bounding box center [158, 82] width 86 height 12
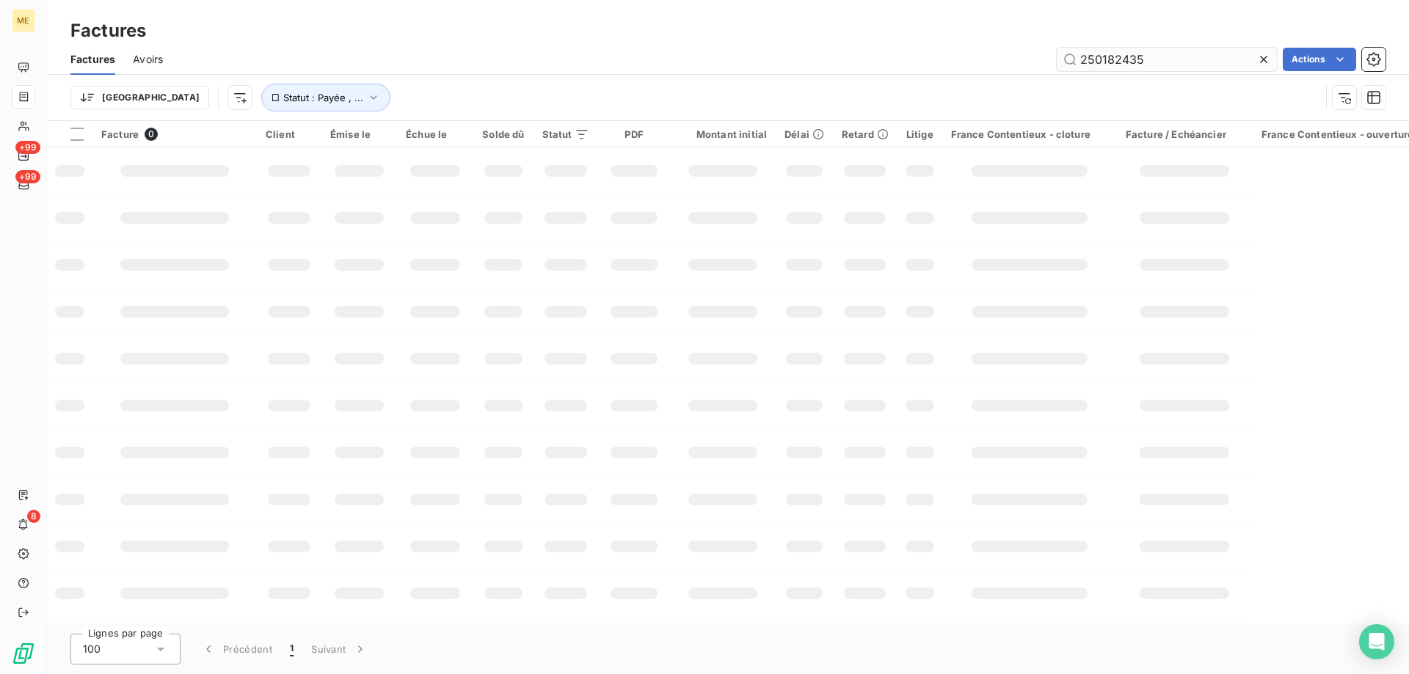
click at [1125, 54] on input "250182435" at bounding box center [1167, 59] width 220 height 23
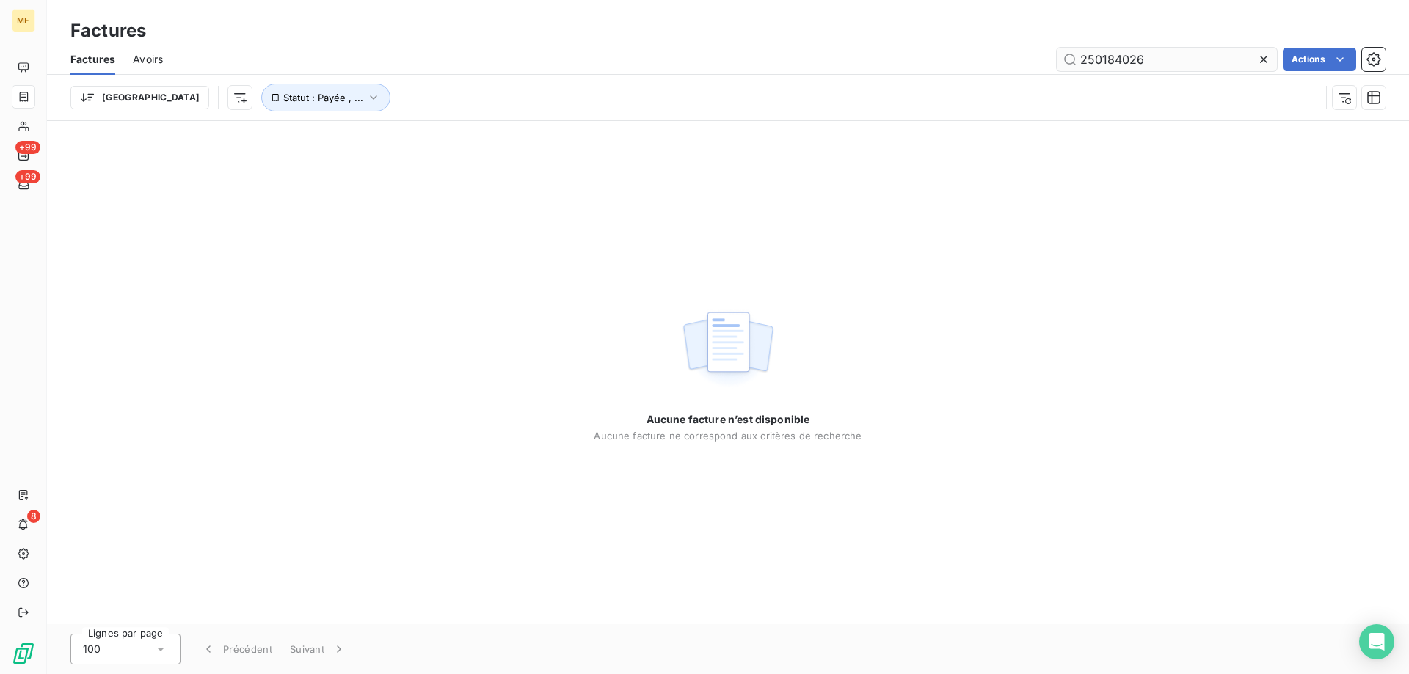
click at [1162, 57] on input "250184026" at bounding box center [1167, 59] width 220 height 23
type input "250184026"
click at [283, 100] on span "Statut : Payée , ..." at bounding box center [323, 98] width 80 height 12
click at [407, 243] on div "Aucune facture n’est disponible Aucune facture ne correspond aux critères de re…" at bounding box center [728, 372] width 1362 height 503
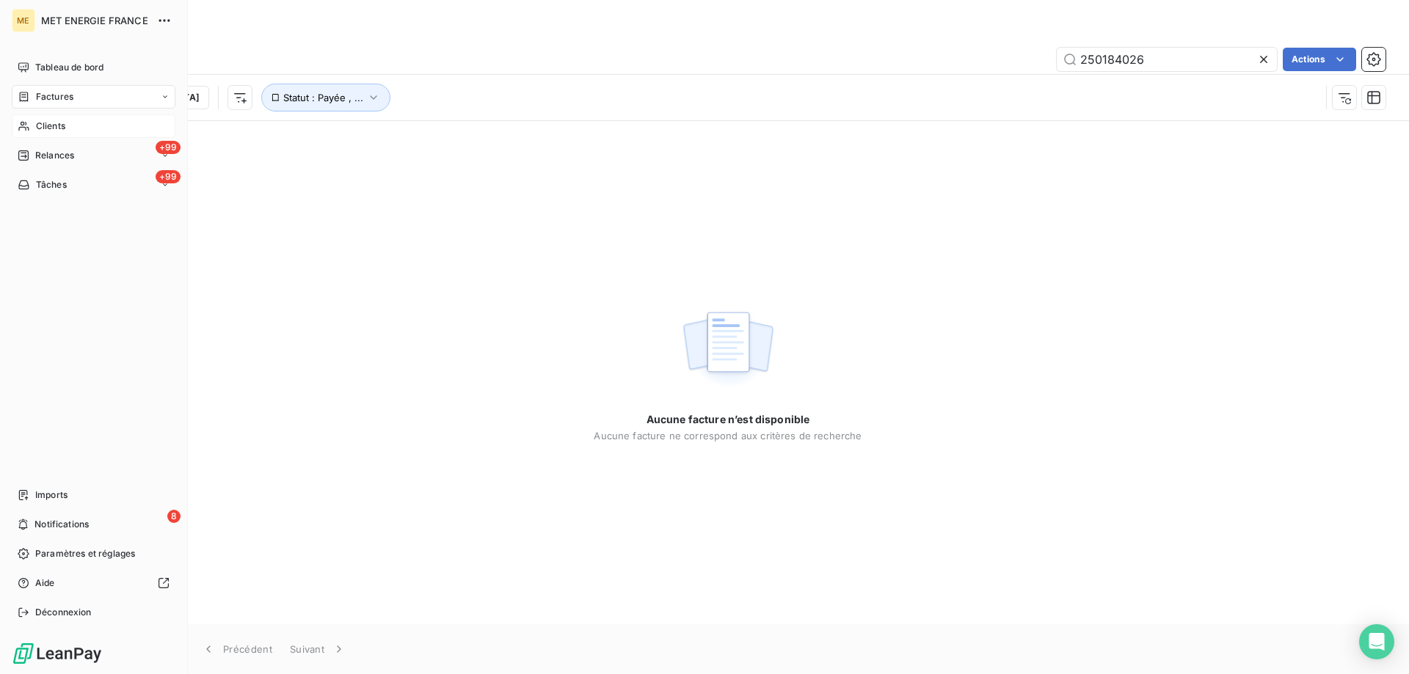
click at [42, 128] on span "Clients" at bounding box center [50, 126] width 29 height 13
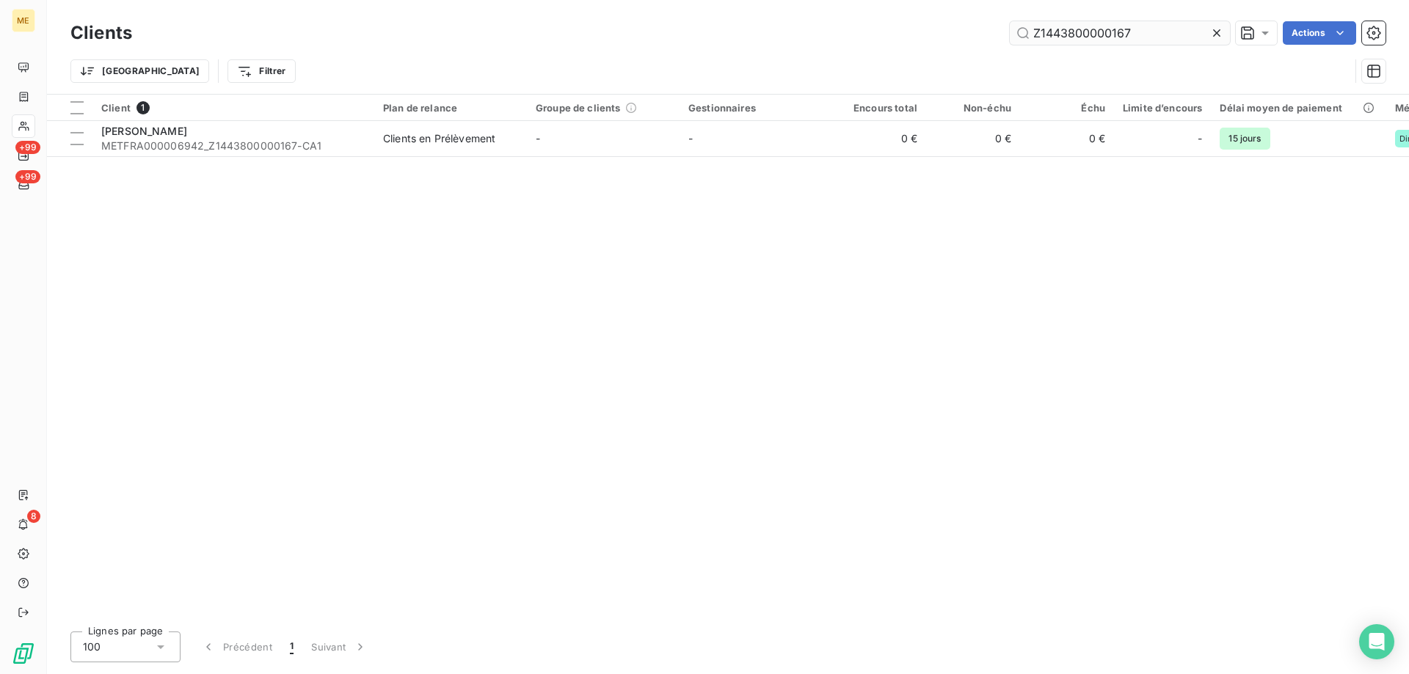
click at [1089, 40] on input "Z1443800000167" at bounding box center [1120, 32] width 220 height 23
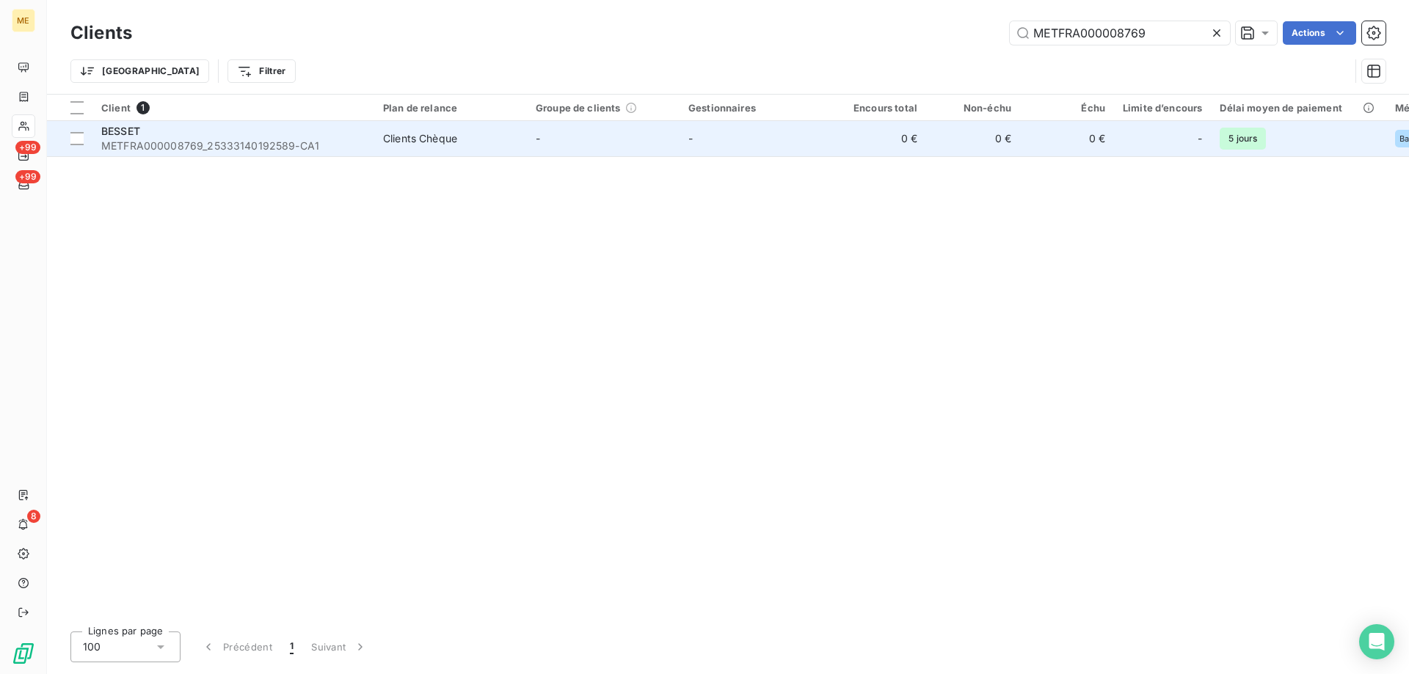
type input "METFRA000008769"
click at [240, 139] on span "METFRA000008769_25333140192589-CA1" at bounding box center [233, 146] width 264 height 15
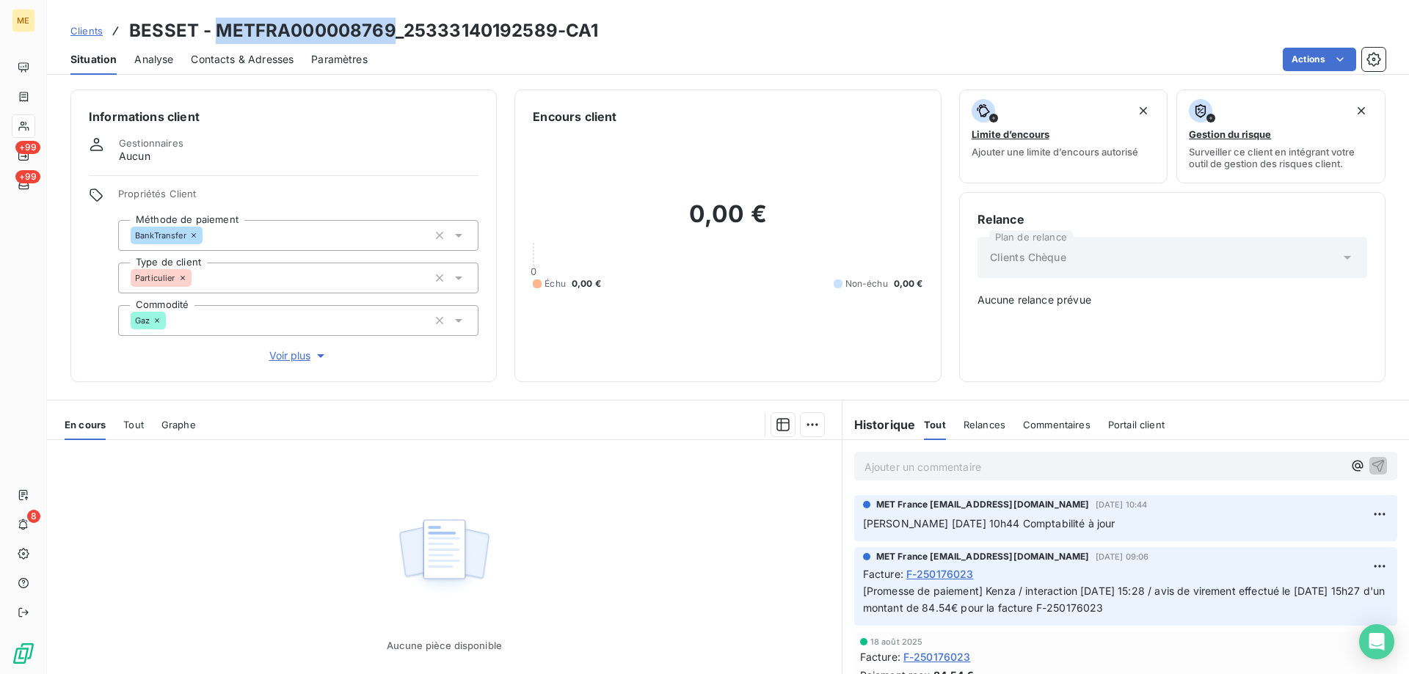
copy h3 "METFRA000008769"
drag, startPoint x: 391, startPoint y: 27, endPoint x: 222, endPoint y: 26, distance: 169.5
click at [222, 26] on h3 "BESSET - METFRA000008769_25333140192589-CA1" at bounding box center [363, 31] width 469 height 26
click at [32, 122] on div at bounding box center [23, 125] width 23 height 23
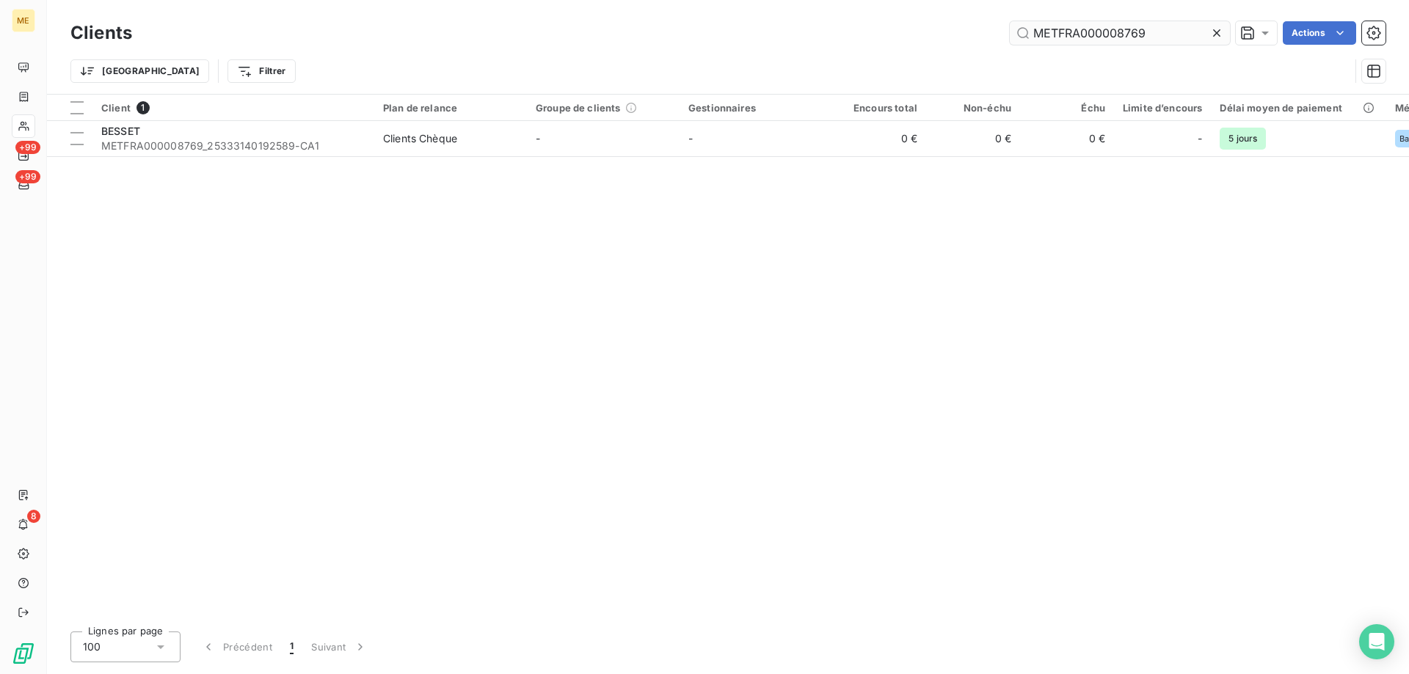
click at [1147, 21] on input "METFRA000008769" at bounding box center [1120, 32] width 220 height 23
click at [1141, 29] on input "METFRA000008769" at bounding box center [1120, 32] width 220 height 23
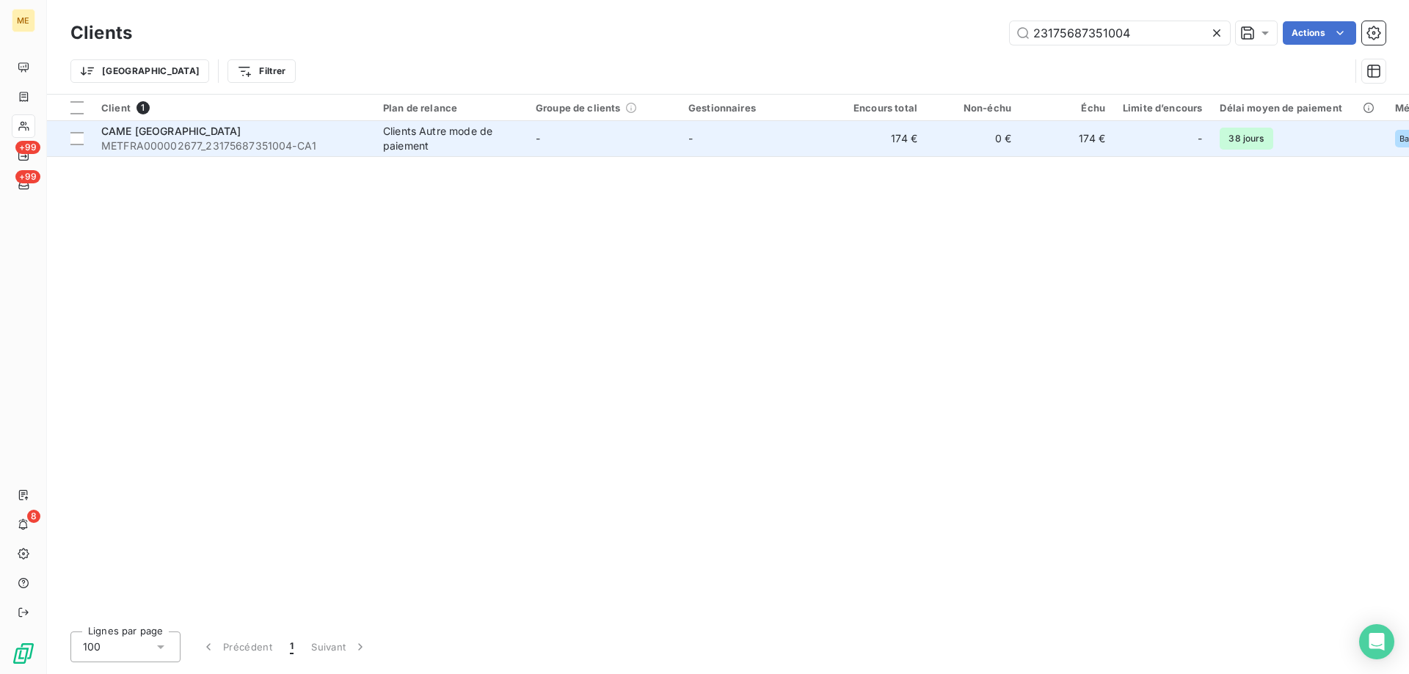
type input "23175687351004"
click at [403, 149] on div "Clients Autre mode de paiement" at bounding box center [450, 138] width 135 height 29
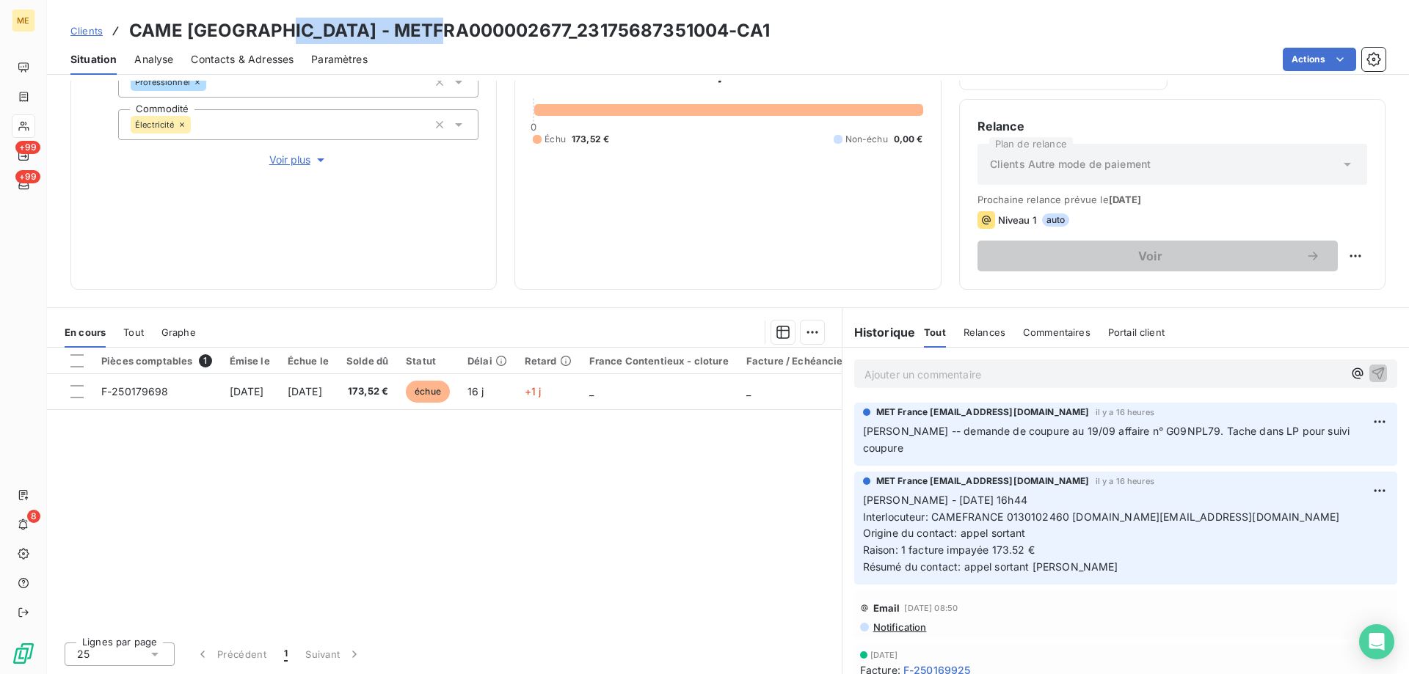
copy h3 "METFRA000002677"
drag, startPoint x: 288, startPoint y: 24, endPoint x: 451, endPoint y: 15, distance: 163.2
click at [451, 15] on div "Clients CAME [GEOGRAPHIC_DATA] - METFRA000002677_23175687351004-CA1 Situation A…" at bounding box center [728, 37] width 1362 height 75
